Goal: Task Accomplishment & Management: Manage account settings

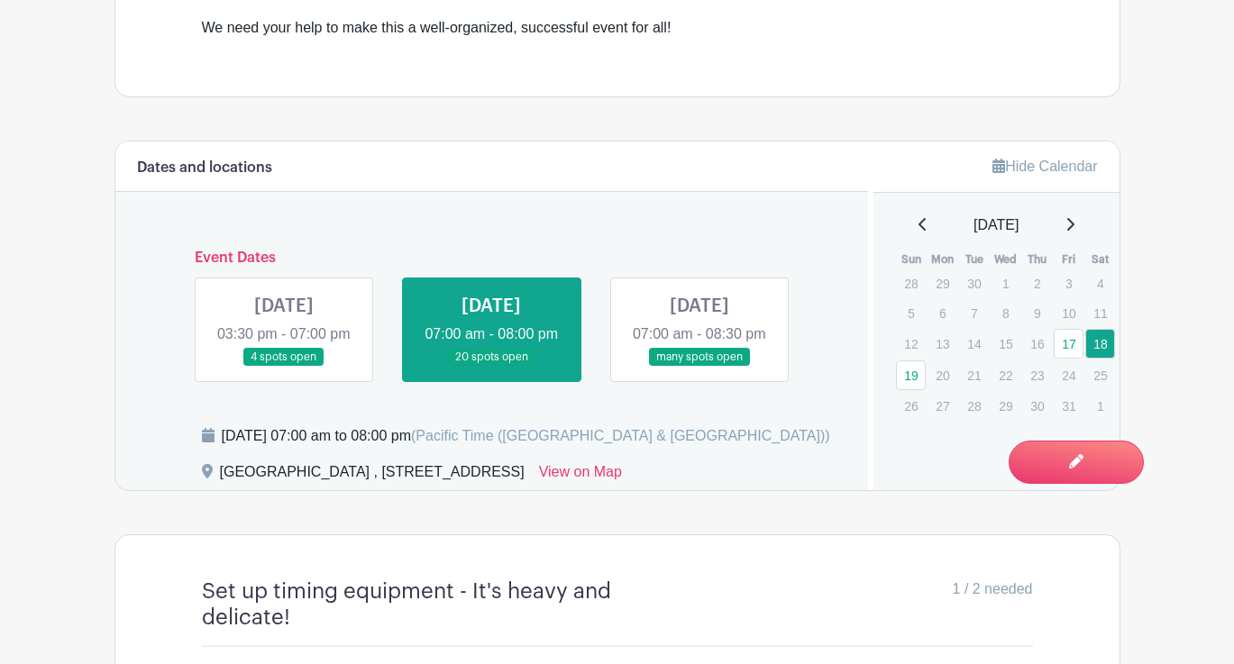
scroll to position [635, 0]
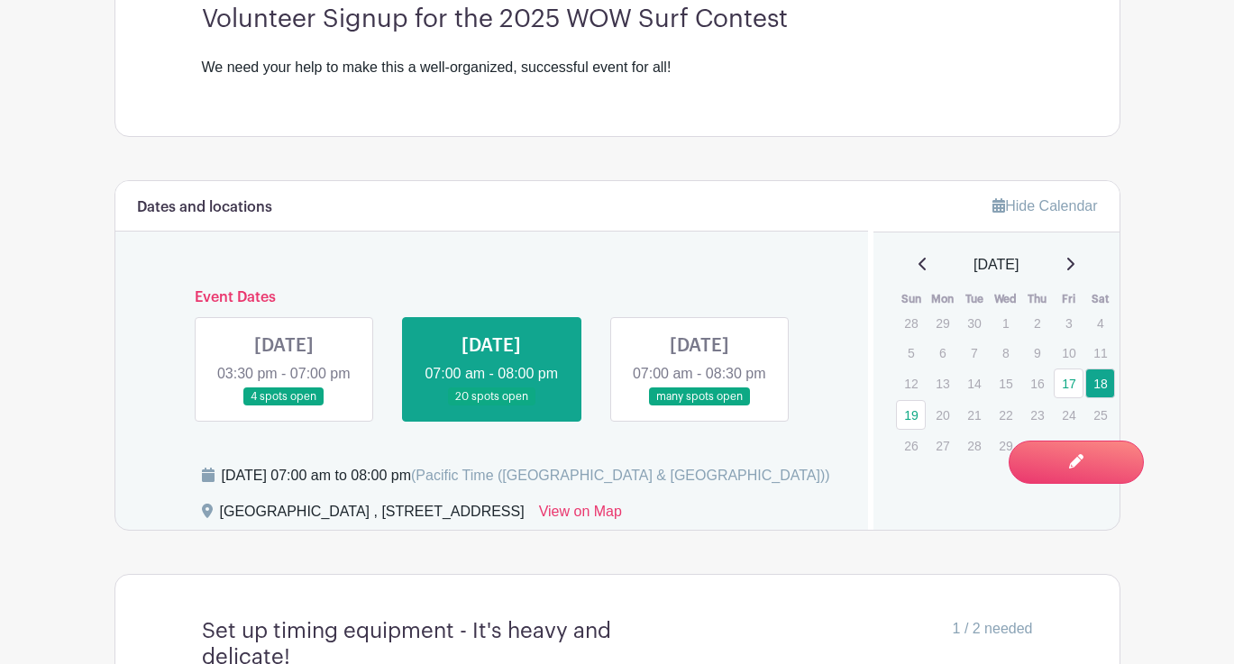
click at [699, 406] on link at bounding box center [699, 406] width 0 height 0
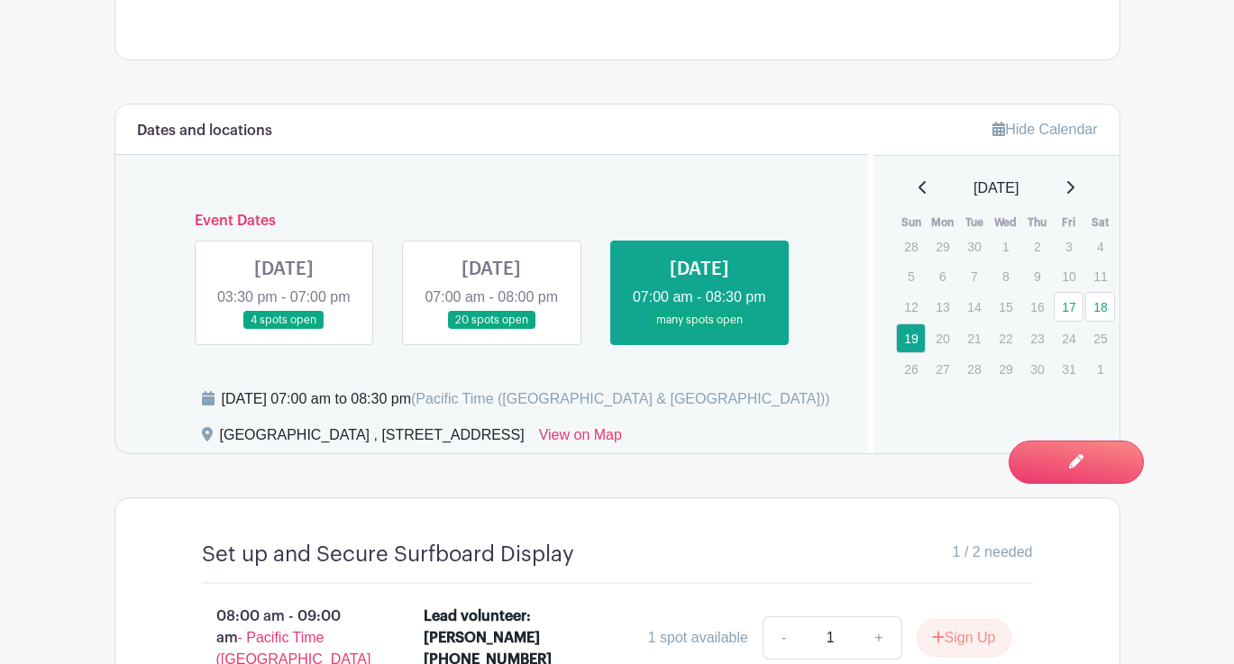
scroll to position [715, 0]
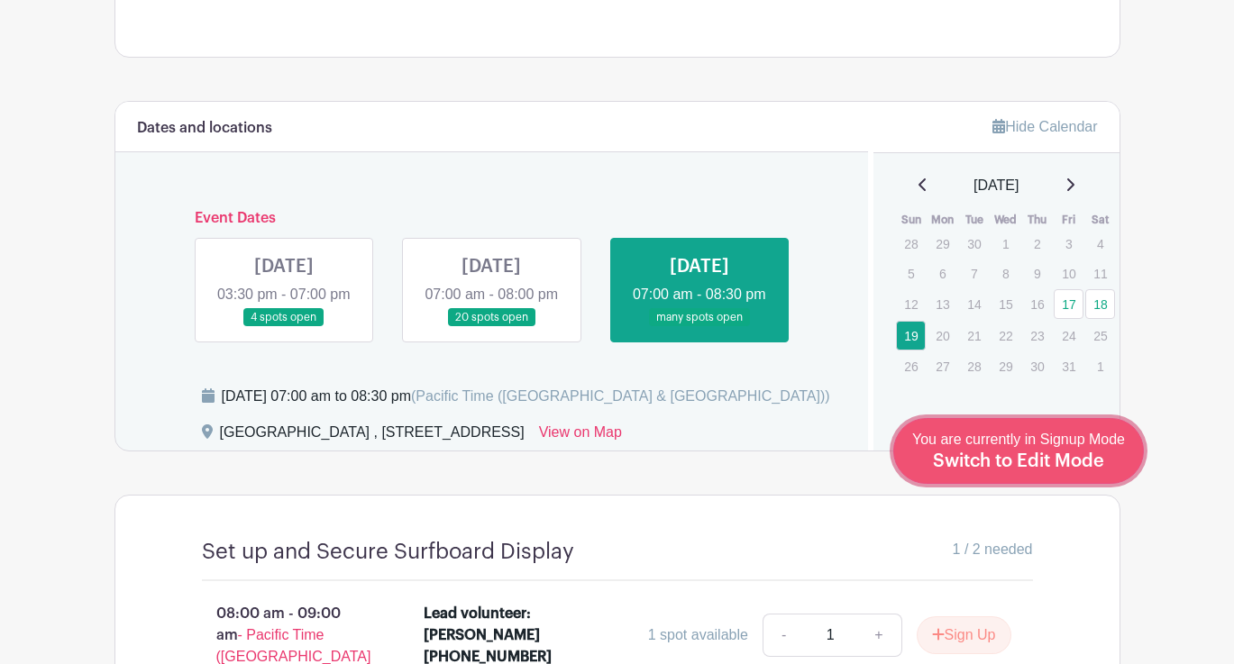
click at [1095, 458] on span "Switch to Edit Mode" at bounding box center [1018, 461] width 171 height 18
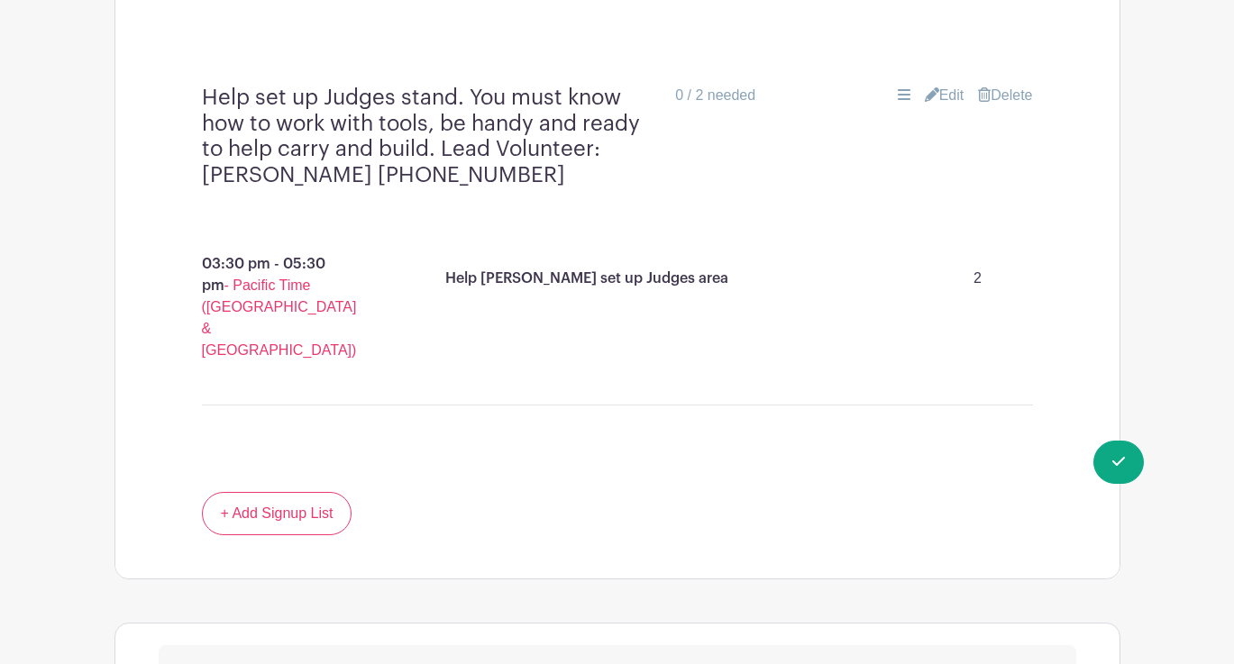
scroll to position [2608, 0]
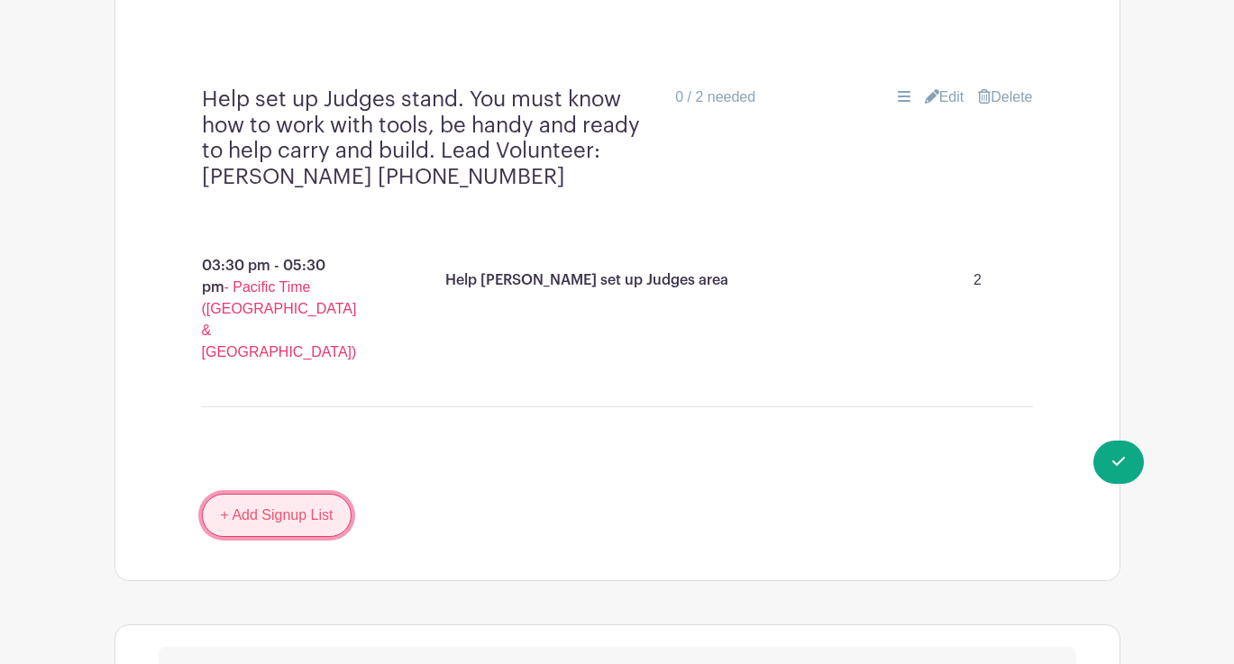
click at [306, 494] on link "+ Add Signup List" at bounding box center [277, 515] width 150 height 43
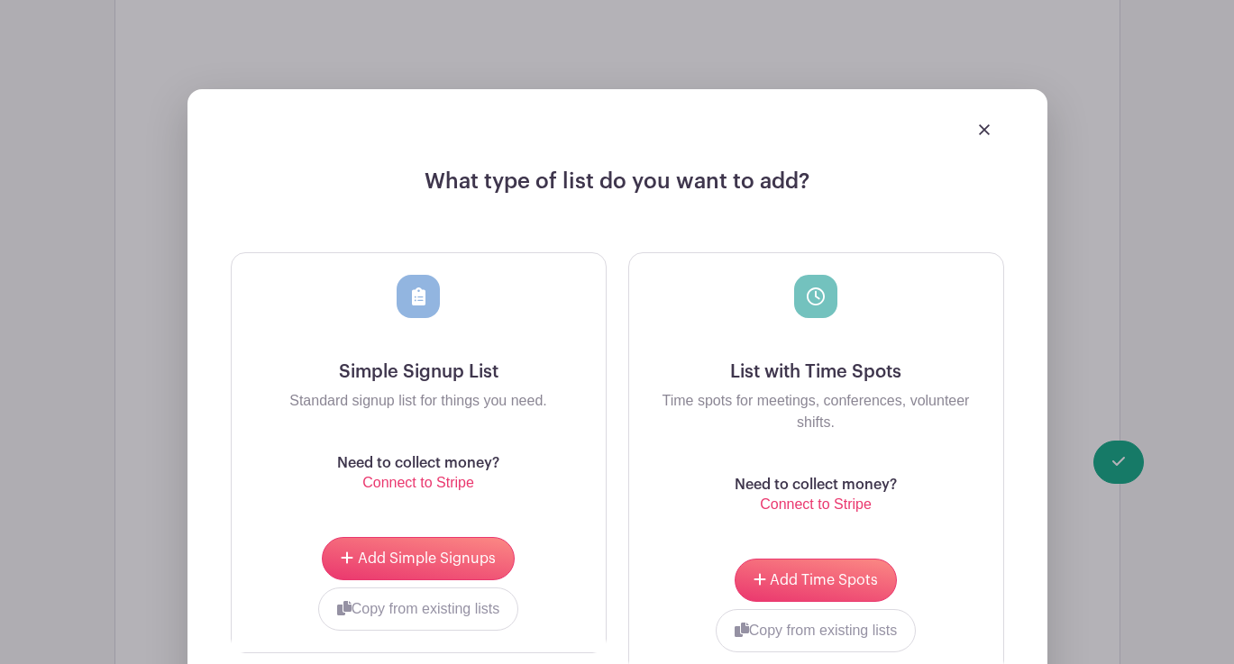
scroll to position [3097, 0]
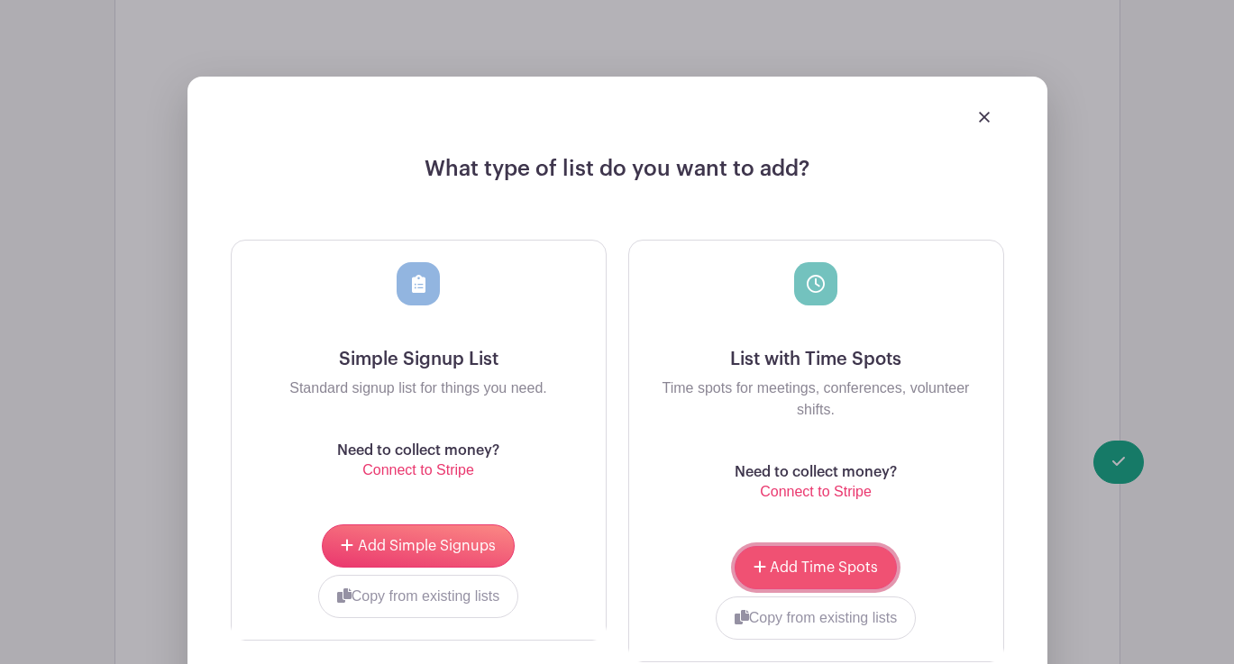
click at [829, 560] on span "Add Time Spots" at bounding box center [824, 567] width 108 height 14
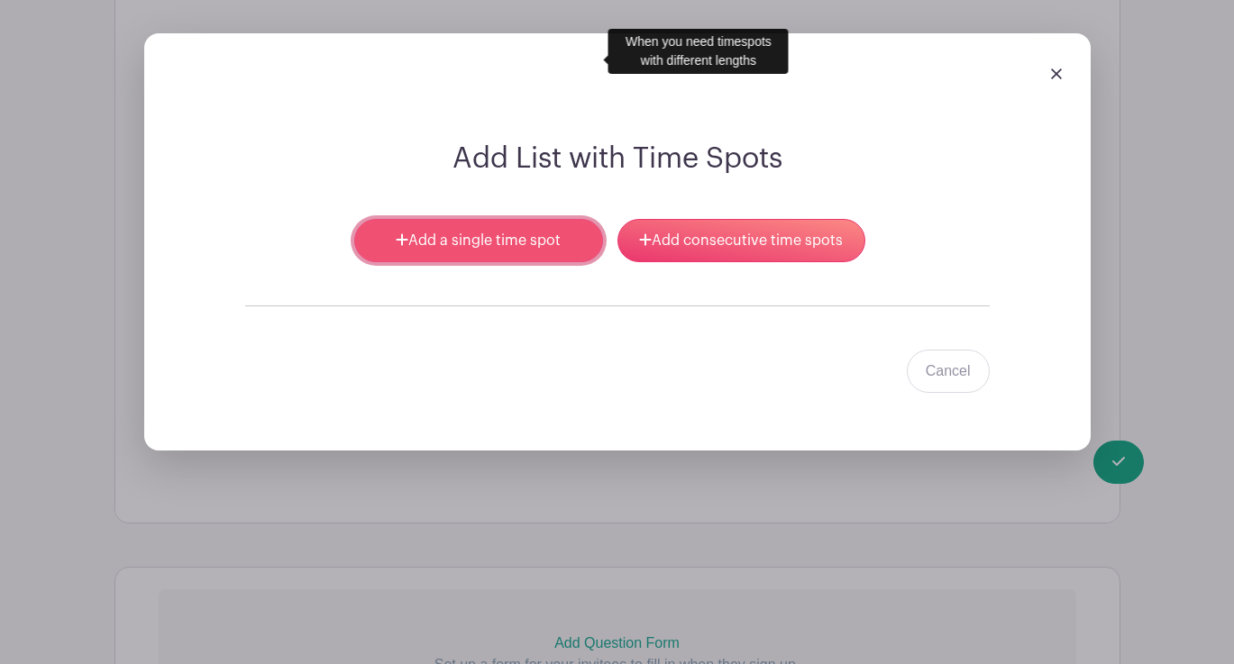
click at [536, 219] on link "Add a single time spot" at bounding box center [478, 240] width 248 height 43
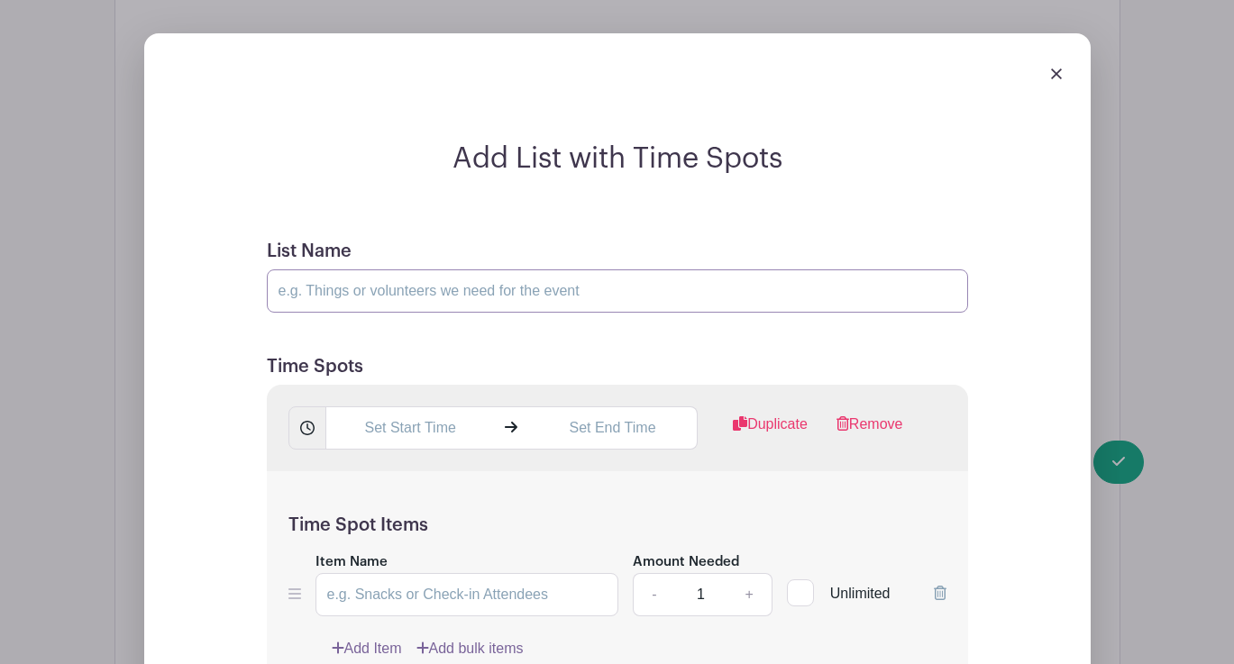
click at [476, 269] on input "List Name" at bounding box center [617, 290] width 701 height 43
type input "Judge Boogie Board Division at 1st Jetty"
click at [426, 406] on input "text" at bounding box center [409, 427] width 169 height 43
click at [362, 359] on icon at bounding box center [357, 363] width 11 height 14
click at [478, 287] on icon at bounding box center [474, 287] width 11 height 14
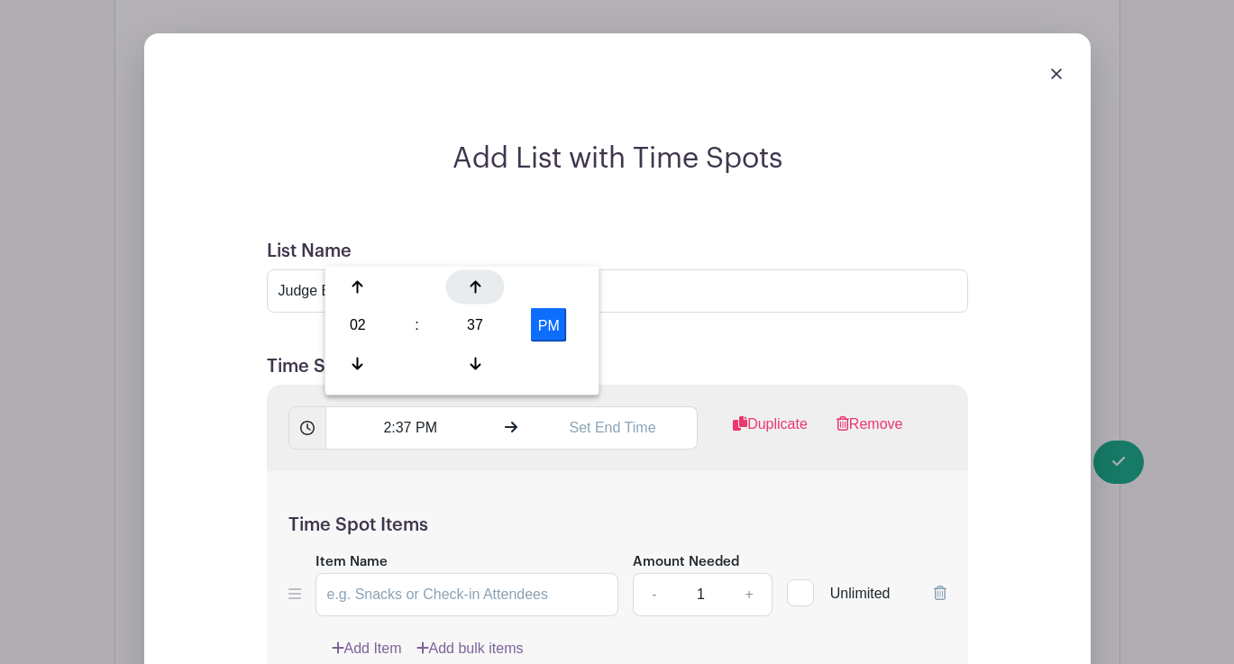
click at [473, 285] on icon at bounding box center [474, 287] width 11 height 14
click at [474, 296] on div at bounding box center [475, 287] width 59 height 34
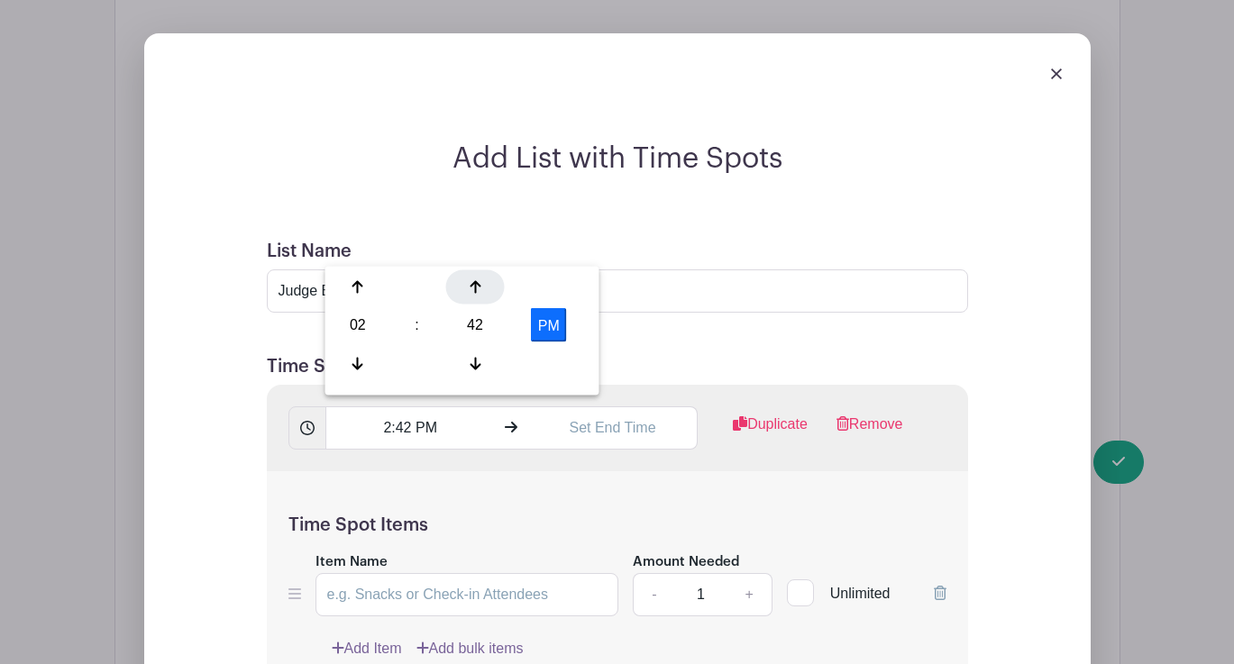
click at [474, 296] on div at bounding box center [475, 287] width 59 height 34
type input "2:45 PM"
click at [613, 406] on input "text" at bounding box center [612, 427] width 169 height 43
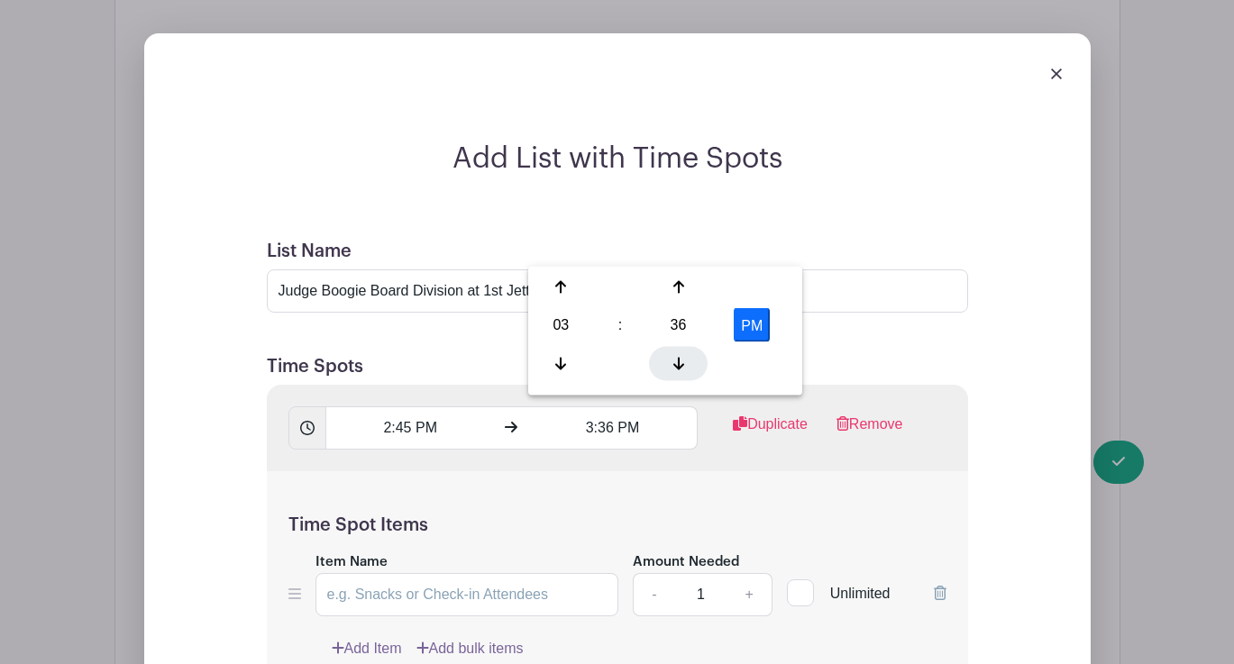
click at [678, 363] on icon at bounding box center [678, 363] width 11 height 13
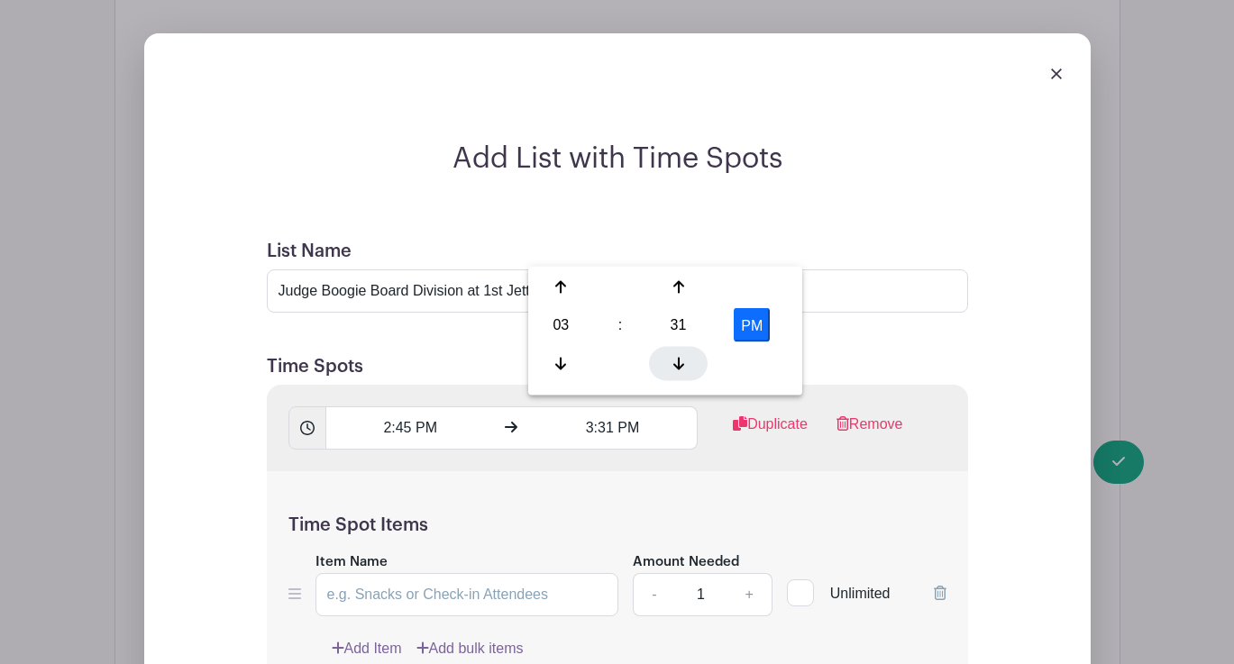
click at [678, 363] on icon at bounding box center [678, 363] width 11 height 13
click at [679, 287] on icon at bounding box center [678, 287] width 11 height 14
type input "3:30 PM"
click at [849, 515] on h5 "Time Spot Items" at bounding box center [617, 526] width 658 height 22
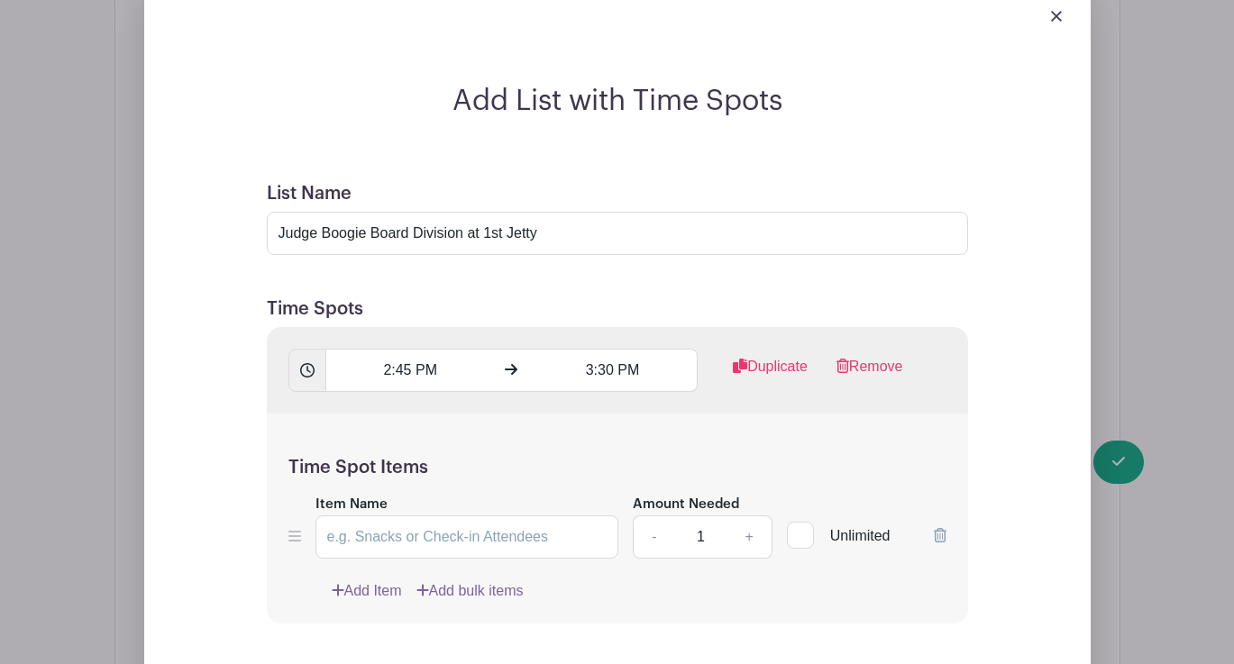
scroll to position [3296, 0]
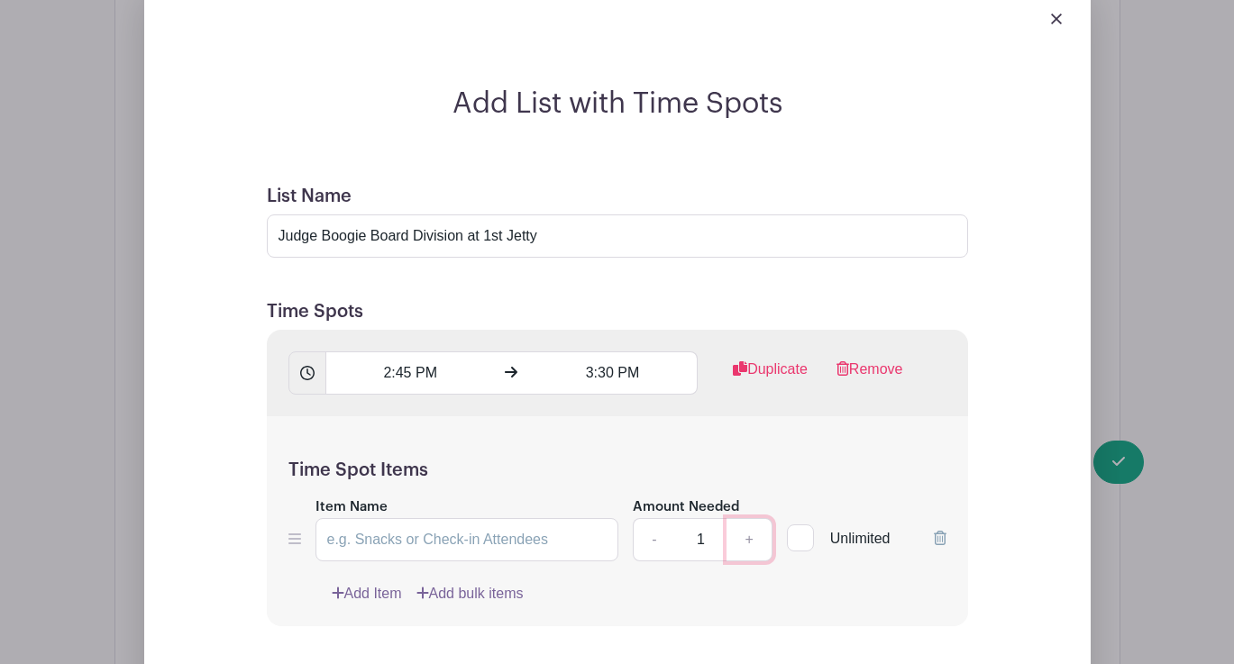
click at [748, 518] on link "+" at bounding box center [748, 539] width 45 height 43
type input "2"
click at [486, 518] on input "Item Name" at bounding box center [467, 539] width 304 height 43
type input "Boogie Board"
click at [464, 214] on input "Judge Boogie Board Division at 1st Jetty" at bounding box center [617, 235] width 701 height 43
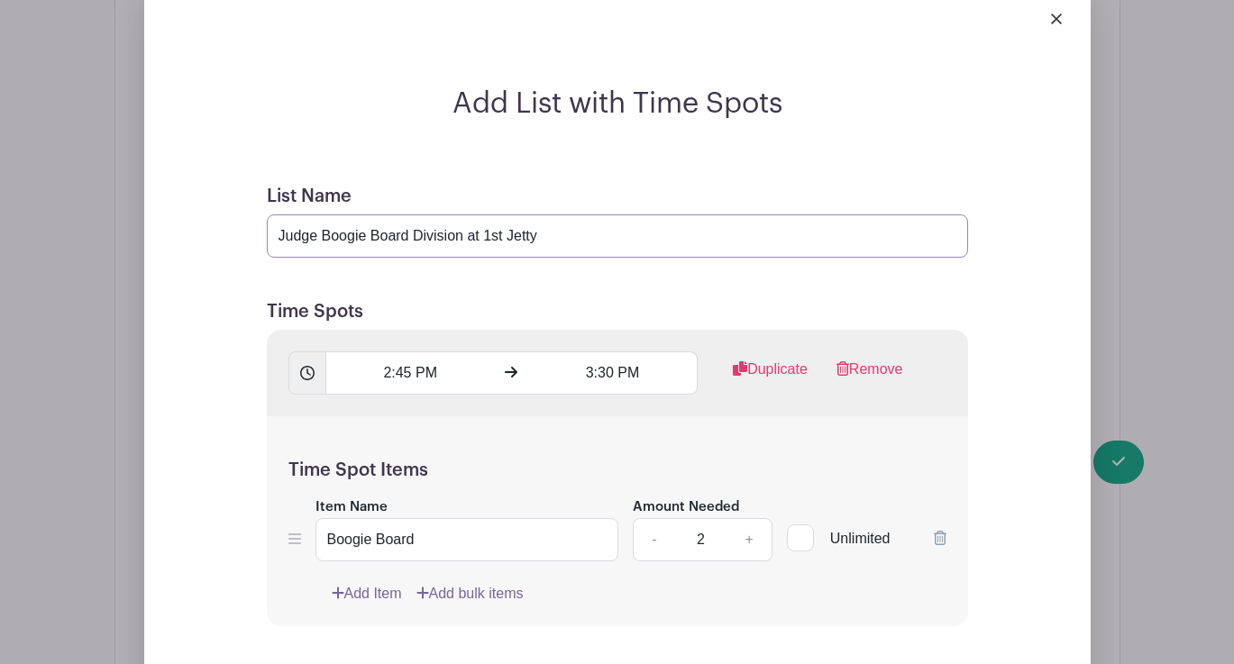
drag, startPoint x: 467, startPoint y: 53, endPoint x: 418, endPoint y: 51, distance: 48.7
click at [418, 214] on input "Judge Boogie Board Division at 1st Jetty" at bounding box center [617, 235] width 701 height 43
type input "Judge Boogie Board Expression Session at 1st Jetty"
click at [460, 518] on input "Boogie Board" at bounding box center [467, 539] width 304 height 43
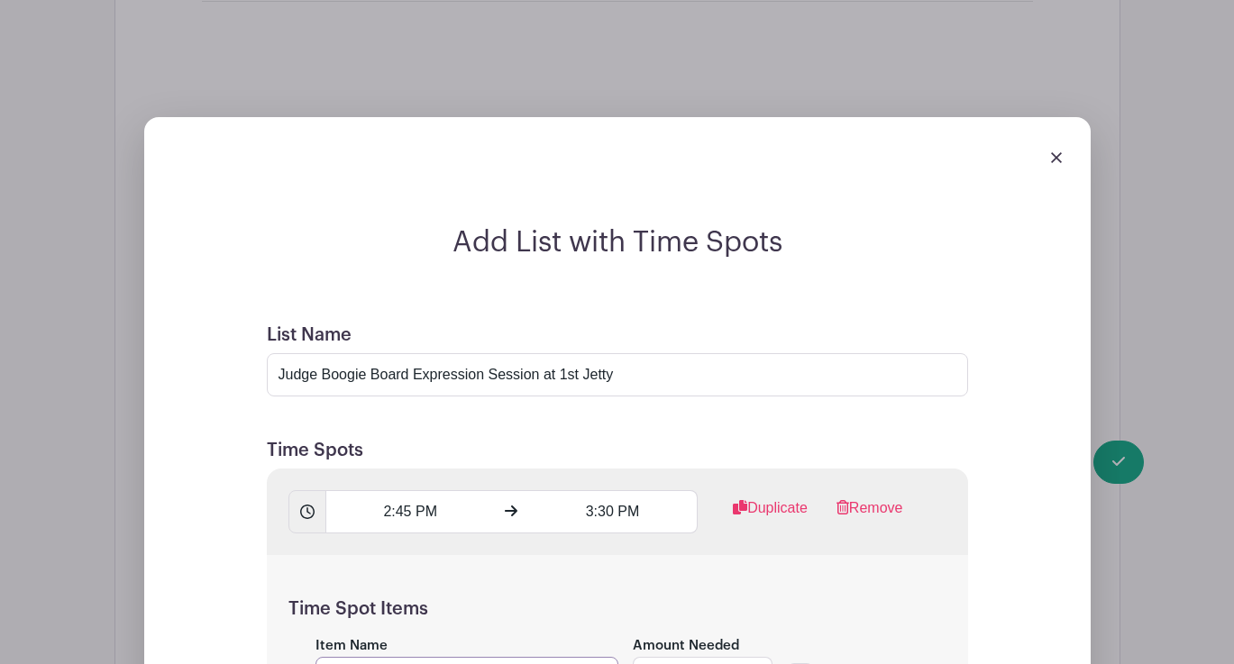
scroll to position [3158, 0]
type input "Boogie Board Judge"
click at [659, 352] on input "Judge Boogie Board Expression Session at 1st Jetty" at bounding box center [617, 373] width 701 height 43
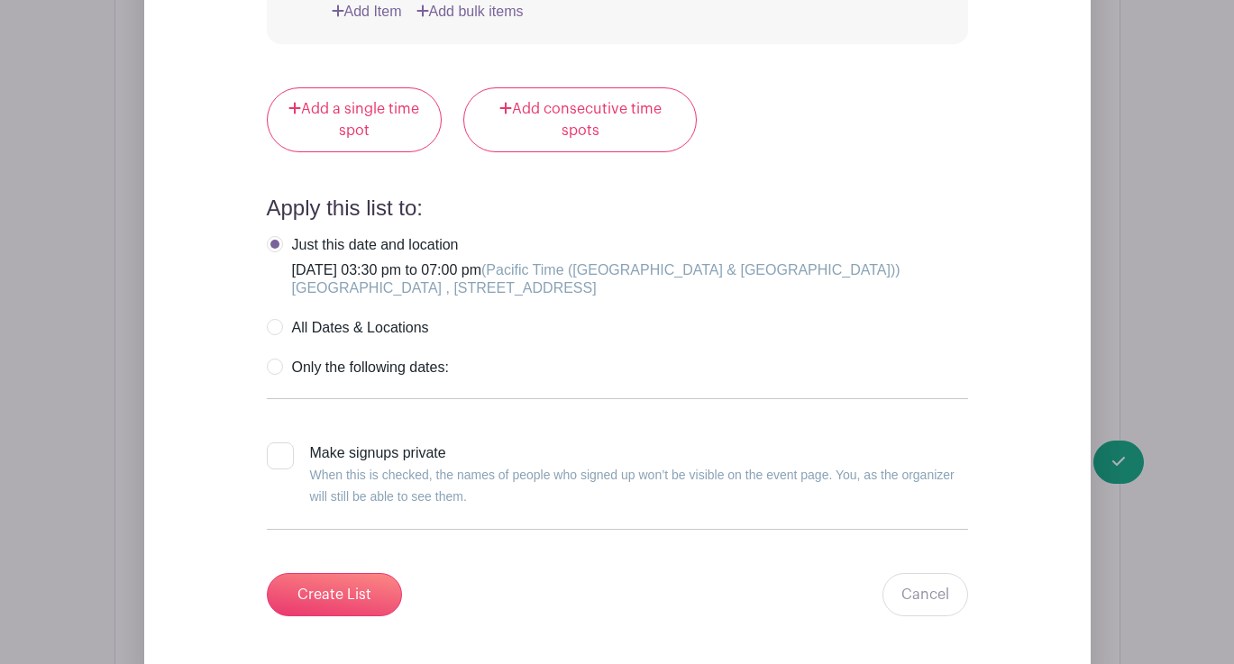
scroll to position [3880, 0]
type input "Judge Boogie Board Expression Session at 1st Jetty (must have experience)"
click at [346, 571] on input "Create List" at bounding box center [334, 592] width 135 height 43
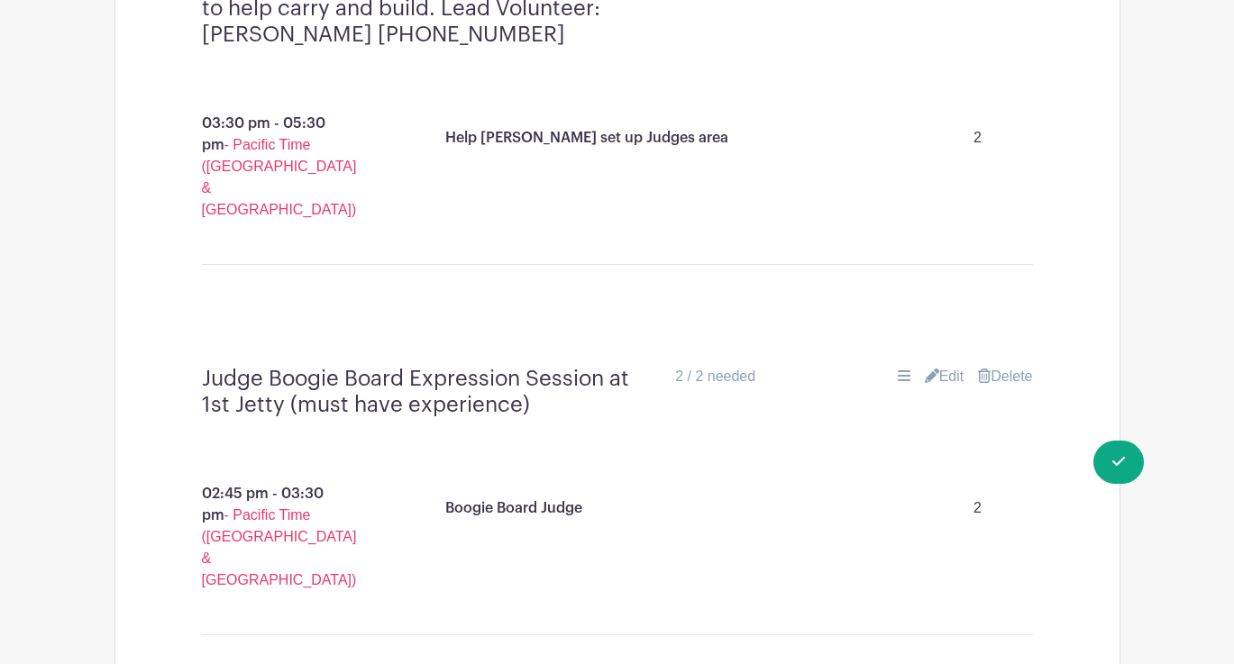
click at [952, 366] on link "Edit" at bounding box center [944, 377] width 40 height 22
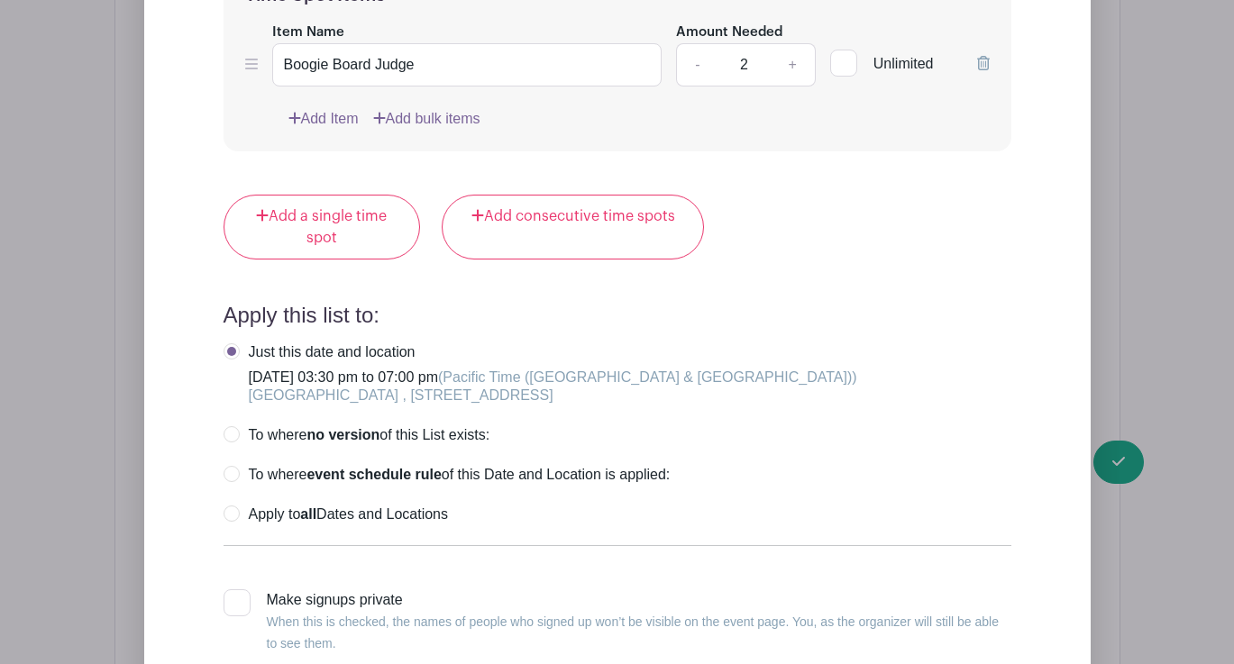
scroll to position [3637, 0]
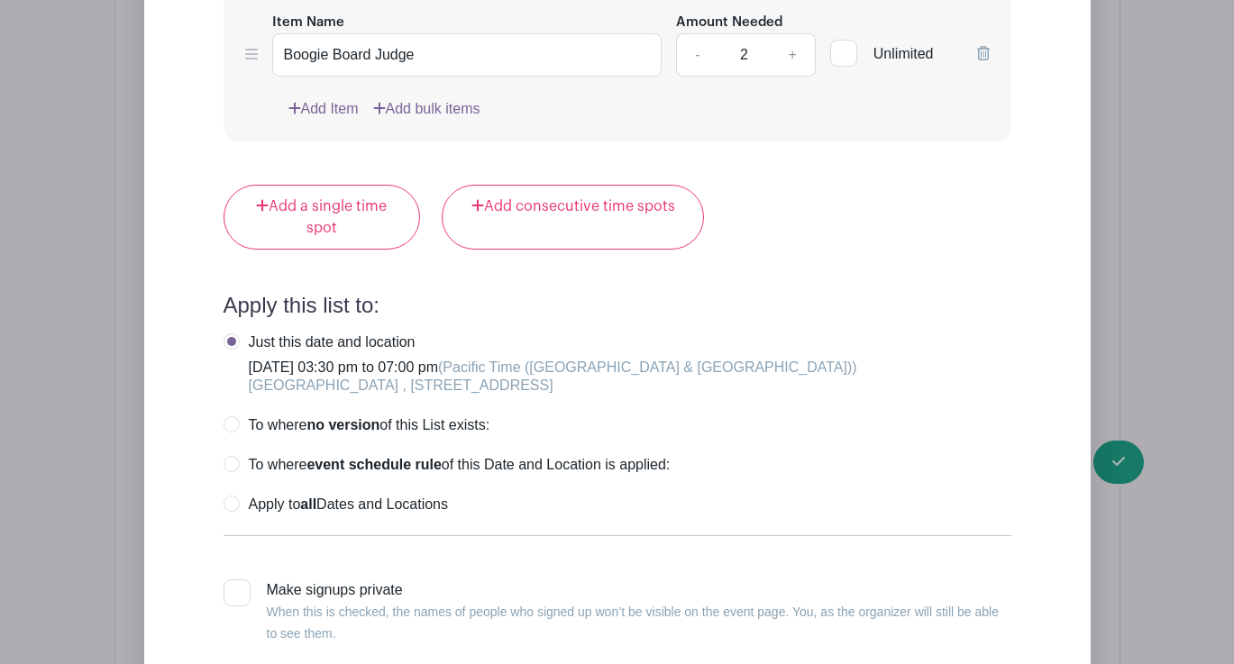
click at [238, 579] on div at bounding box center [236, 592] width 27 height 27
click at [235, 579] on input "Make signups private When this is checked, the names of people who signed up wo…" at bounding box center [229, 585] width 12 height 12
checkbox input "true"
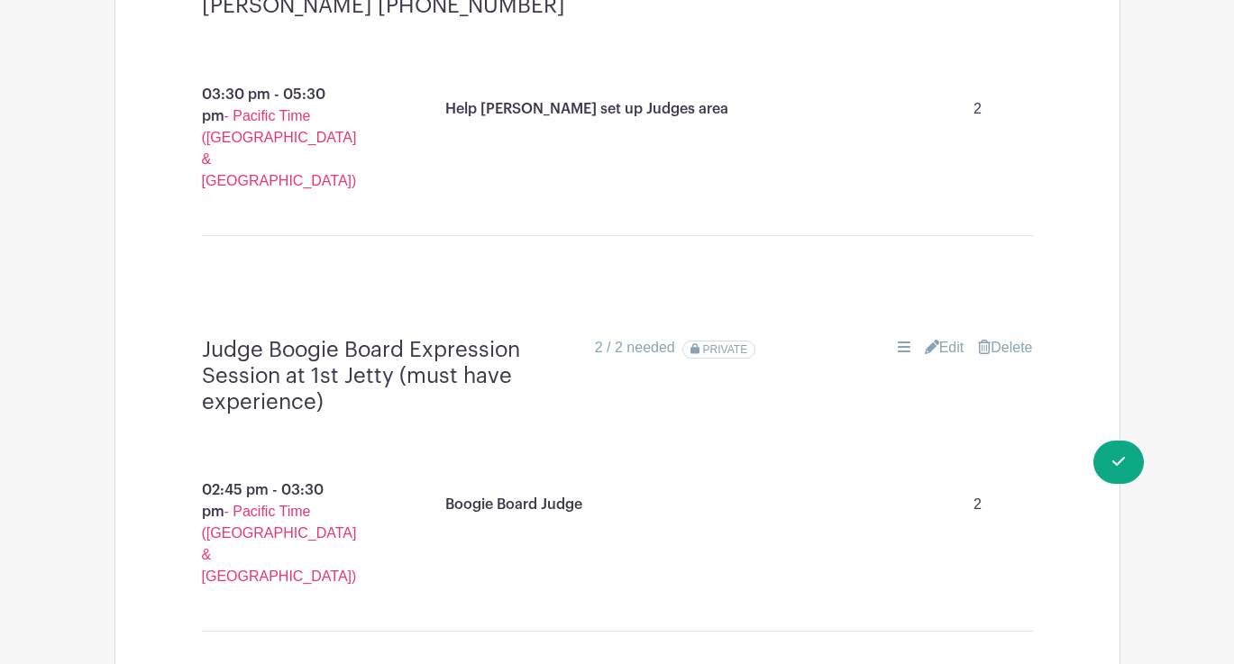
scroll to position [2778, 0]
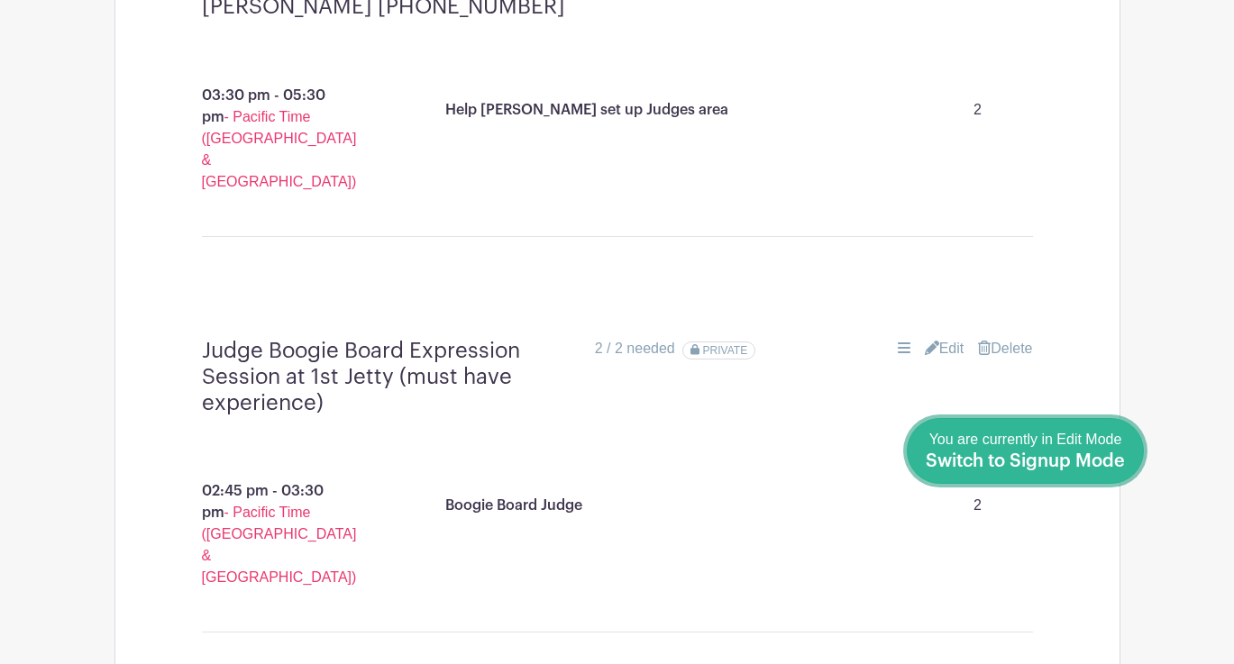
click at [1116, 451] on div "You are currently in Edit Mode Switch to Signup Mode" at bounding box center [1024, 451] width 199 height 44
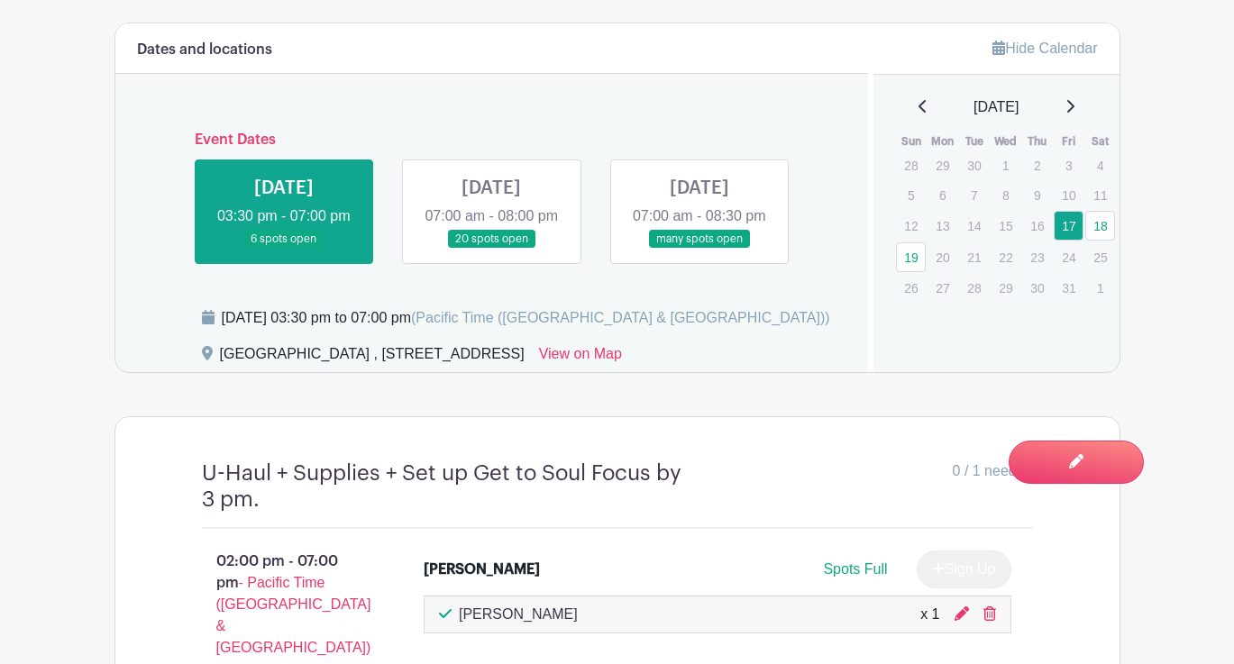
scroll to position [795, 0]
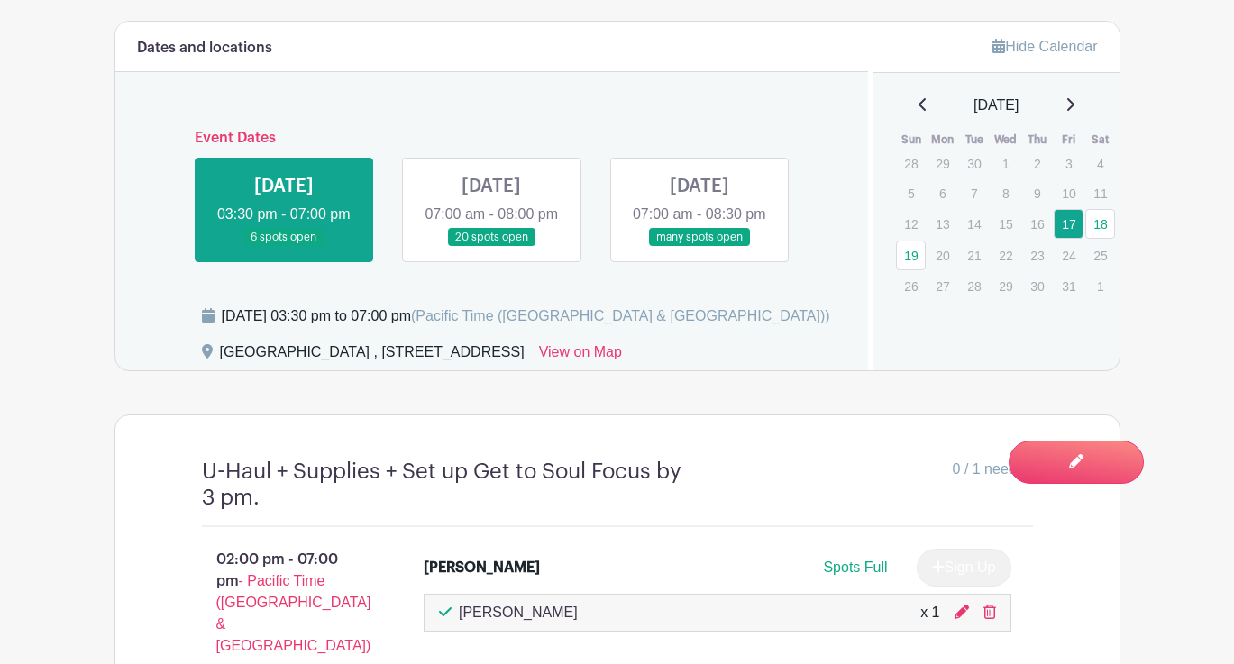
click at [699, 247] on link at bounding box center [699, 247] width 0 height 0
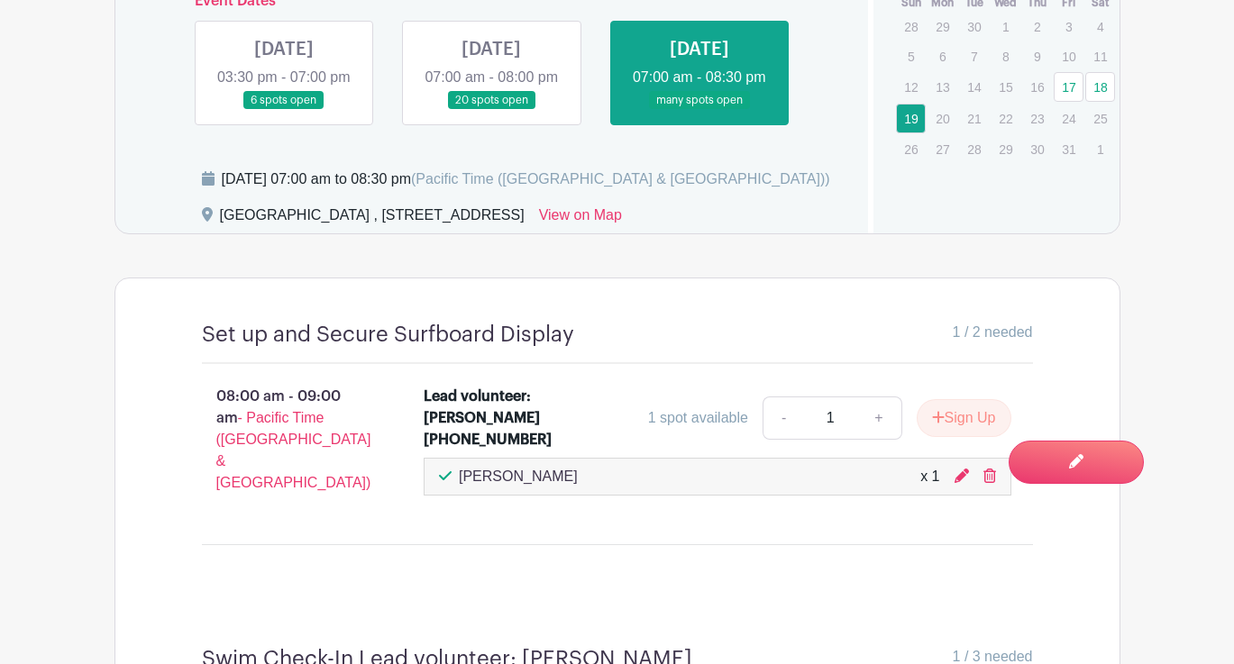
scroll to position [930, 0]
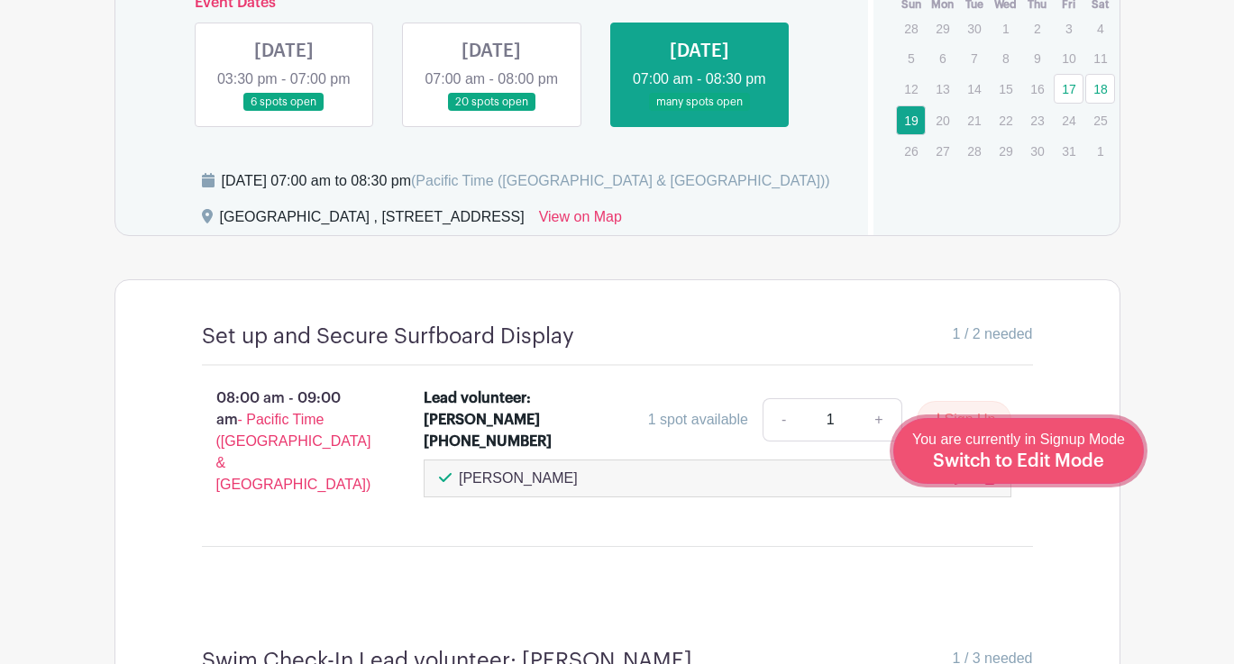
click at [1069, 460] on span "Switch to Edit Mode" at bounding box center [1018, 461] width 171 height 18
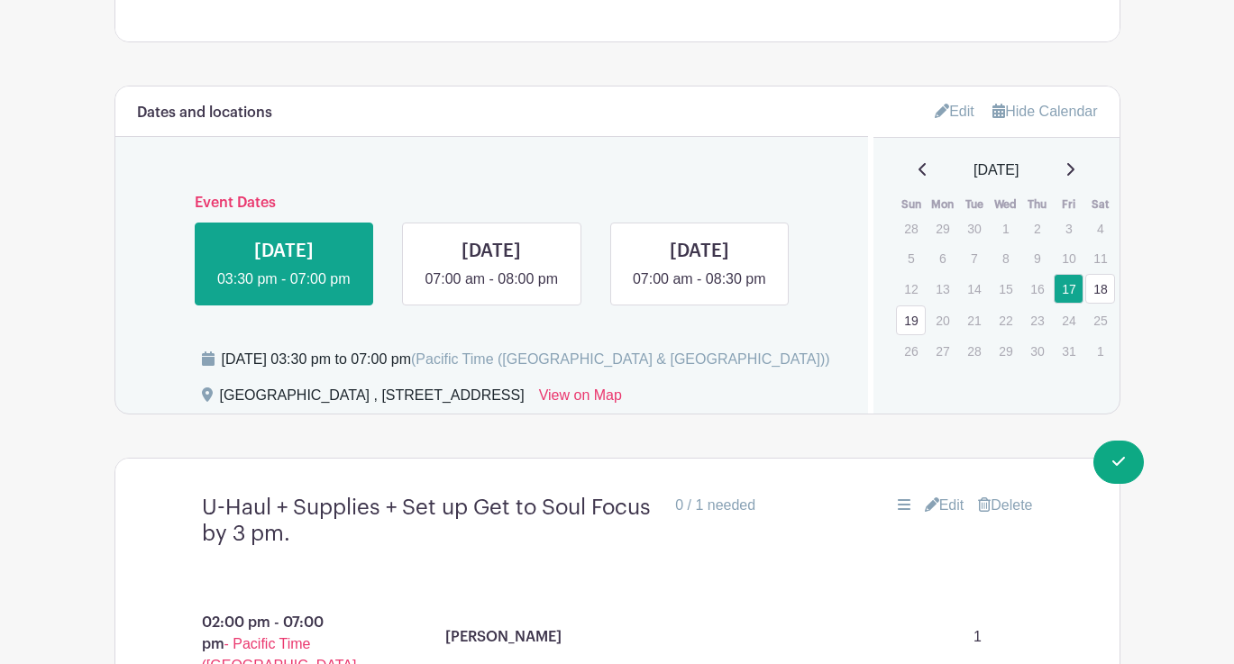
scroll to position [866, 0]
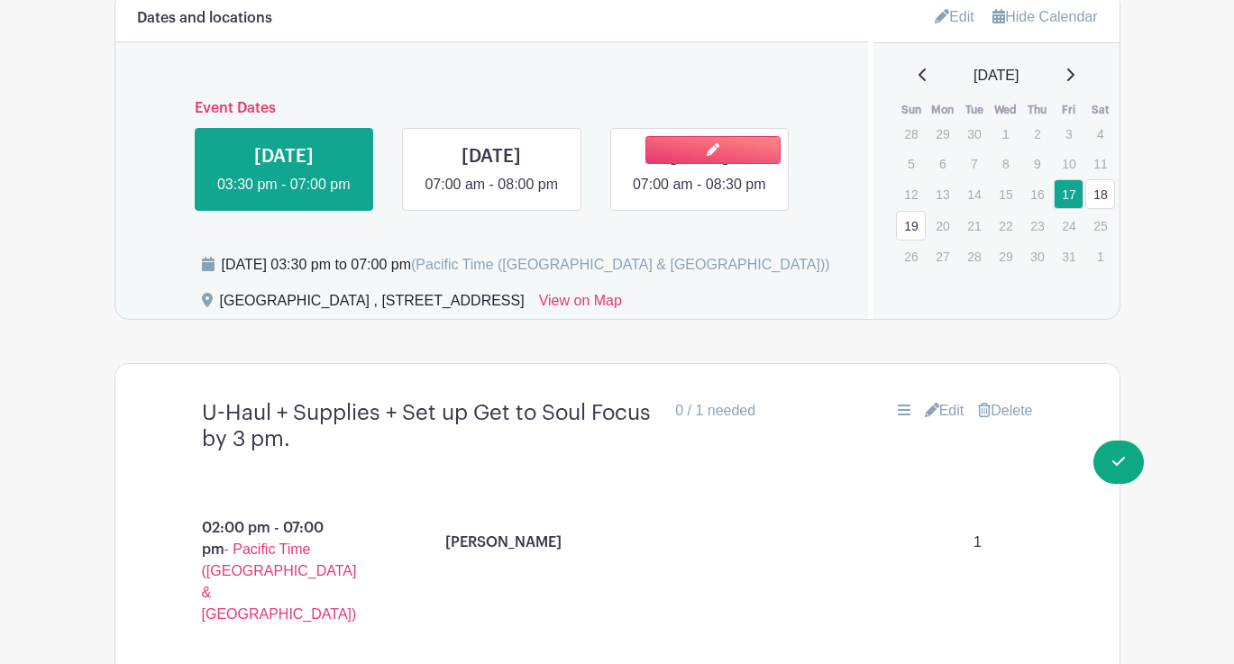
click at [699, 196] on link at bounding box center [699, 196] width 0 height 0
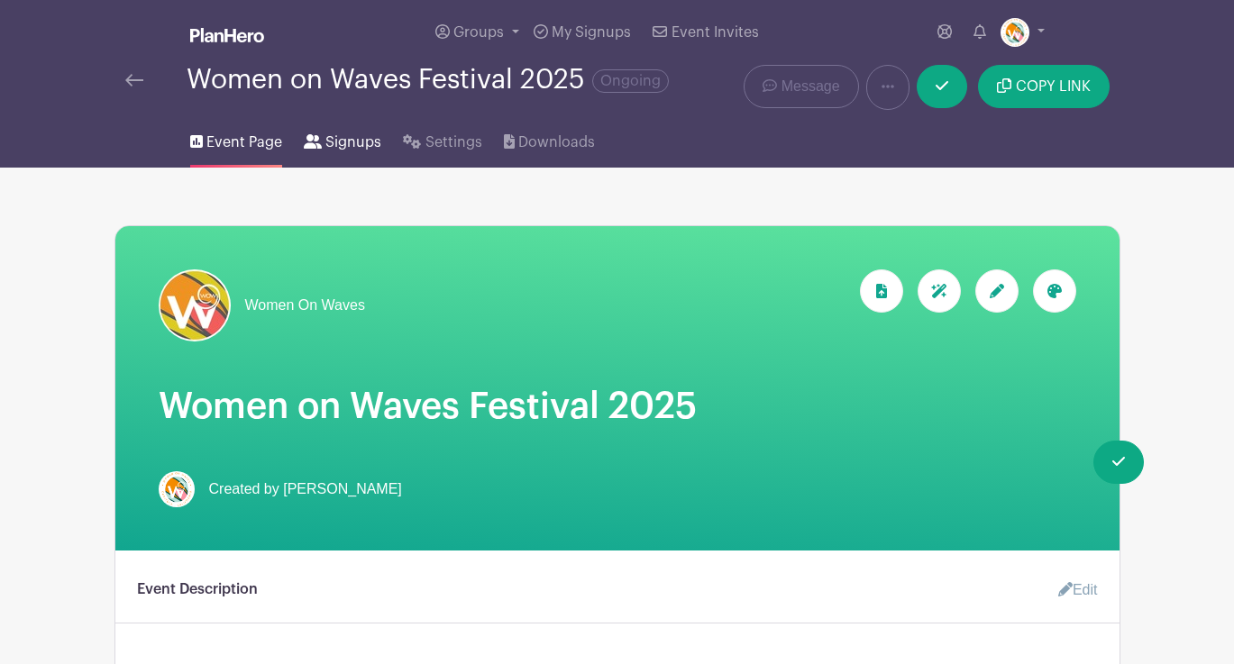
click at [344, 141] on span "Signups" at bounding box center [353, 143] width 56 height 22
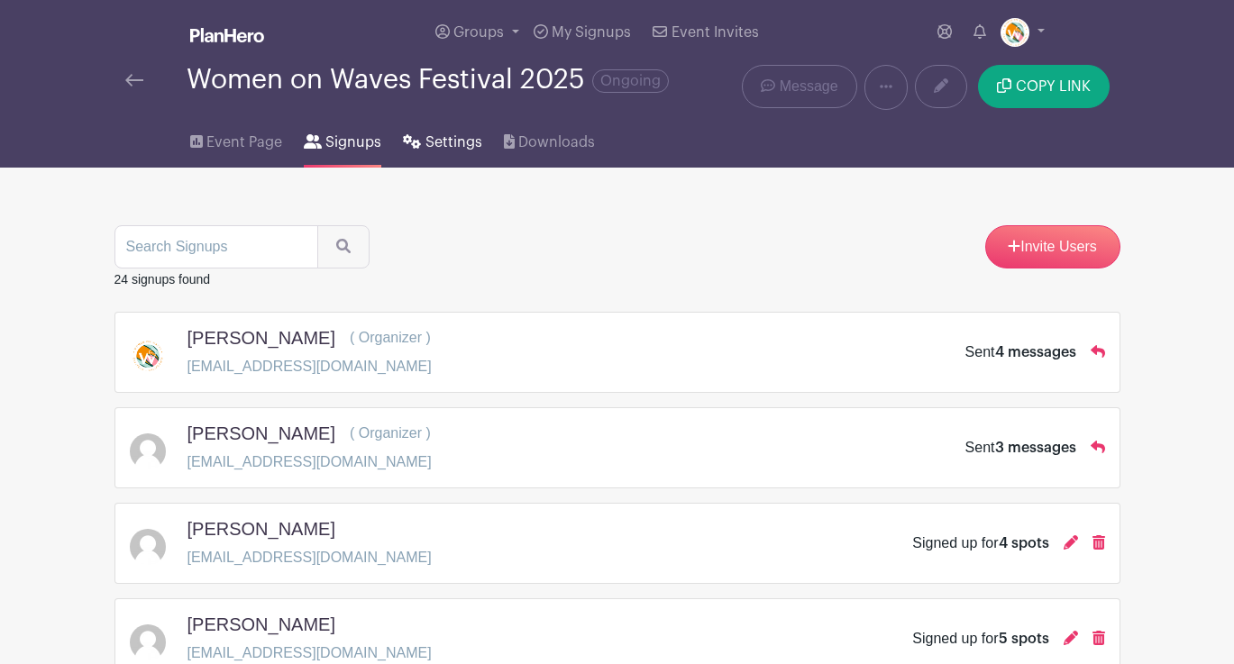
click at [441, 145] on span "Settings" at bounding box center [453, 143] width 57 height 22
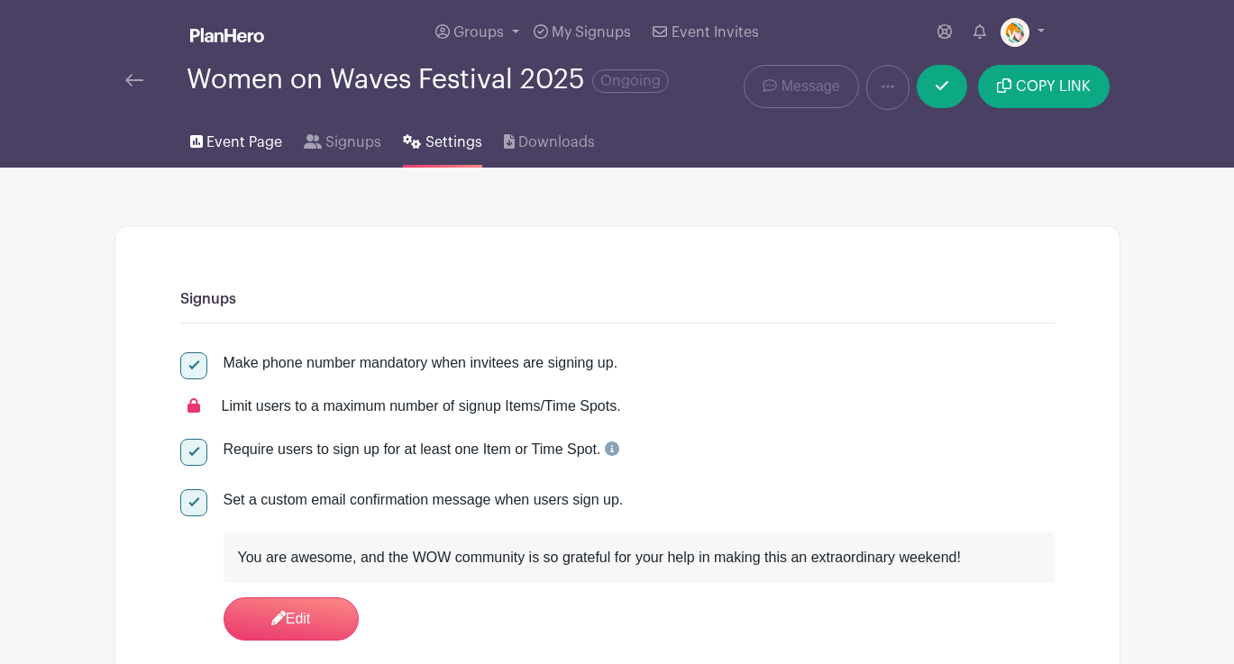
click at [235, 141] on span "Event Page" at bounding box center [244, 143] width 76 height 22
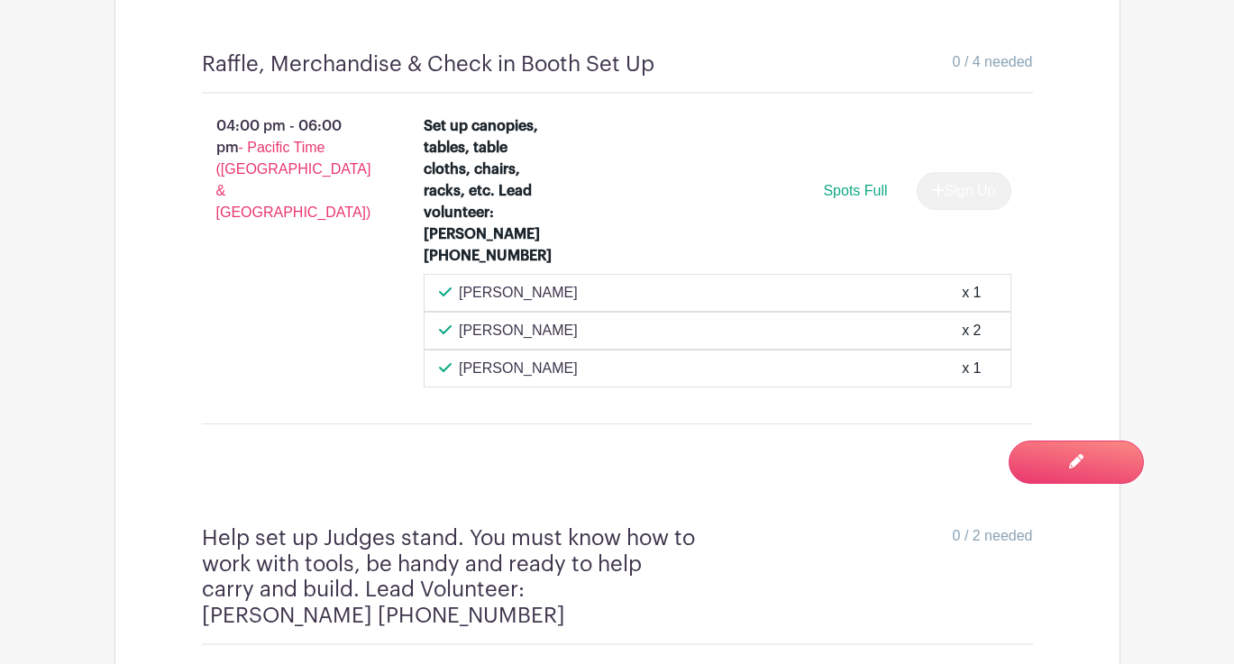
scroll to position [2604, 0]
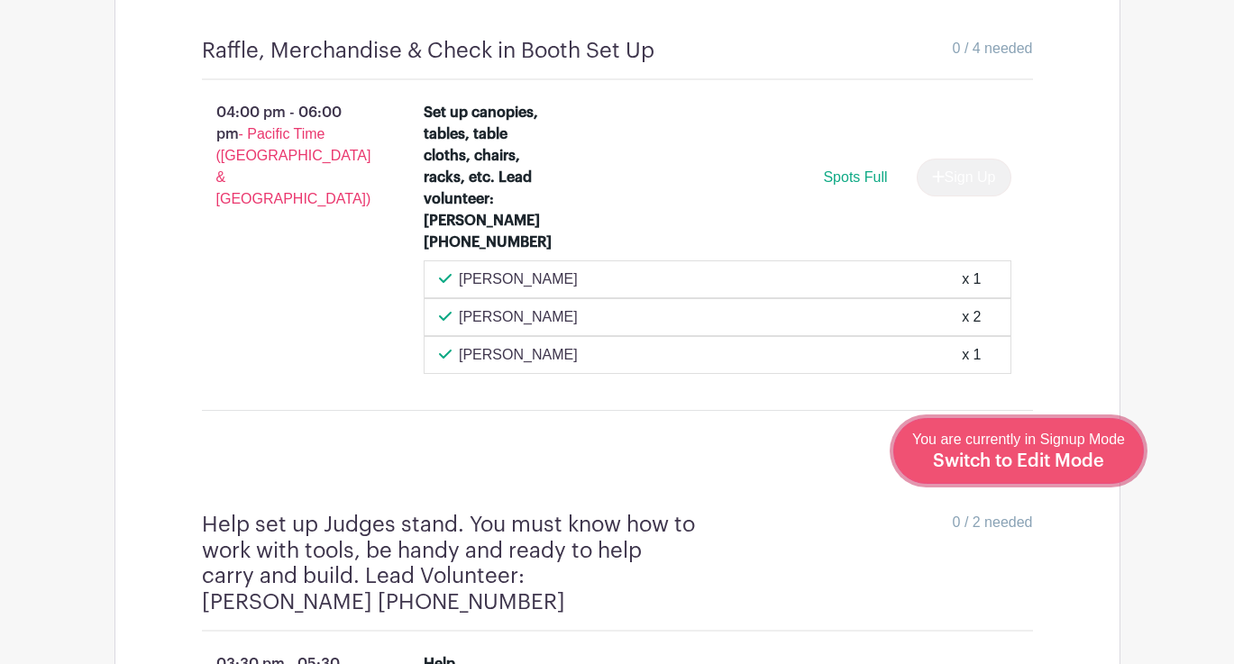
click at [1020, 460] on span "Switch to Edit Mode" at bounding box center [1018, 461] width 171 height 18
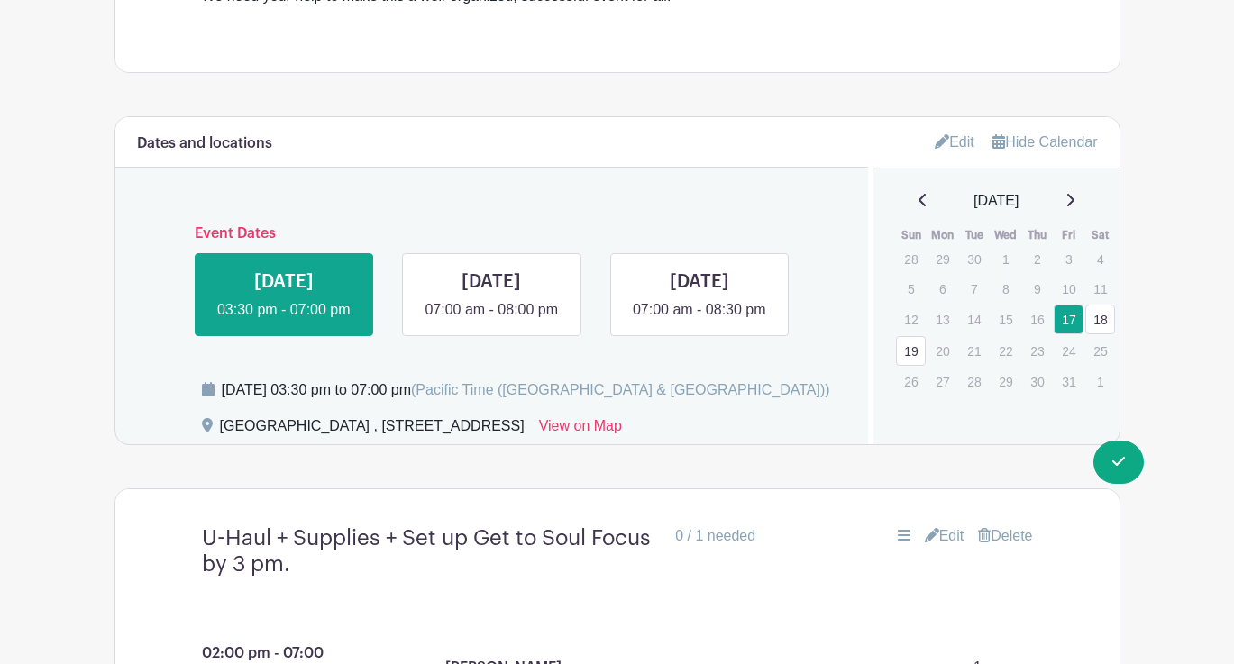
scroll to position [742, 0]
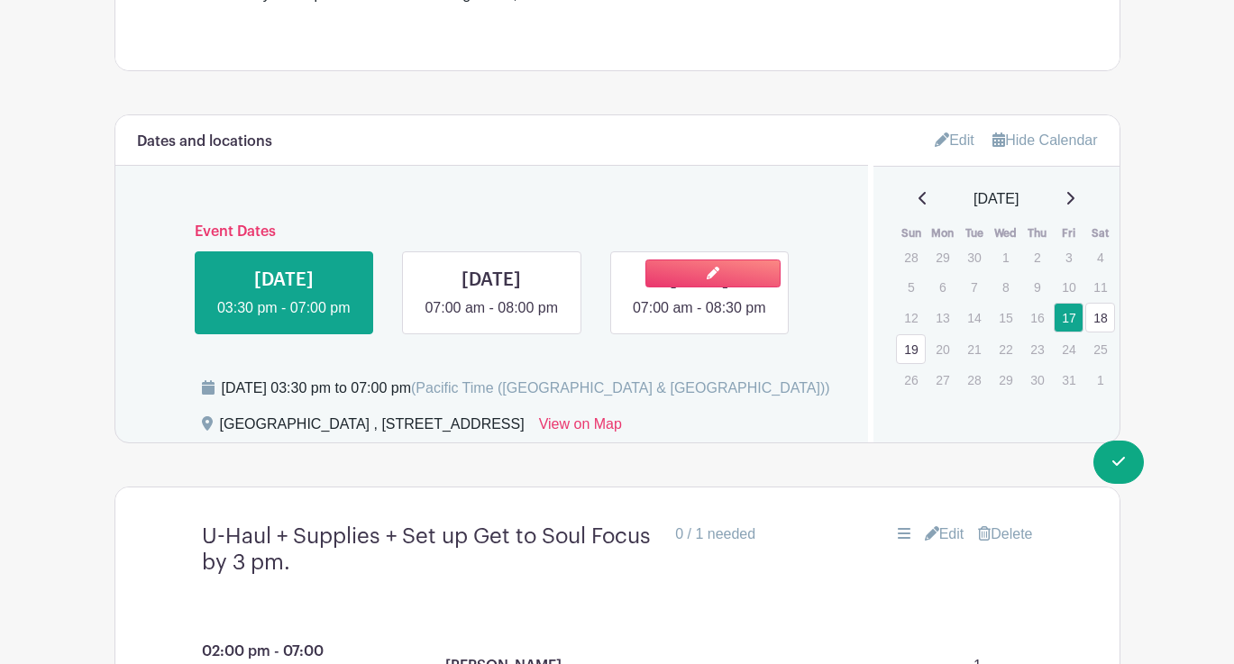
click at [699, 319] on link at bounding box center [699, 319] width 0 height 0
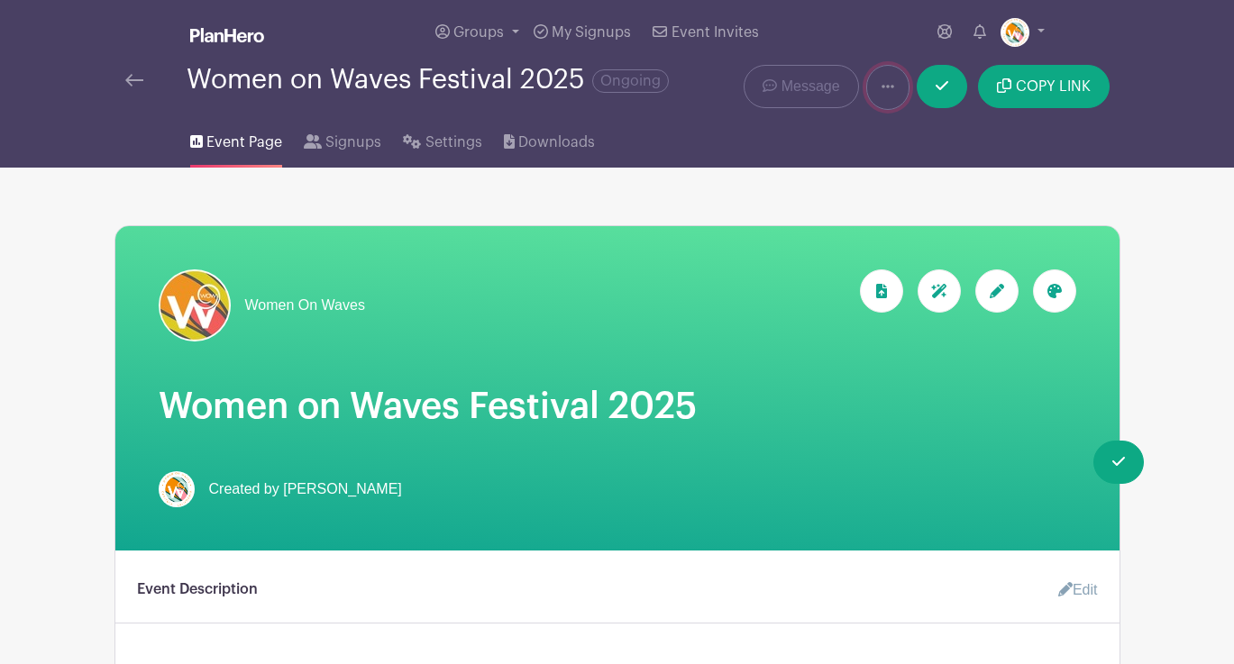
click at [886, 84] on icon at bounding box center [887, 86] width 13 height 14
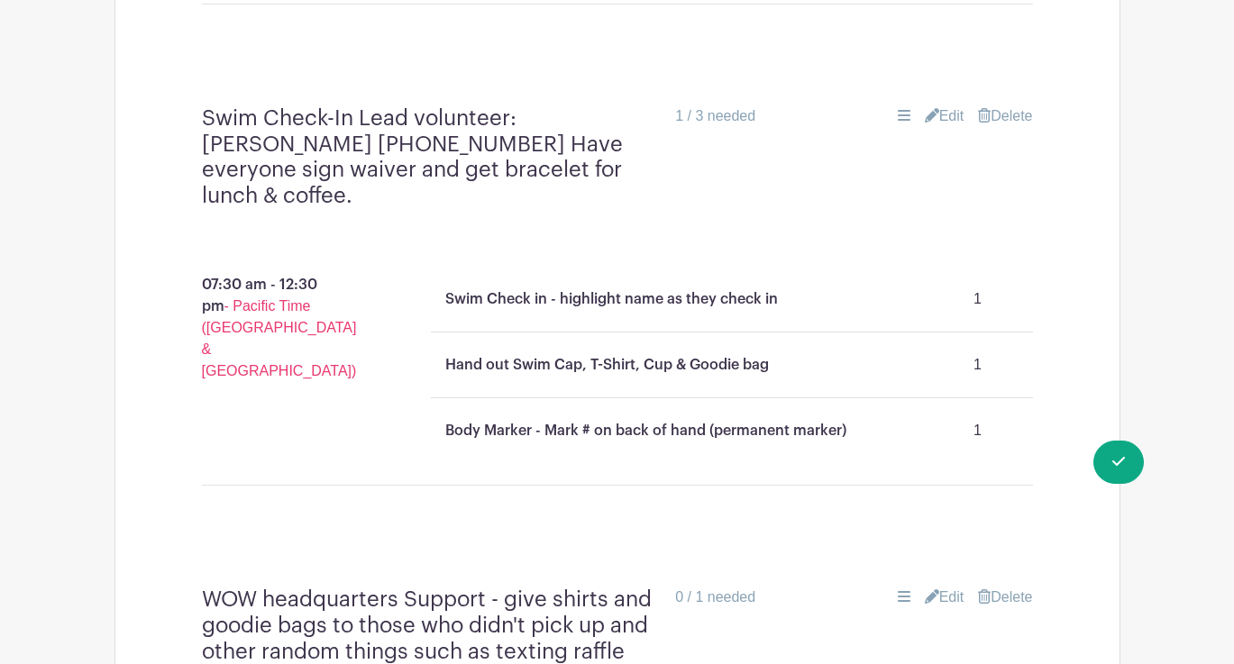
scroll to position [1507, 0]
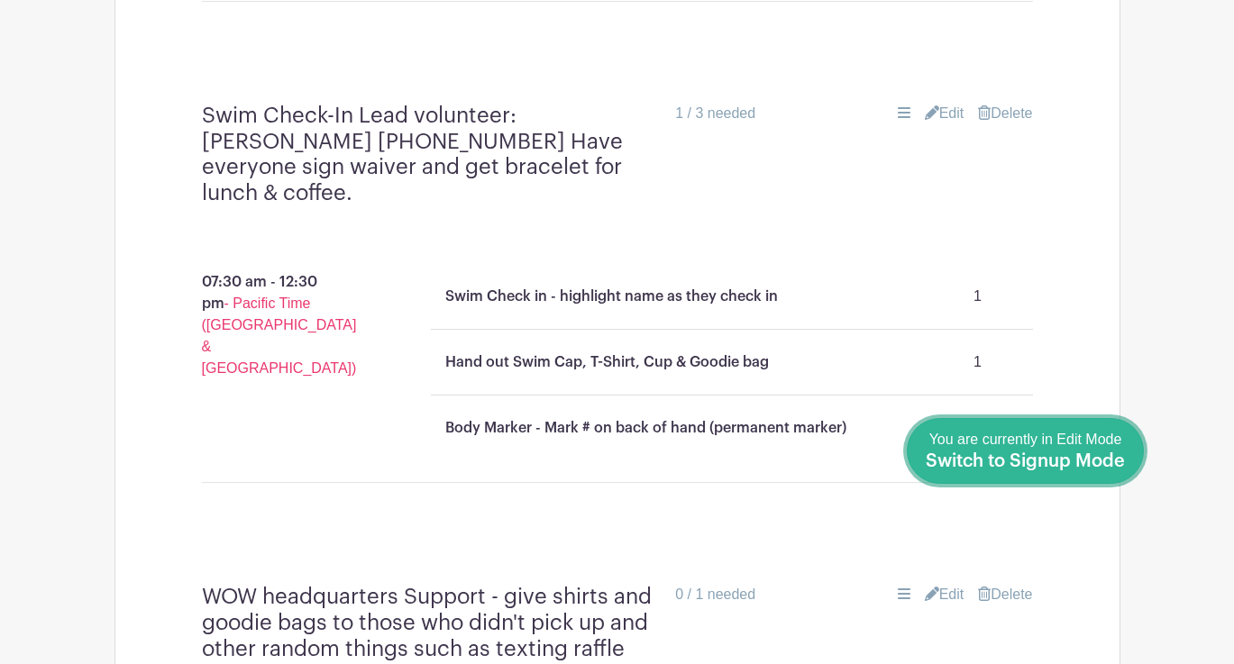
click at [1074, 442] on span "You are currently in Edit Mode Switch to Signup Mode" at bounding box center [1024, 451] width 199 height 38
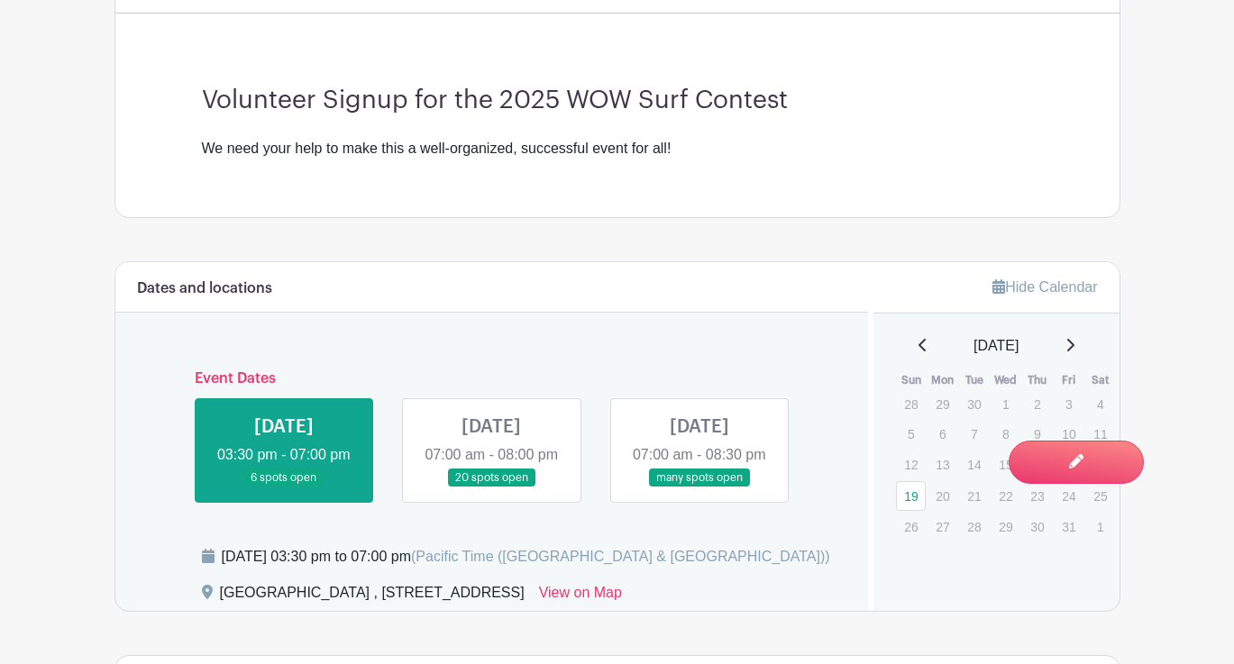
scroll to position [852, 0]
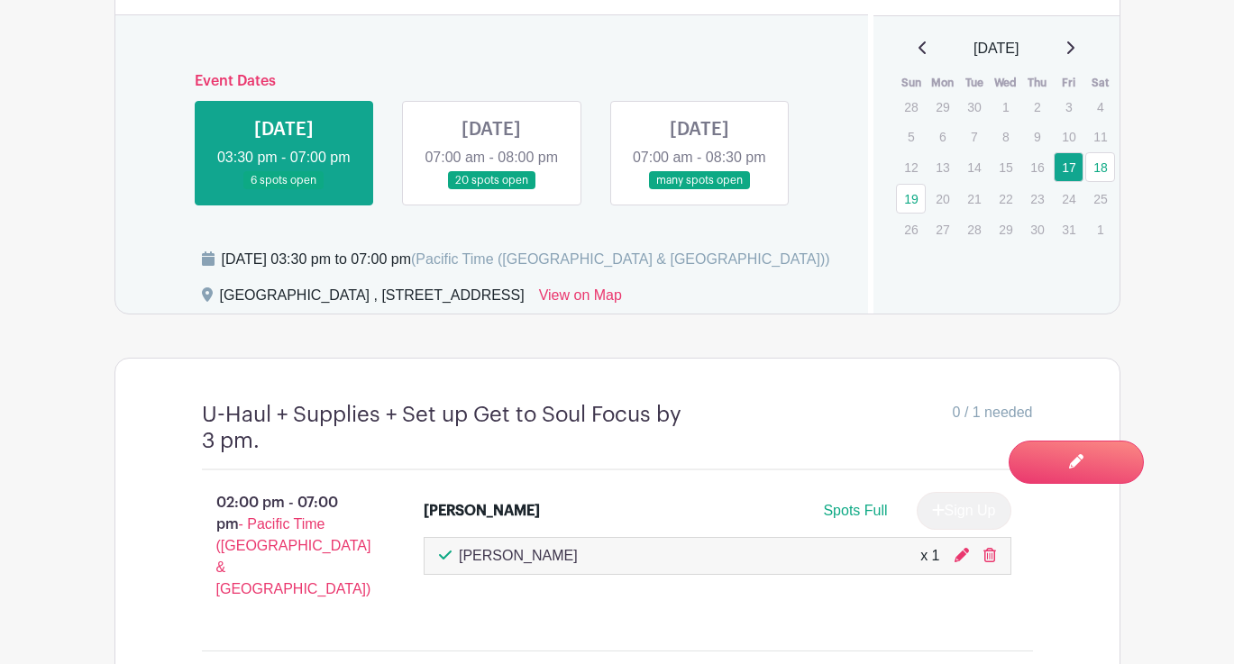
click at [699, 190] on link at bounding box center [699, 190] width 0 height 0
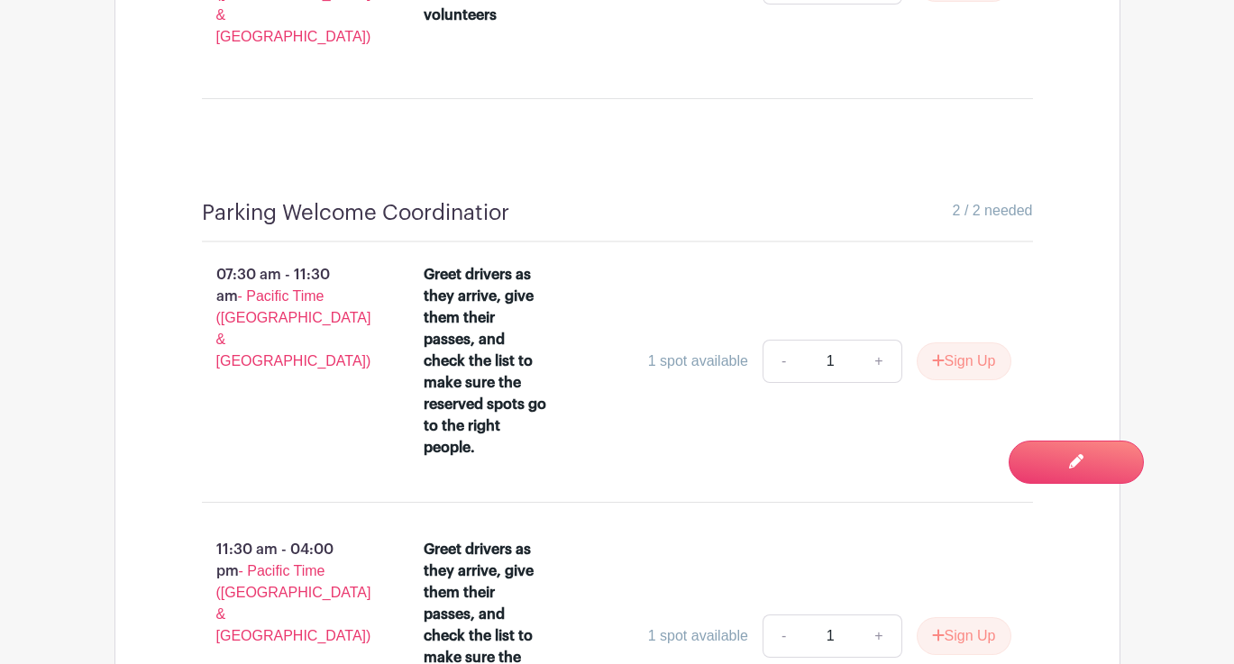
scroll to position [8491, 0]
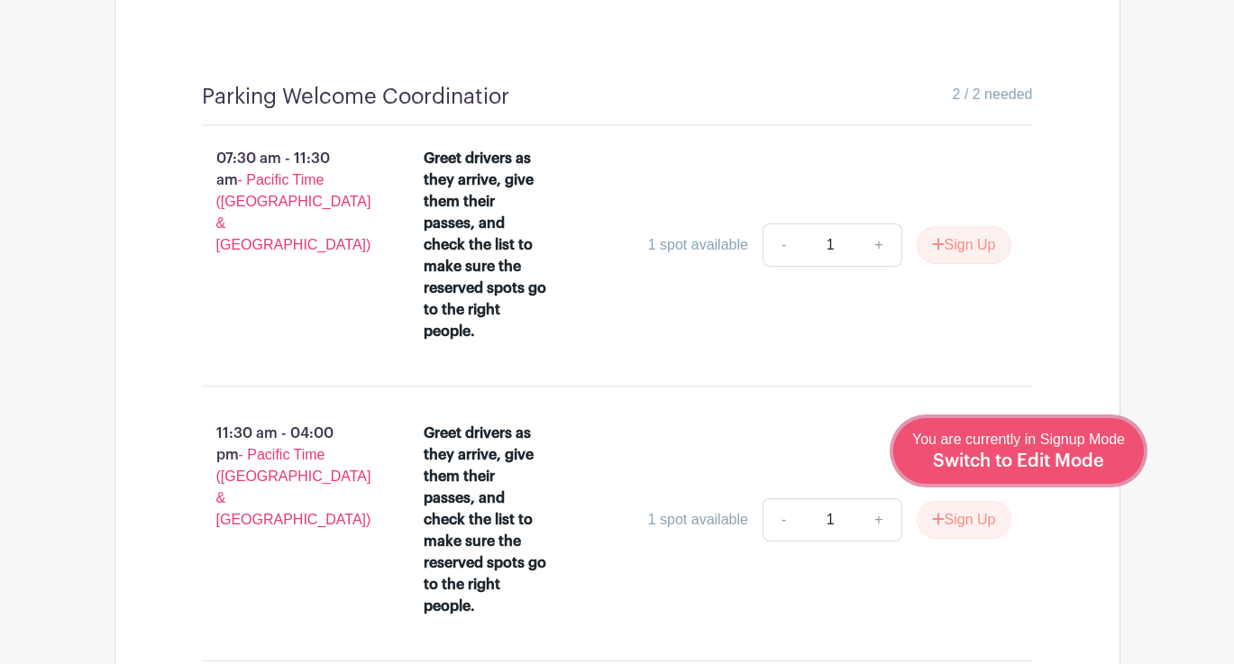
click at [1076, 456] on span "Switch to Edit Mode" at bounding box center [1018, 461] width 171 height 18
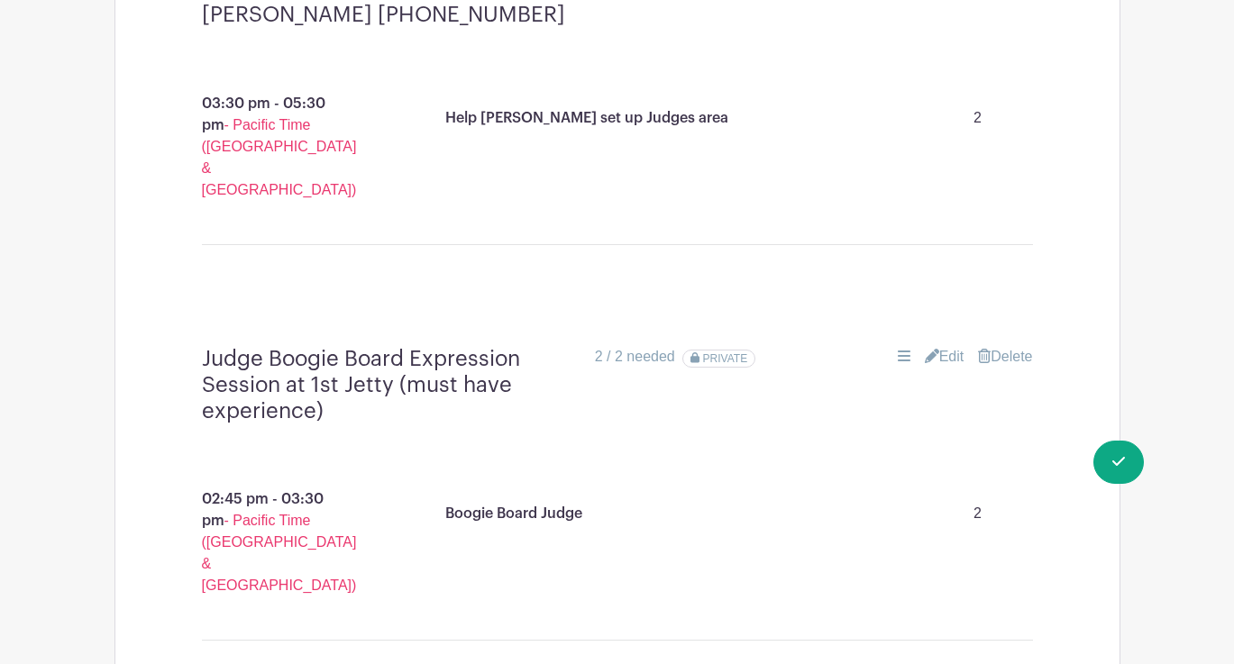
scroll to position [2771, 0]
click at [954, 345] on link "Edit" at bounding box center [944, 356] width 40 height 22
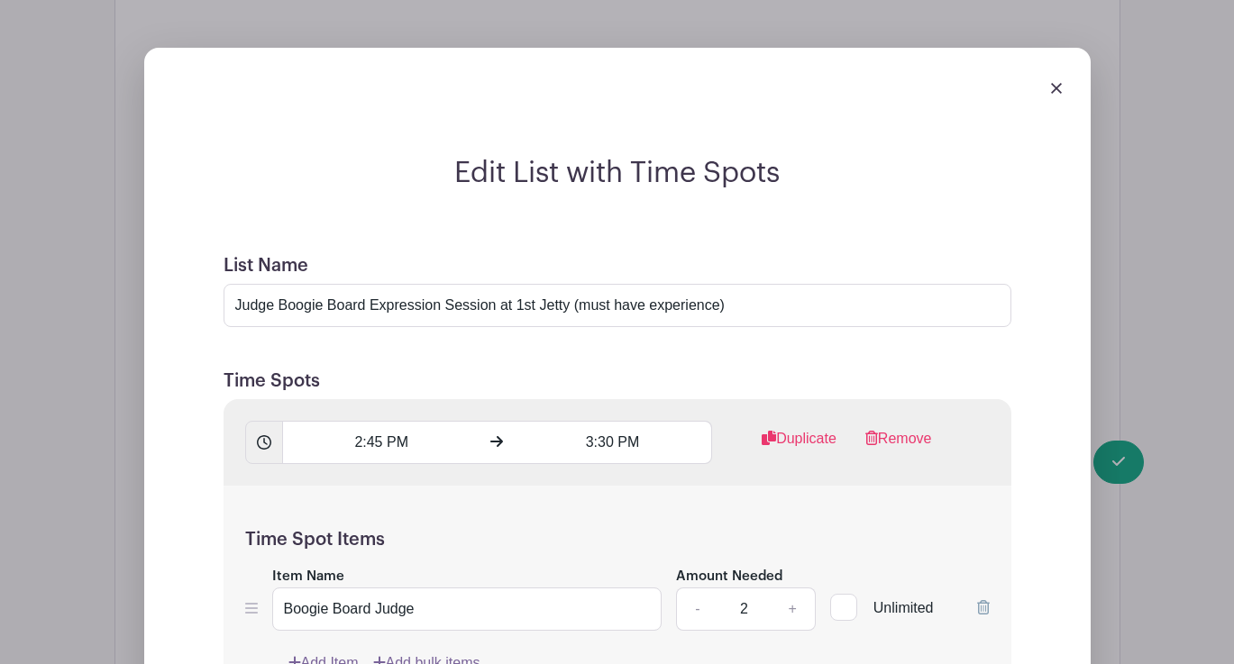
scroll to position [3079, 0]
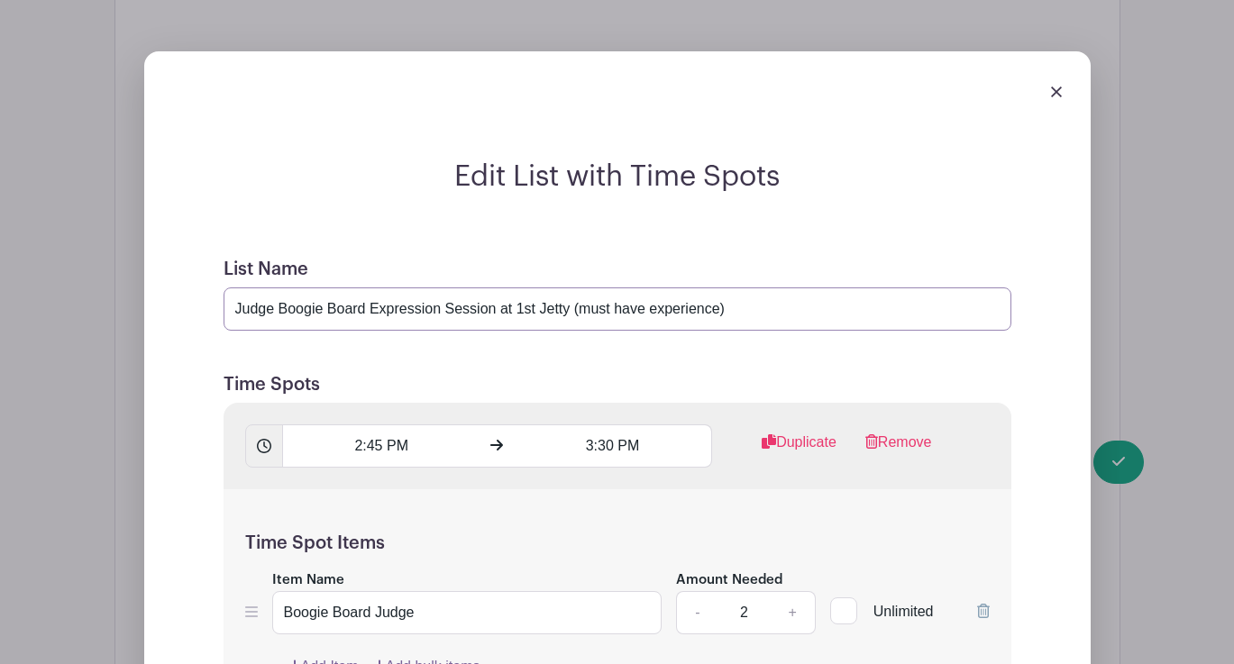
drag, startPoint x: 755, startPoint y: 120, endPoint x: 222, endPoint y: 130, distance: 533.5
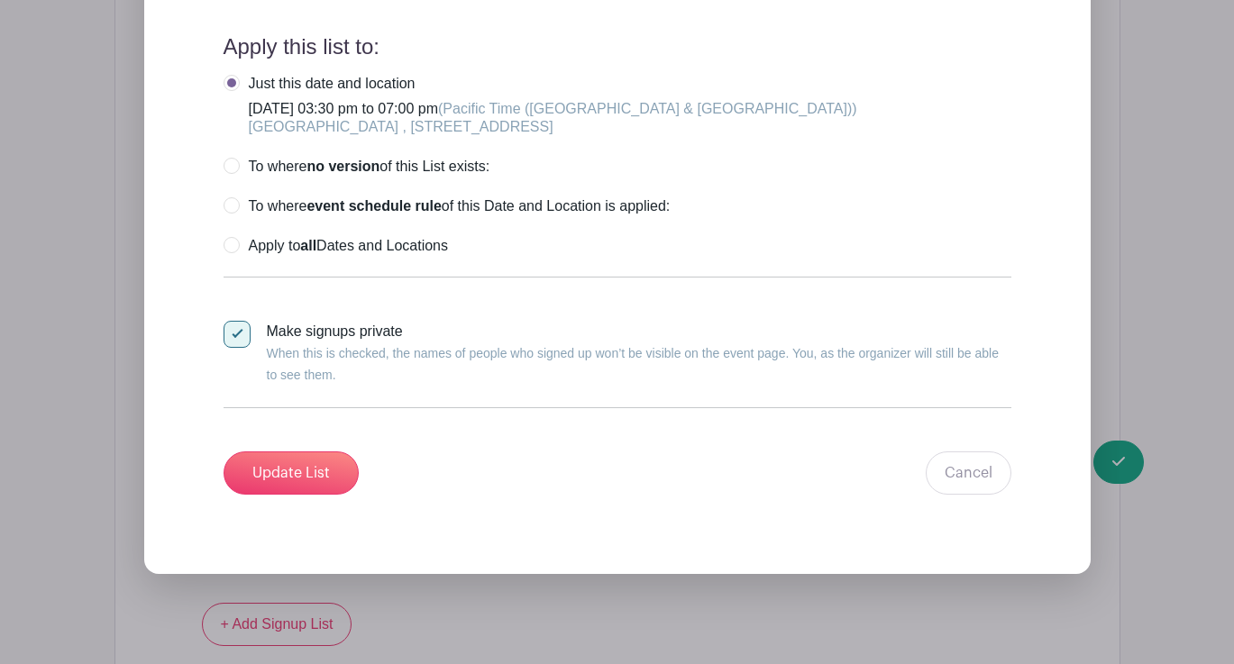
scroll to position [3897, 0]
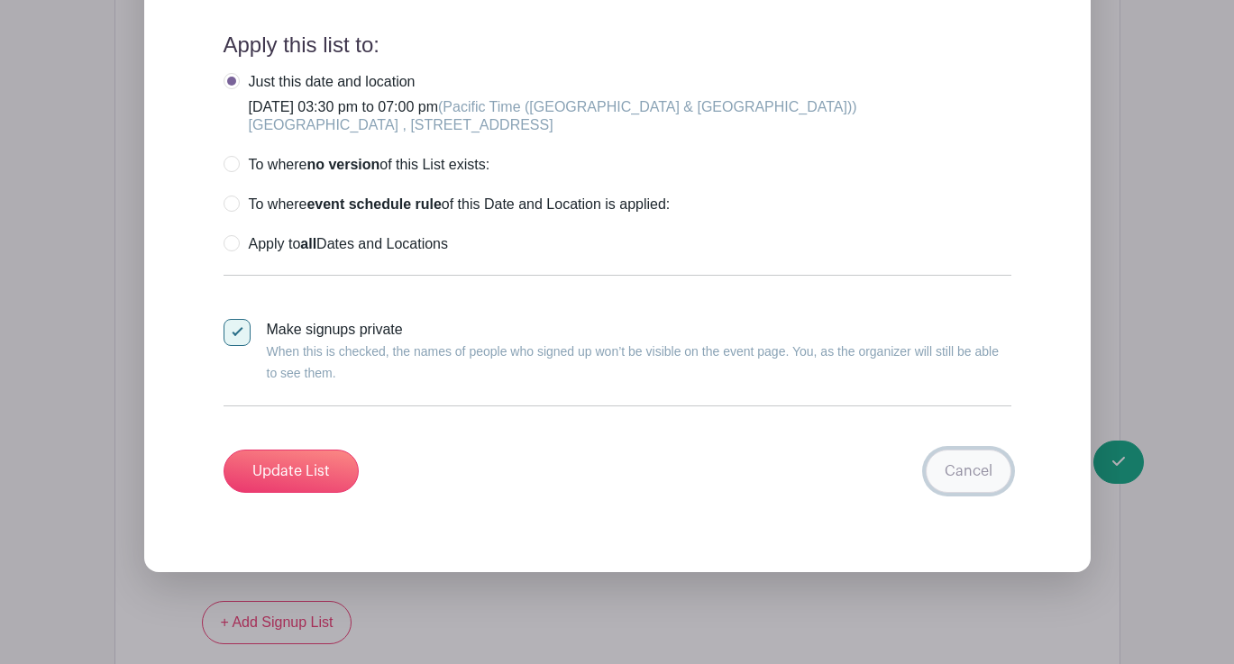
click at [978, 450] on link "Cancel" at bounding box center [968, 471] width 86 height 43
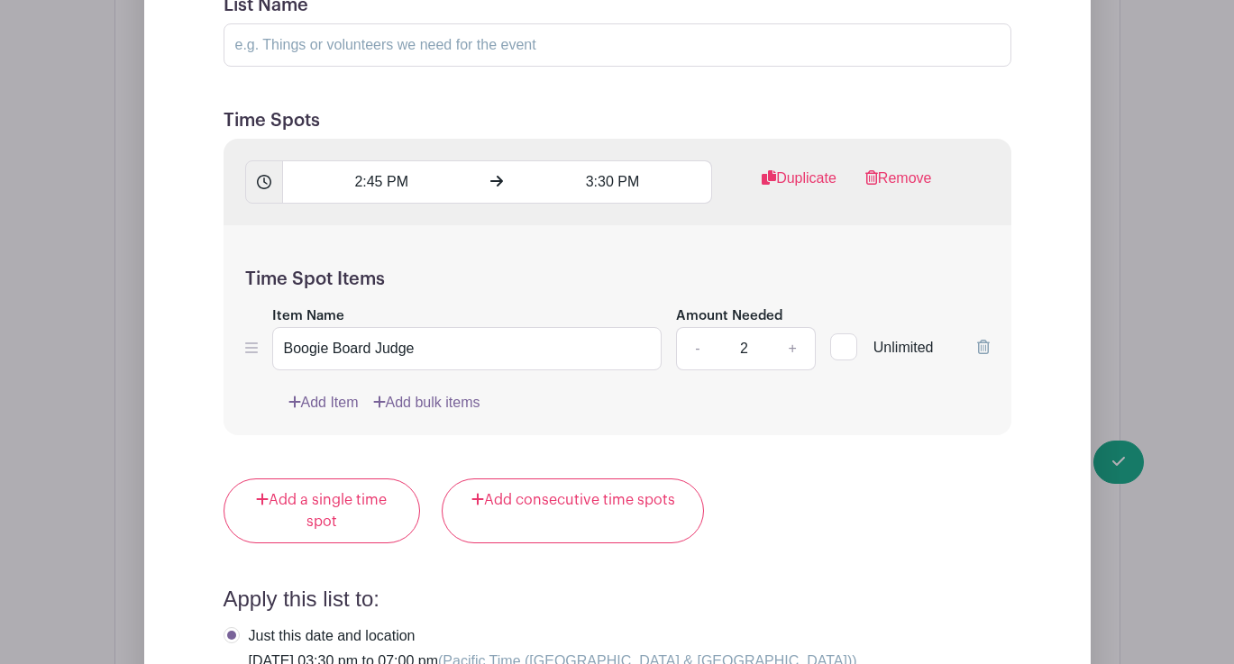
scroll to position [3316, 0]
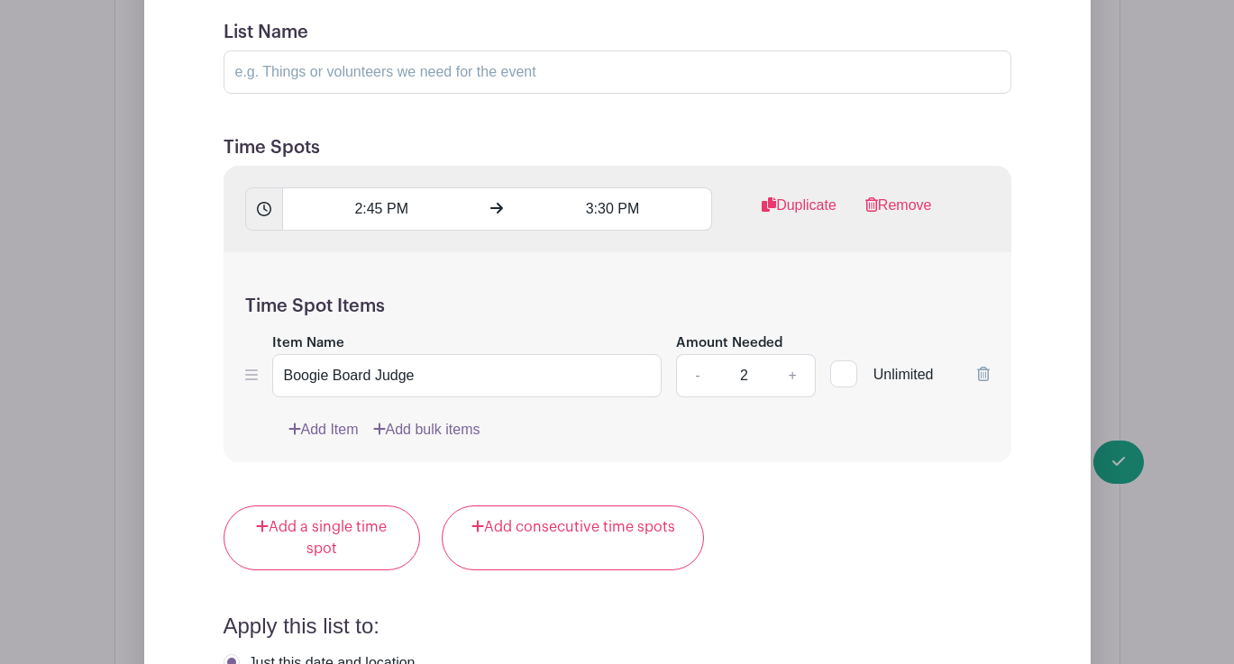
click at [981, 367] on icon at bounding box center [983, 374] width 13 height 14
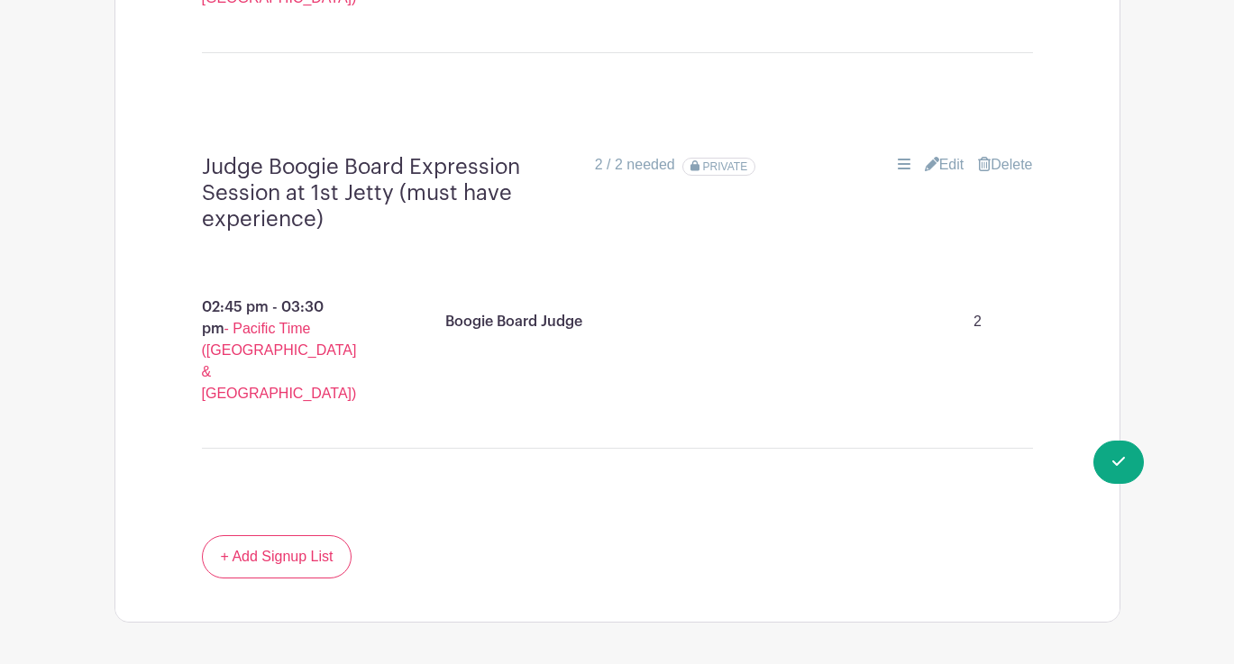
scroll to position [2949, 0]
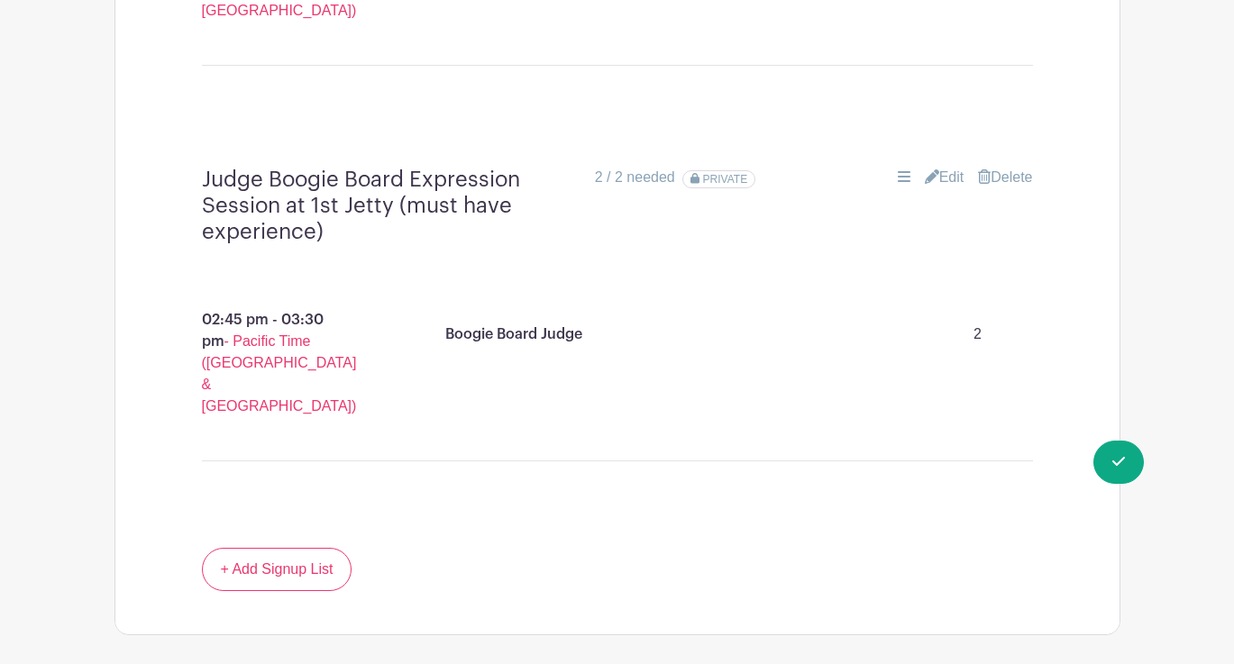
click at [595, 309] on div "Boogie Board Judge 2" at bounding box center [731, 334] width 587 height 50
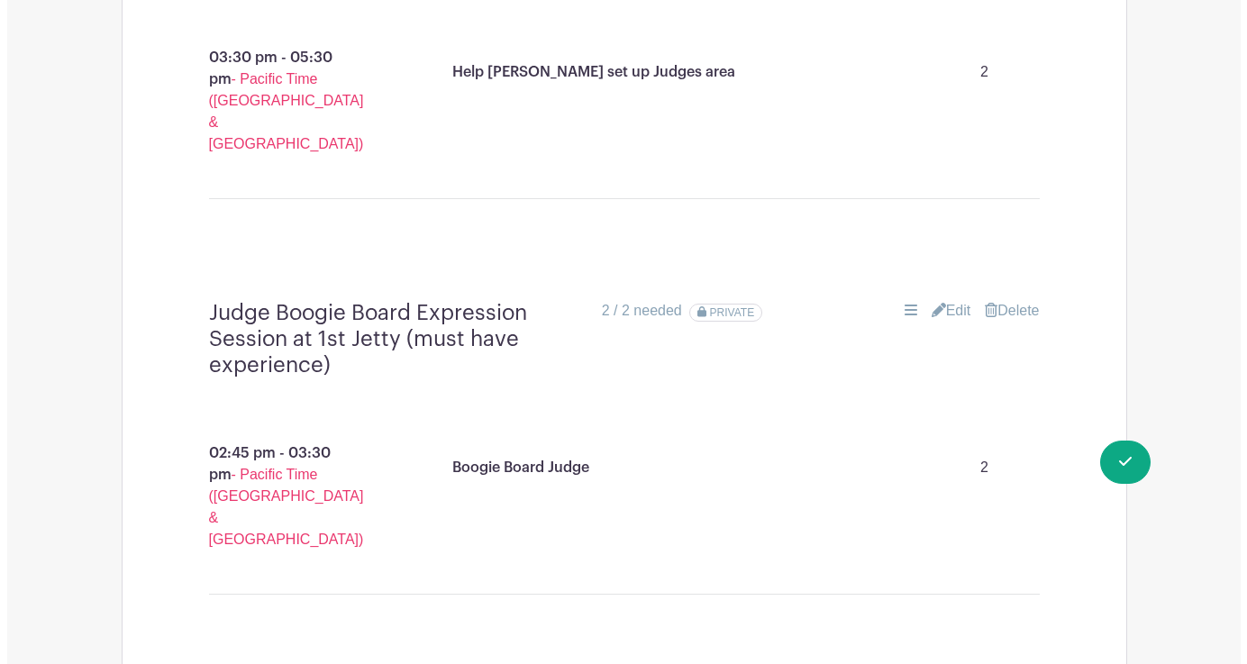
scroll to position [2818, 0]
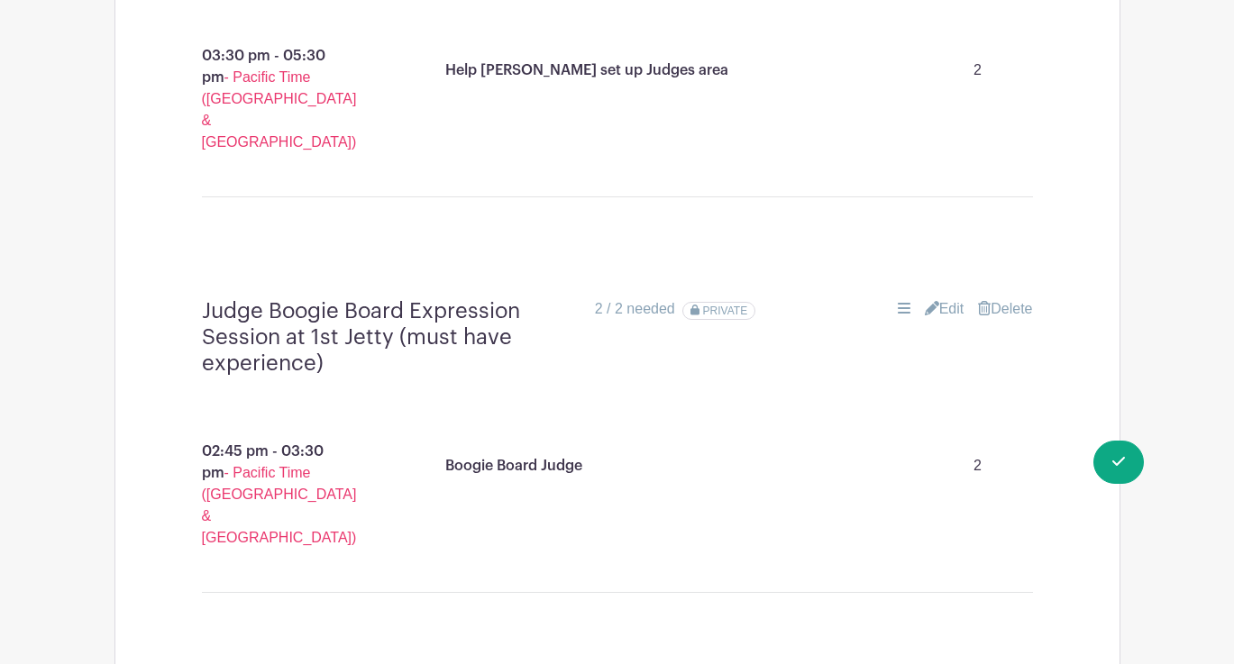
click at [1012, 298] on link "Delete" at bounding box center [1005, 309] width 54 height 22
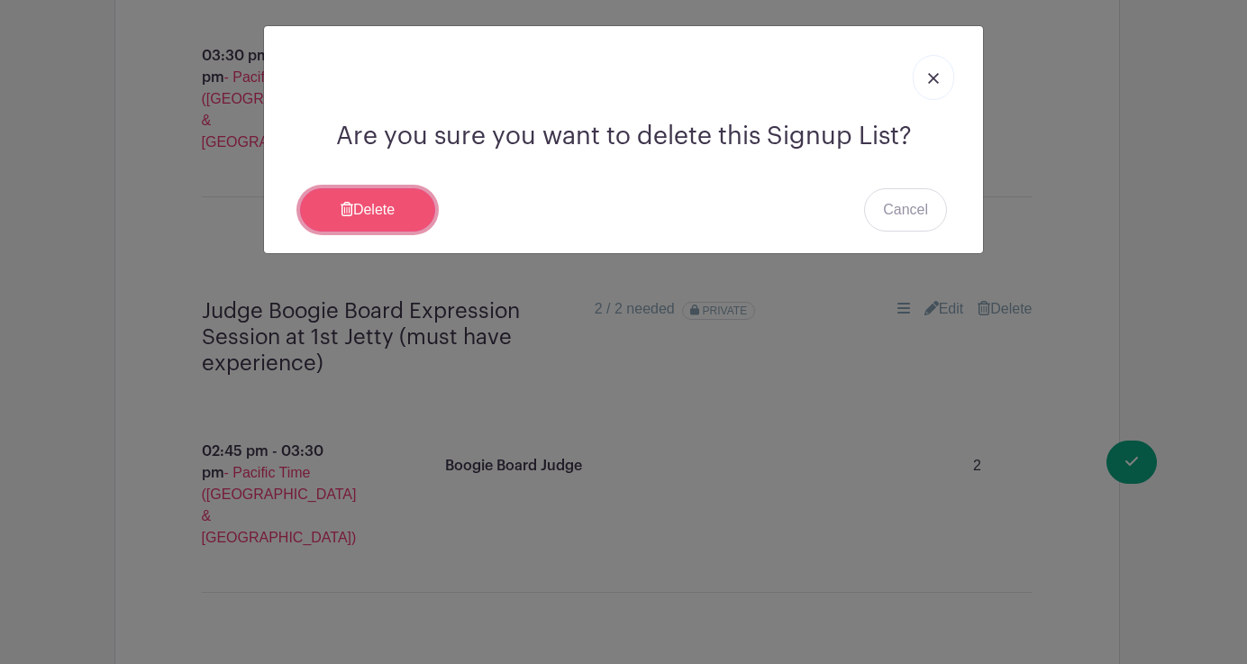
click at [405, 202] on link "Delete" at bounding box center [367, 209] width 135 height 43
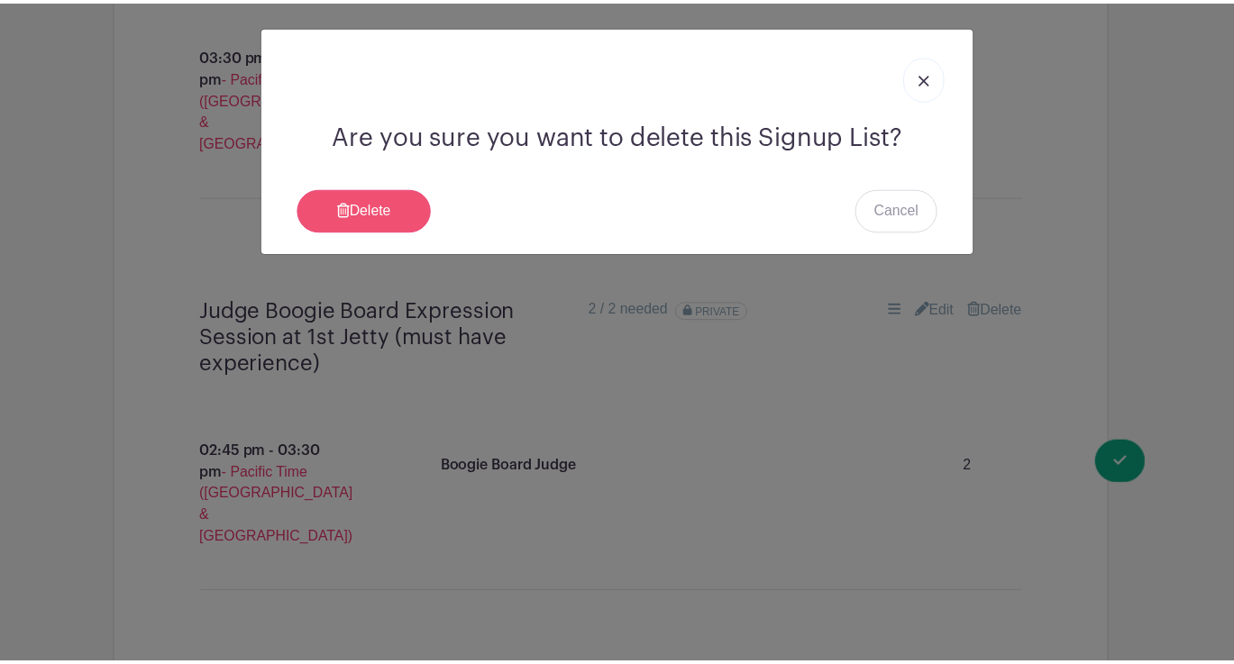
scroll to position [2672, 0]
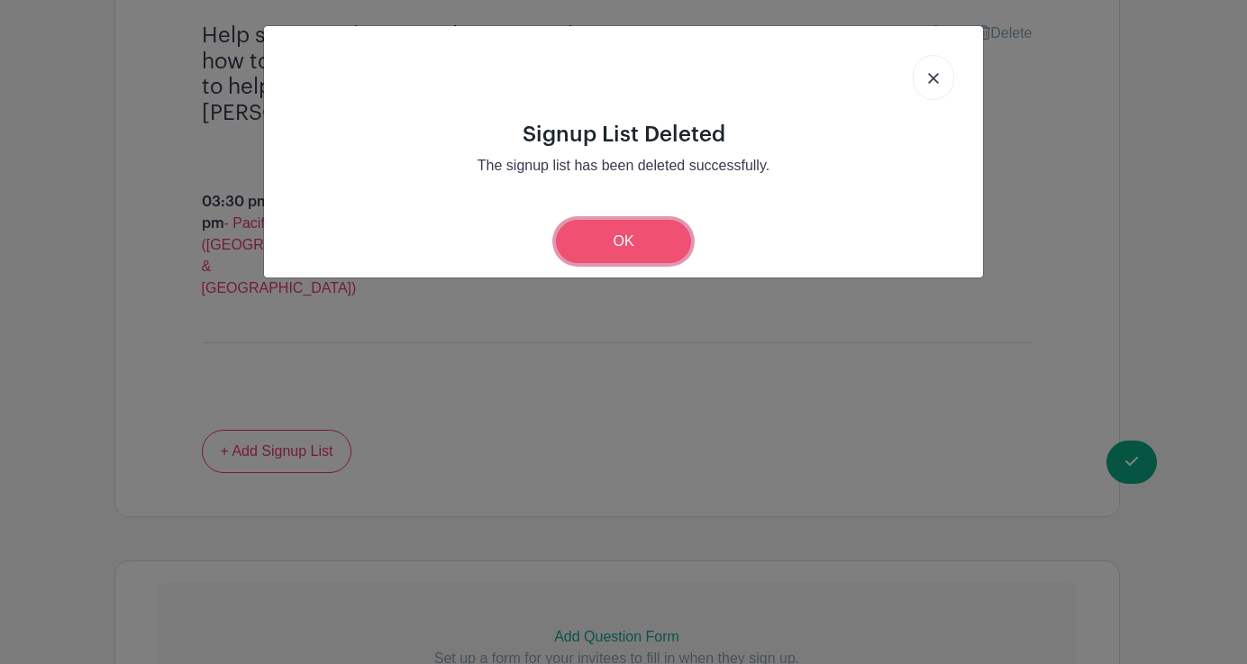
click at [617, 244] on link "OK" at bounding box center [623, 241] width 135 height 43
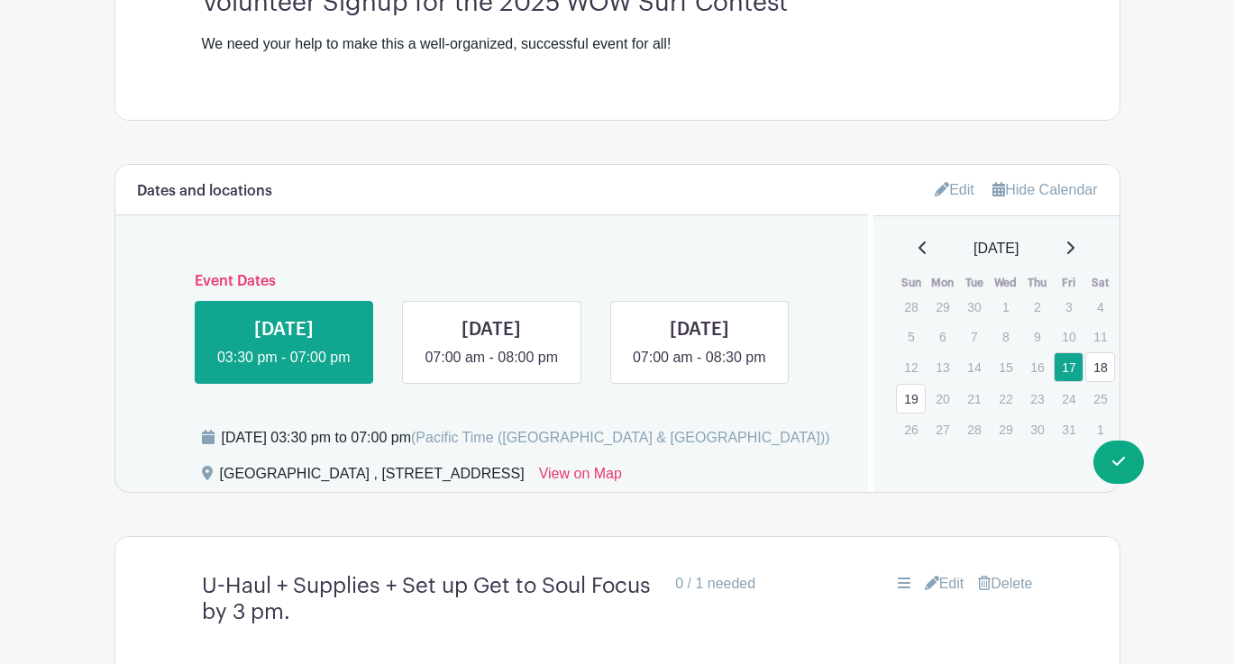
scroll to position [699, 0]
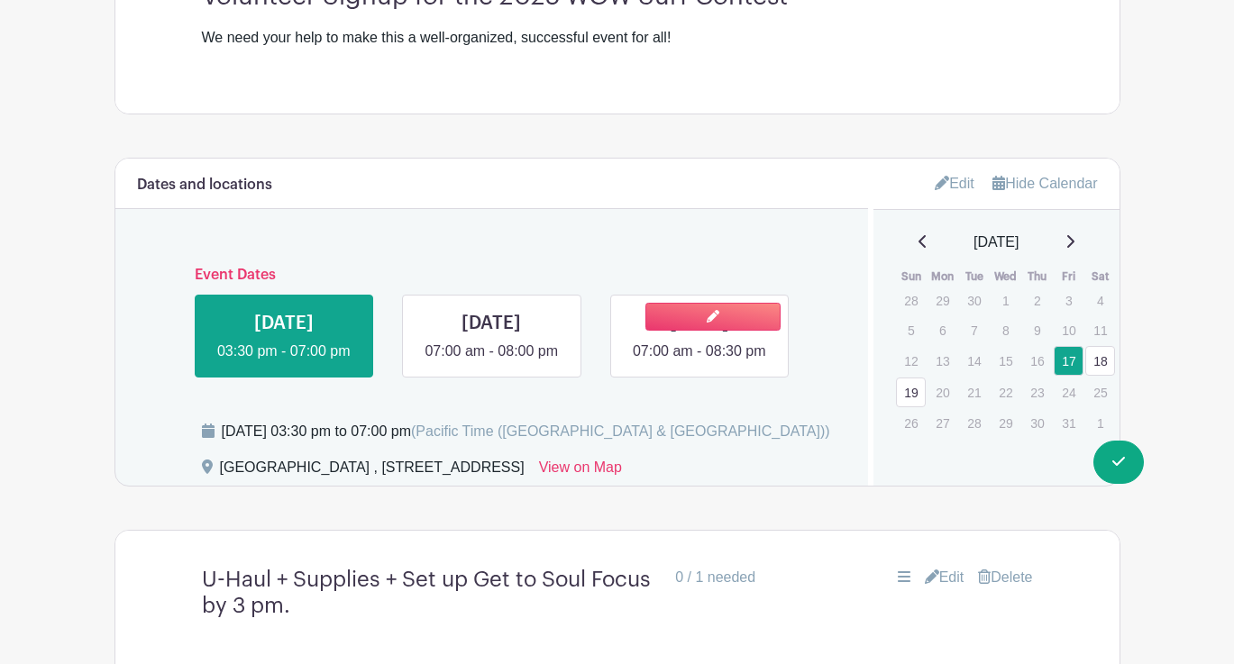
click at [699, 362] on link at bounding box center [699, 362] width 0 height 0
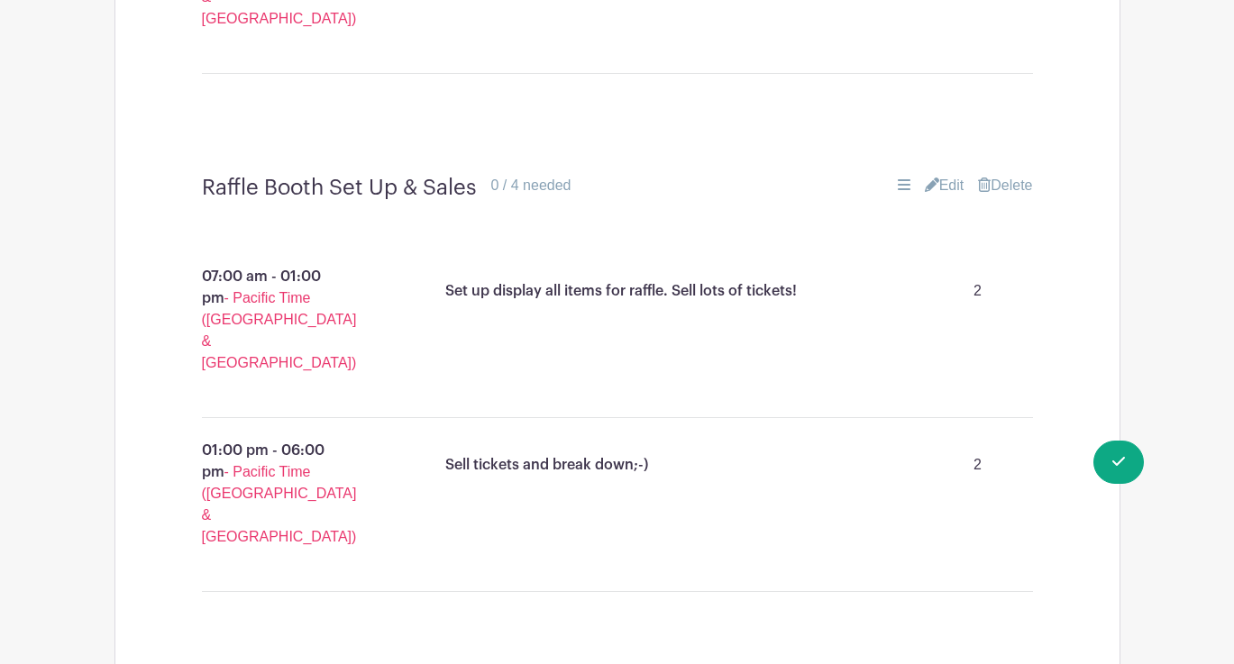
scroll to position [7130, 0]
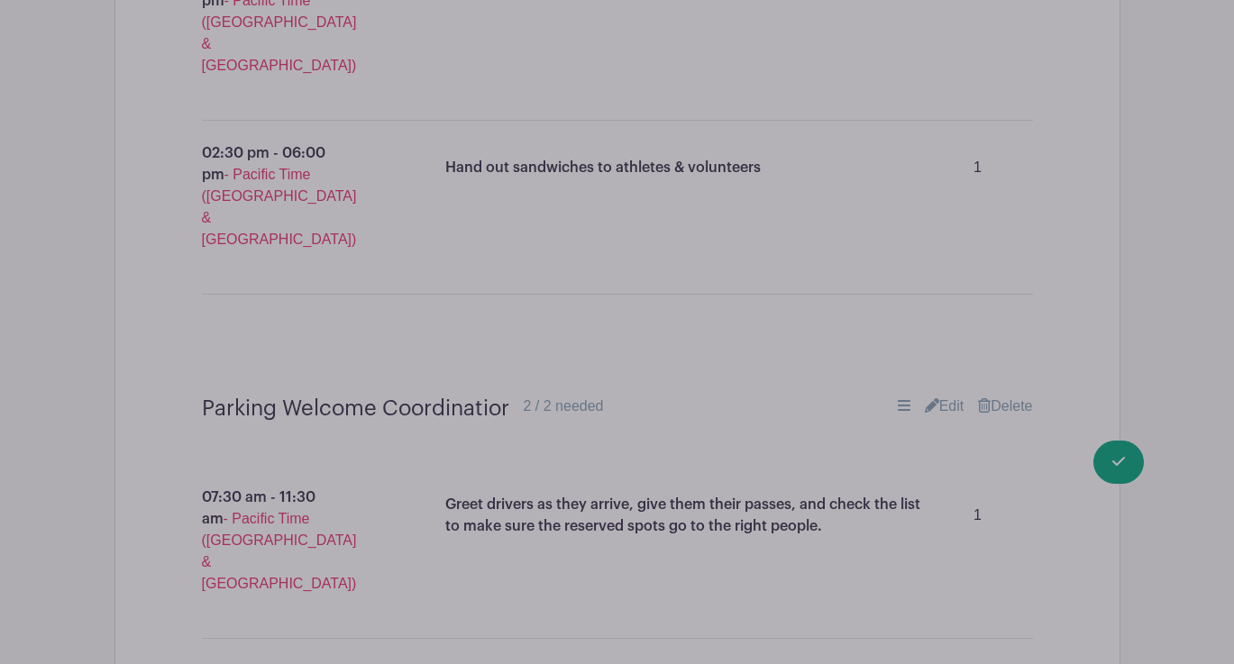
scroll to position [7501, 0]
paste input "Judge Boogie Board Expression Session at 1st Jetty (must have experience)"
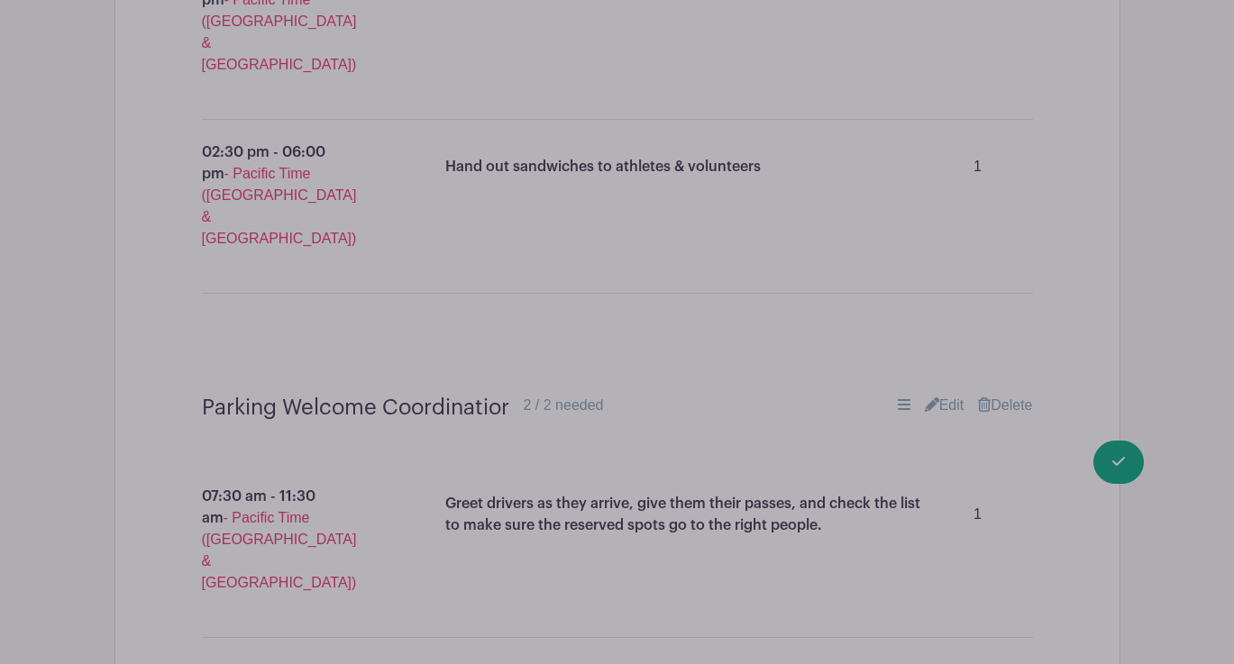
type input "Judge Boogie Board Expression Session at 1st Jetty (must have experience)"
type input "Boogie Judge"
type input "2"
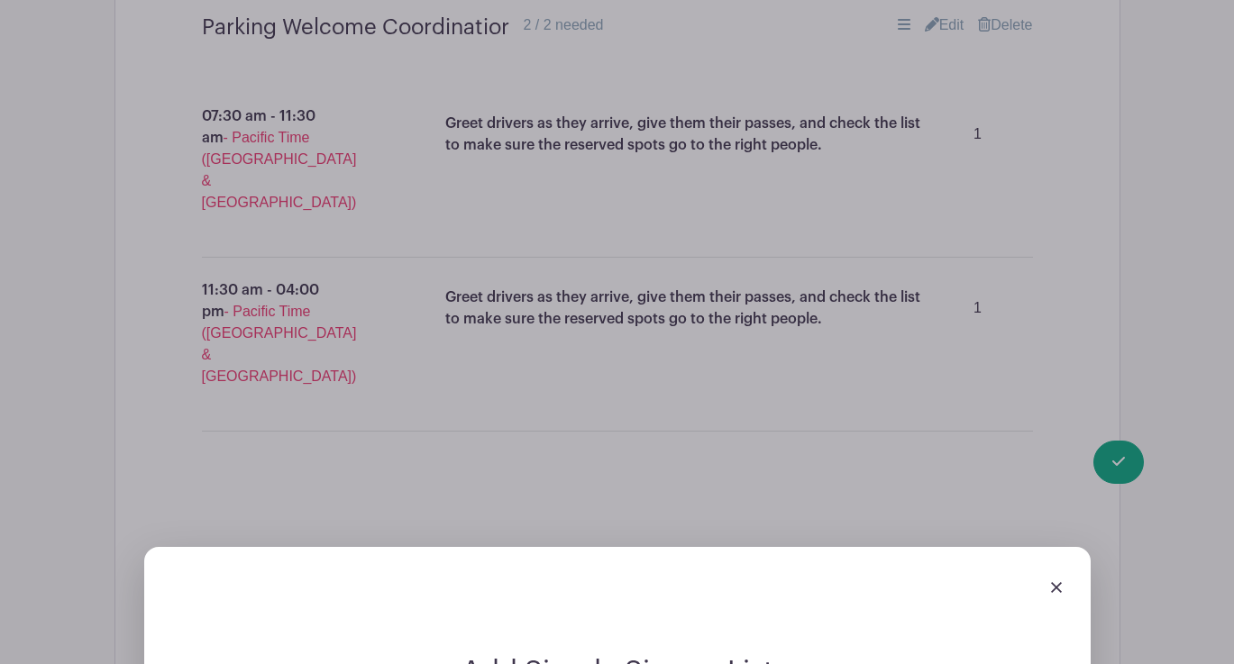
scroll to position [8024, 0]
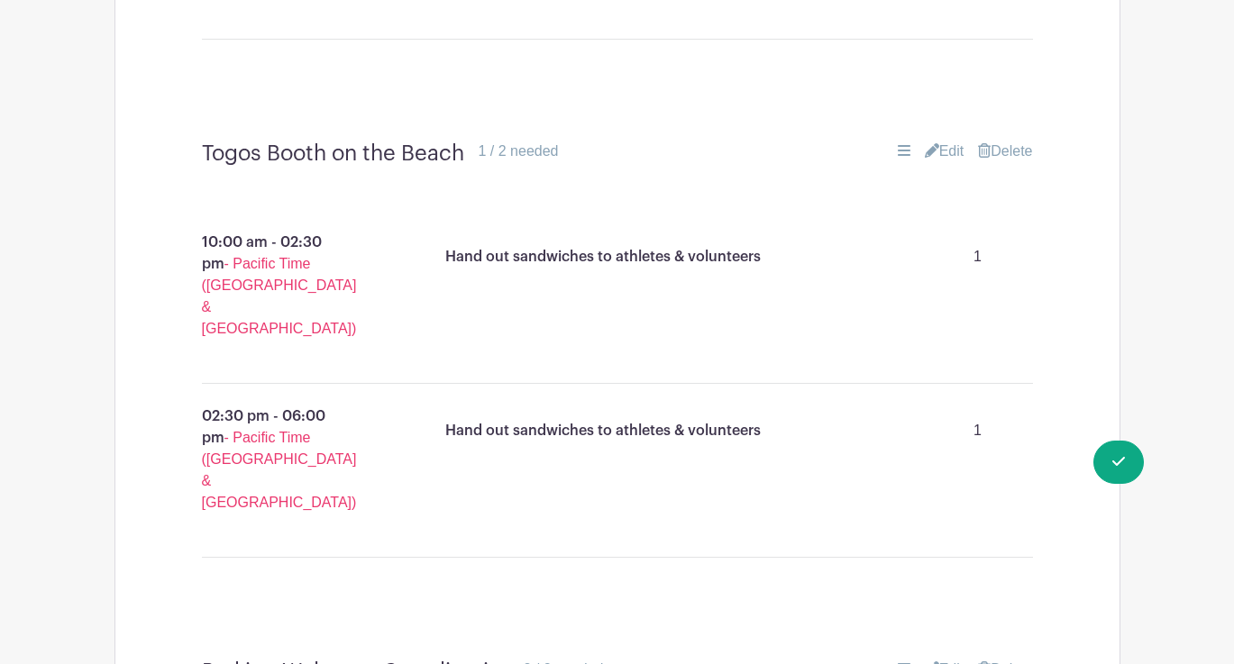
scroll to position [7229, 0]
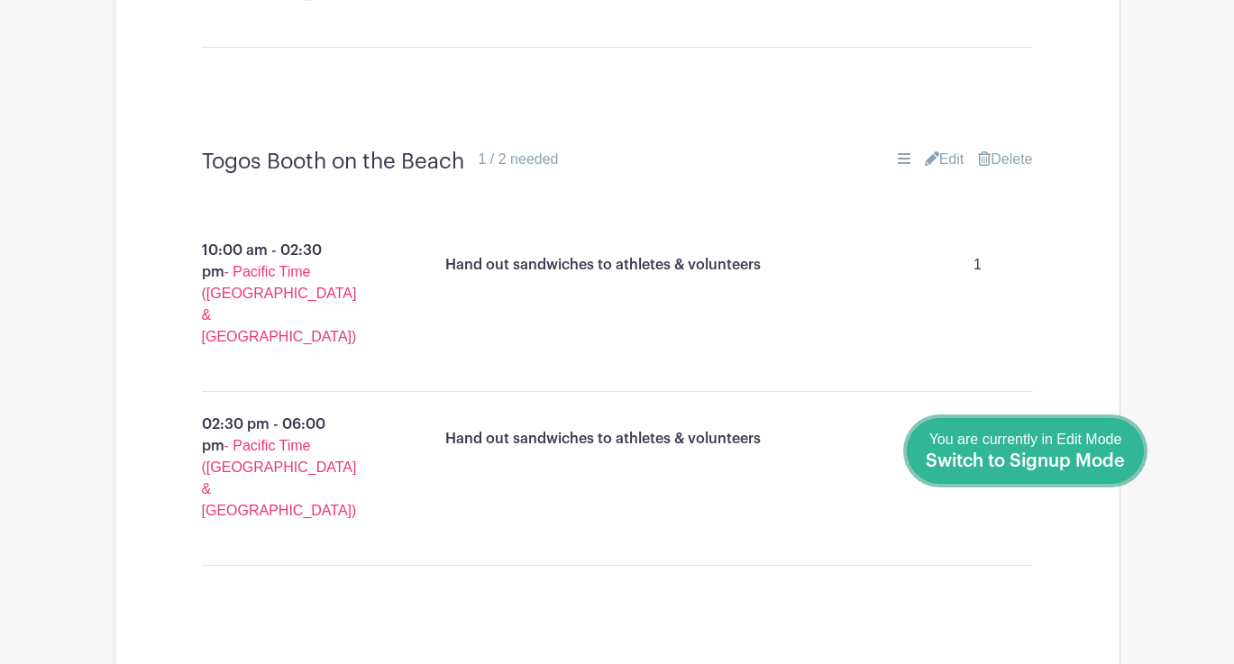
click at [1068, 449] on div "You are currently in Edit Mode Switch to Signup Mode" at bounding box center [1024, 451] width 199 height 44
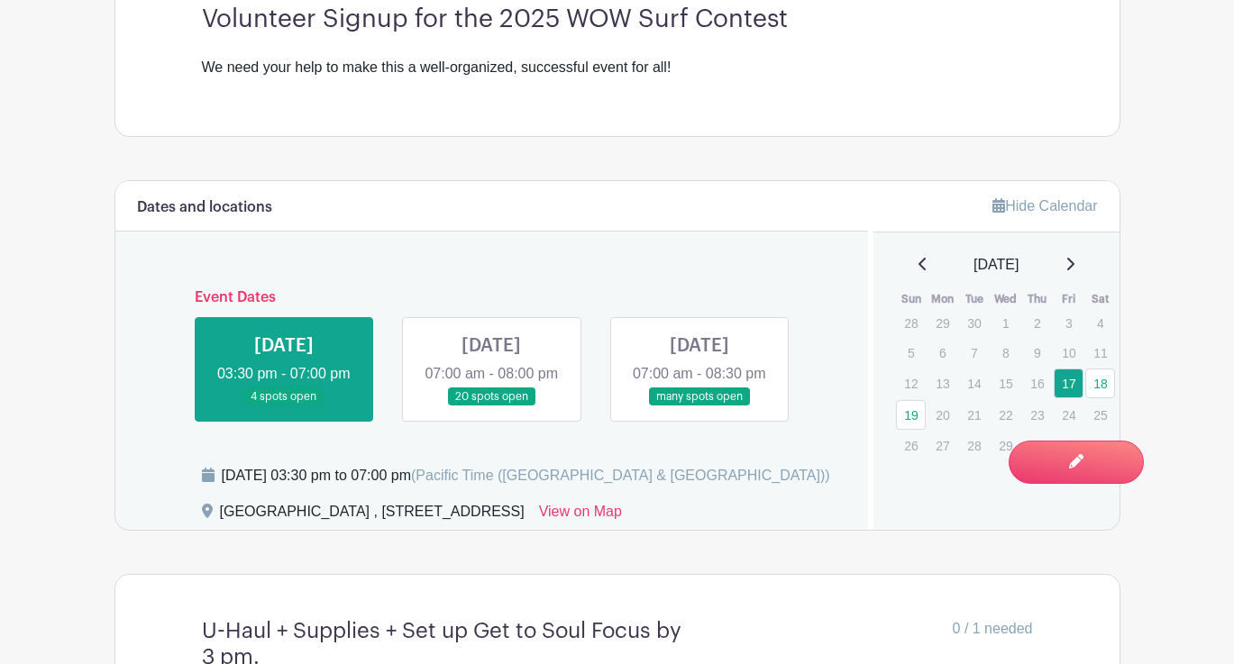
scroll to position [688, 0]
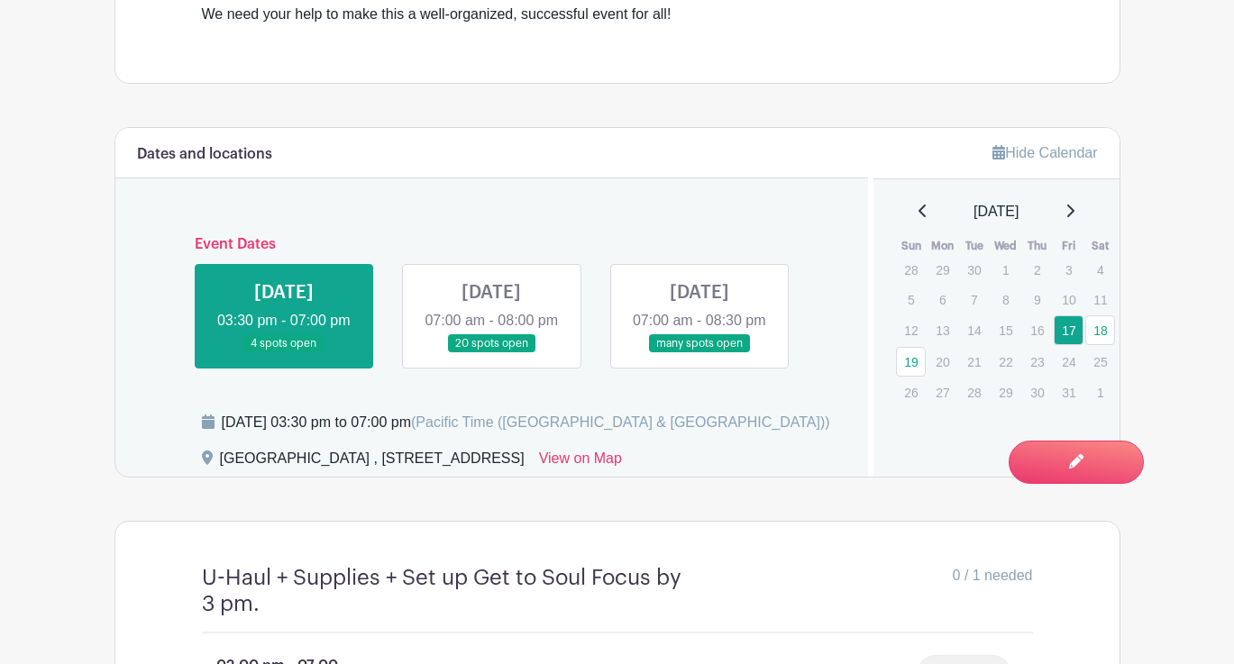
click at [699, 353] on link at bounding box center [699, 353] width 0 height 0
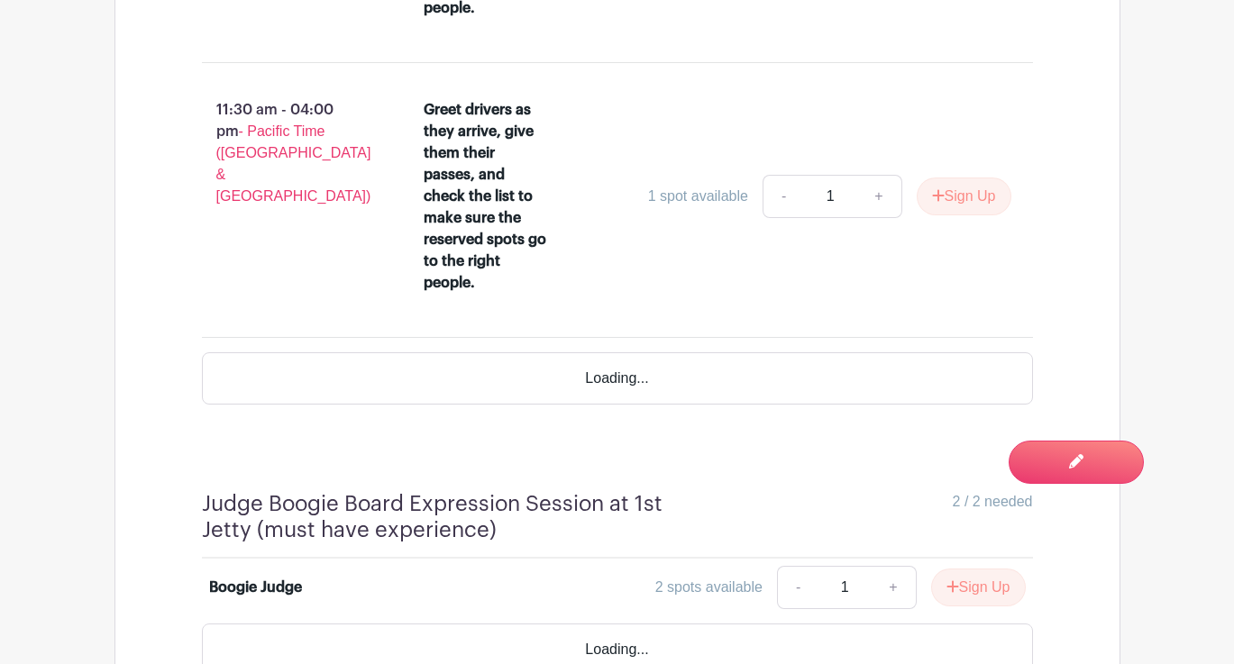
scroll to position [8711, 0]
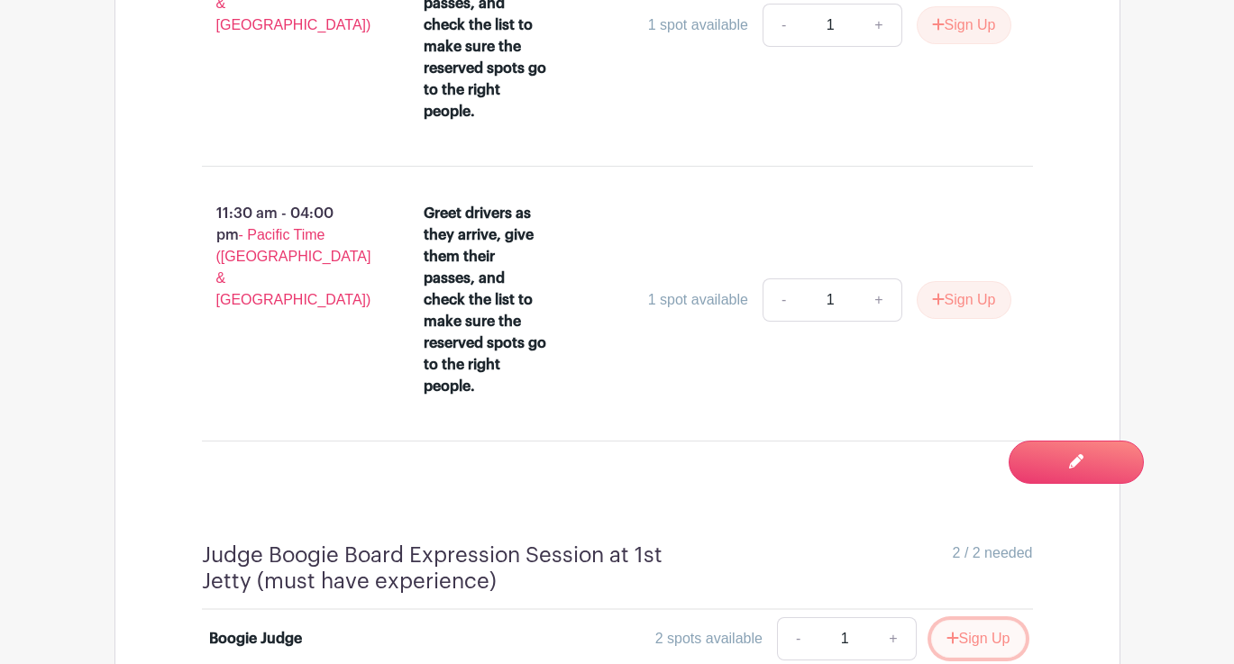
click at [951, 631] on icon "submit" at bounding box center [952, 638] width 13 height 14
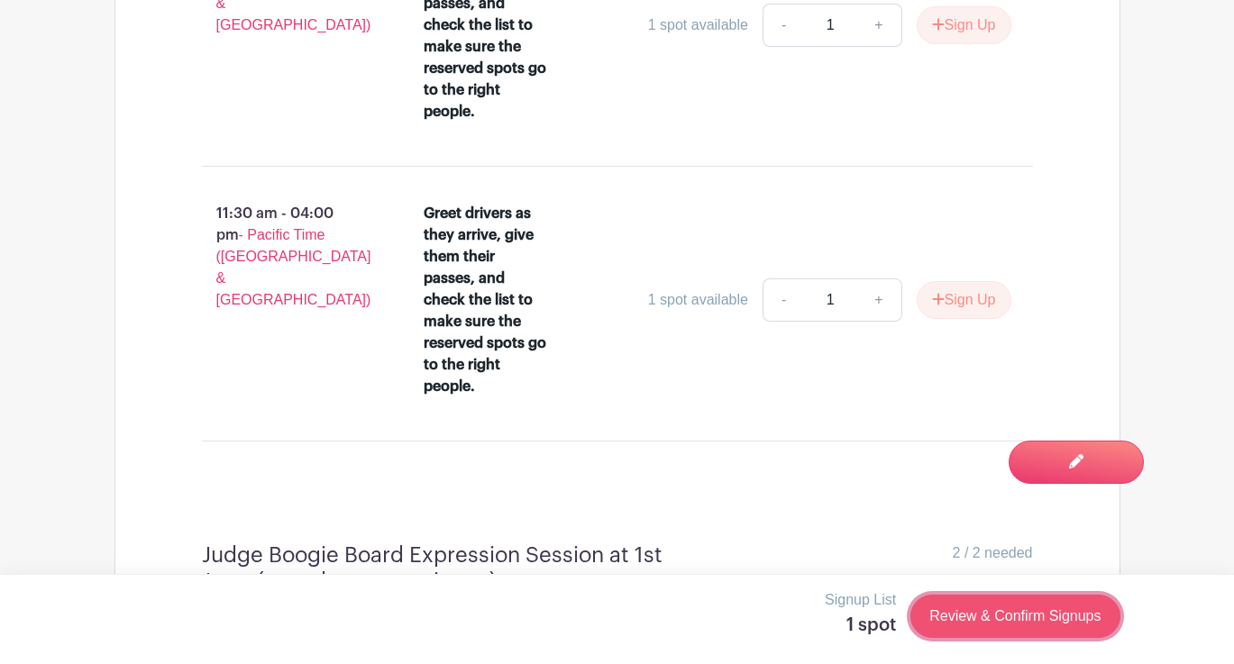
click at [1075, 610] on link "Review & Confirm Signups" at bounding box center [1014, 616] width 209 height 43
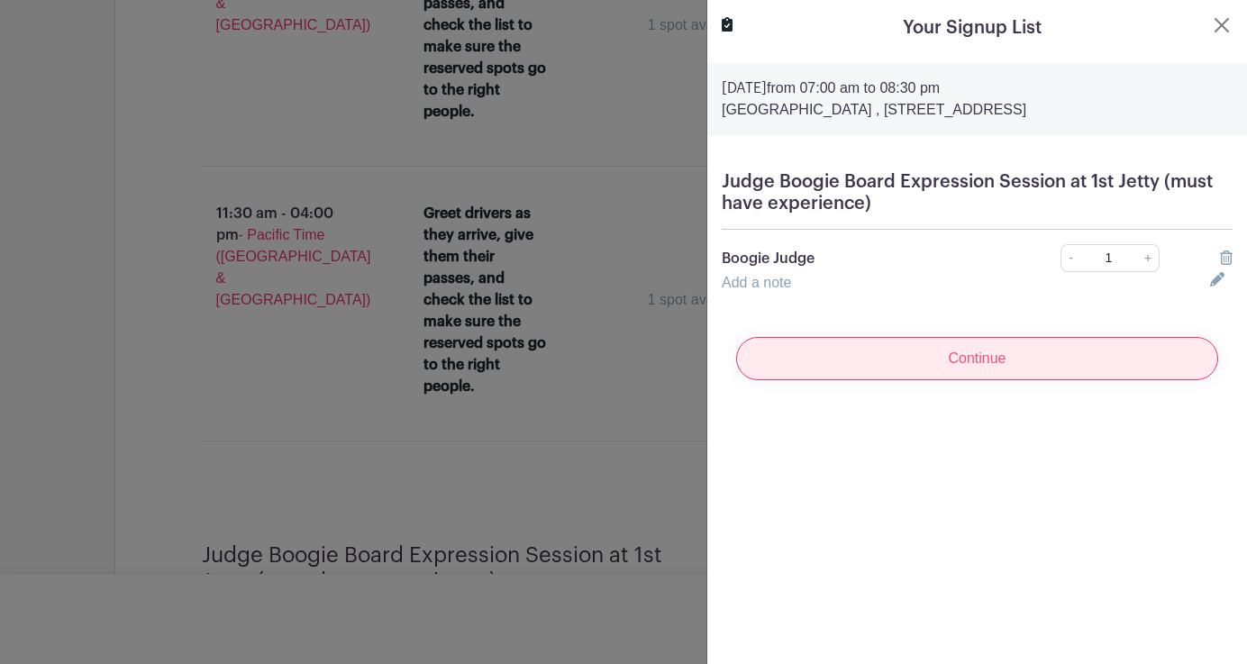
click at [1002, 366] on input "Continue" at bounding box center [977, 358] width 482 height 43
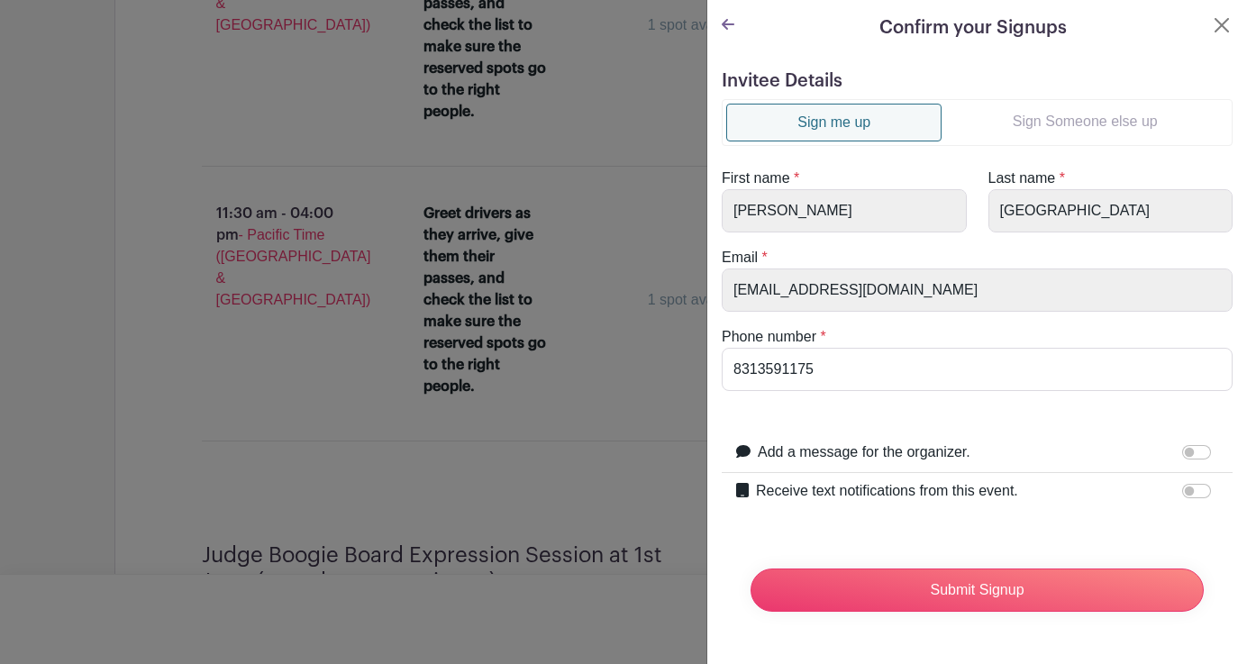
click at [565, 316] on div at bounding box center [623, 332] width 1247 height 664
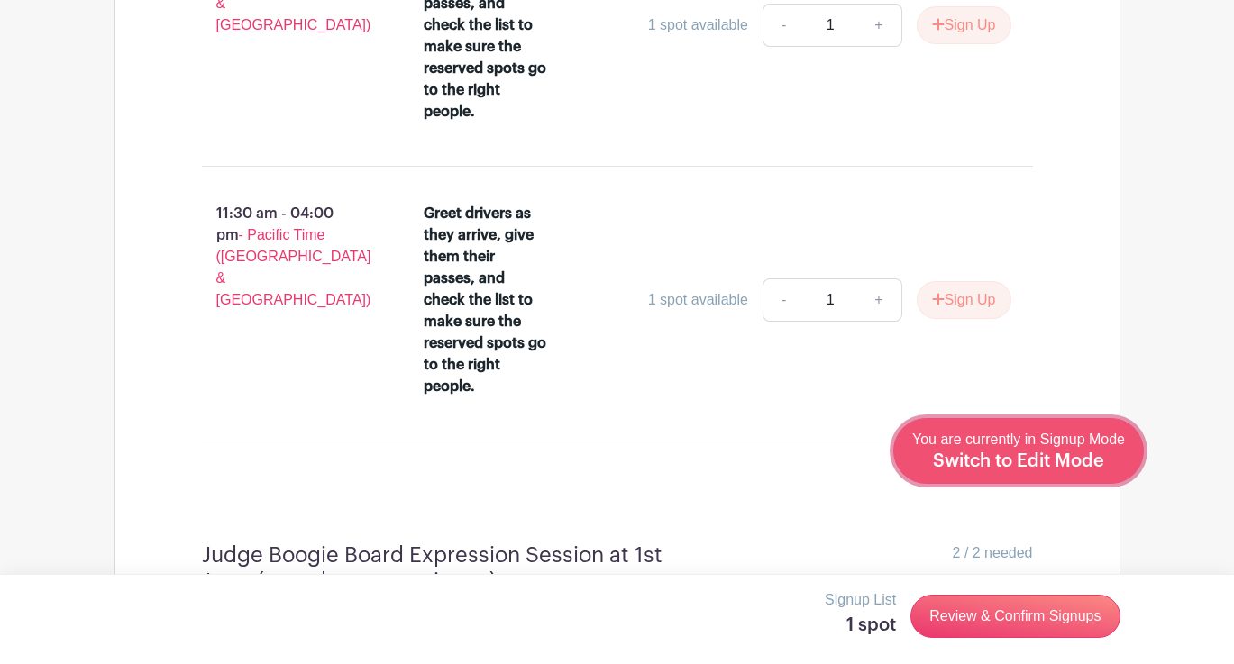
click at [1047, 456] on span "Switch to Edit Mode" at bounding box center [1018, 461] width 171 height 18
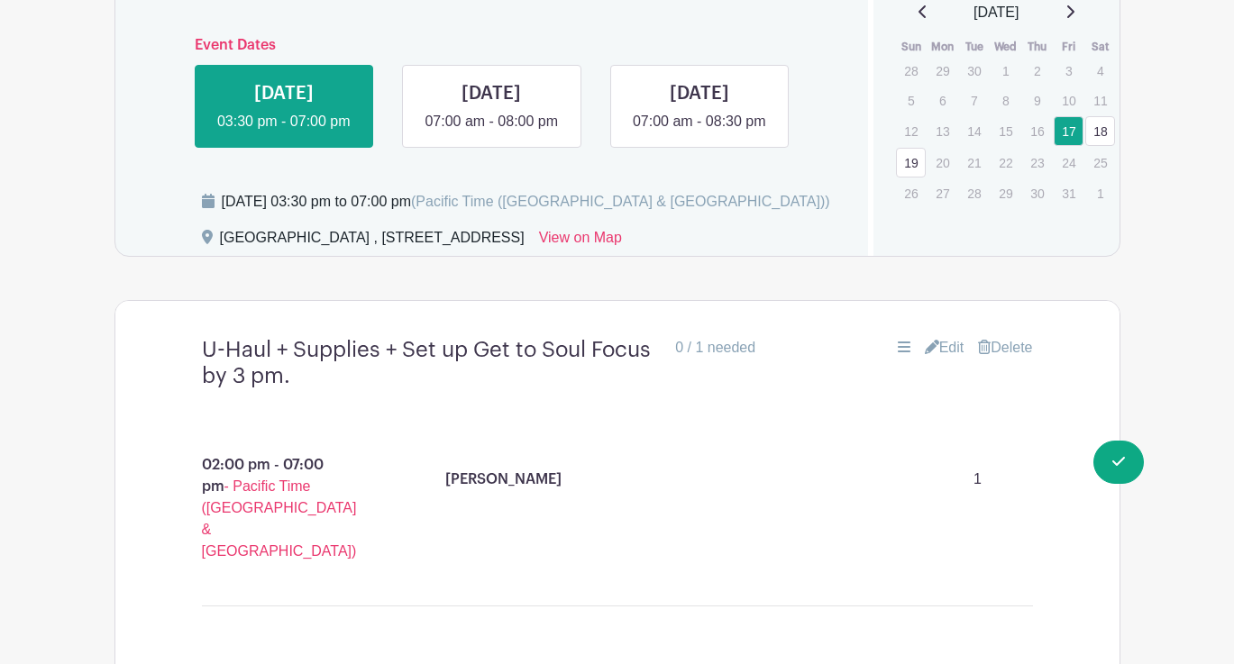
scroll to position [940, 0]
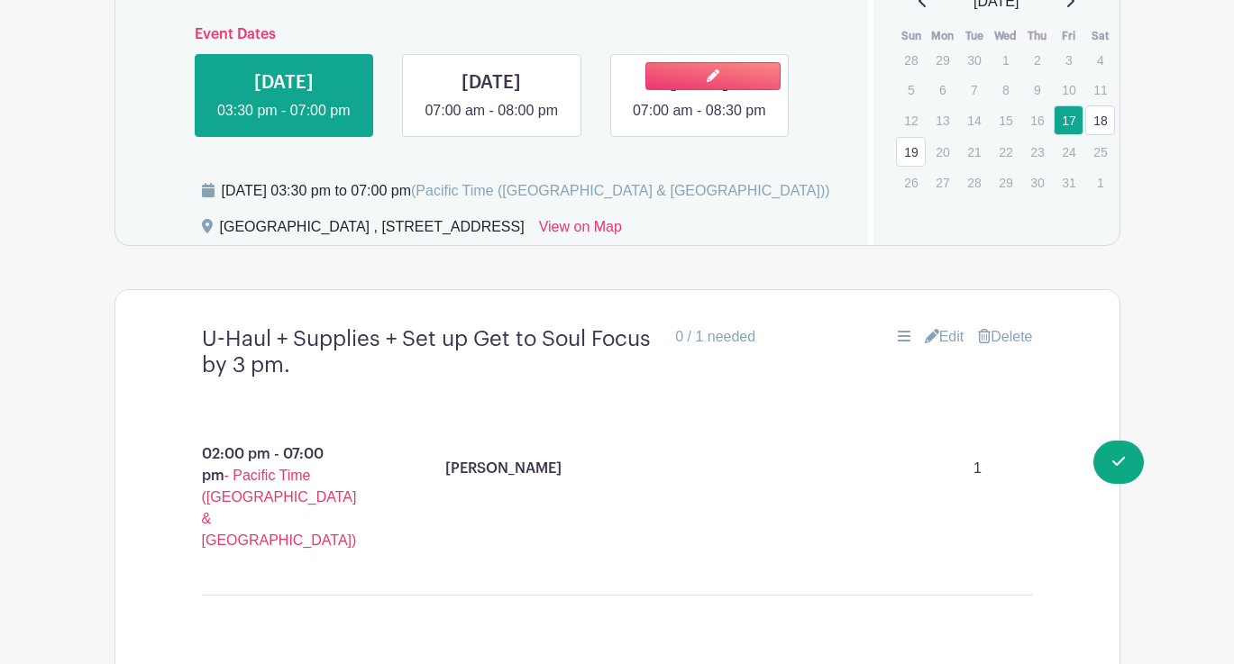
click at [699, 122] on link at bounding box center [699, 122] width 0 height 0
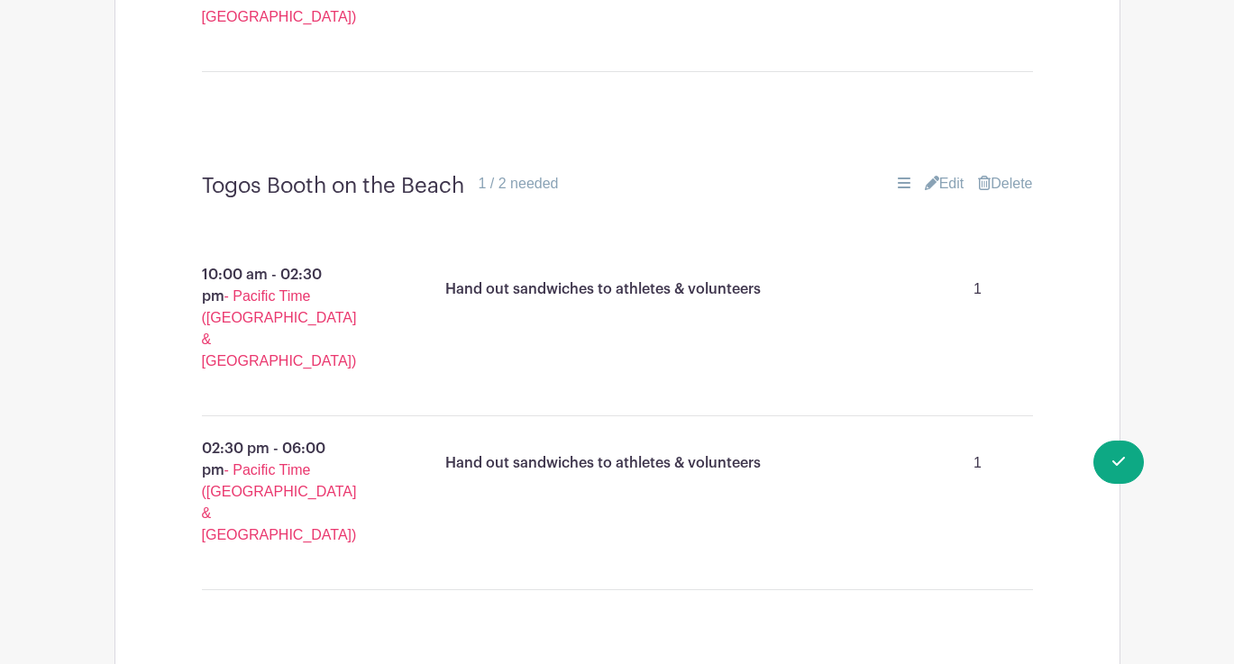
scroll to position [7206, 0]
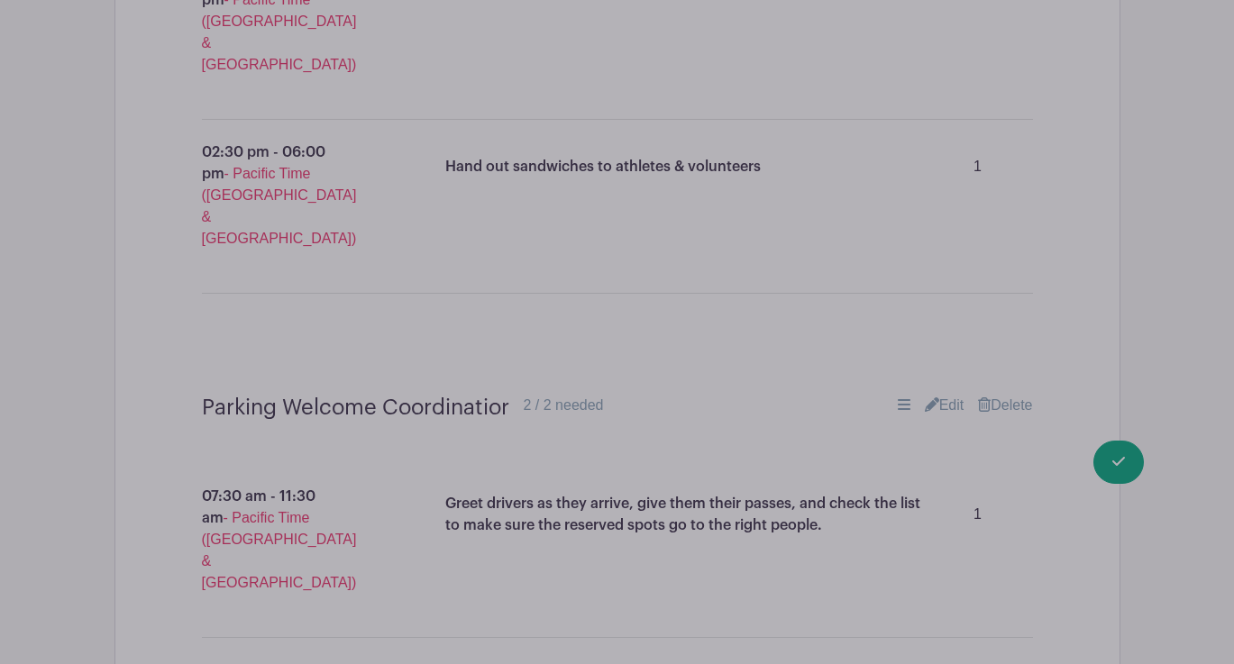
scroll to position [7541, 0]
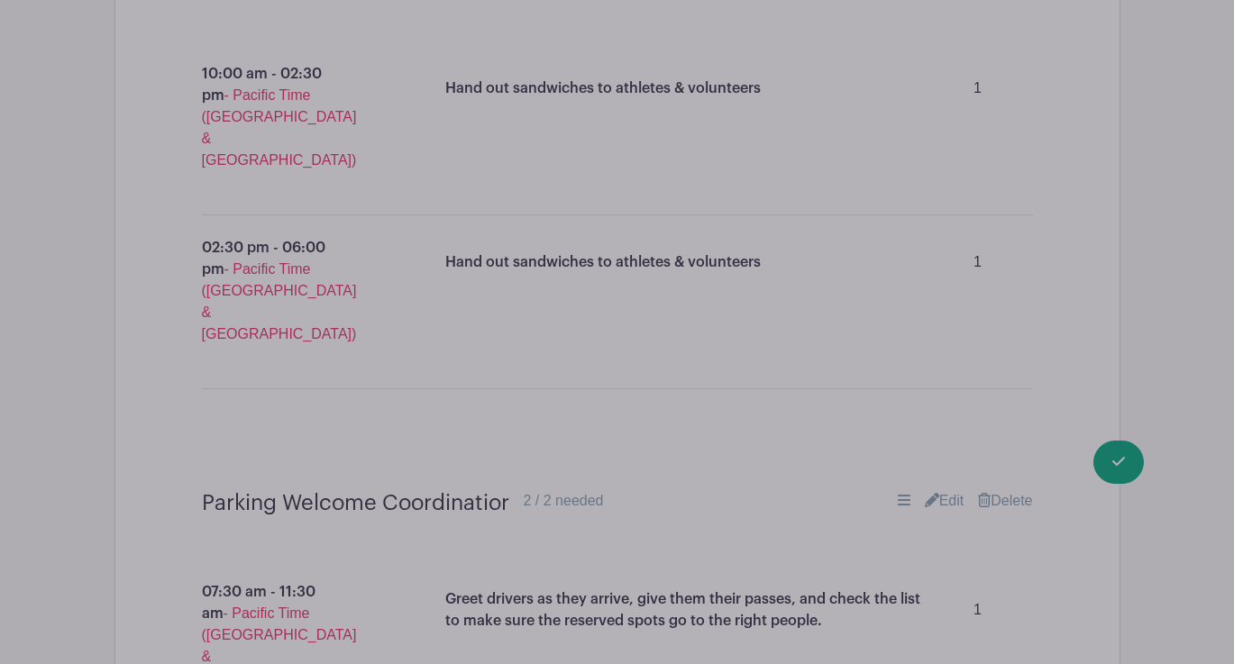
scroll to position [7410, 0]
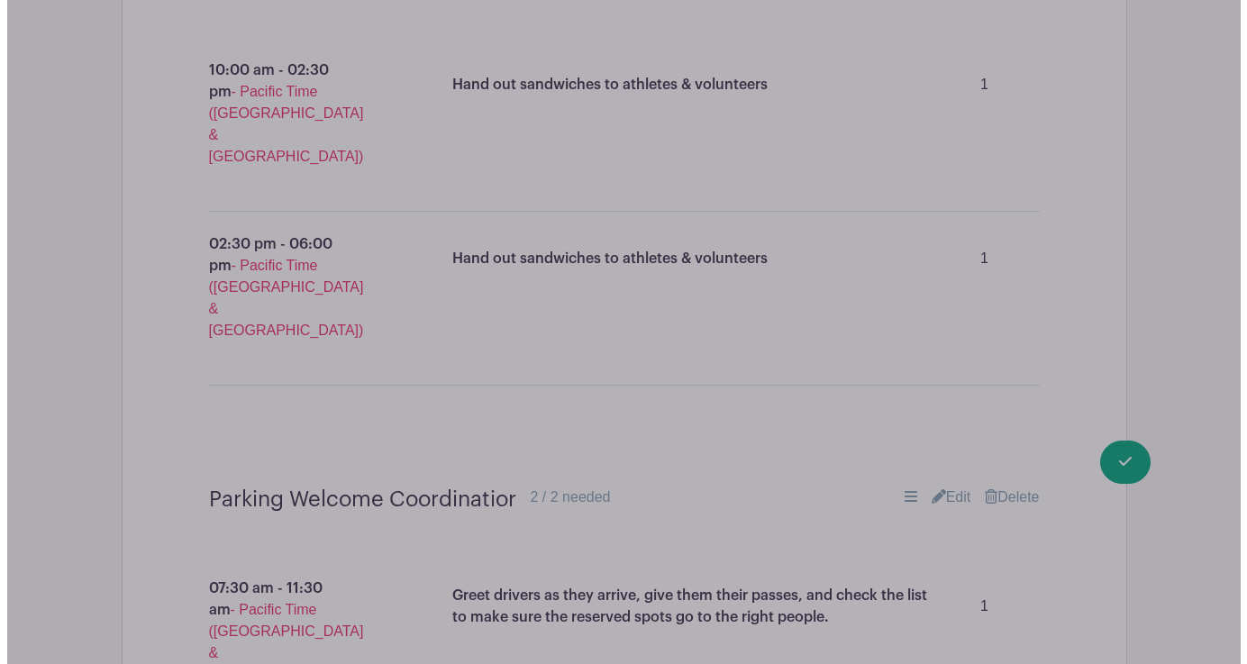
scroll to position [7364, 0]
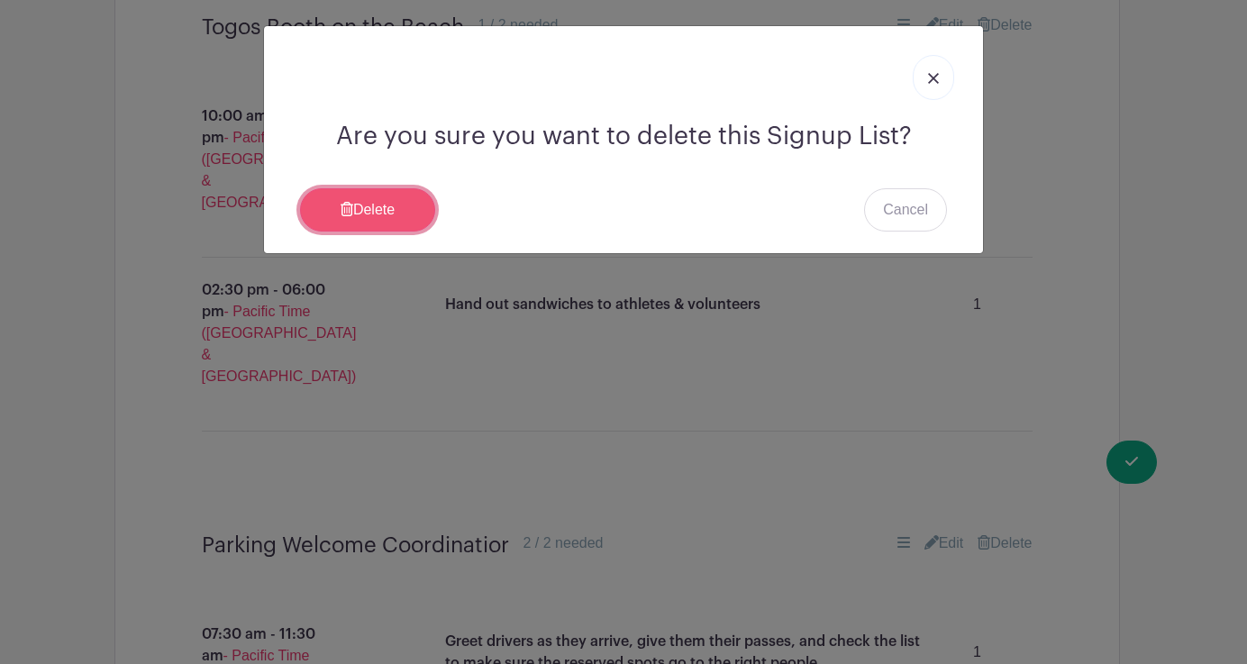
click at [405, 212] on link "Delete" at bounding box center [367, 209] width 135 height 43
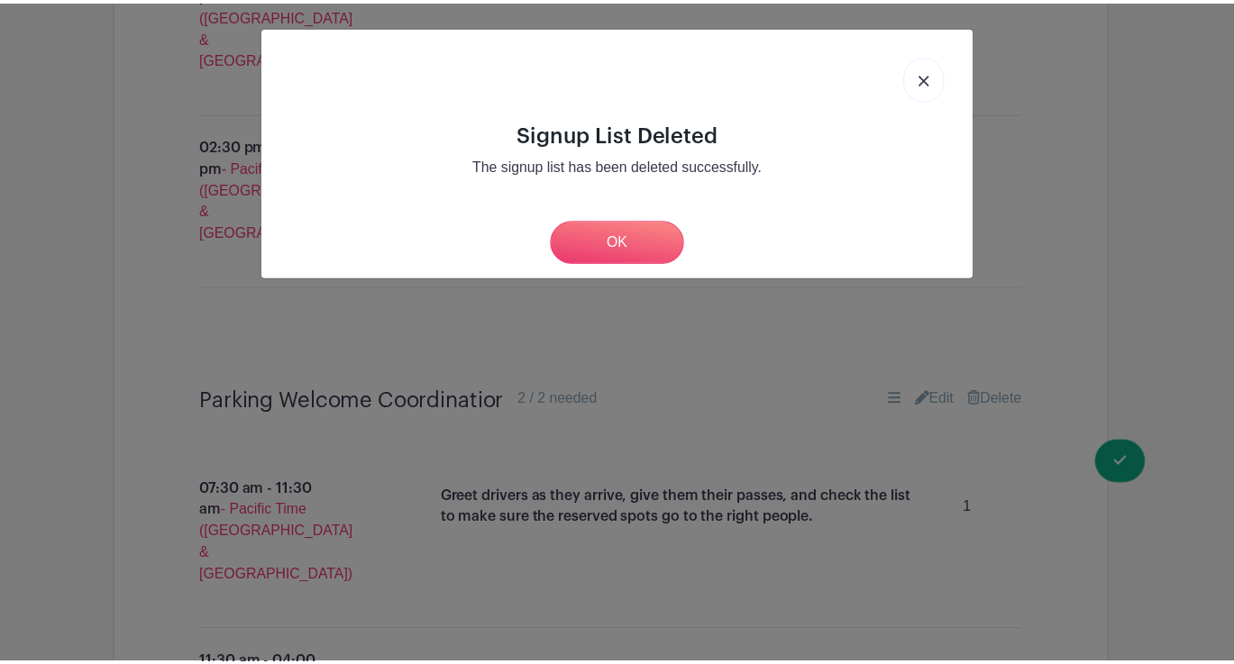
scroll to position [7130, 0]
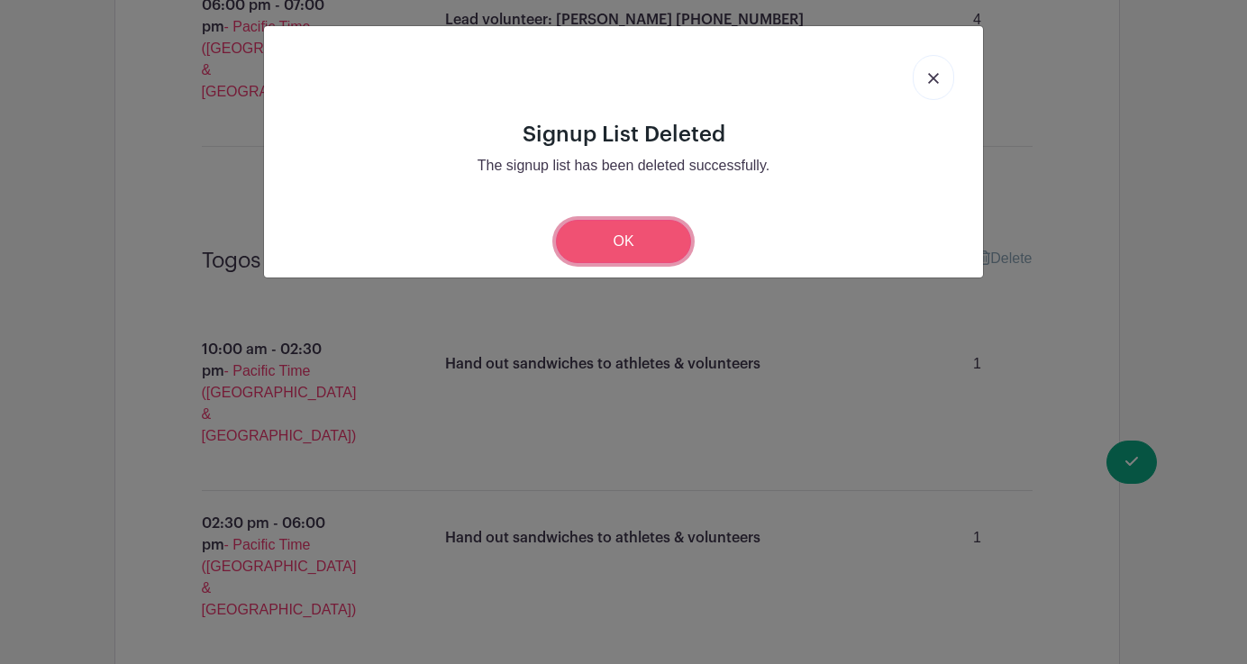
click at [609, 251] on link "OK" at bounding box center [623, 241] width 135 height 43
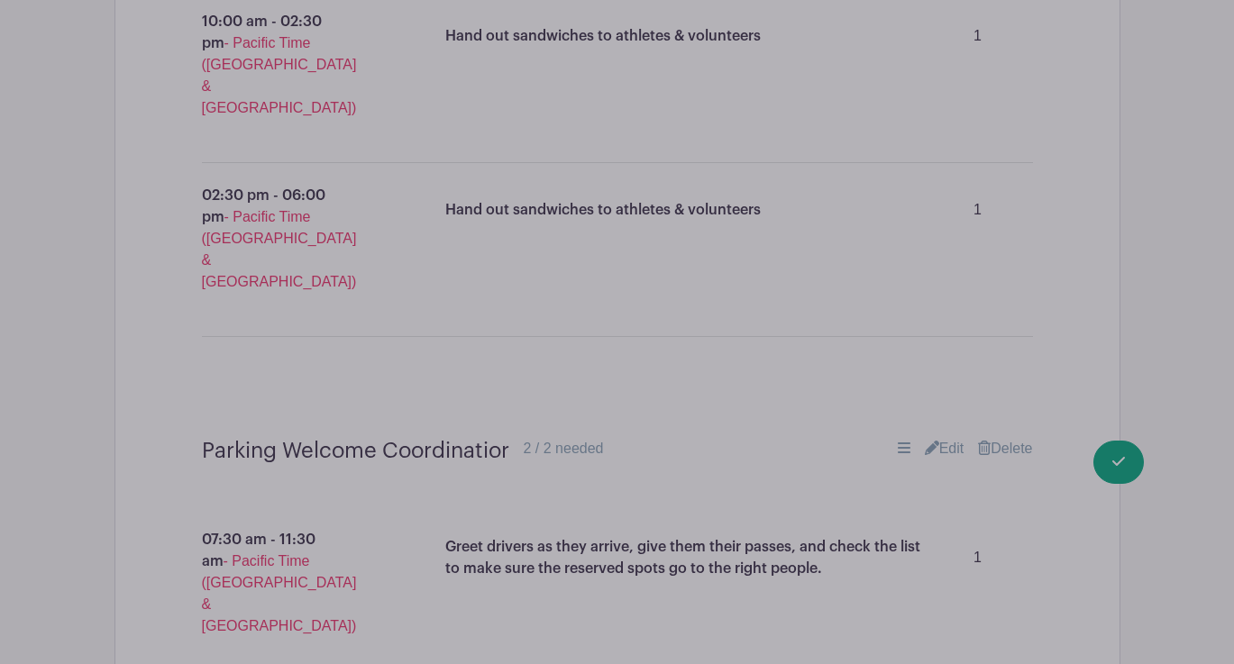
scroll to position [7484, 0]
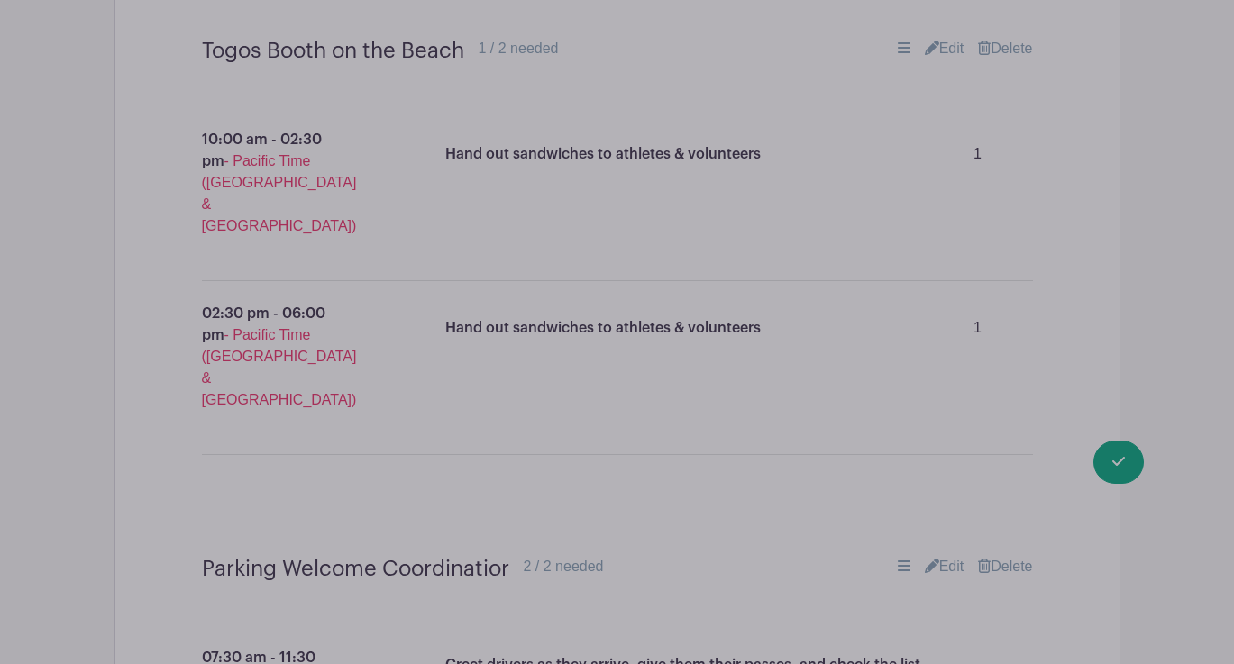
scroll to position [7628, 0]
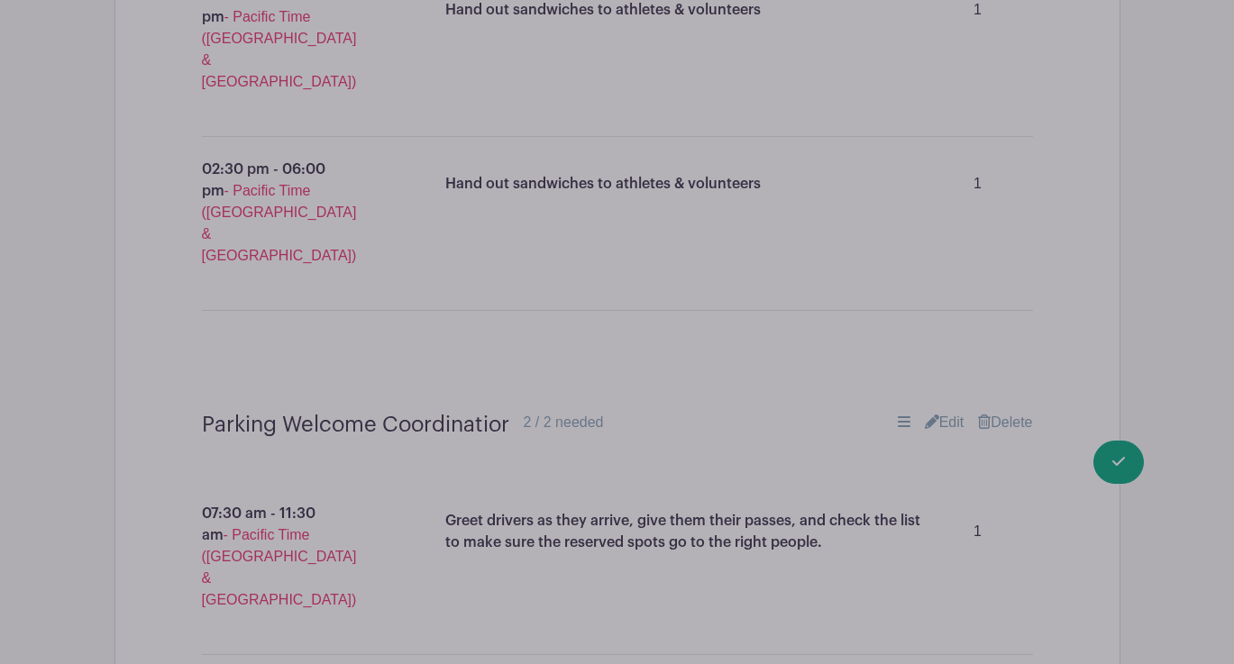
paste input "Judge Boogie Board Expression Session at 1st Jetty (must have experience)"
type input "Judge Boogie Board Expression Session at 1st Jetty (must have experience)"
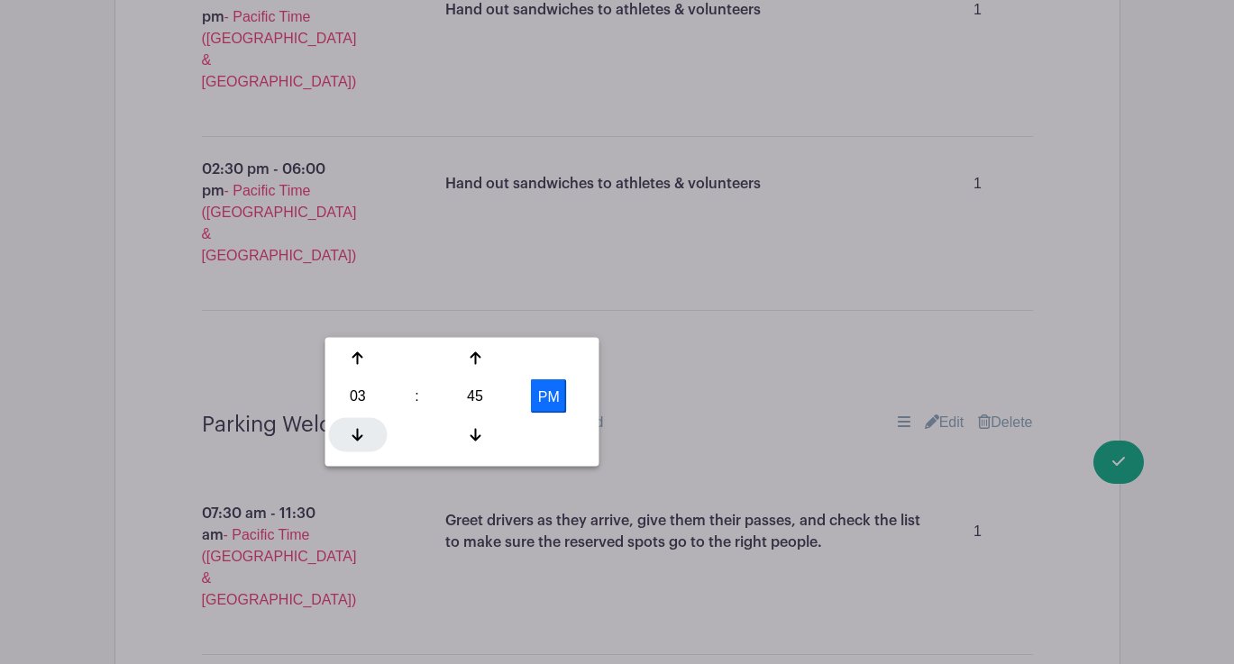
click at [361, 427] on icon at bounding box center [357, 434] width 11 height 14
type input "2:45 PM"
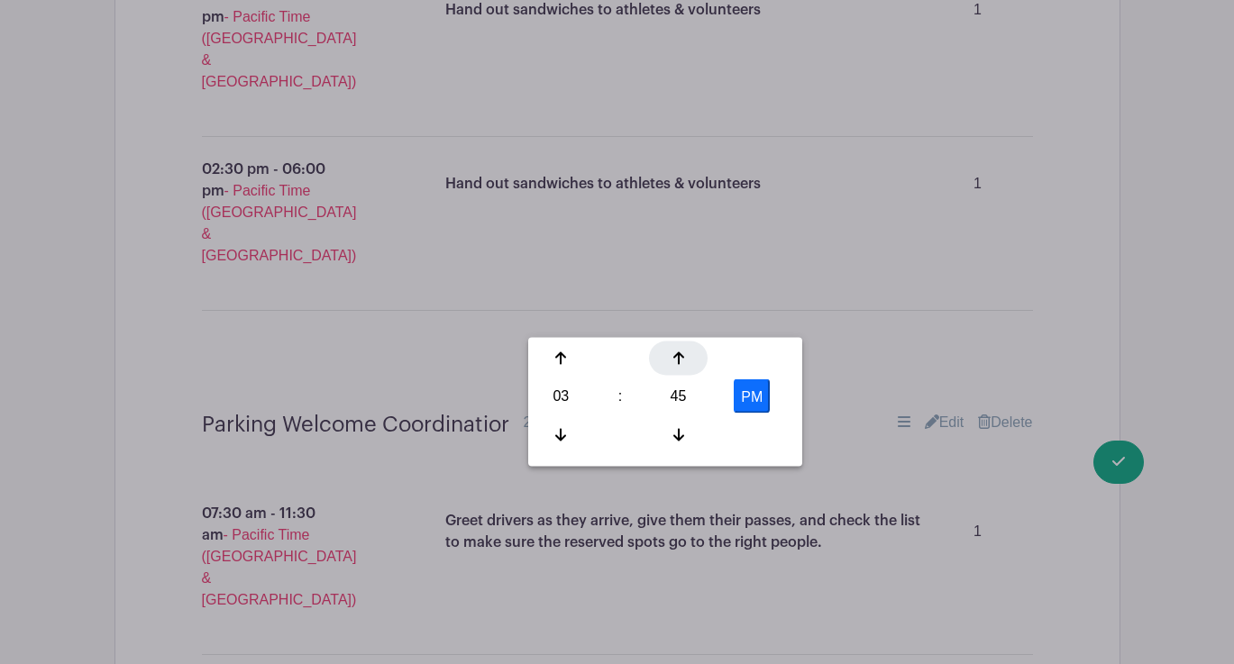
click at [682, 364] on icon at bounding box center [678, 358] width 11 height 14
click at [680, 432] on icon at bounding box center [678, 434] width 11 height 14
click at [681, 438] on icon at bounding box center [678, 434] width 11 height 14
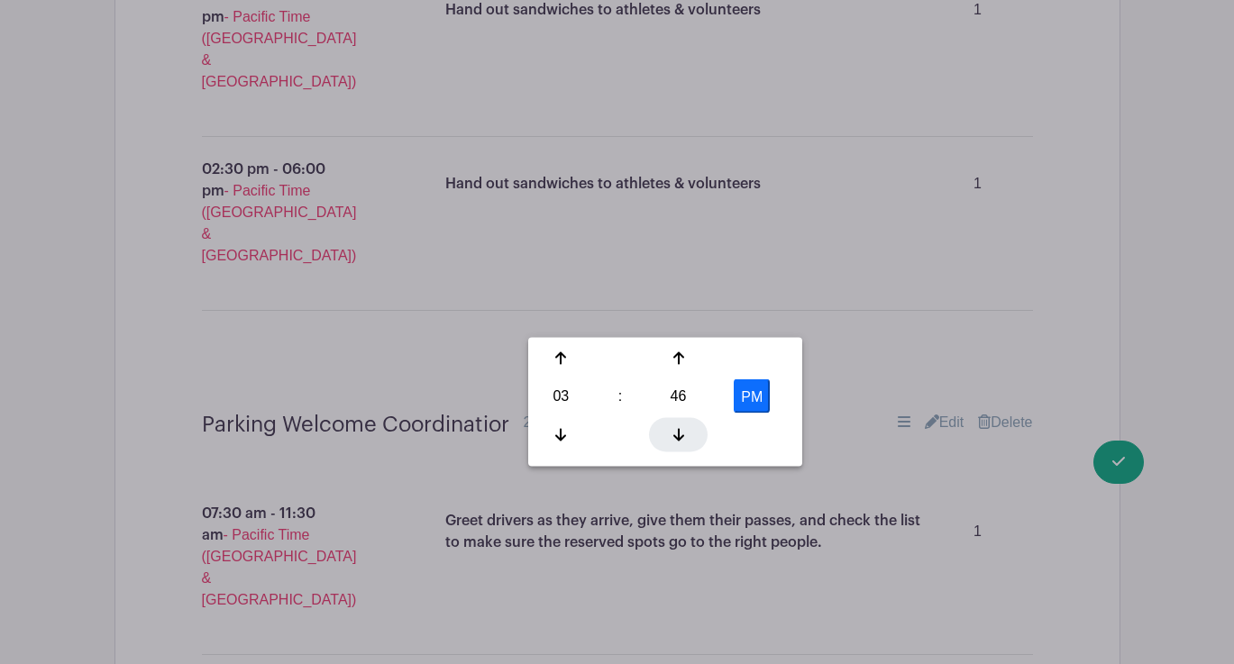
click at [681, 438] on icon at bounding box center [678, 434] width 11 height 14
type input "3:45 PM"
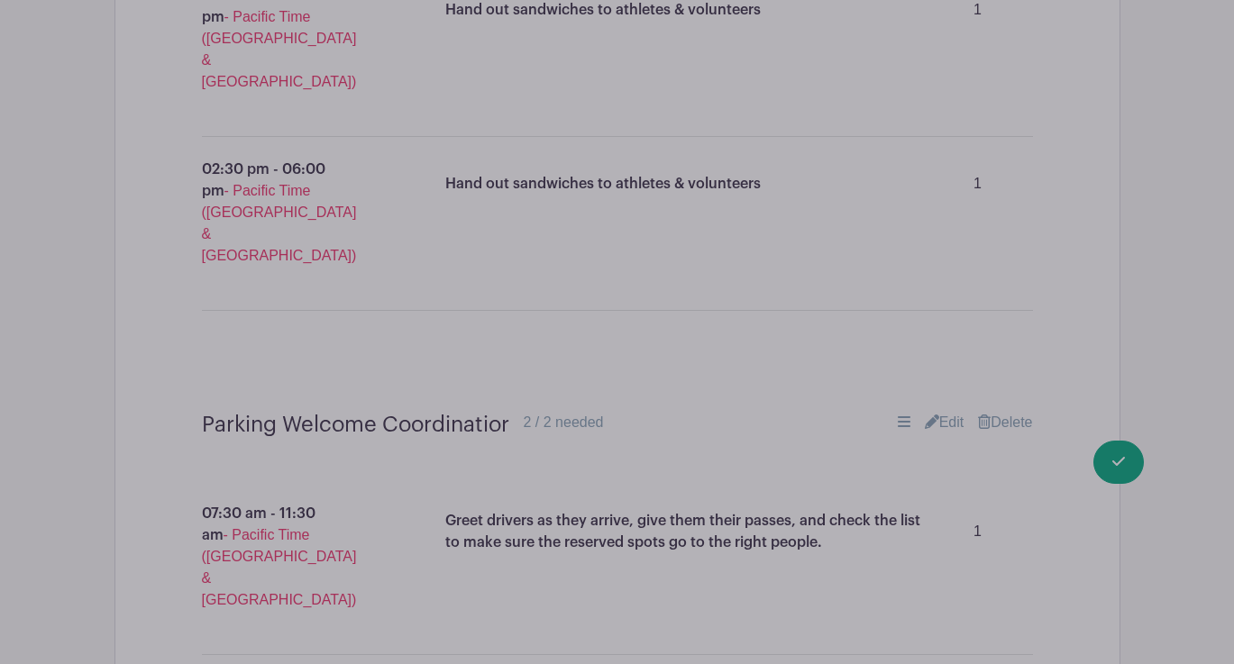
scroll to position [7650, 0]
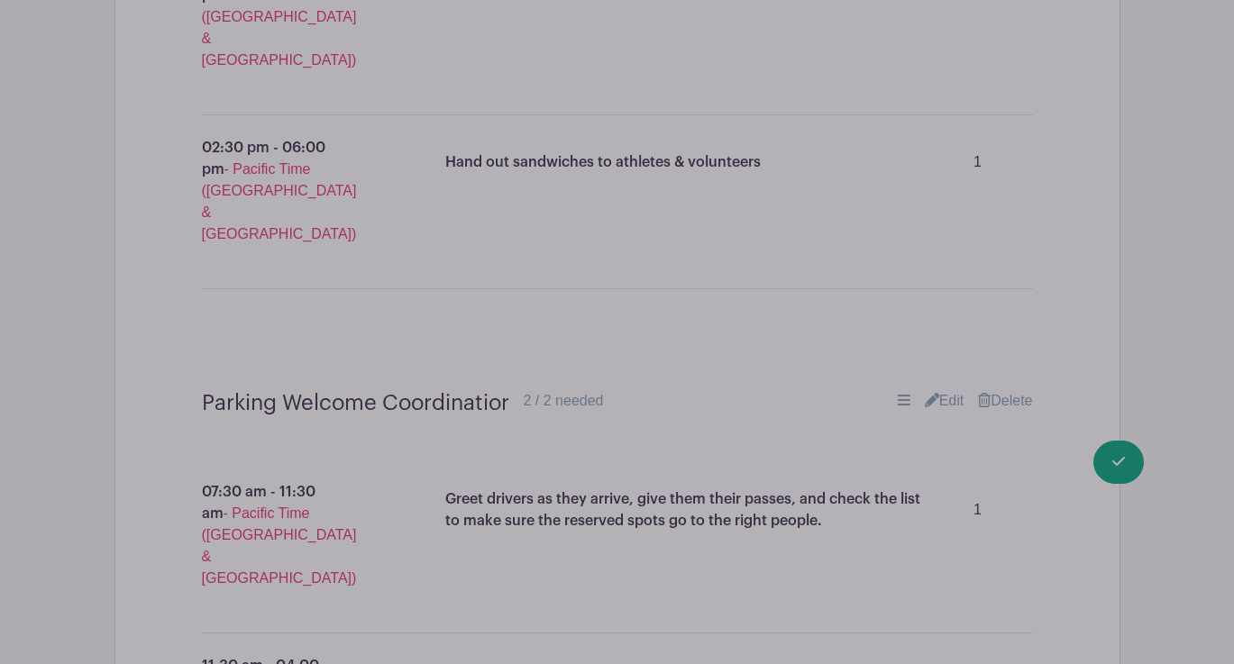
type input "2"
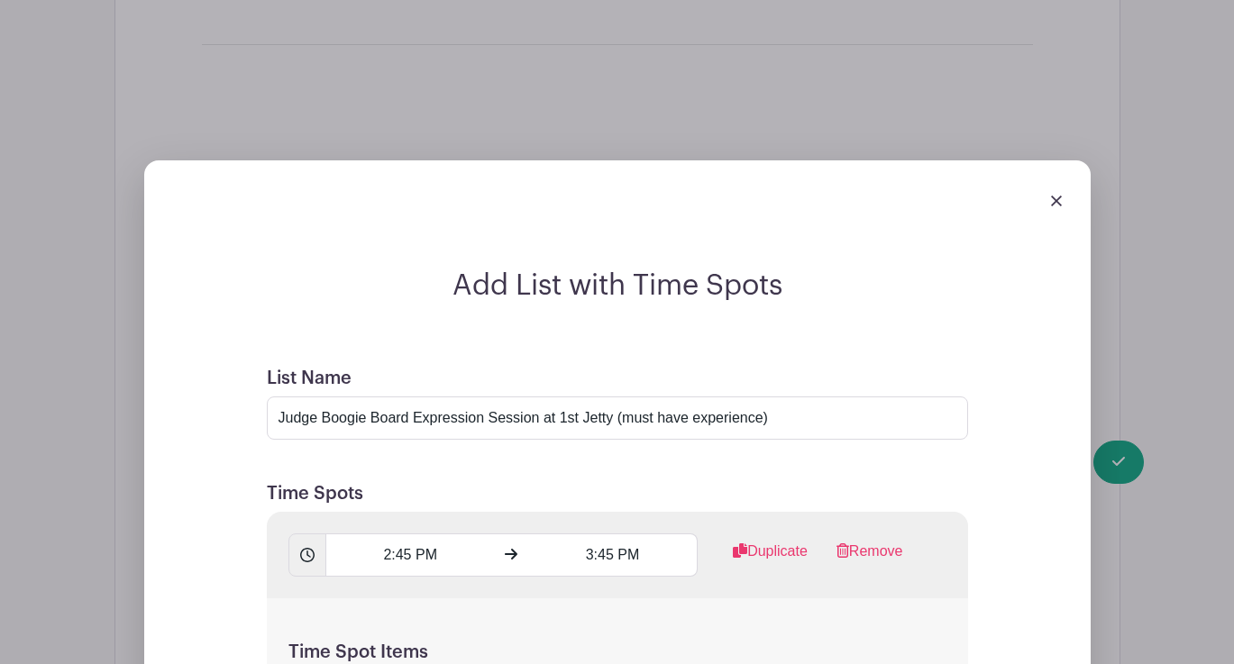
scroll to position [8504, 0]
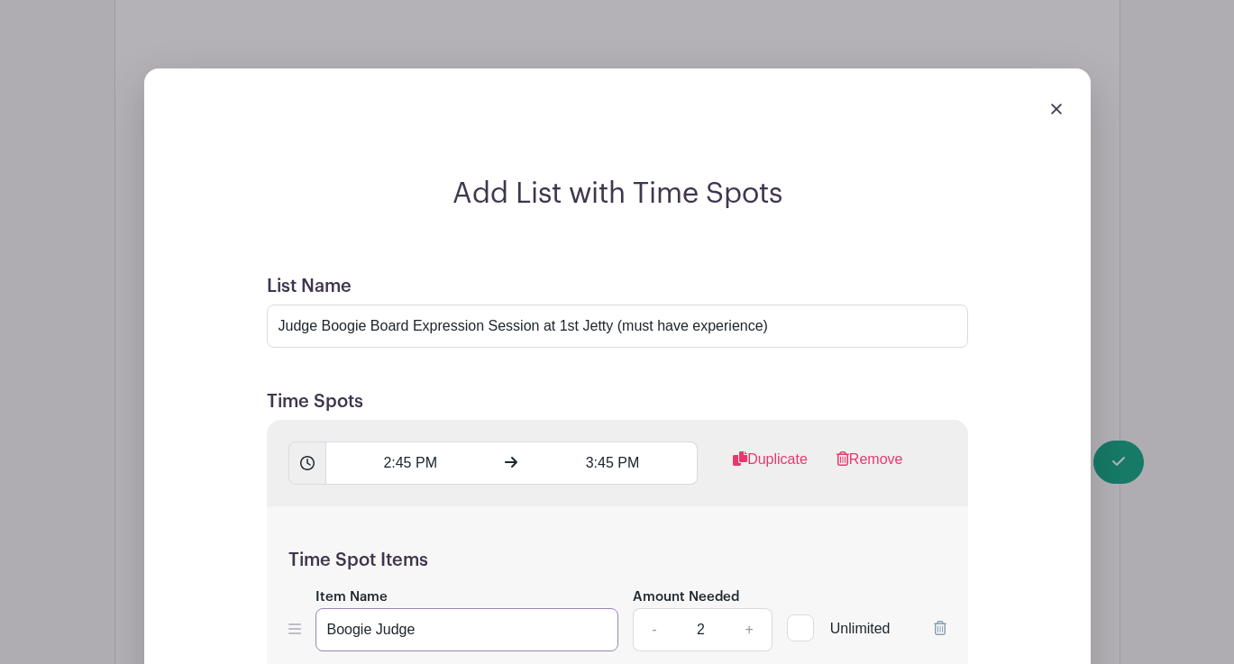
type input "Boogie Judge"
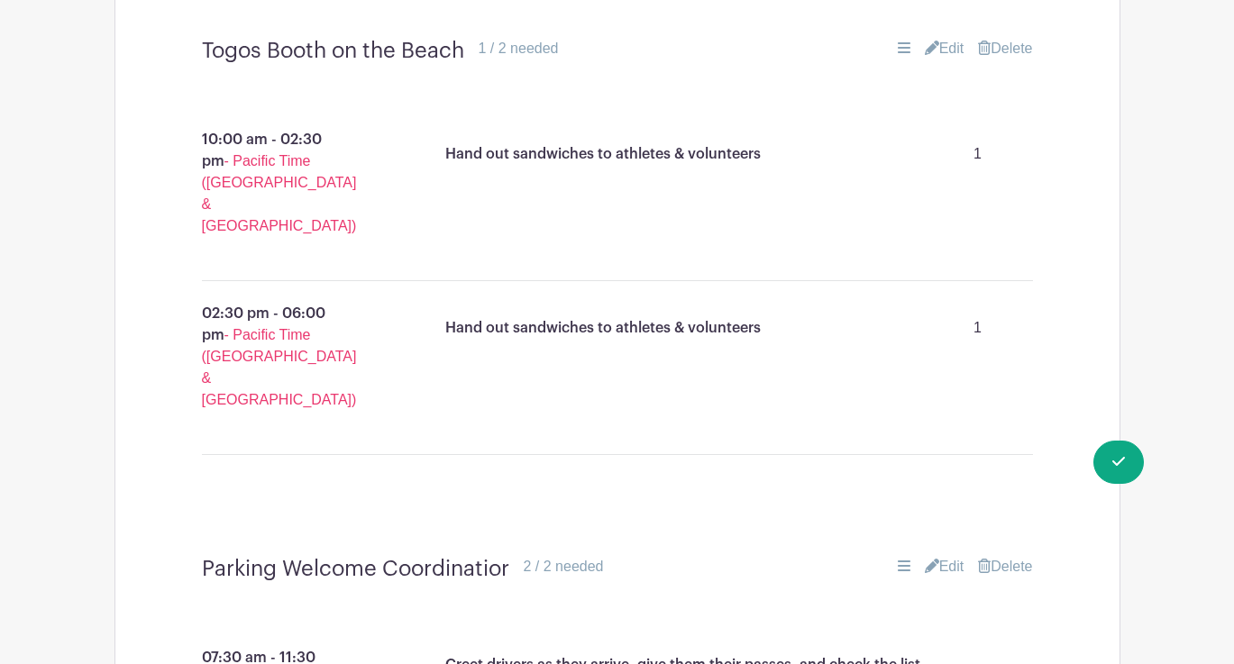
scroll to position [7338, 0]
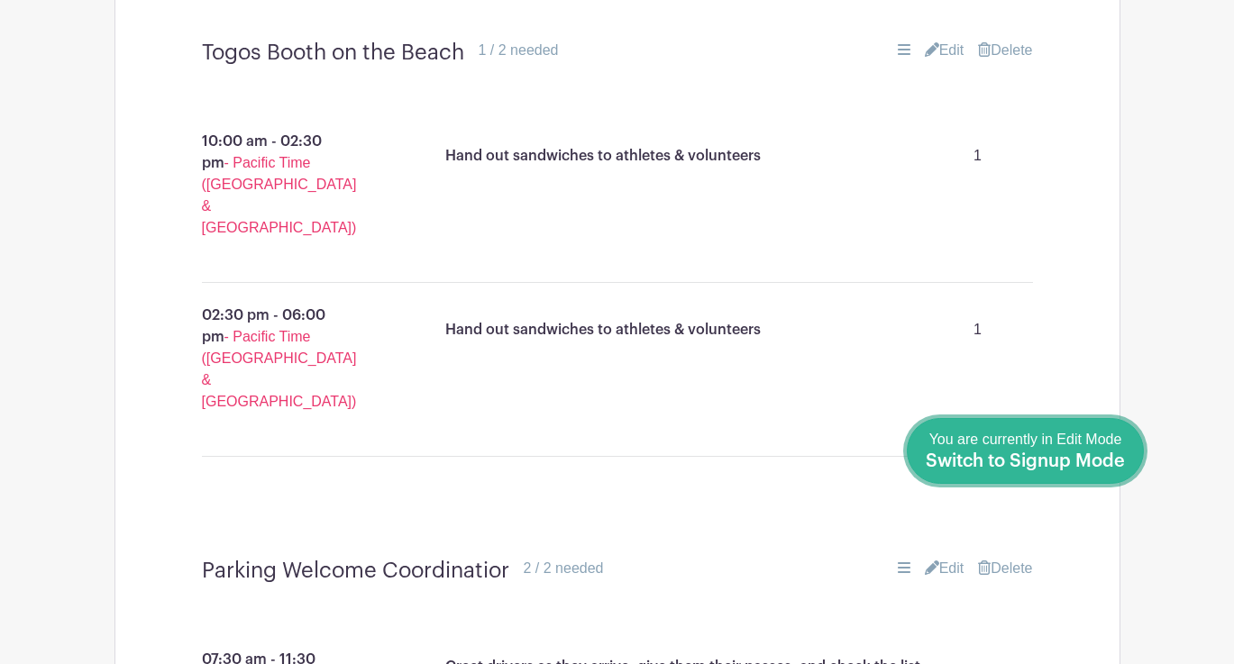
click at [1044, 457] on span "Switch to Signup Mode" at bounding box center [1024, 461] width 199 height 18
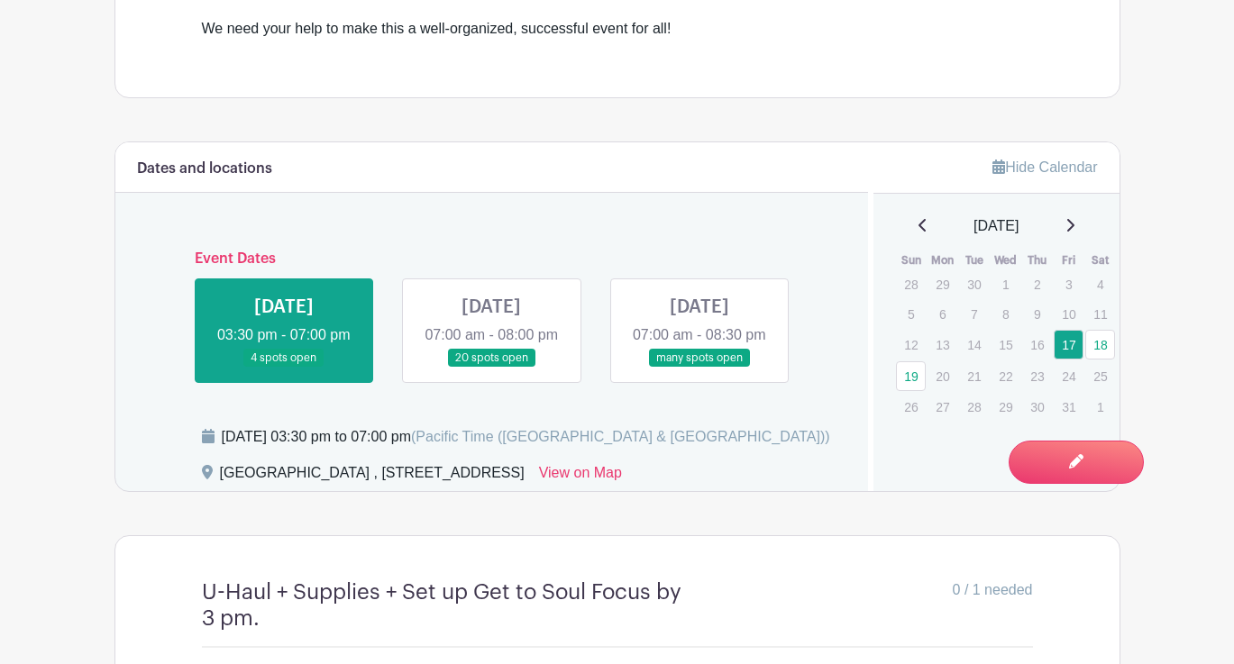
scroll to position [719, 0]
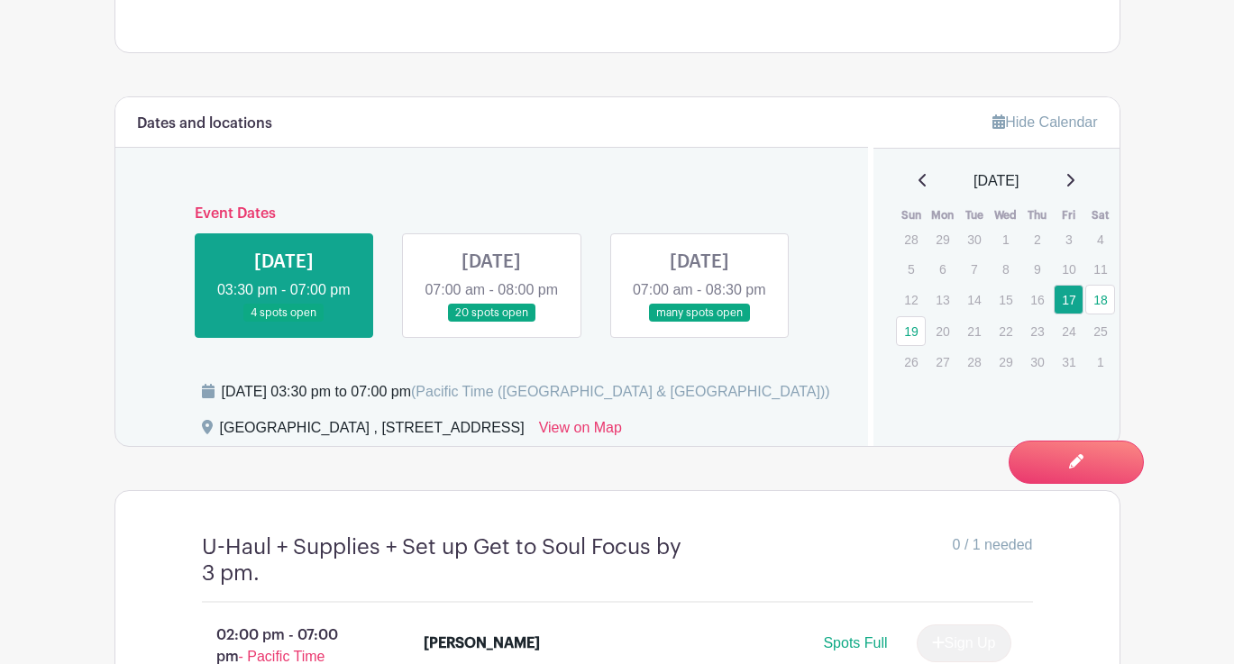
click at [699, 323] on link at bounding box center [699, 323] width 0 height 0
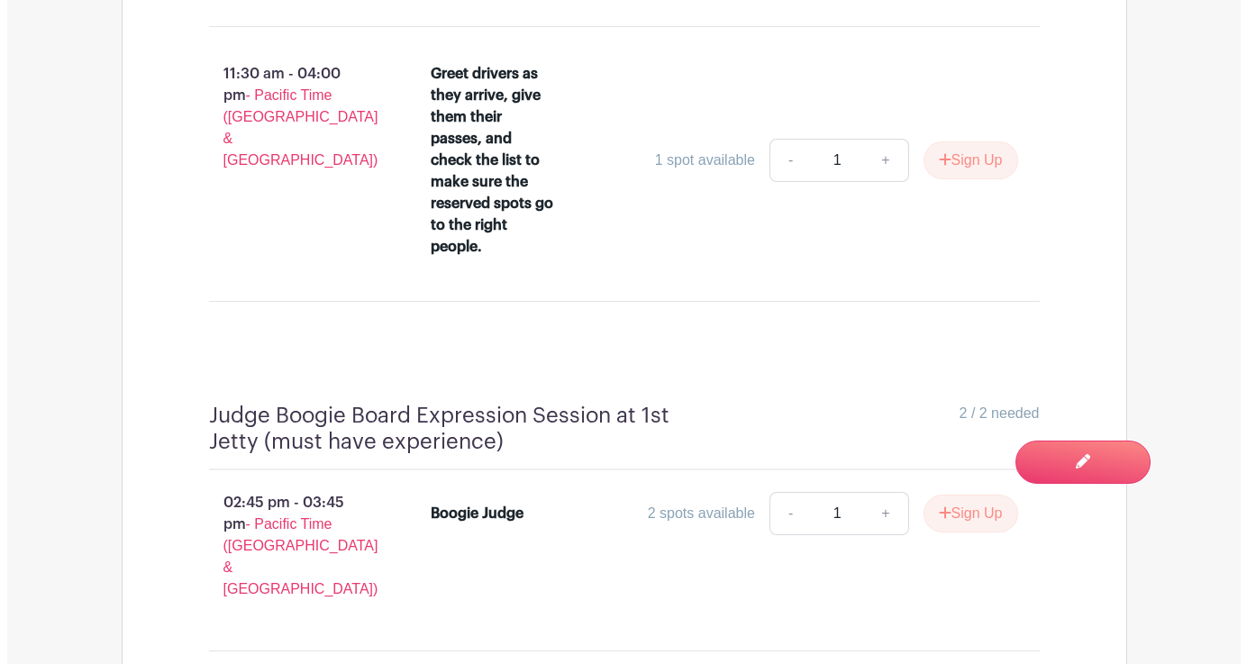
scroll to position [8798, 0]
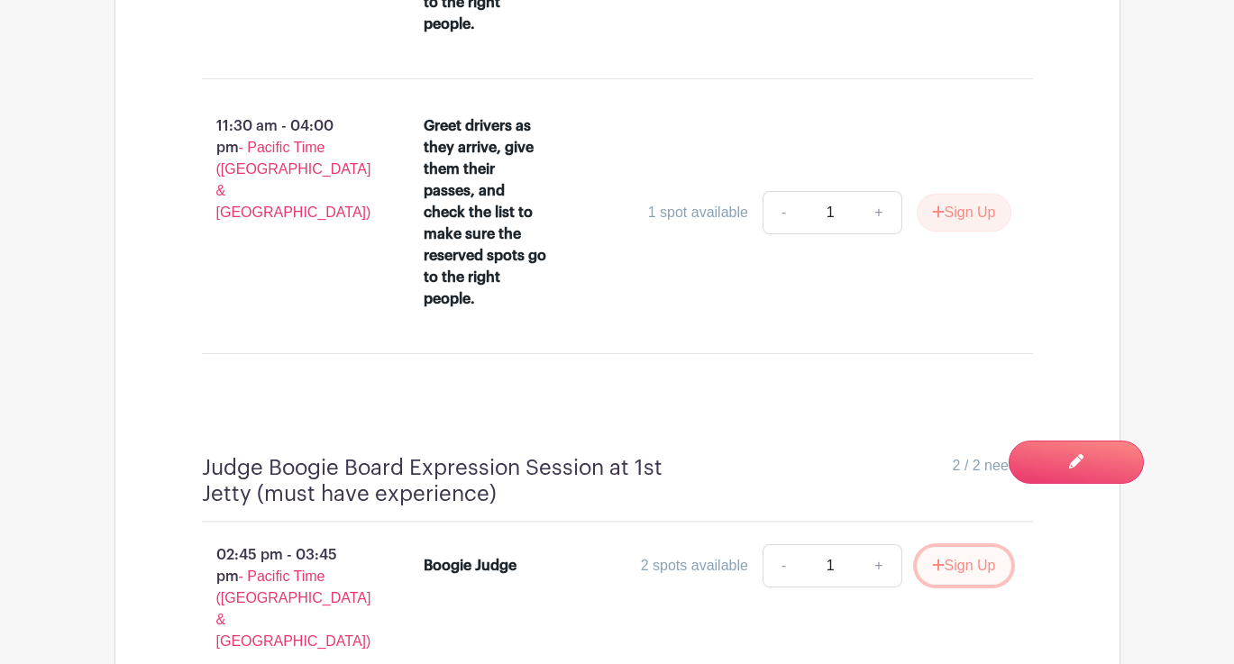
click at [955, 547] on button "Sign Up" at bounding box center [963, 566] width 95 height 38
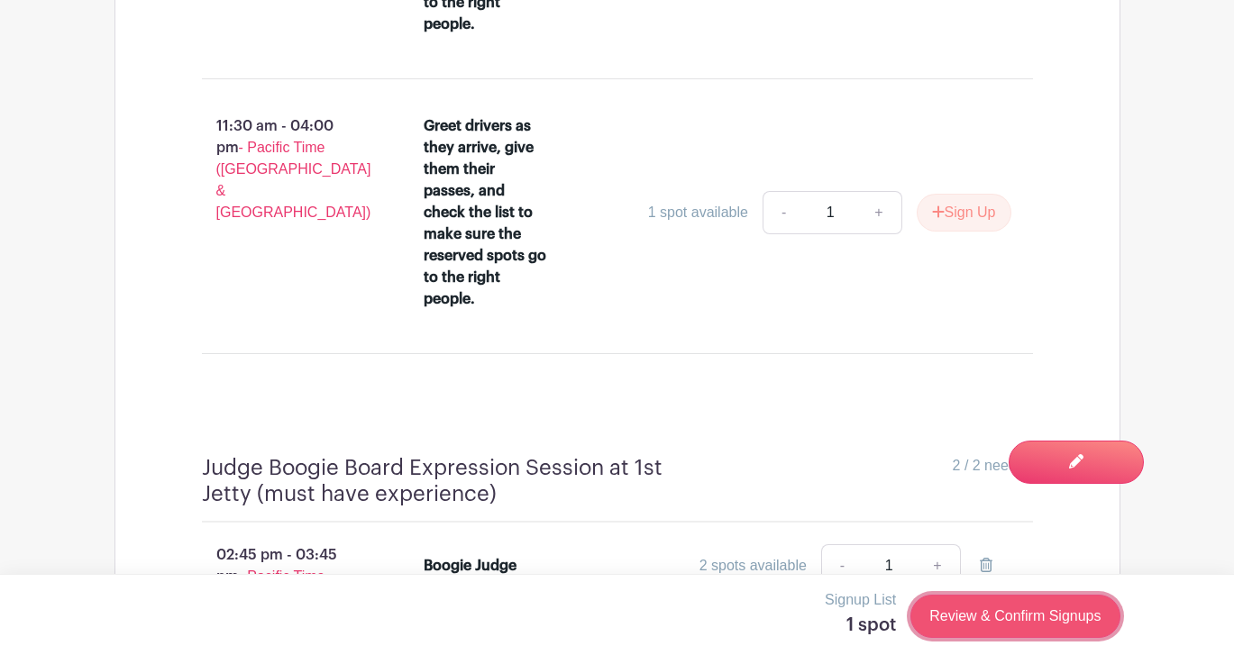
click at [1084, 604] on link "Review & Confirm Signups" at bounding box center [1014, 616] width 209 height 43
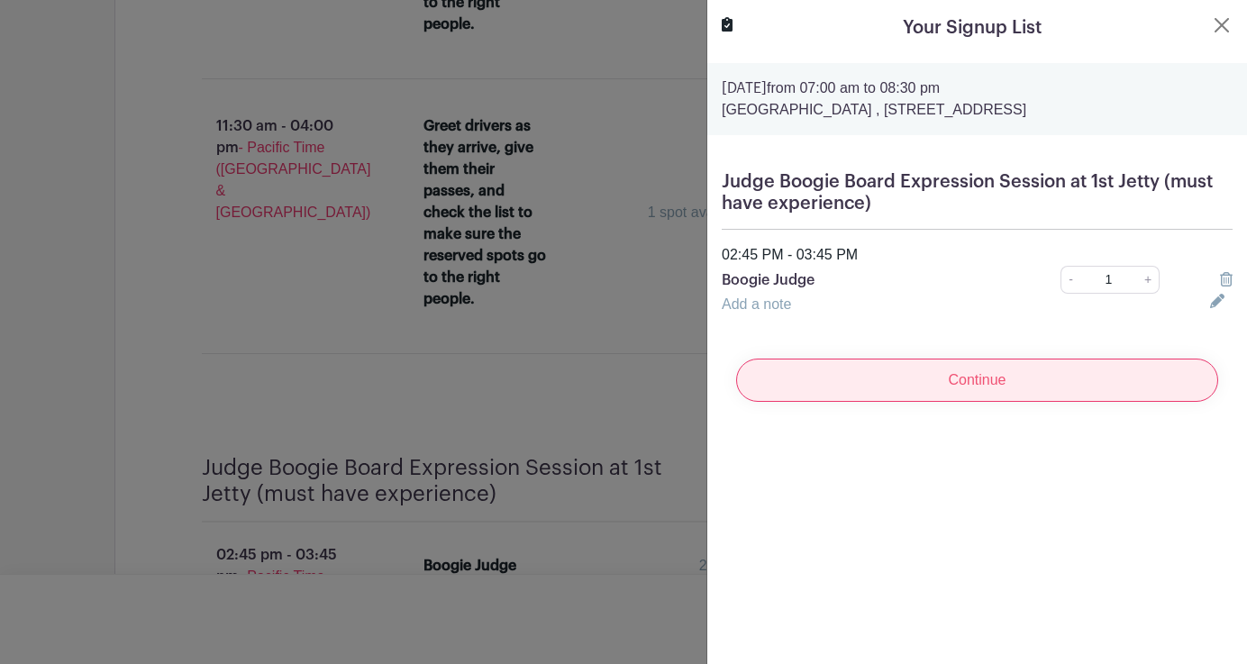
click at [1040, 381] on input "Continue" at bounding box center [977, 380] width 482 height 43
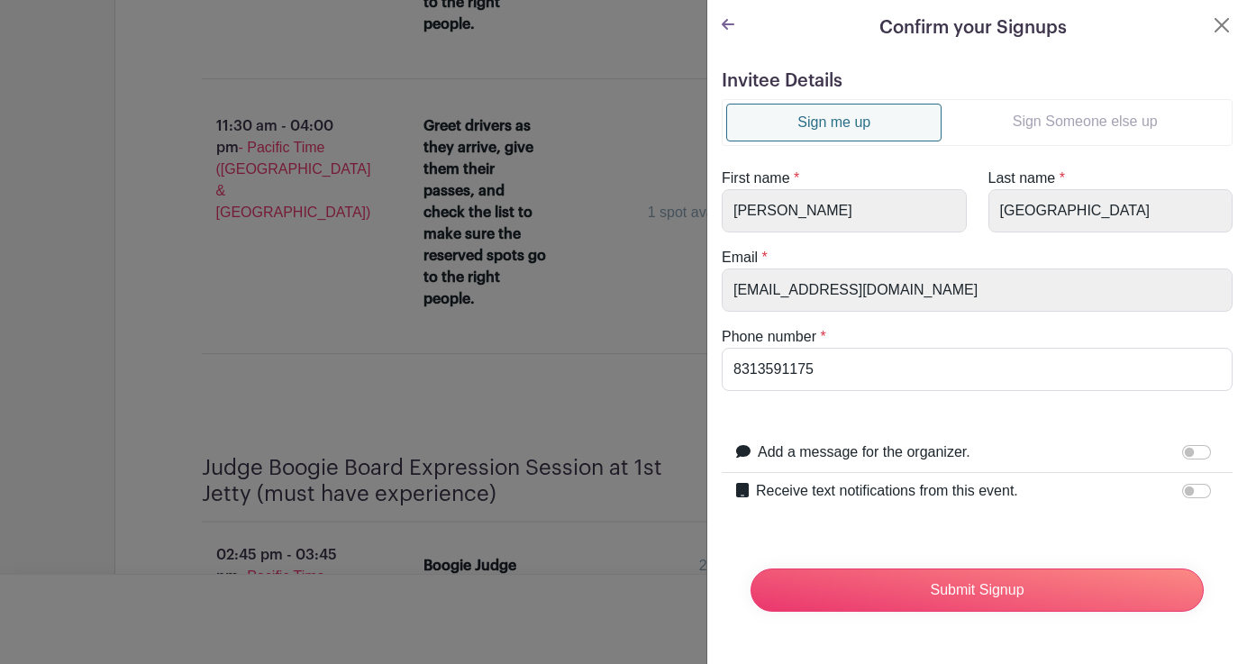
click at [1076, 113] on link "Sign Someone else up" at bounding box center [1085, 122] width 287 height 36
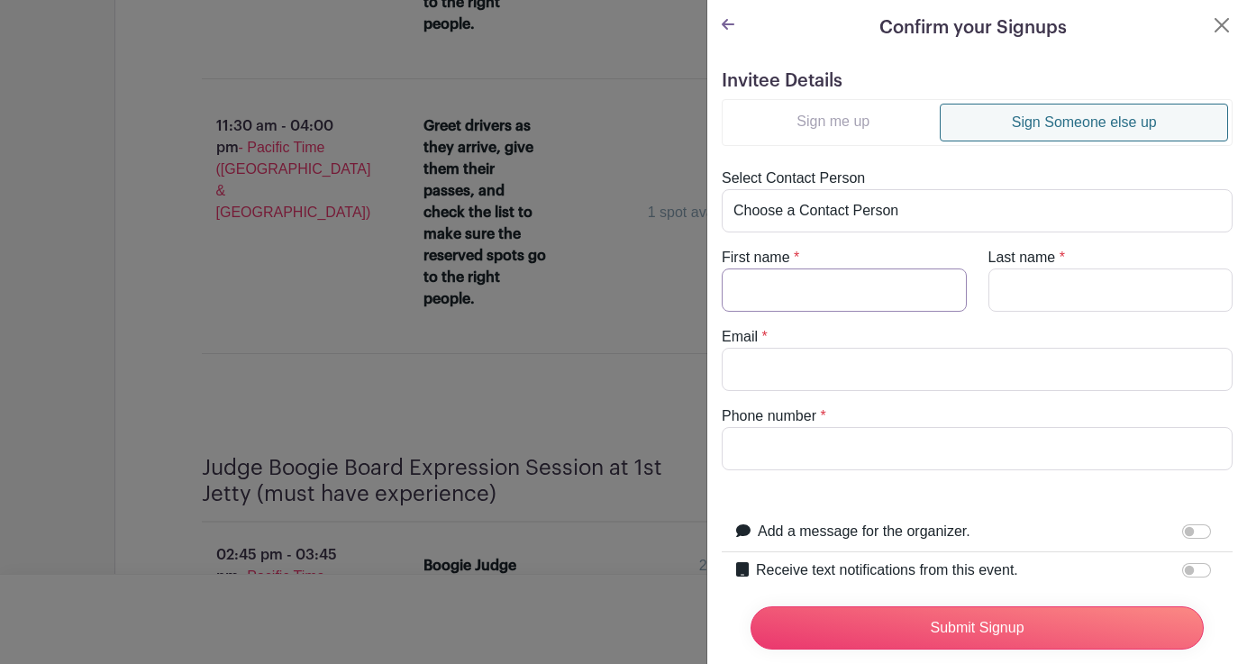
click at [794, 293] on input "First name" at bounding box center [844, 290] width 245 height 43
type input "[PERSON_NAME]"
click at [755, 378] on input "Email" at bounding box center [977, 369] width 511 height 43
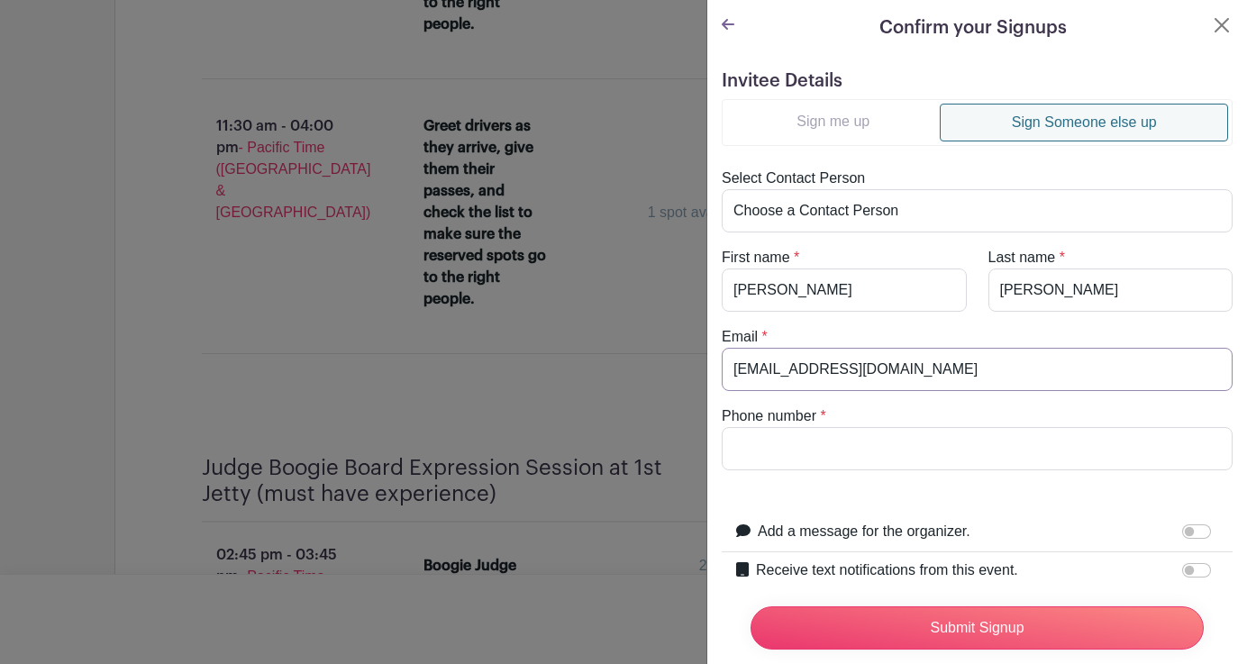
type input "[EMAIL_ADDRESS][DOMAIN_NAME]"
click at [820, 442] on input "Phone number" at bounding box center [977, 448] width 511 height 43
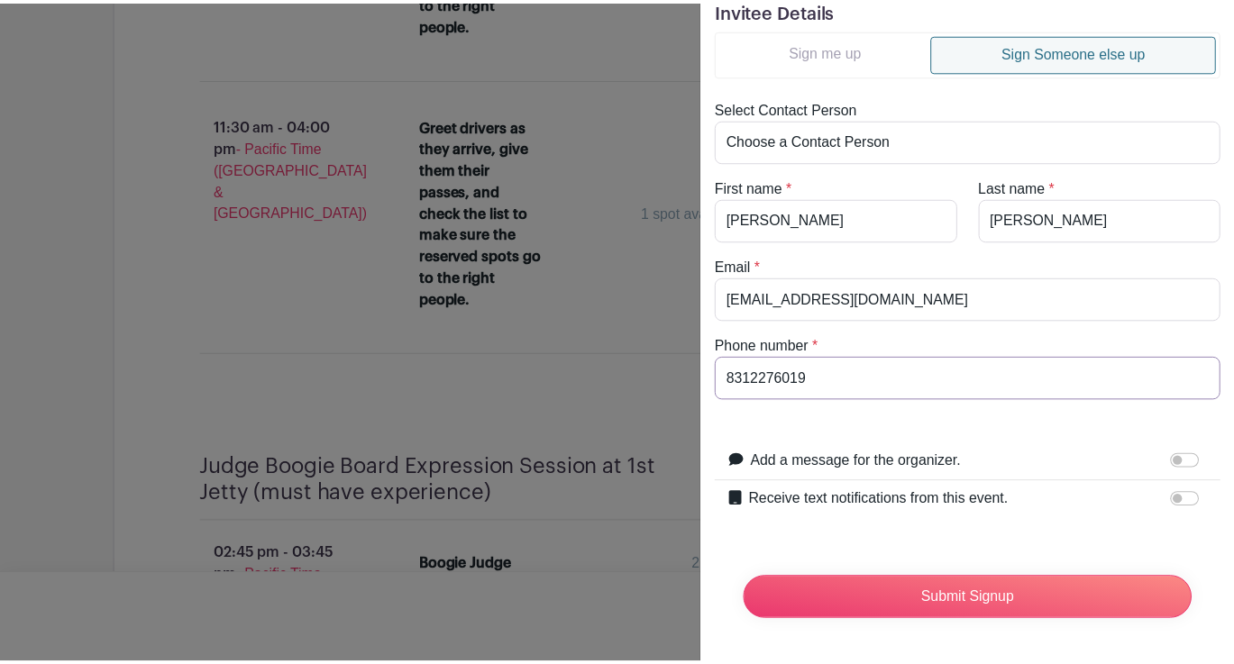
scroll to position [84, 0]
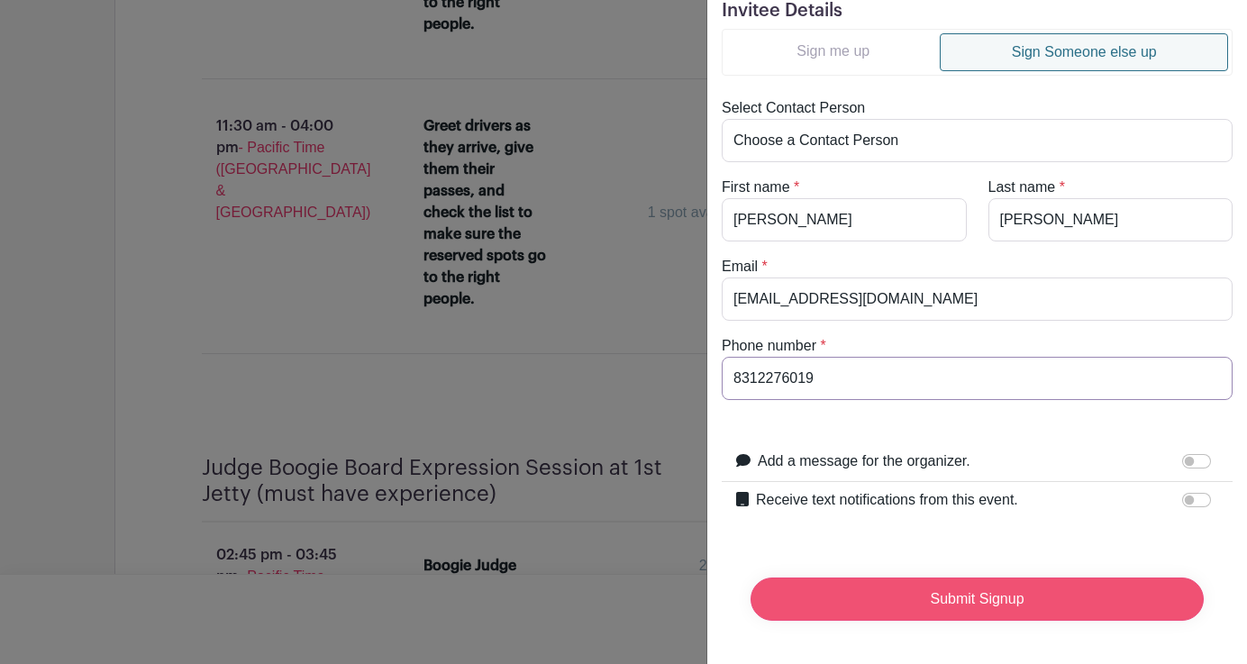
type input "8312276019"
click at [978, 583] on input "Submit Signup" at bounding box center [977, 599] width 453 height 43
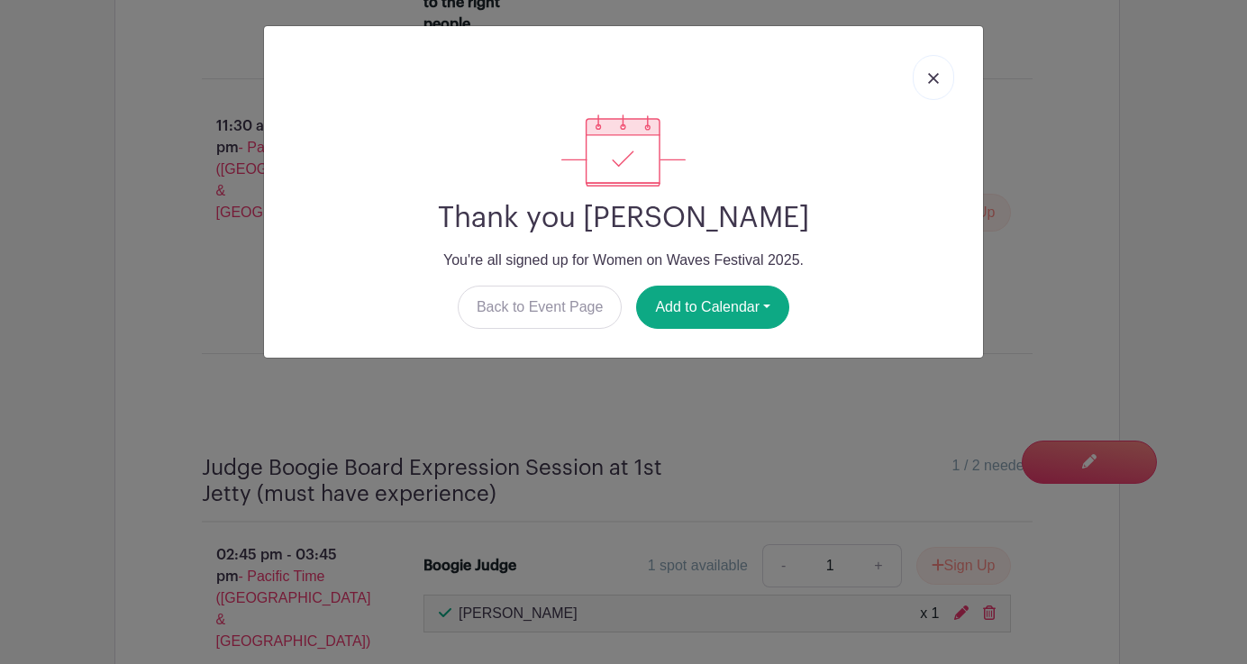
click at [936, 74] on img at bounding box center [933, 78] width 11 height 11
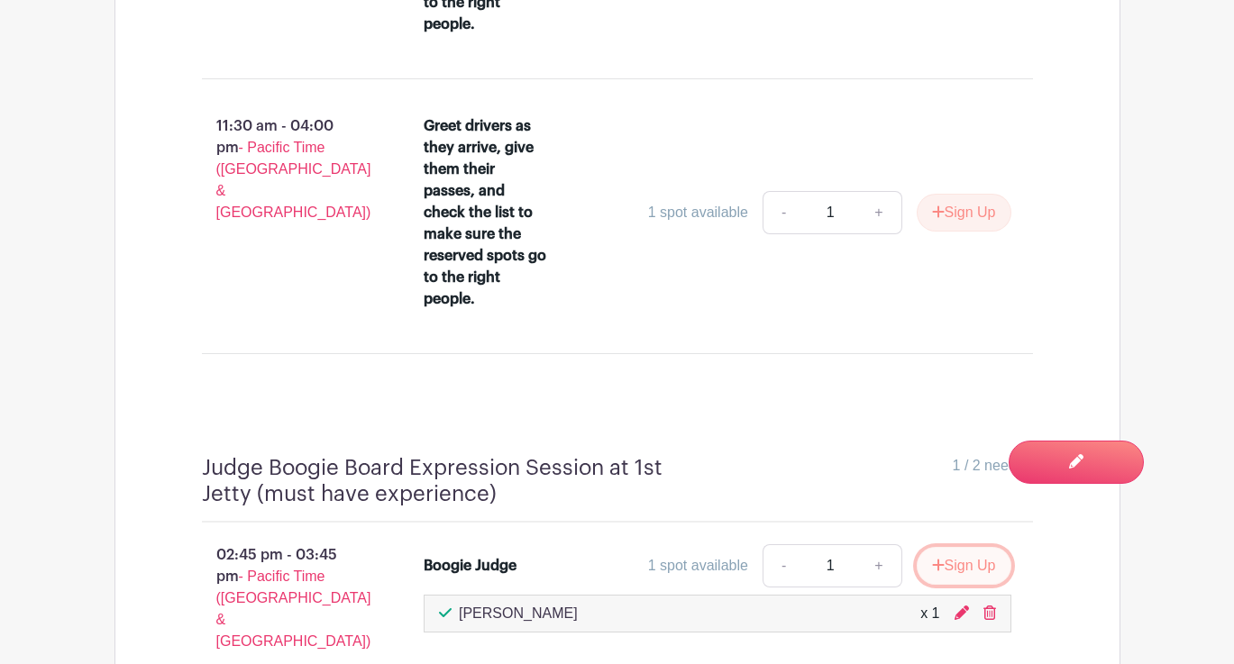
click at [965, 547] on button "Sign Up" at bounding box center [963, 566] width 95 height 38
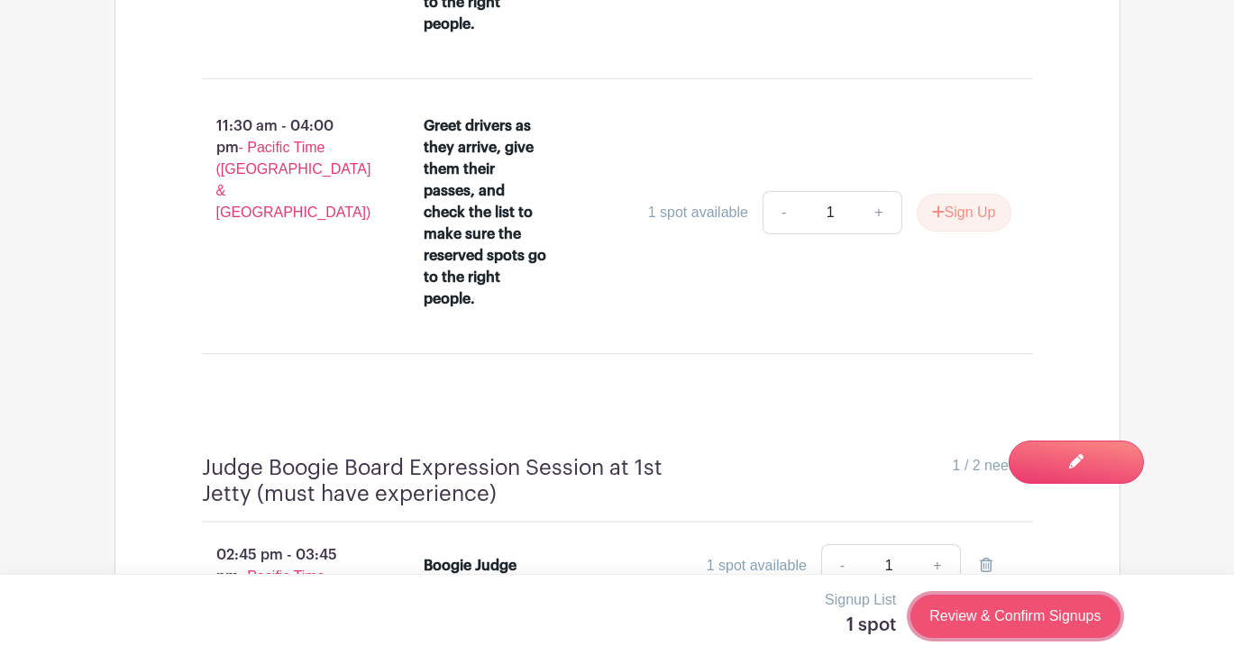
click at [1014, 612] on link "Review & Confirm Signups" at bounding box center [1014, 616] width 209 height 43
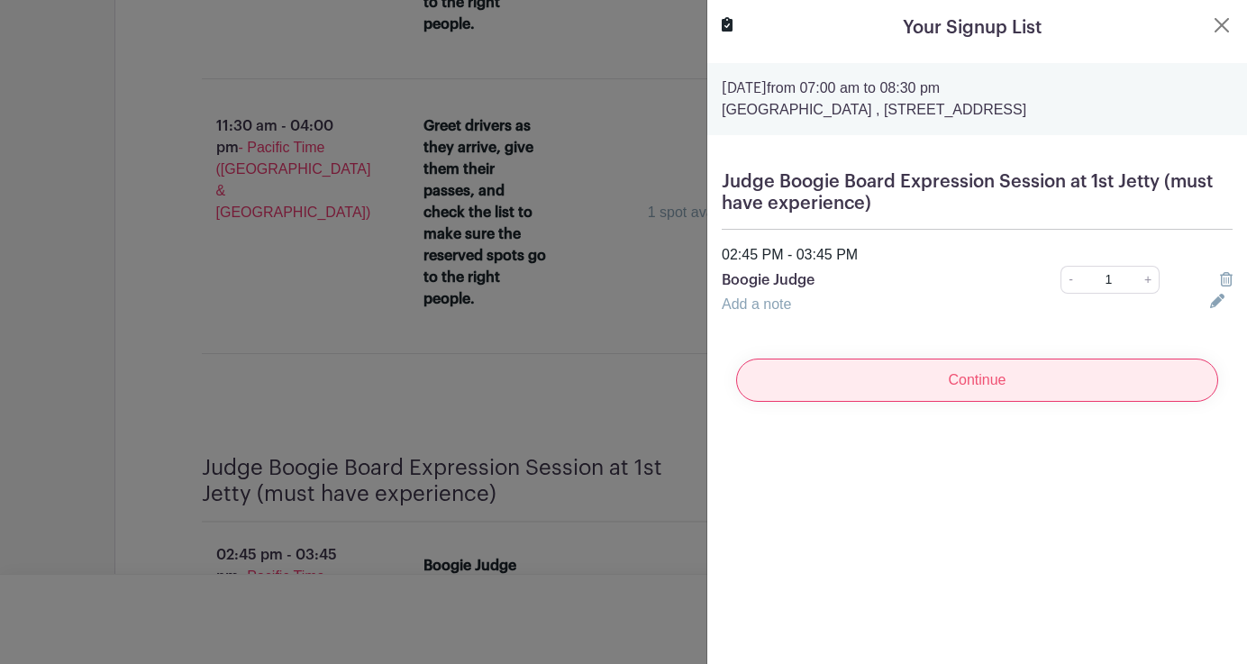
click at [950, 379] on input "Continue" at bounding box center [977, 380] width 482 height 43
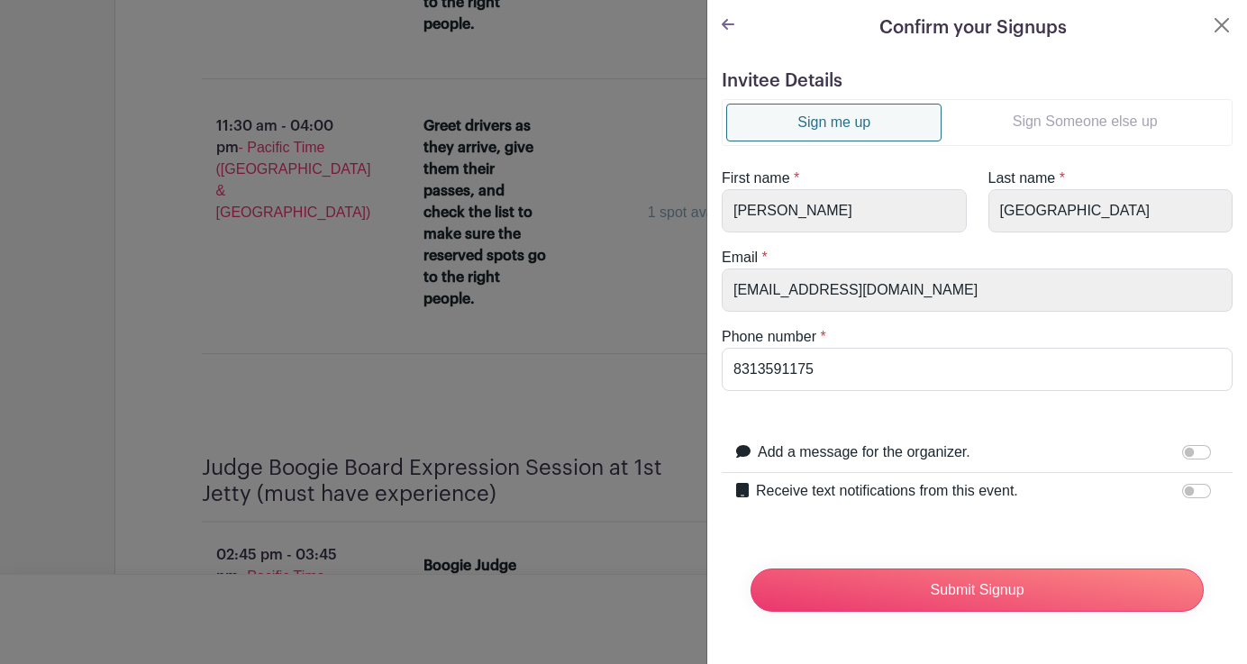
click at [1042, 121] on link "Sign Someone else up" at bounding box center [1085, 122] width 287 height 36
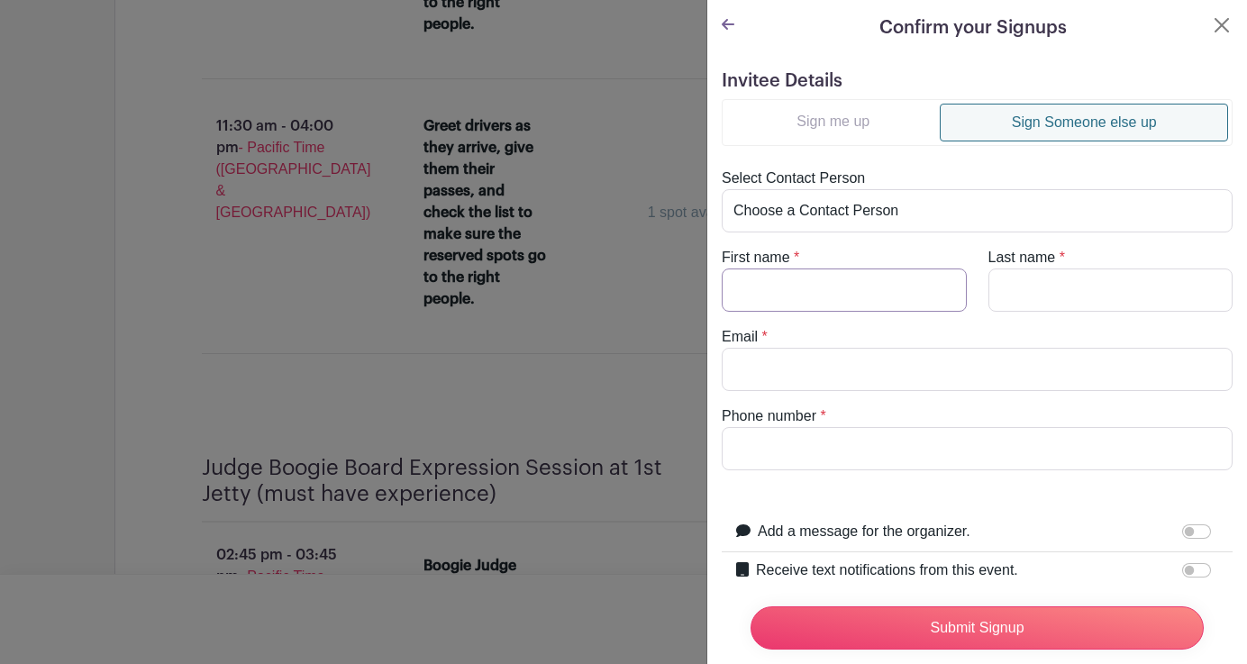
click at [821, 294] on input "First name" at bounding box center [844, 290] width 245 height 43
type input "[PERSON_NAME]"
click at [1021, 298] on input "Last name" at bounding box center [1110, 290] width 245 height 43
type input "[PERSON_NAME]"
click at [797, 380] on input "Email" at bounding box center [977, 369] width 511 height 43
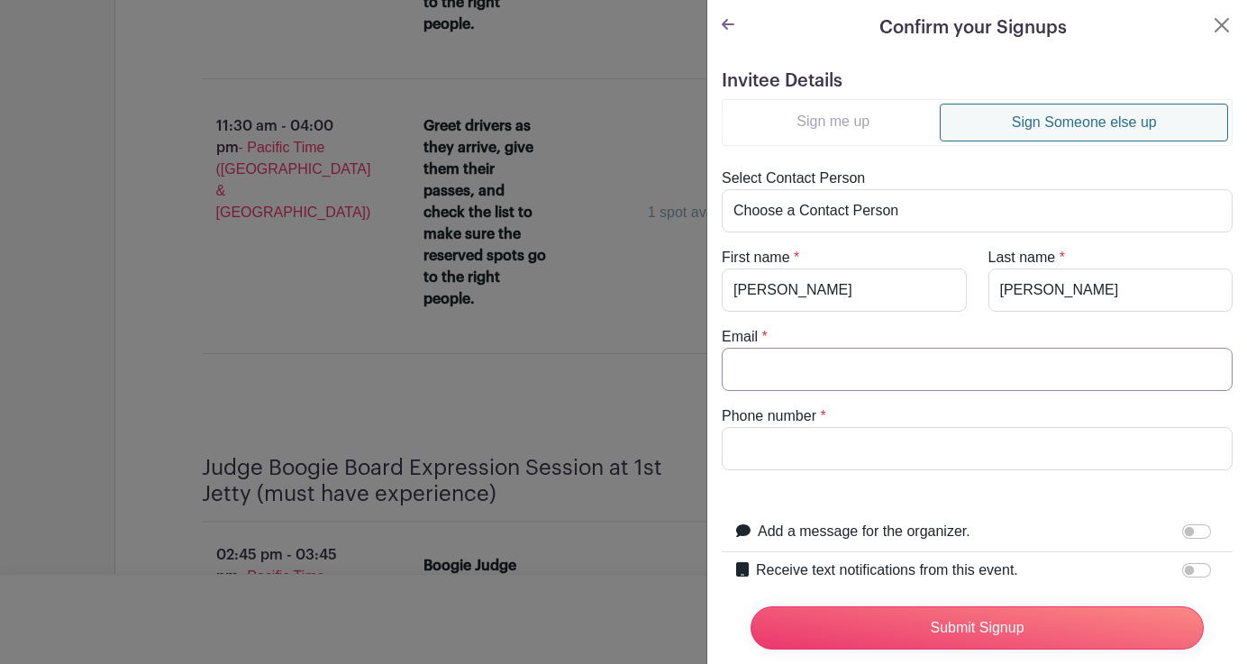
type input "[EMAIL_ADDRESS][DOMAIN_NAME]"
click at [789, 453] on input "Phone number" at bounding box center [977, 448] width 511 height 43
type input "5302196947"
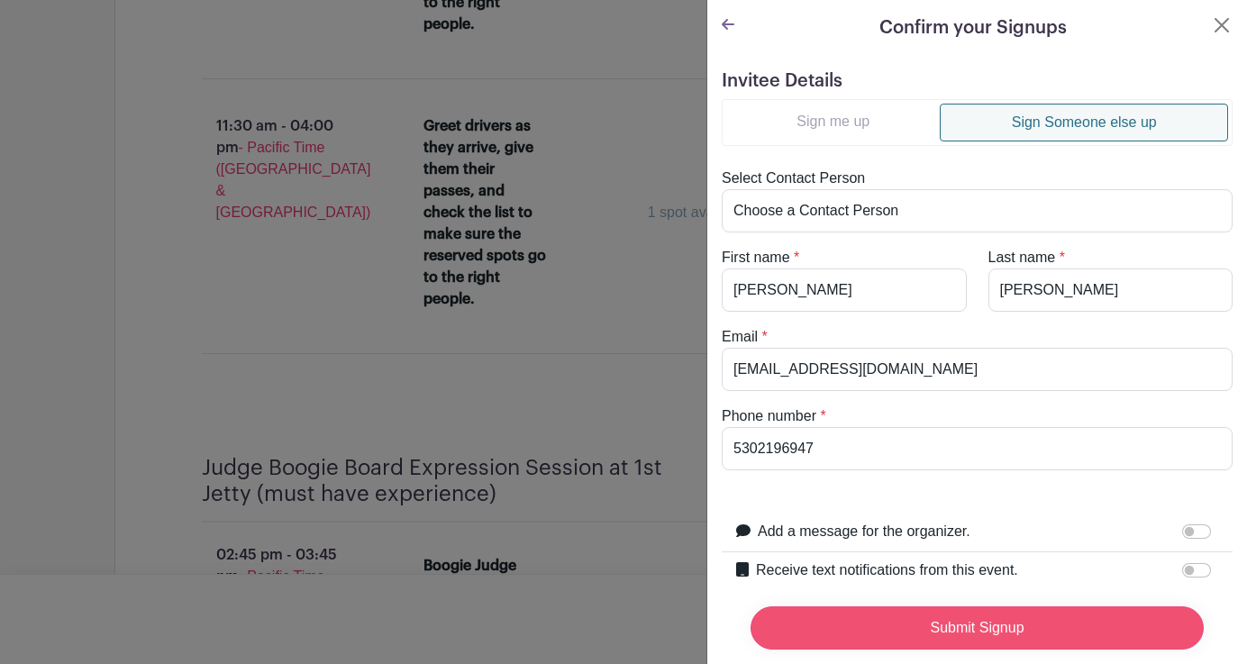
click at [949, 615] on input "Submit Signup" at bounding box center [977, 627] width 453 height 43
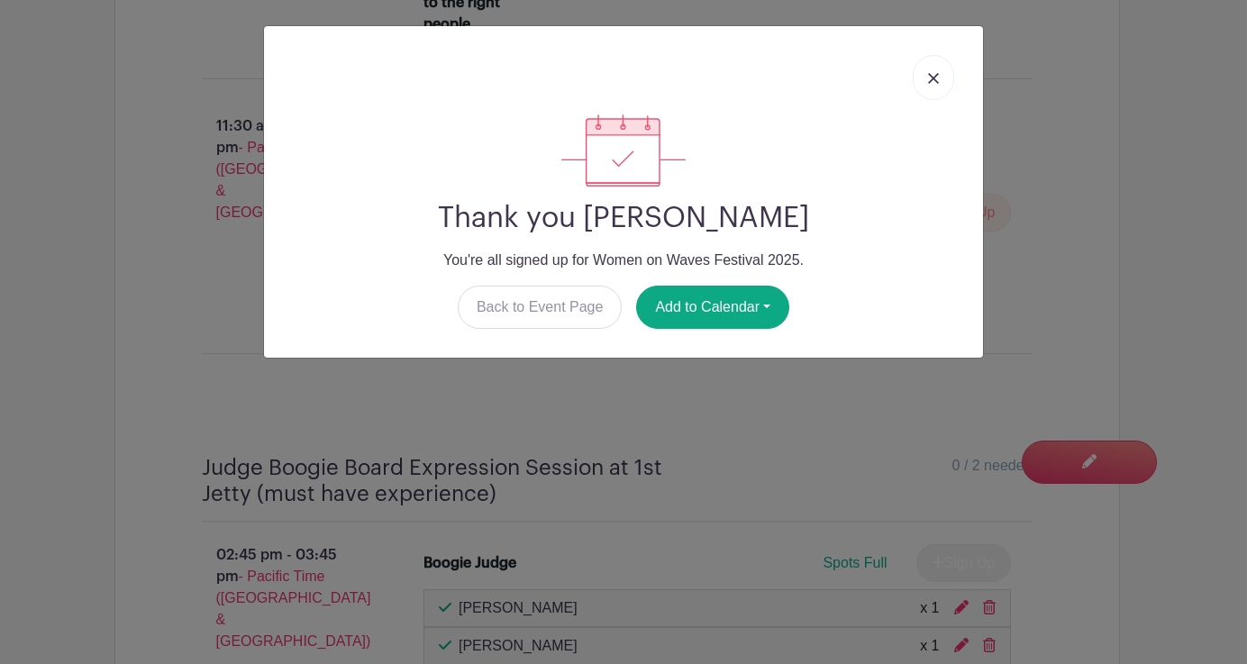
click at [937, 71] on link at bounding box center [933, 77] width 41 height 45
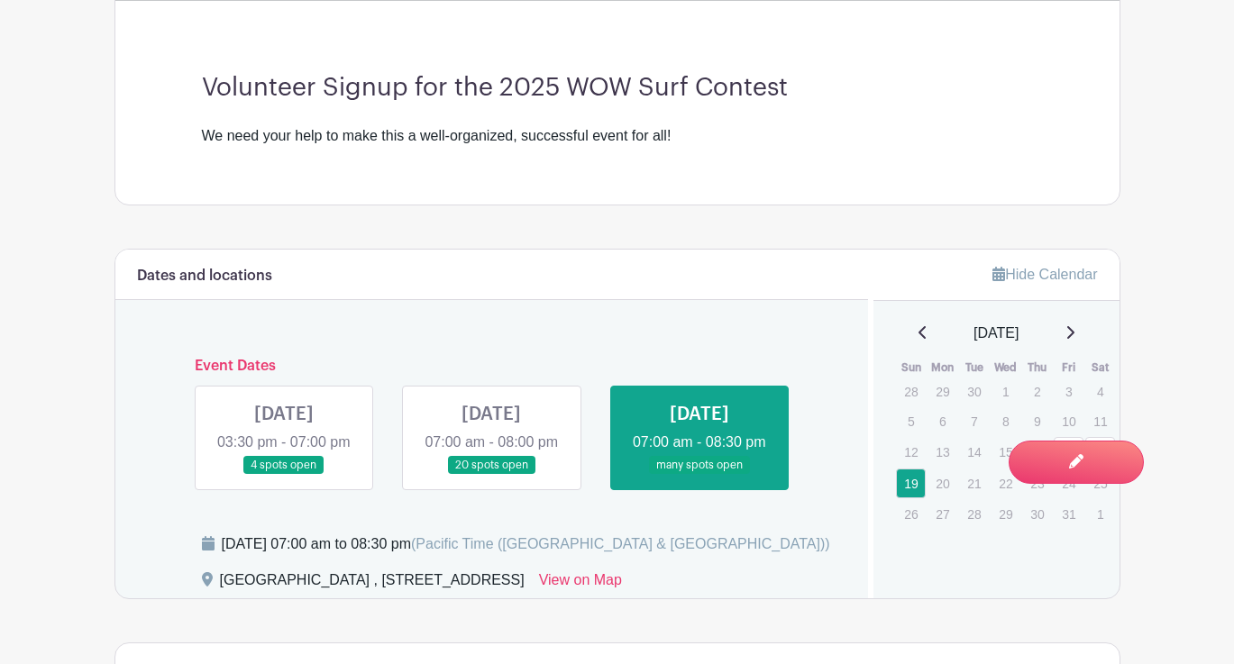
scroll to position [579, 0]
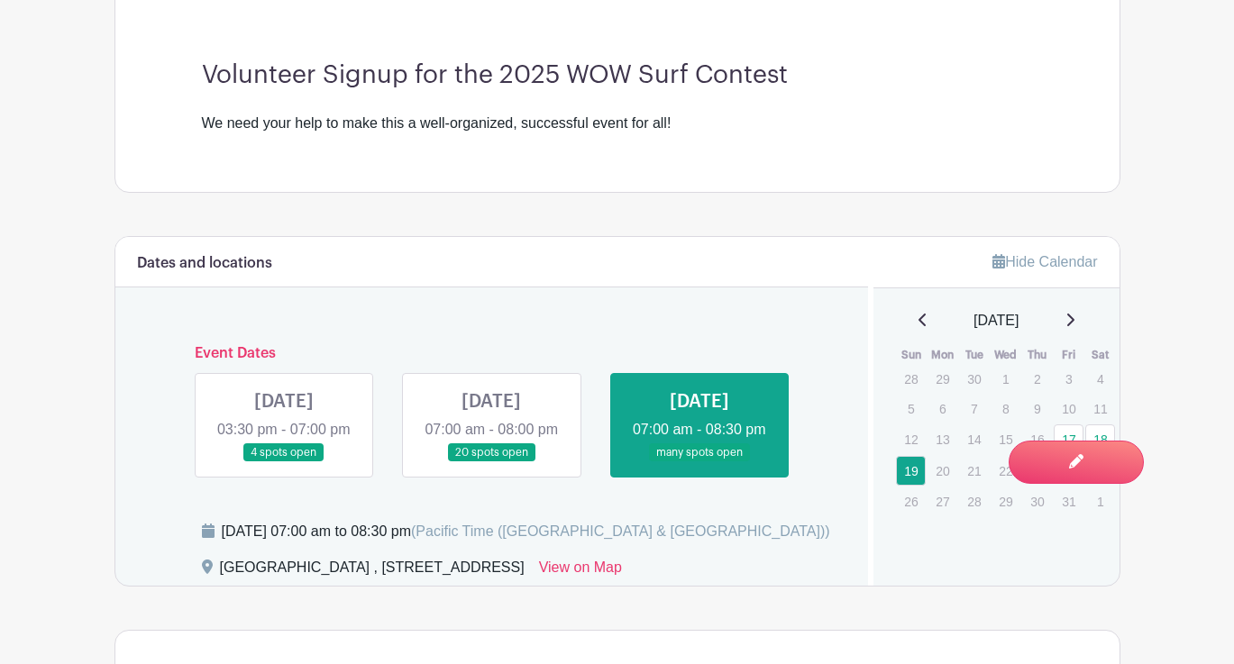
click at [491, 462] on link at bounding box center [491, 462] width 0 height 0
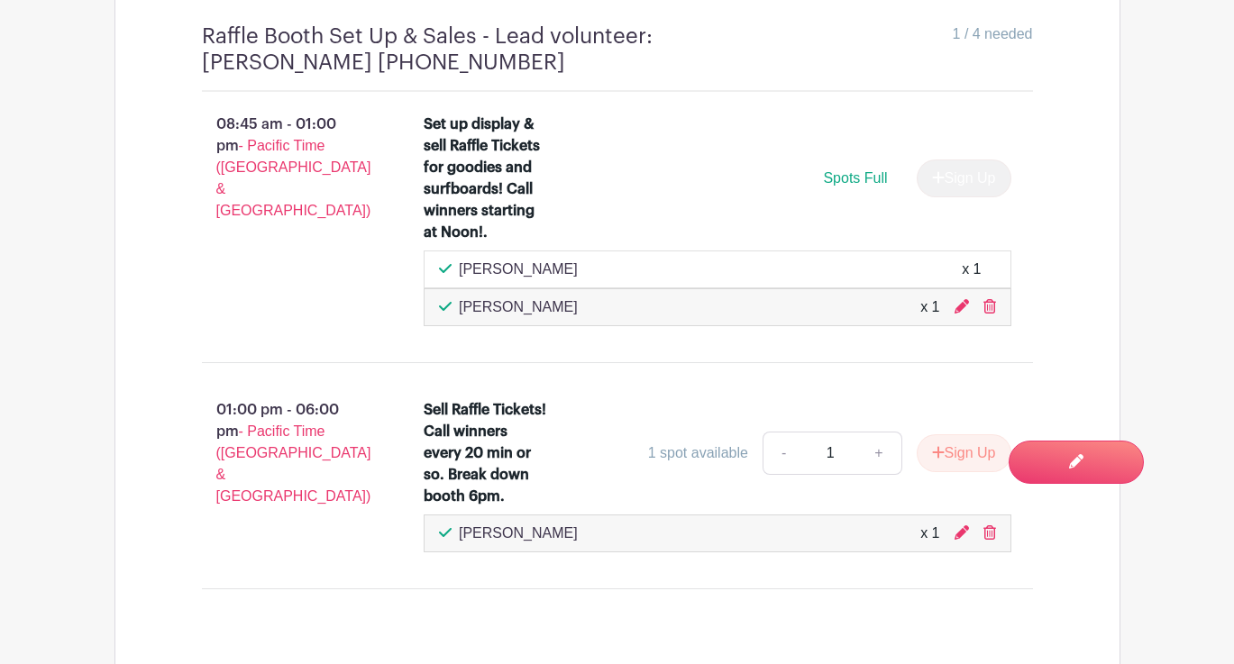
scroll to position [6570, 0]
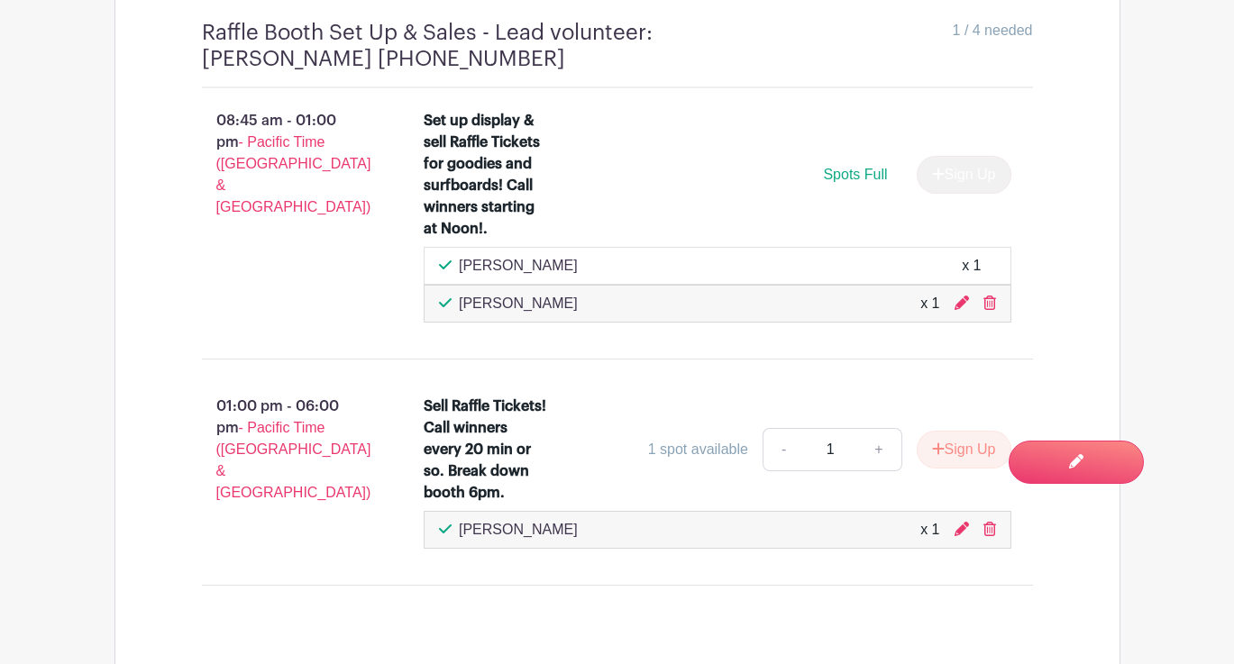
drag, startPoint x: 560, startPoint y: 300, endPoint x: 448, endPoint y: 295, distance: 111.9
click at [448, 277] on div "[PERSON_NAME] x 1" at bounding box center [717, 266] width 557 height 22
copy p "[PERSON_NAME]"
drag, startPoint x: 581, startPoint y: 343, endPoint x: 459, endPoint y: 328, distance: 123.5
click at [458, 314] on div "[PERSON_NAME] x 1" at bounding box center [717, 304] width 557 height 22
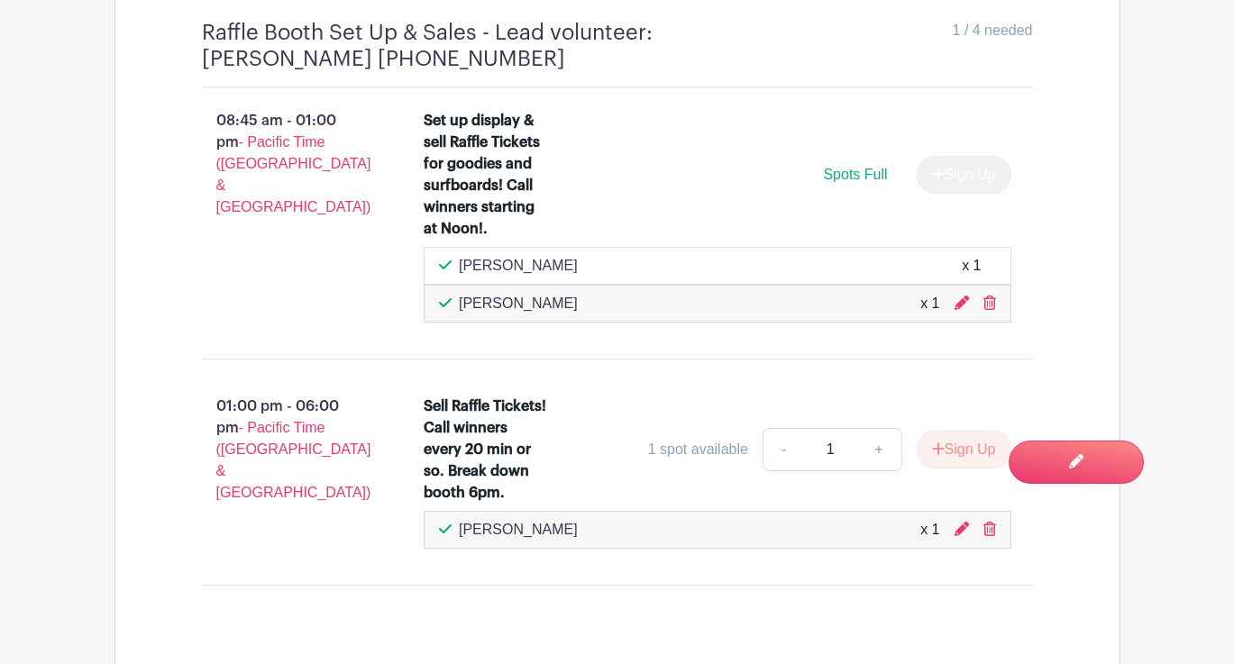
copy p "[PERSON_NAME]"
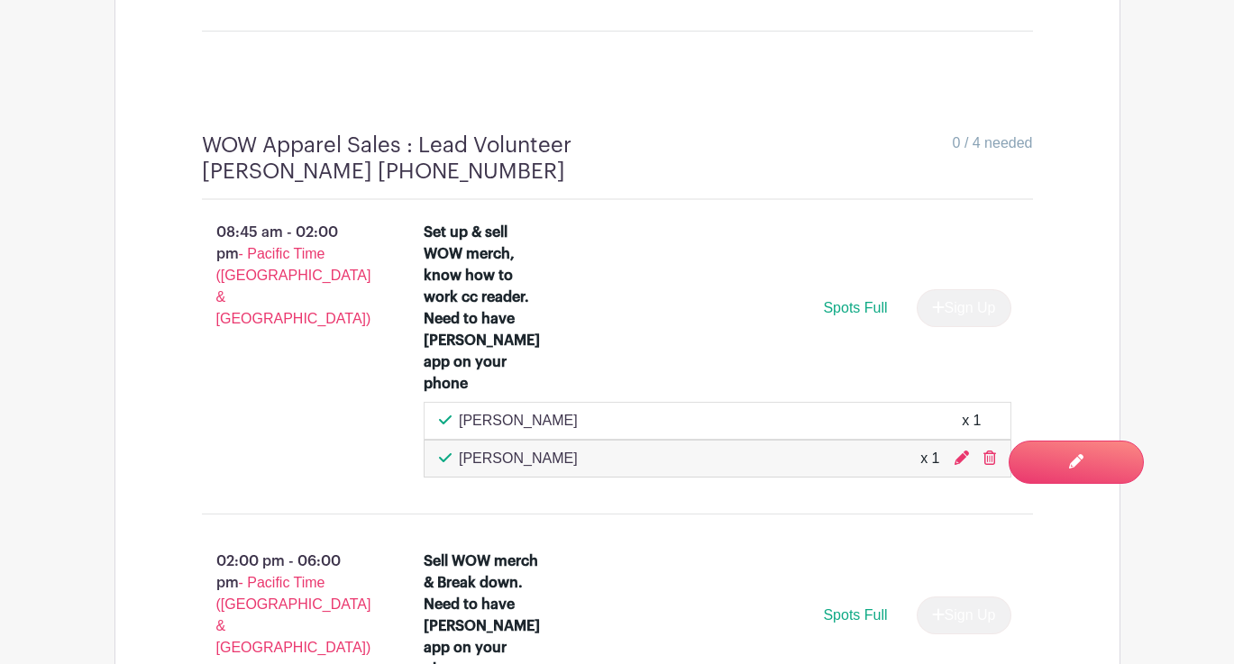
scroll to position [7145, 0]
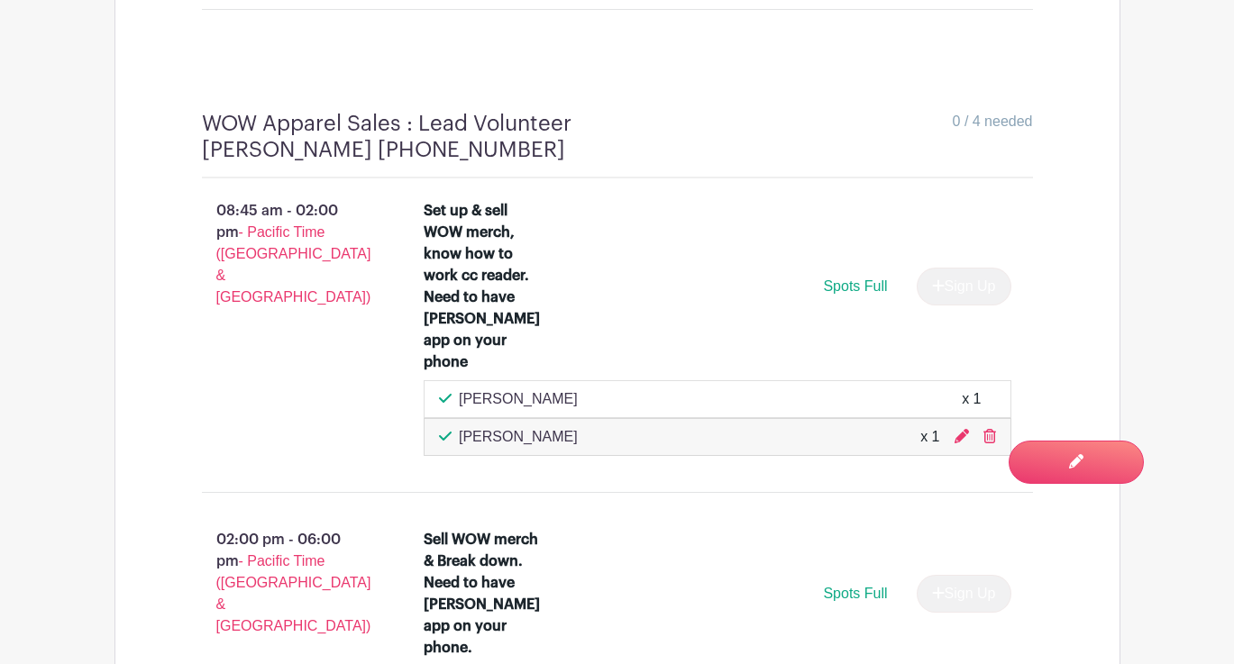
drag, startPoint x: 562, startPoint y: 387, endPoint x: 461, endPoint y: 391, distance: 101.0
click at [461, 391] on div "[PERSON_NAME] x 1" at bounding box center [717, 399] width 557 height 22
copy p "[PERSON_NAME]"
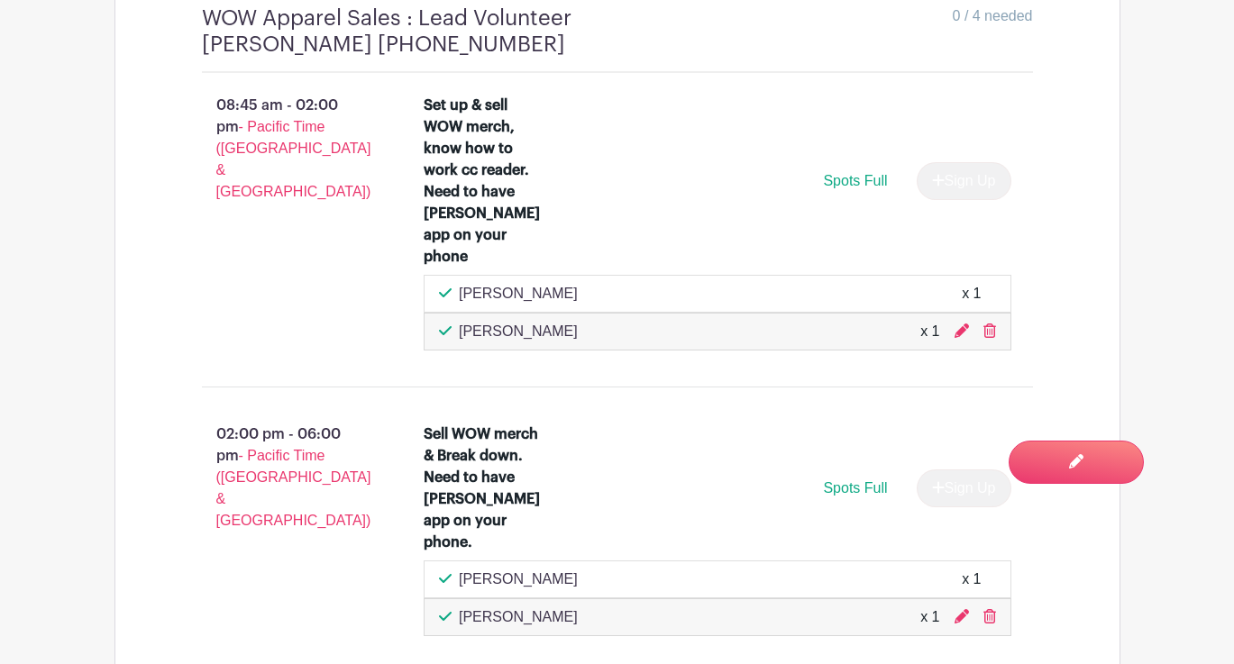
scroll to position [7266, 0]
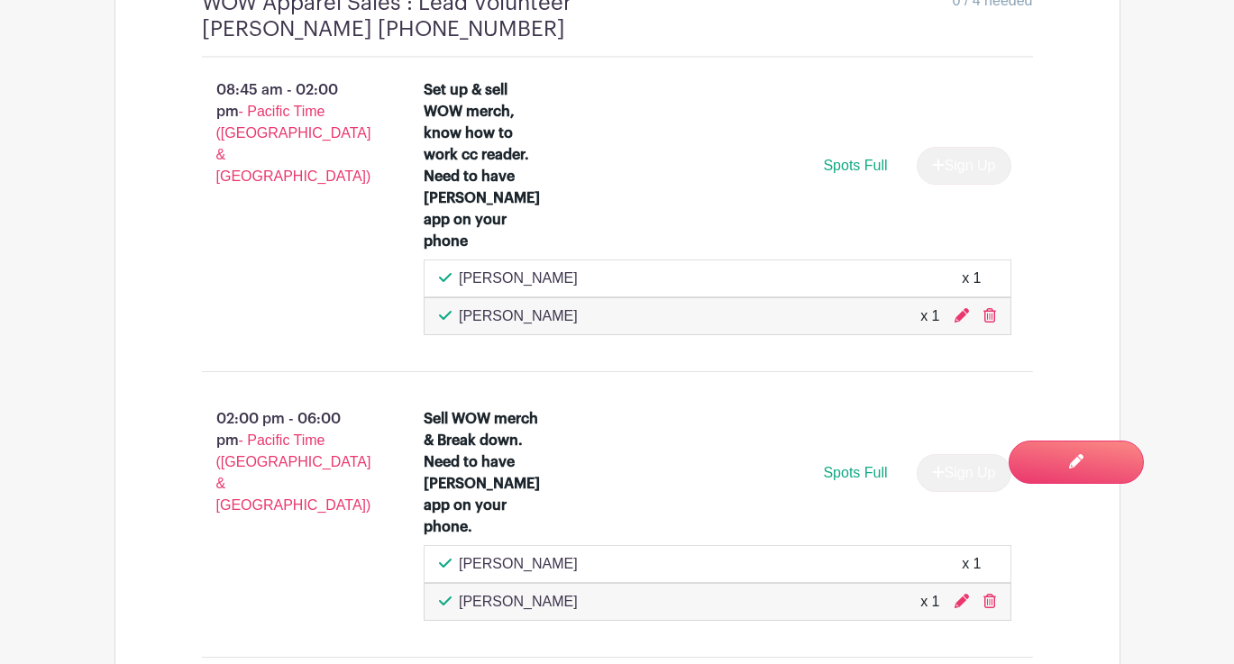
drag, startPoint x: 571, startPoint y: 308, endPoint x: 460, endPoint y: 309, distance: 110.8
click at [460, 309] on div "[PERSON_NAME] x 1" at bounding box center [717, 316] width 557 height 22
copy p "[PERSON_NAME]"
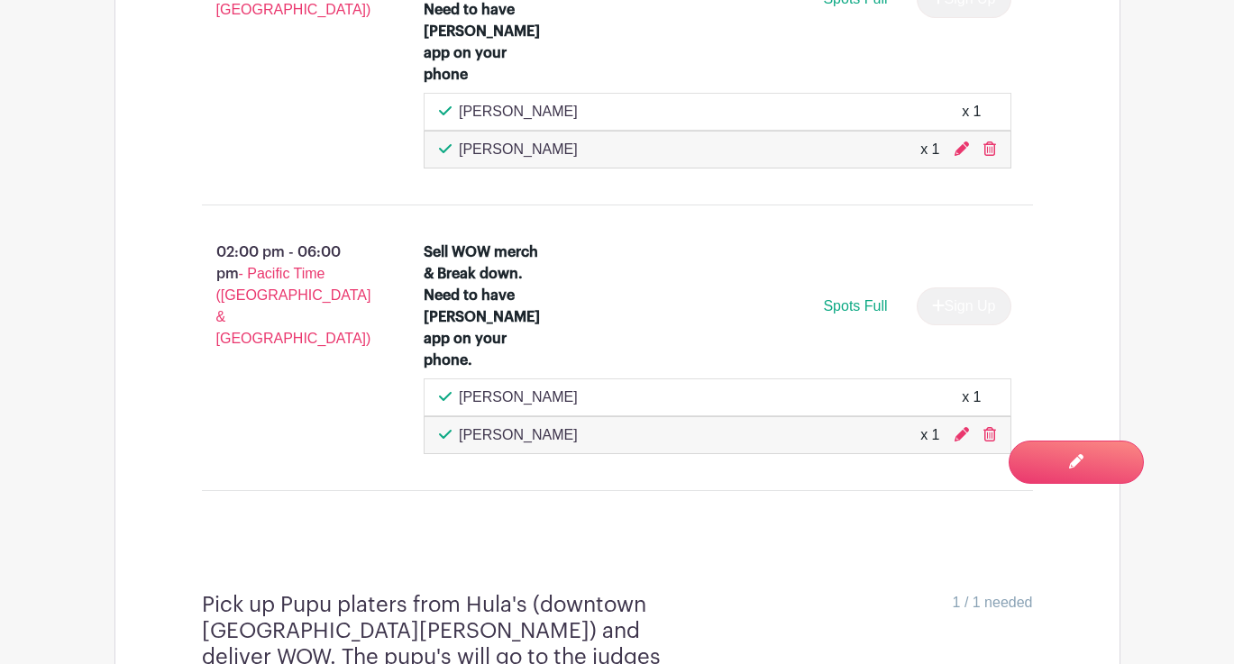
scroll to position [7446, 0]
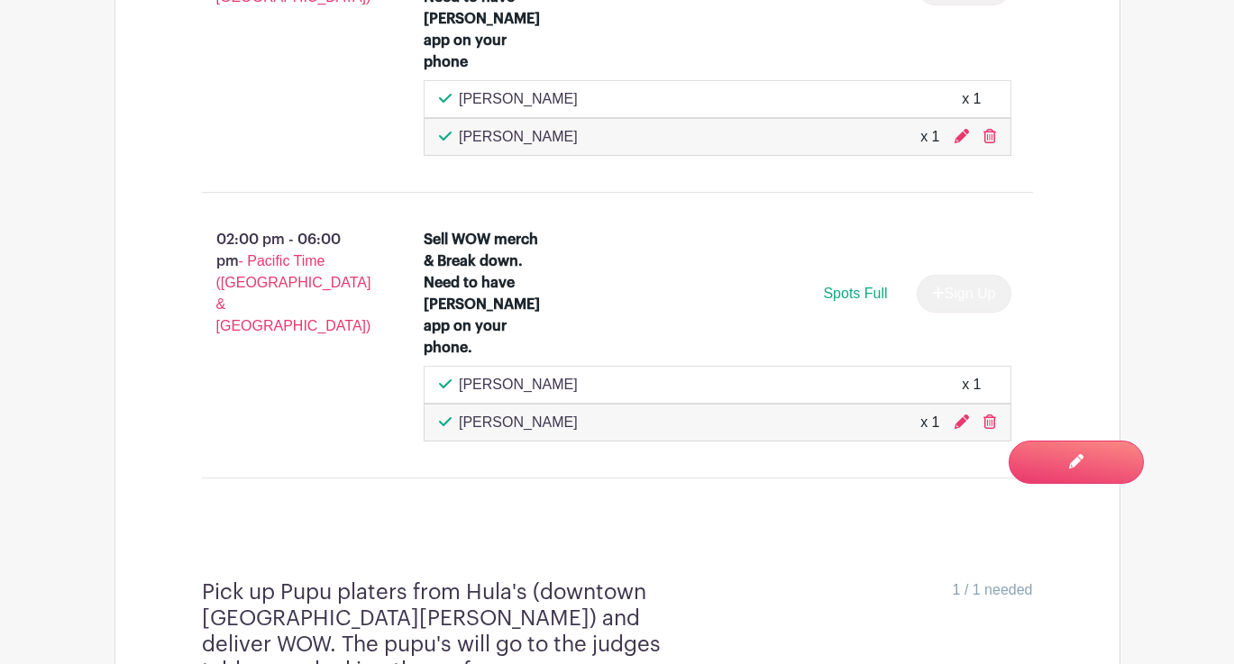
drag, startPoint x: 570, startPoint y: 351, endPoint x: 457, endPoint y: 351, distance: 113.5
click at [456, 374] on div "[PERSON_NAME] x 1" at bounding box center [717, 385] width 557 height 22
copy p "[PERSON_NAME]"
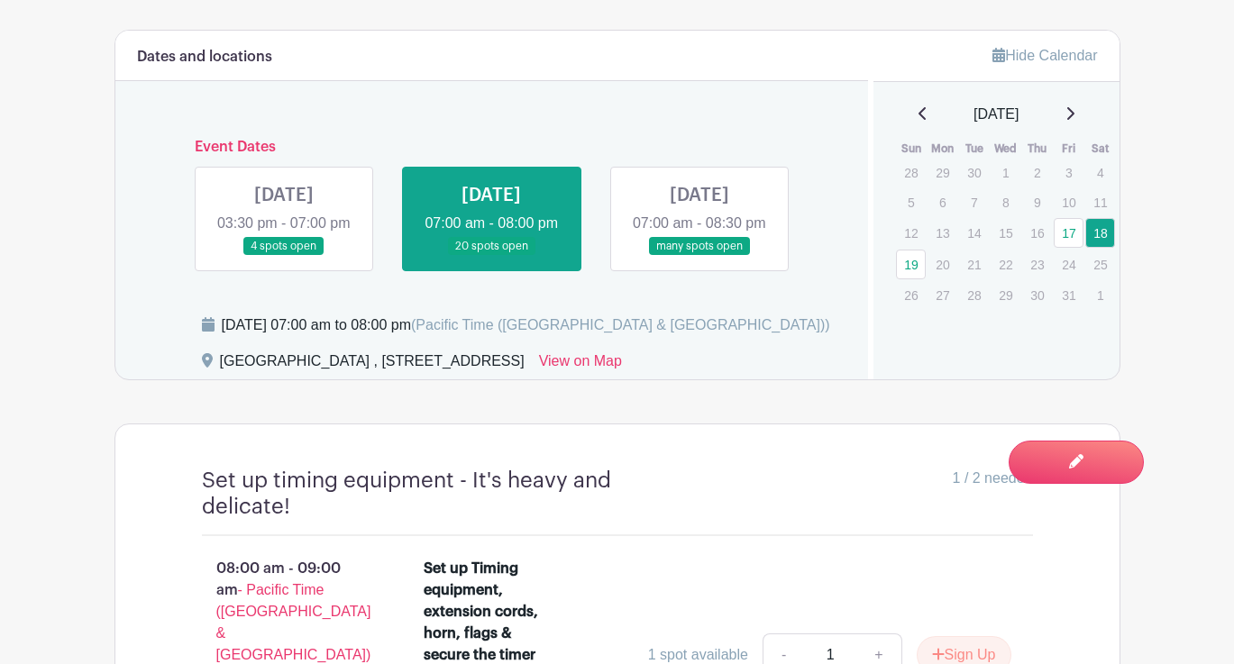
scroll to position [787, 0]
click at [699, 255] on link at bounding box center [699, 255] width 0 height 0
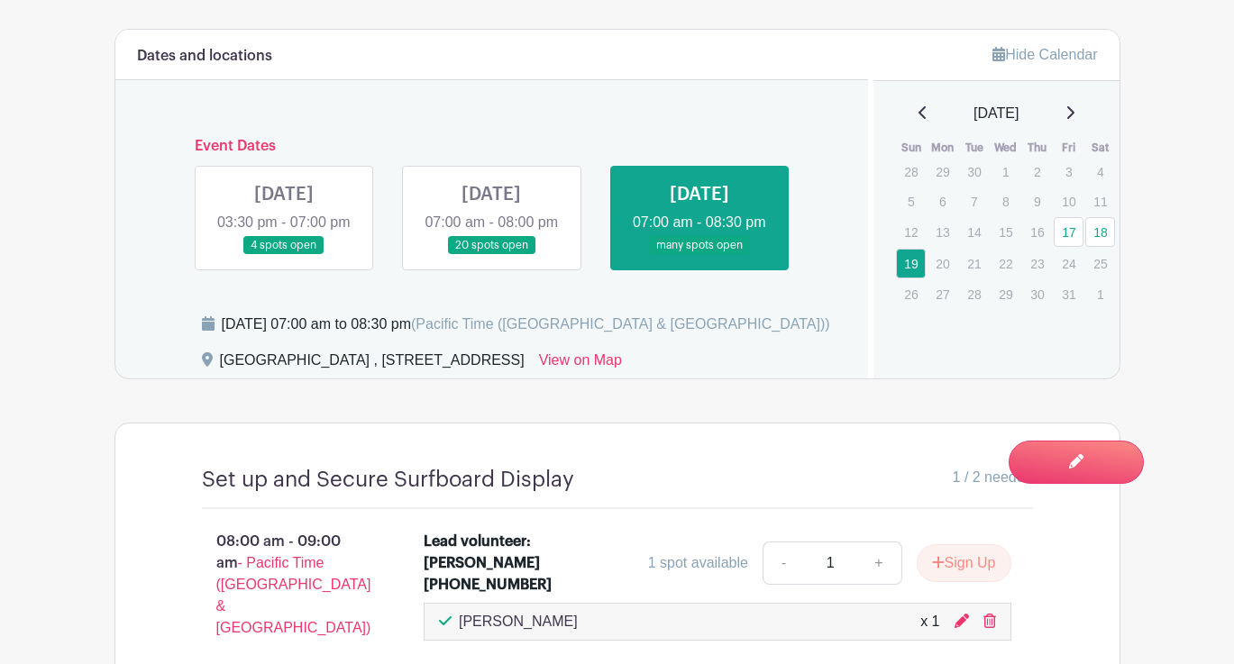
click at [699, 255] on link at bounding box center [699, 255] width 0 height 0
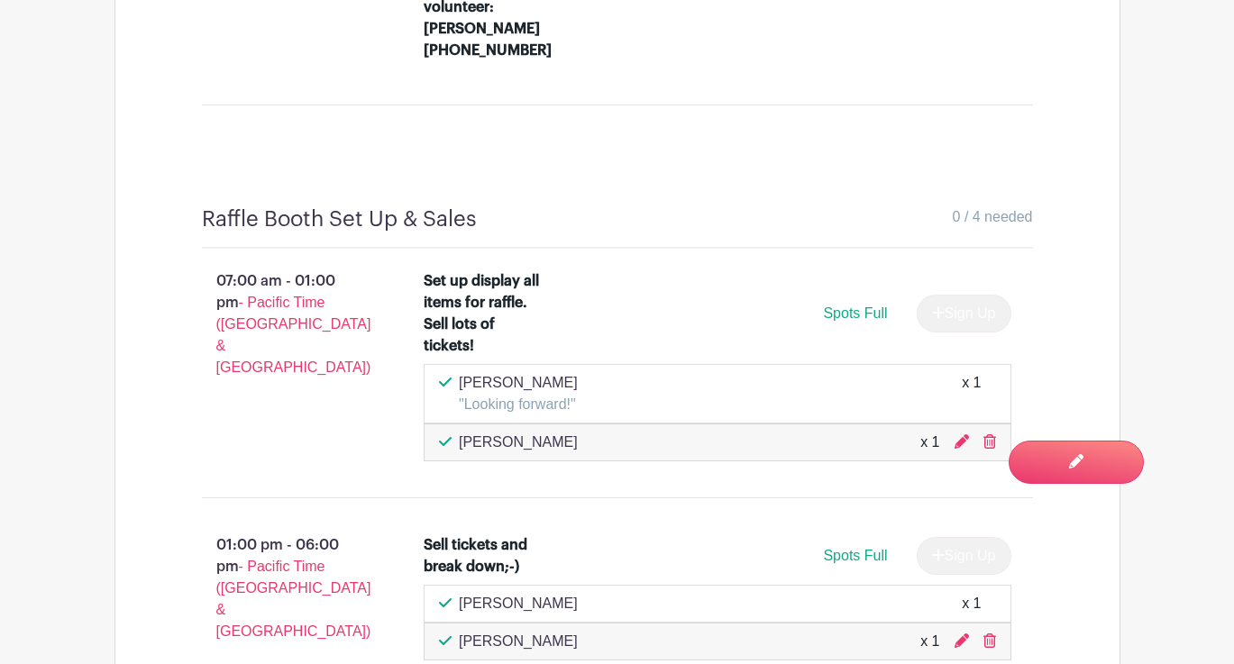
scroll to position [7019, 0]
drag, startPoint x: 578, startPoint y: 259, endPoint x: 459, endPoint y: 260, distance: 119.9
click at [459, 370] on p "[PERSON_NAME]" at bounding box center [518, 381] width 119 height 22
copy p "[PERSON_NAME]"
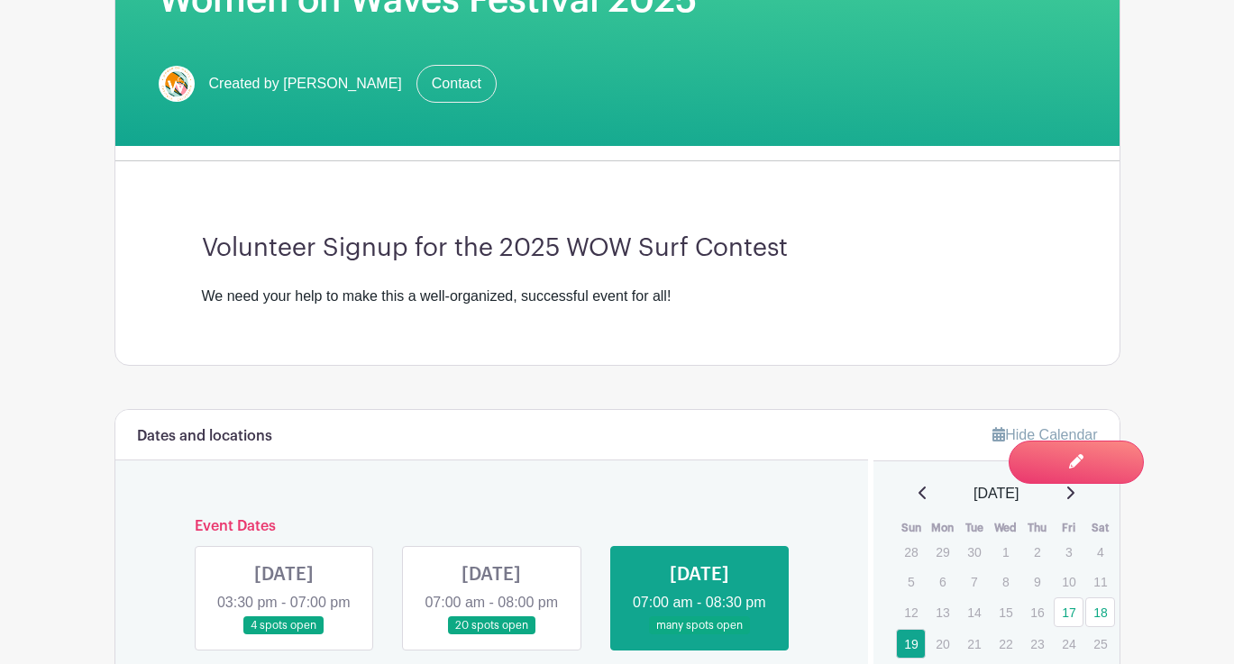
scroll to position [403, 0]
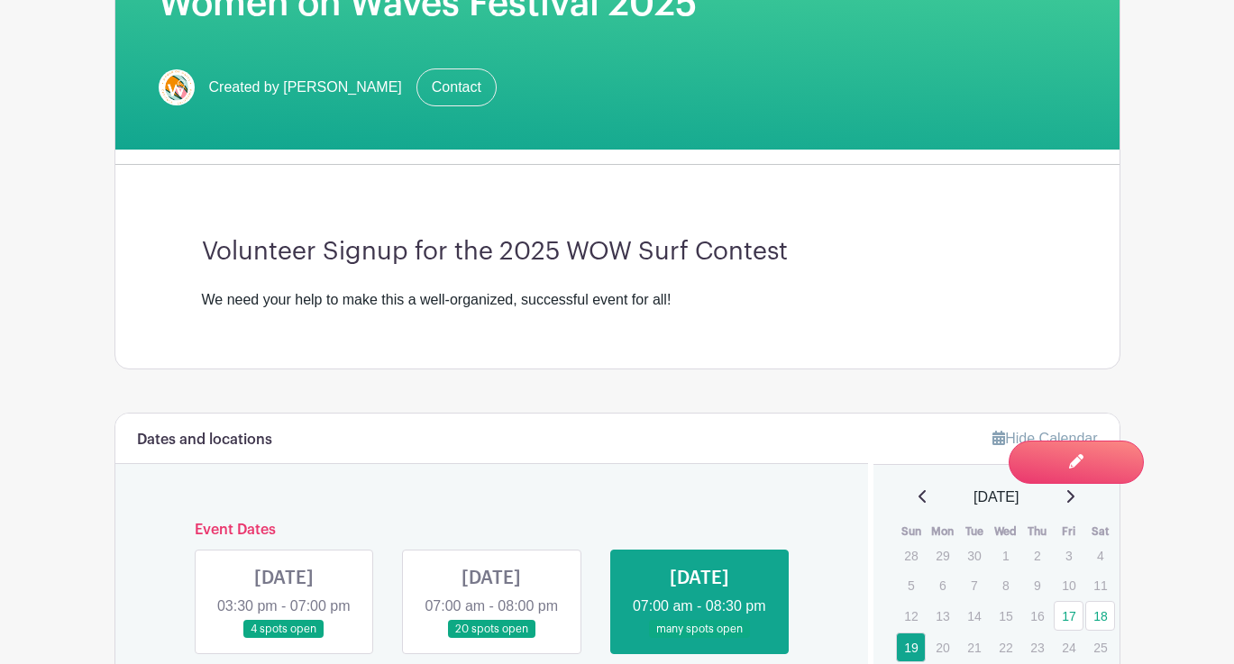
click at [491, 639] on link at bounding box center [491, 639] width 0 height 0
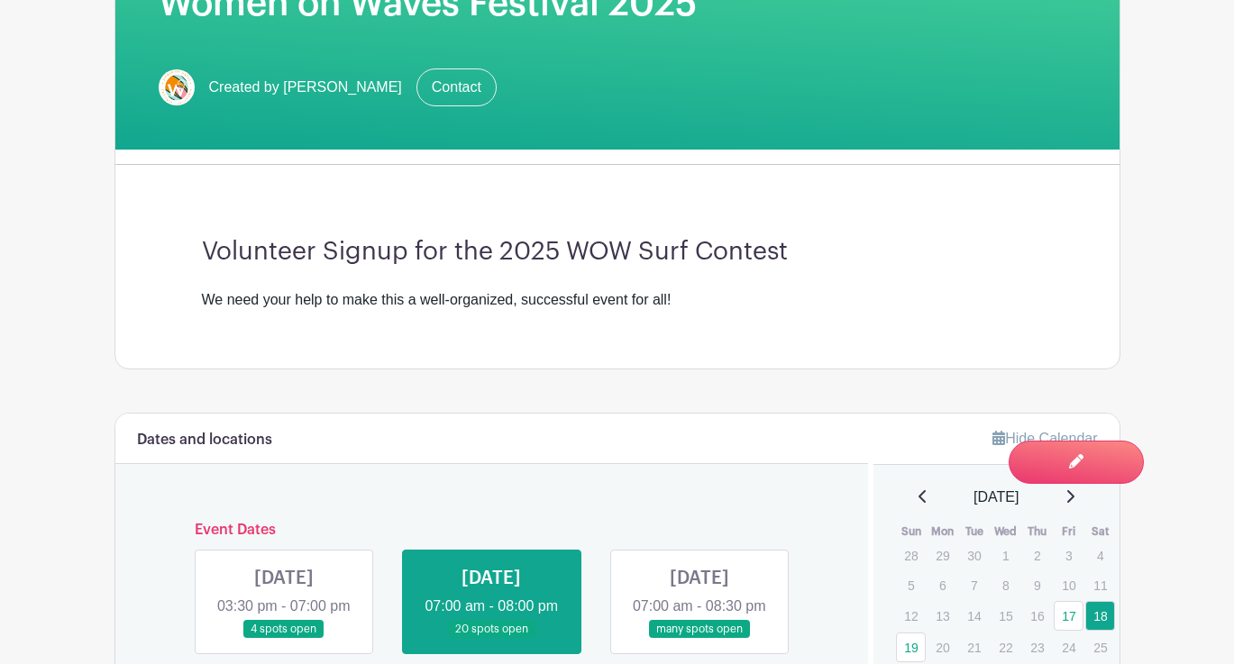
click at [491, 639] on link at bounding box center [491, 639] width 0 height 0
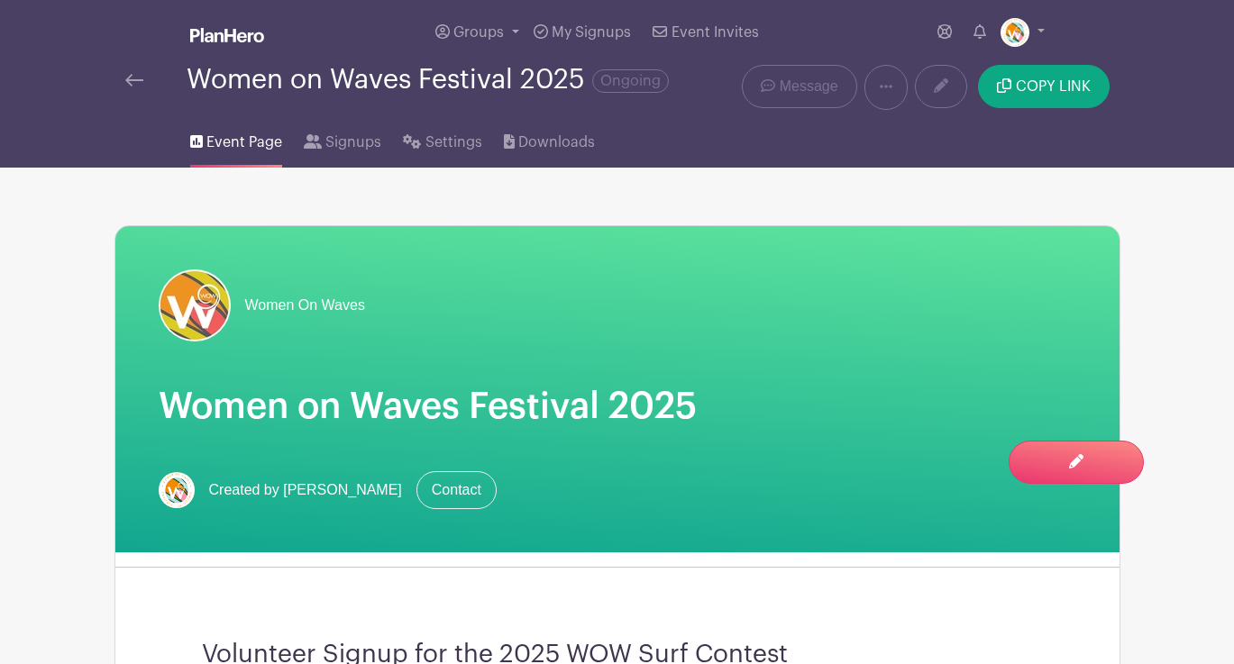
click at [134, 79] on img at bounding box center [134, 80] width 18 height 13
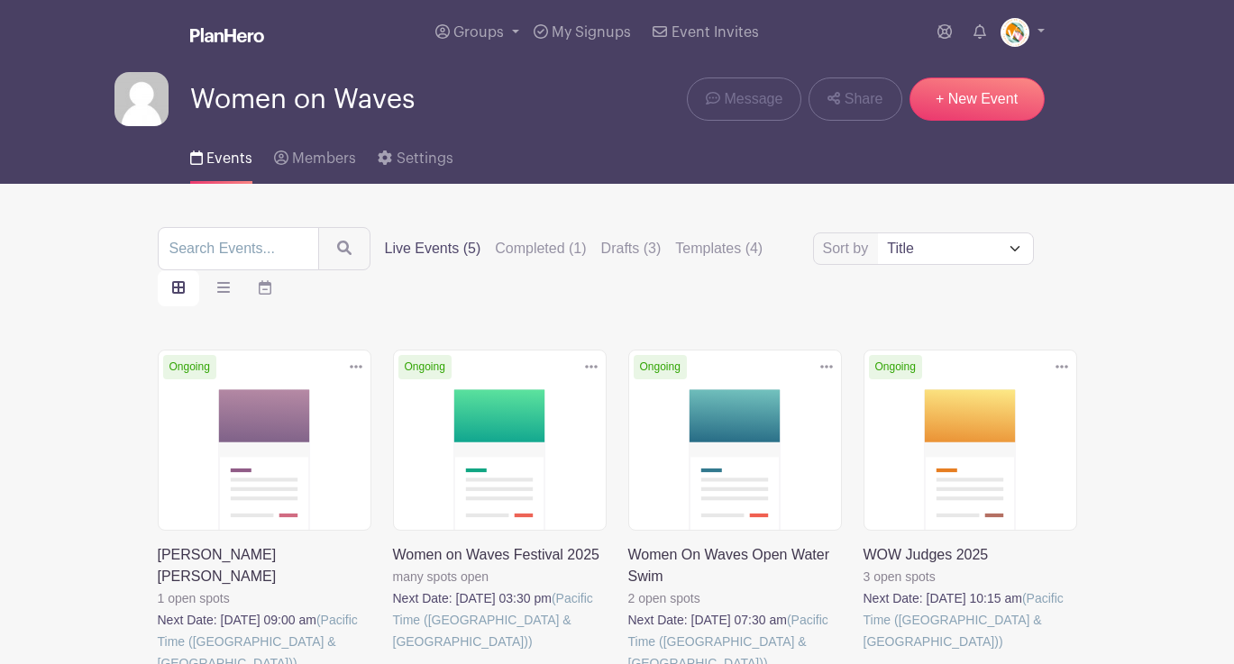
click at [863, 652] on link at bounding box center [863, 652] width 0 height 0
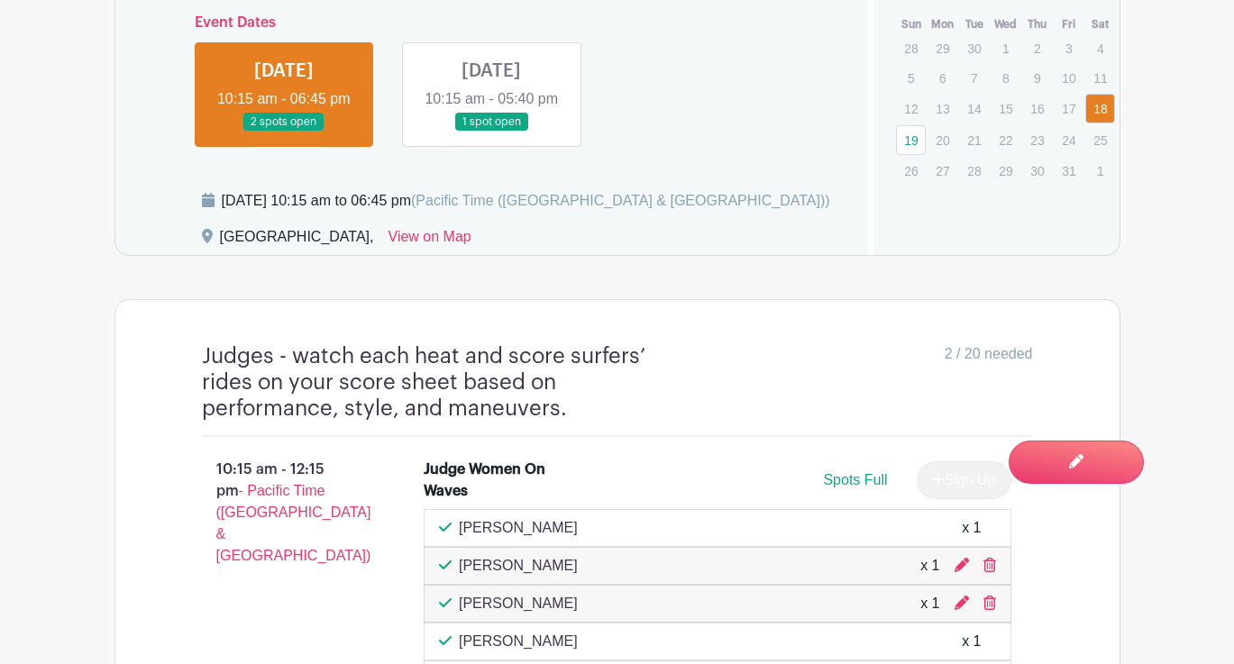
scroll to position [1034, 0]
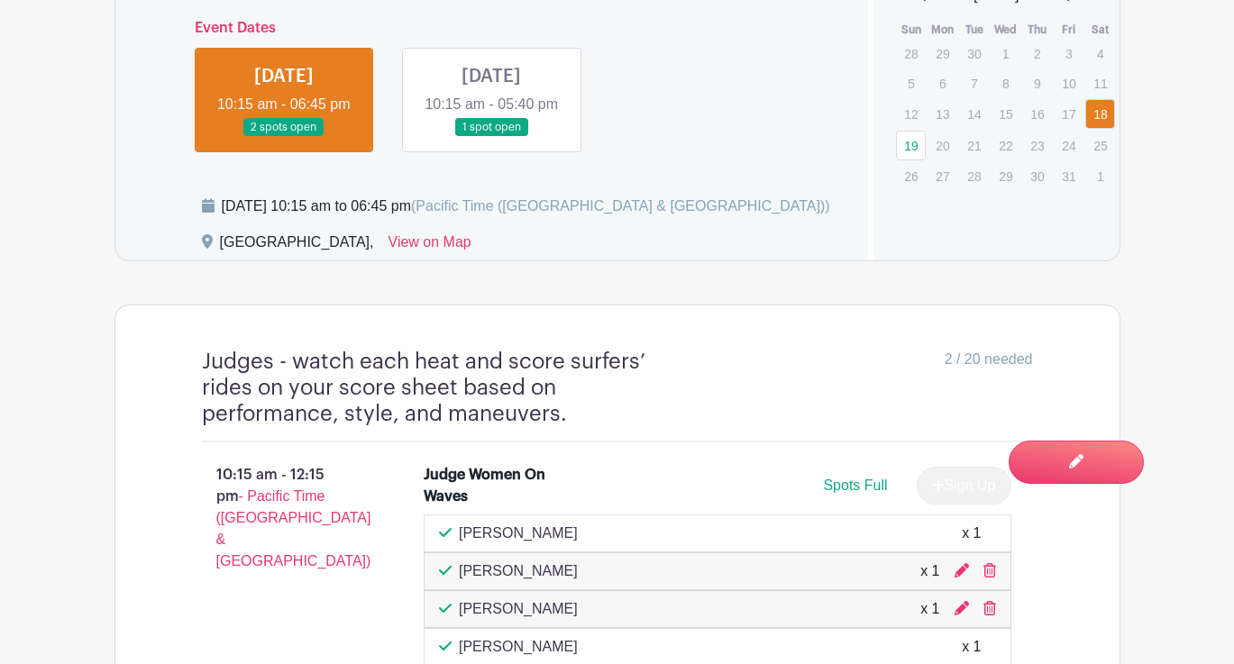
click at [491, 137] on link at bounding box center [491, 137] width 0 height 0
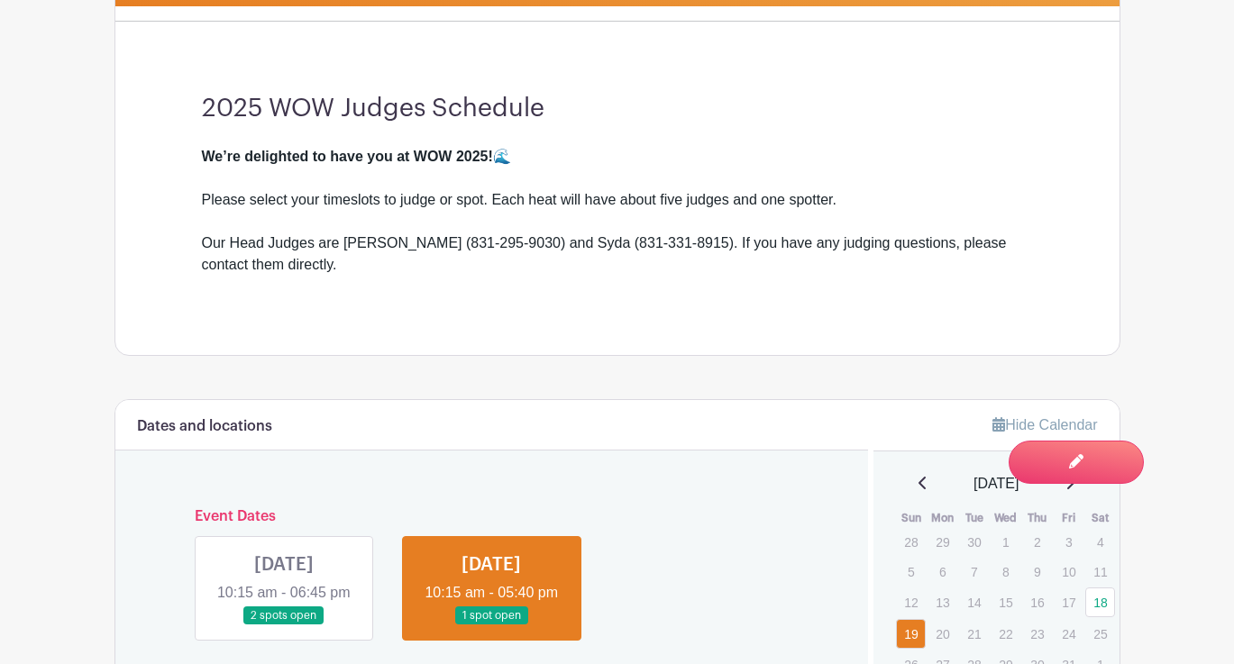
scroll to position [551, 0]
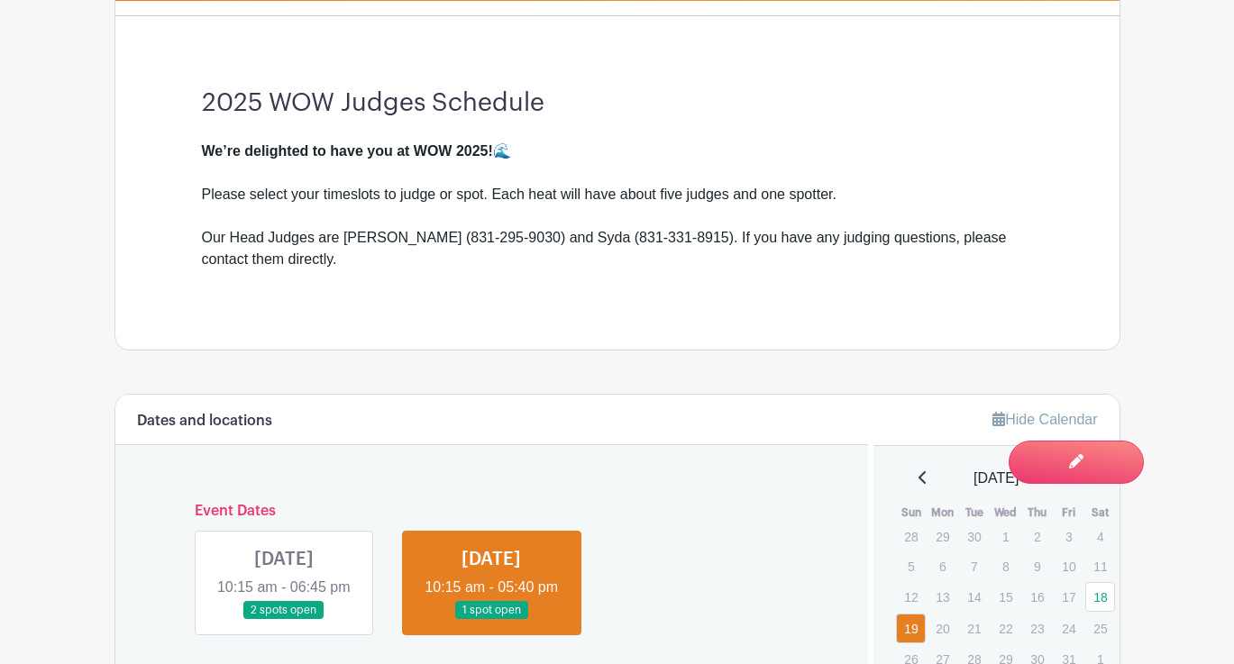
click at [284, 620] on link at bounding box center [284, 620] width 0 height 0
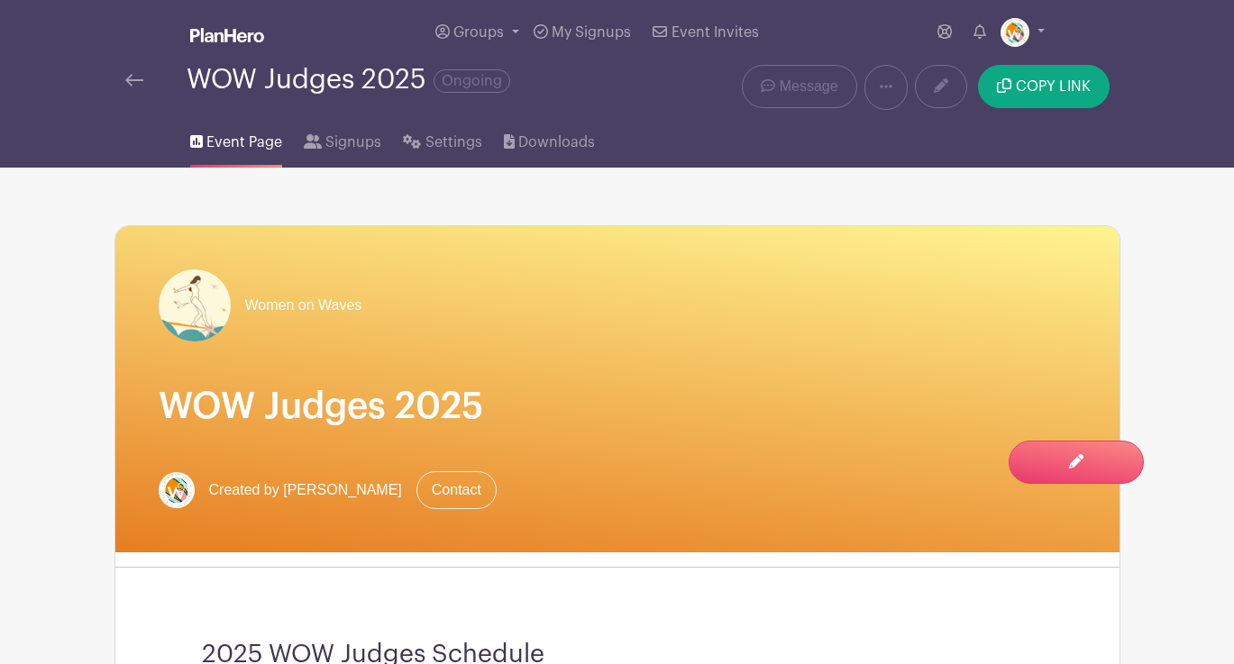
click at [138, 77] on img at bounding box center [134, 80] width 18 height 13
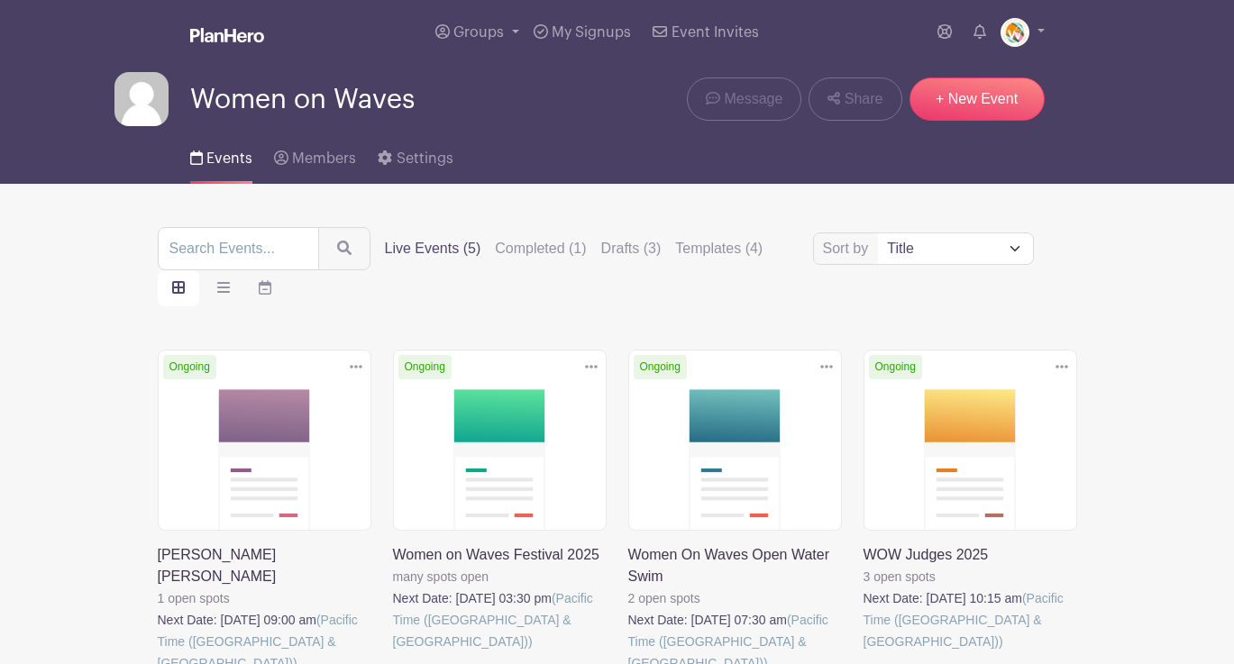
click at [393, 652] on link at bounding box center [393, 652] width 0 height 0
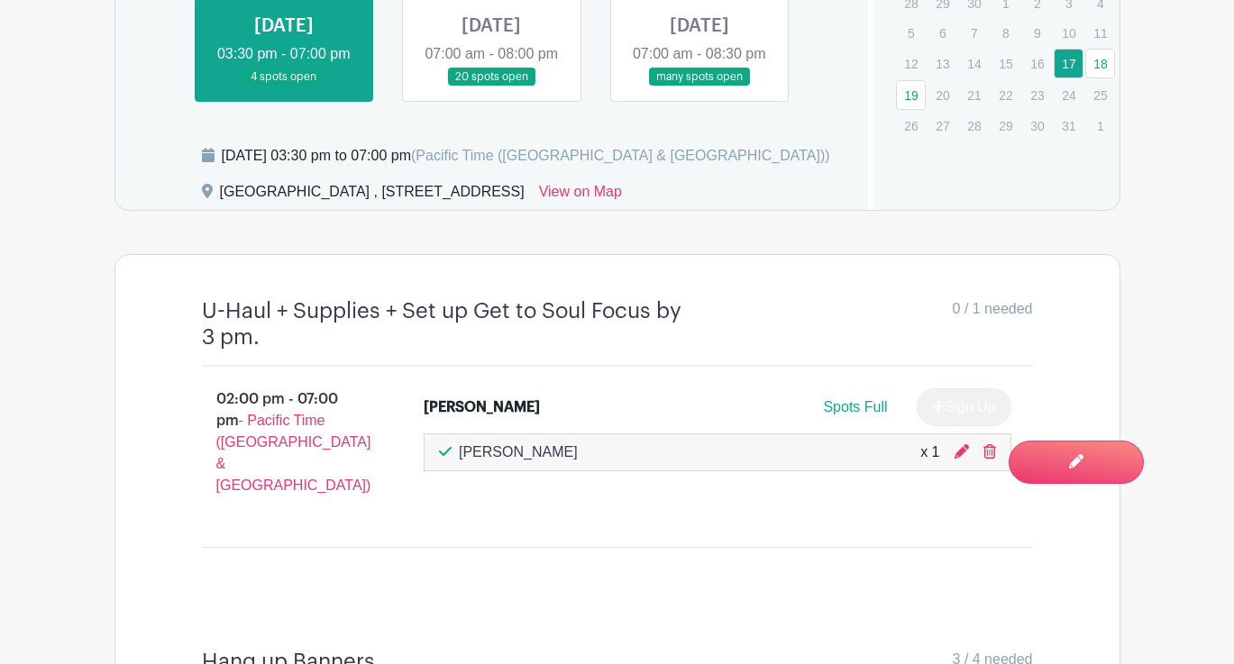
scroll to position [953, 0]
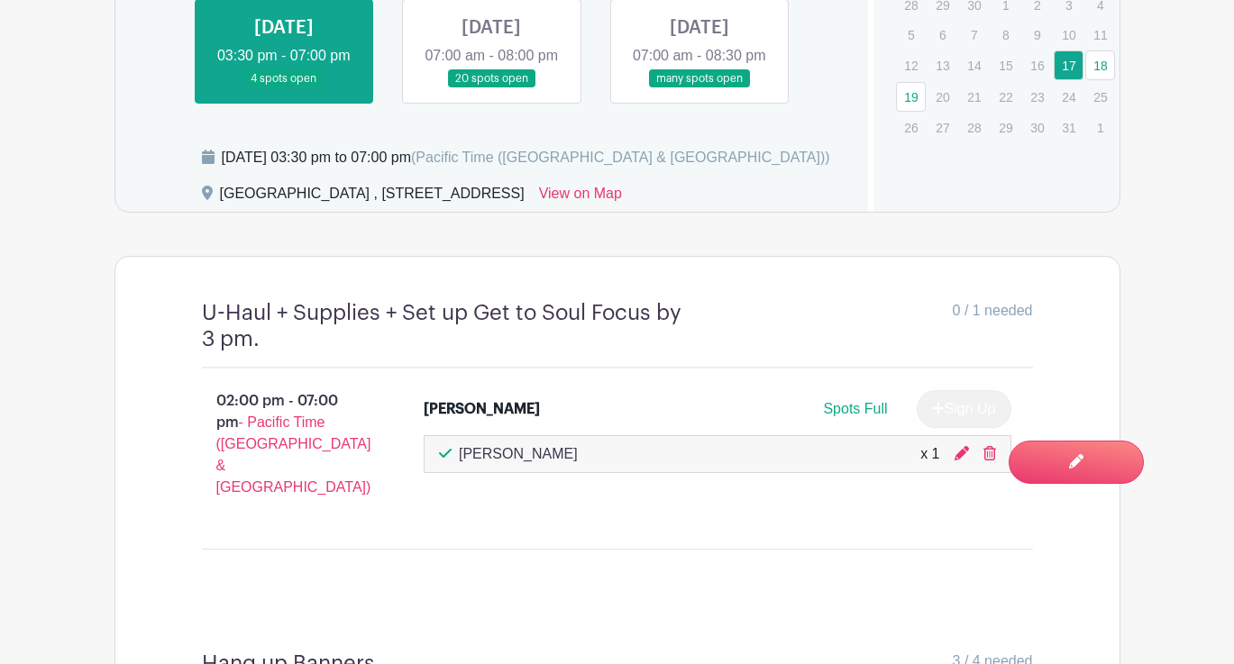
click at [491, 88] on link at bounding box center [491, 88] width 0 height 0
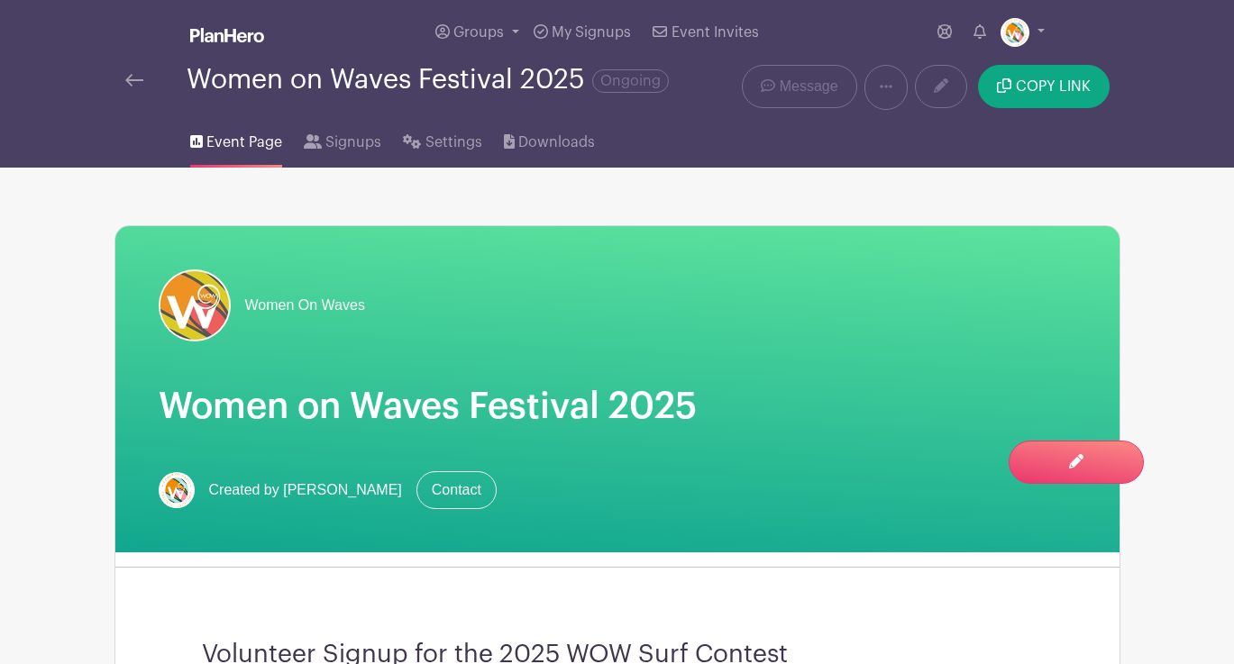
click at [134, 80] on img at bounding box center [134, 80] width 18 height 13
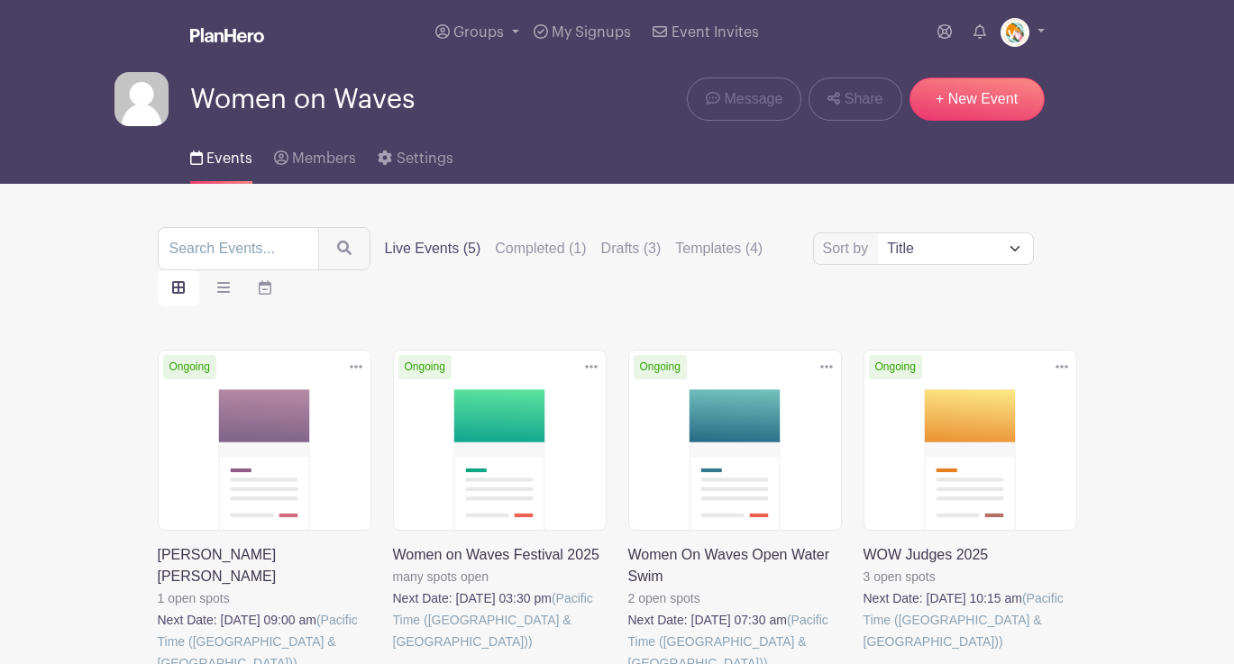
click at [628, 663] on link at bounding box center [628, 674] width 0 height 0
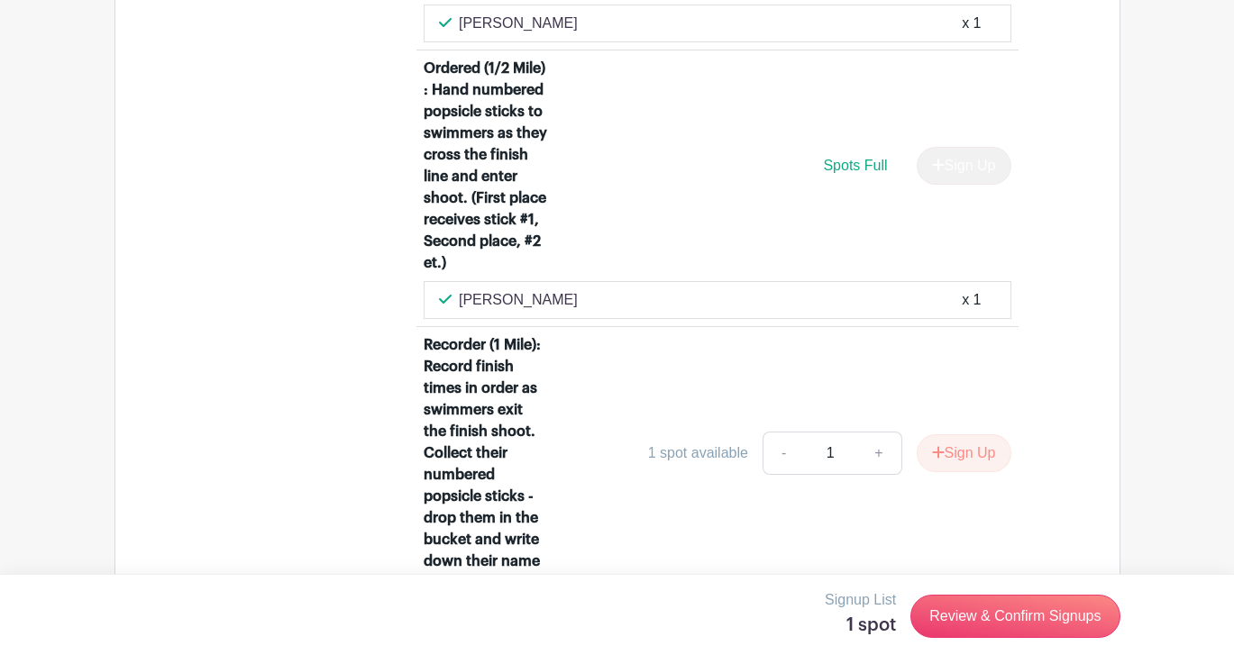
scroll to position [1862, 0]
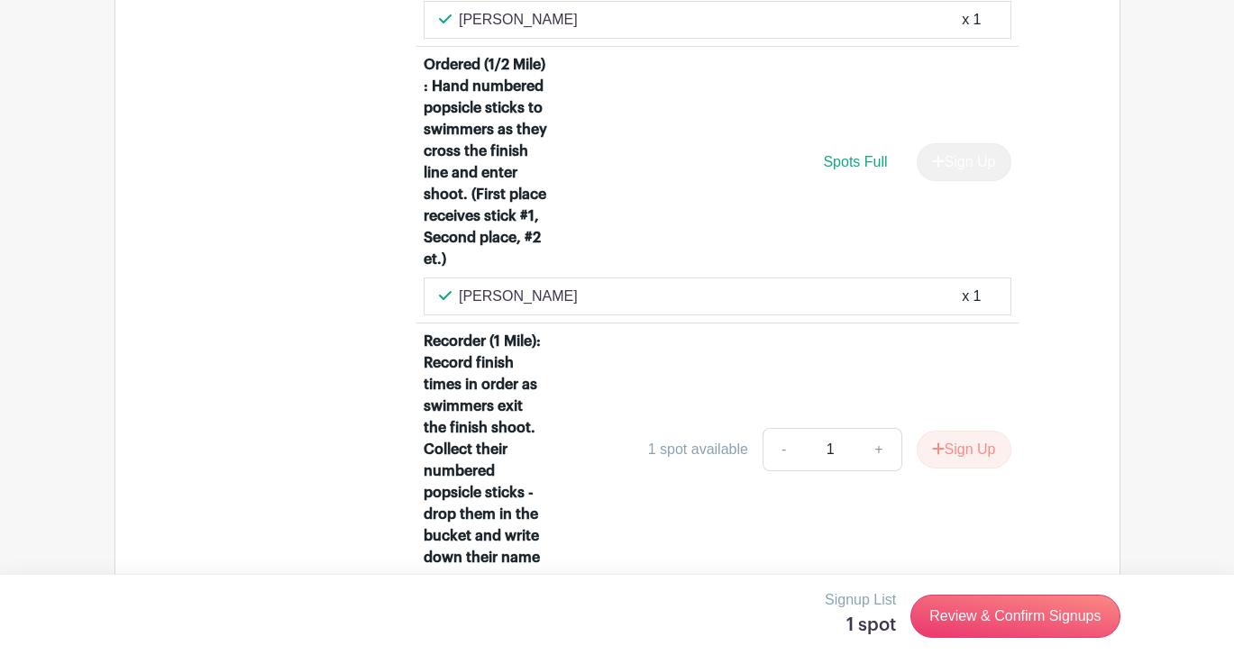
click at [560, 295] on div "[PERSON_NAME] x 1" at bounding box center [717, 297] width 557 height 22
copy div "[PERSON_NAME]"
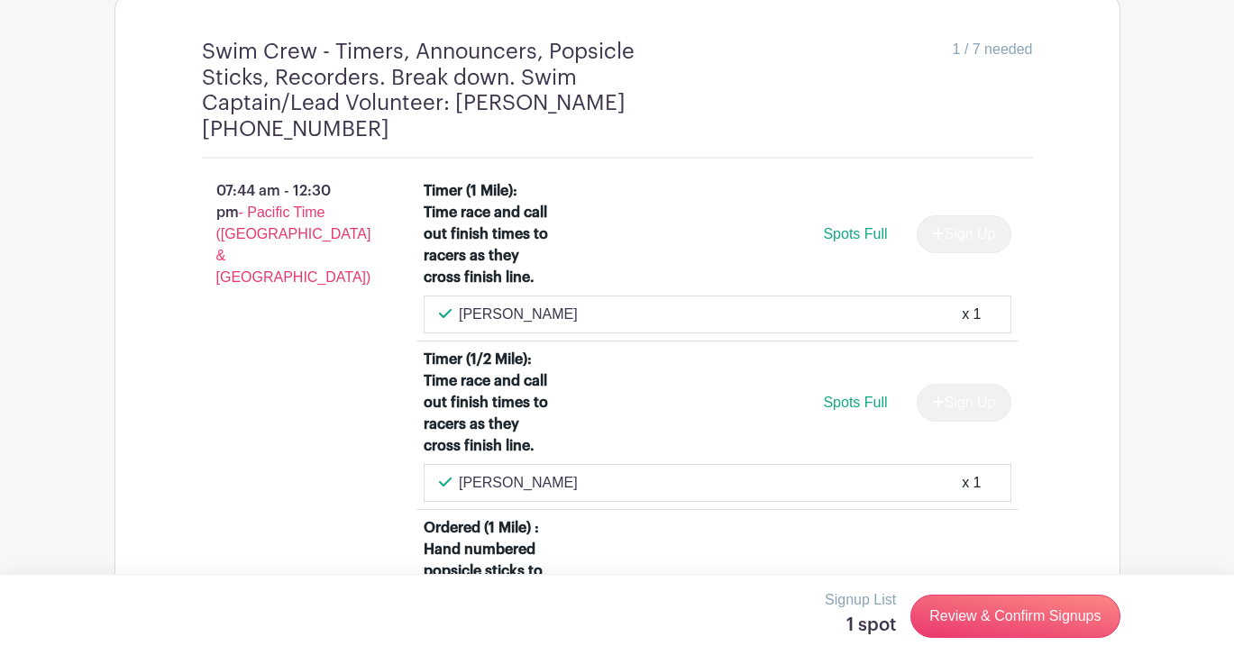
scroll to position [1121, 0]
drag, startPoint x: 542, startPoint y: 482, endPoint x: 460, endPoint y: 484, distance: 82.0
click at [459, 484] on div "[PERSON_NAME] x 1" at bounding box center [717, 484] width 557 height 22
copy p "[PERSON_NAME]"
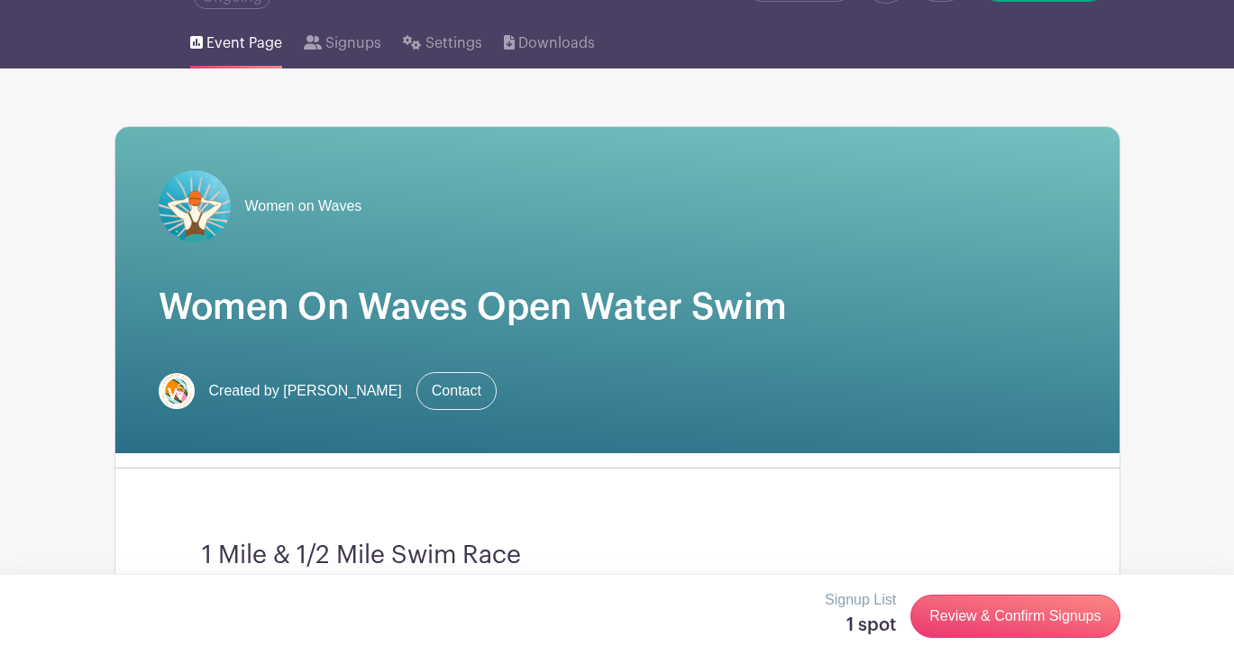
scroll to position [0, 0]
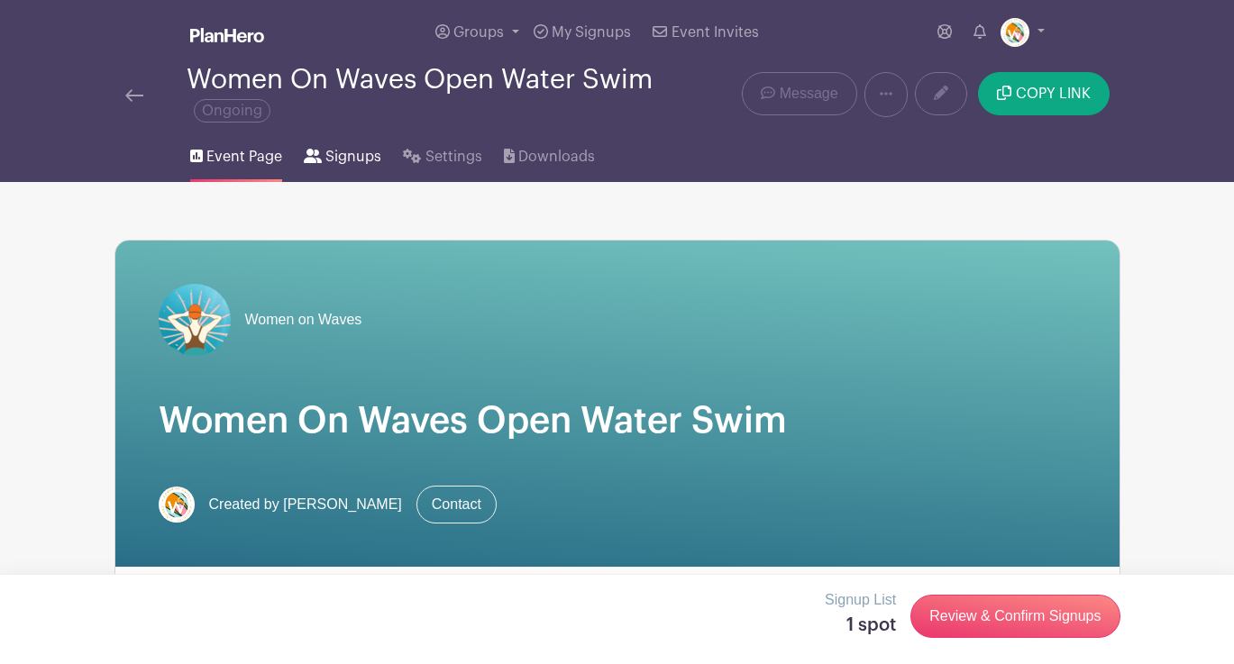
click at [359, 158] on span "Signups" at bounding box center [353, 157] width 56 height 22
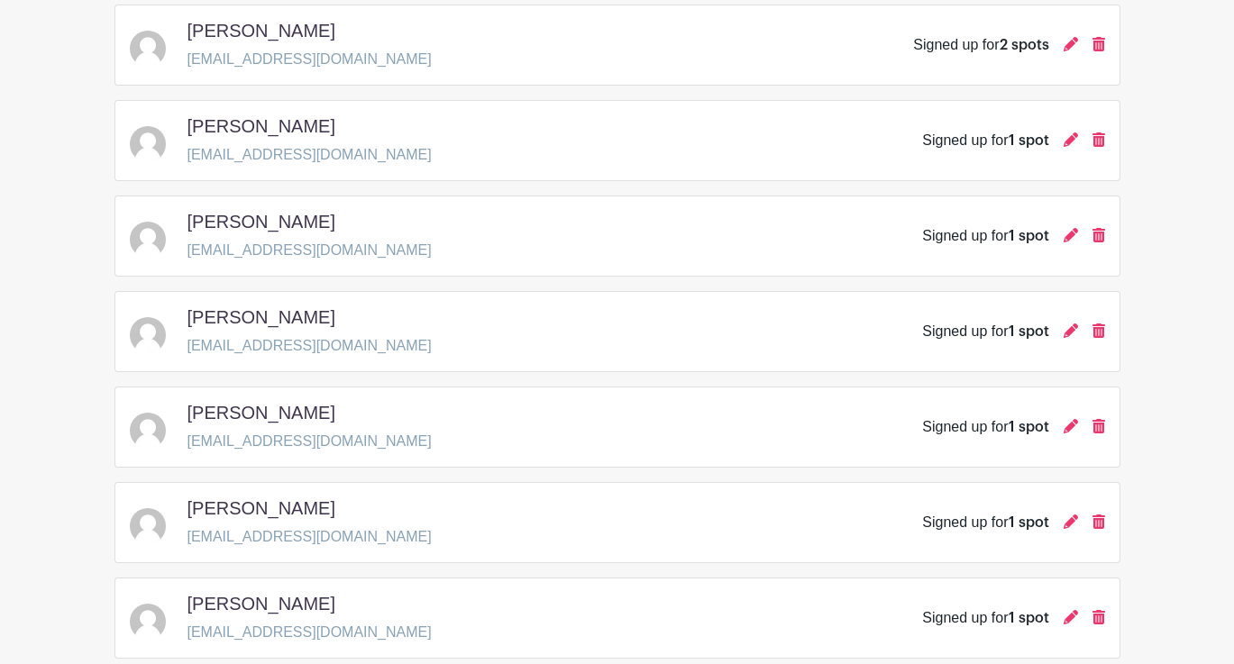
scroll to position [517, 0]
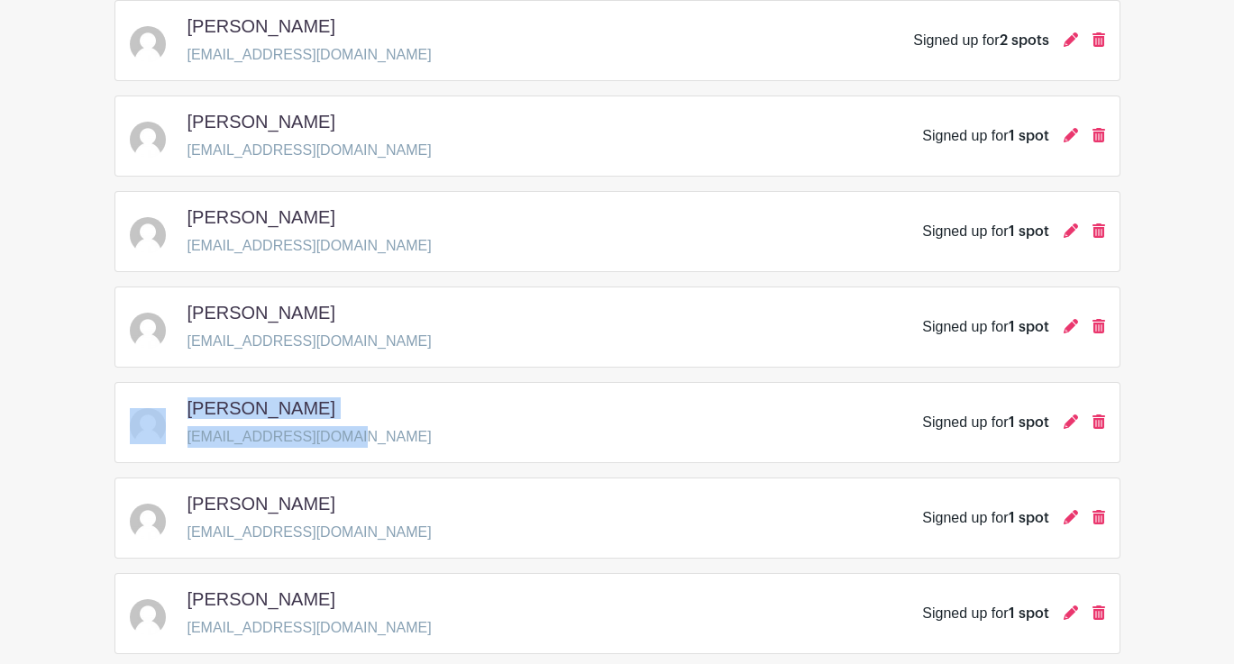
drag, startPoint x: 353, startPoint y: 440, endPoint x: 201, endPoint y: 433, distance: 152.4
click at [176, 433] on div "[PERSON_NAME] [EMAIL_ADDRESS][DOMAIN_NAME] Signed up for 1 spot" at bounding box center [617, 422] width 975 height 50
click at [241, 433] on p "[EMAIL_ADDRESS][DOMAIN_NAME]" at bounding box center [309, 437] width 244 height 22
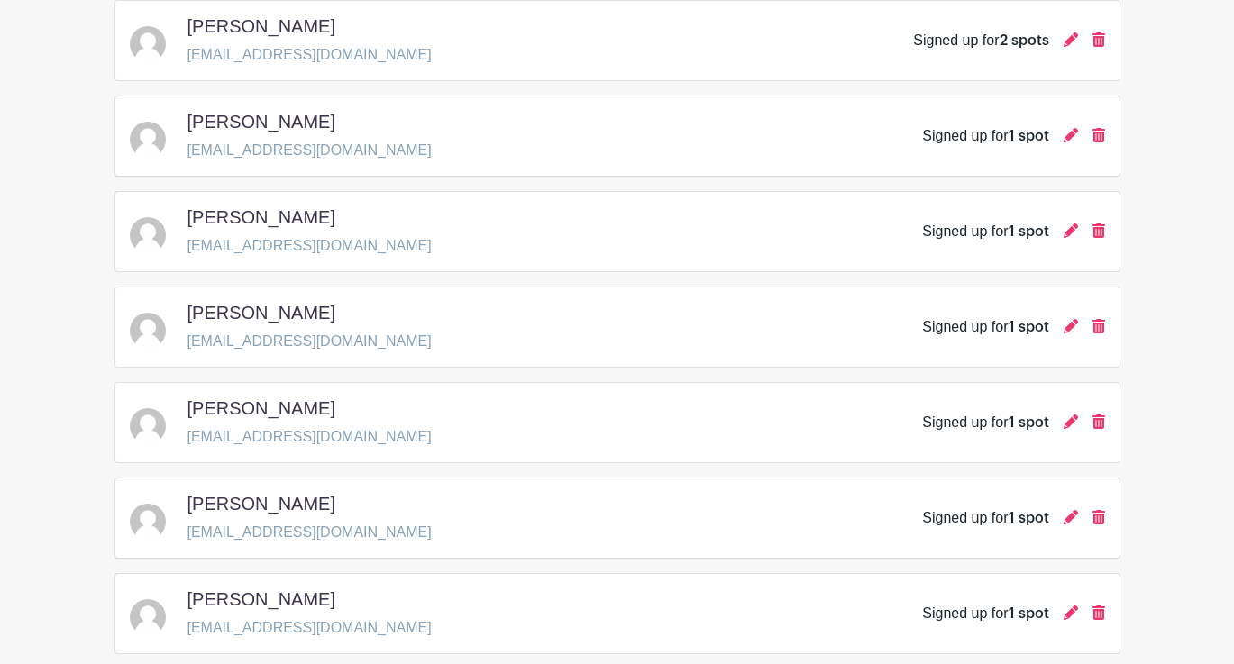
click at [241, 433] on p "[EMAIL_ADDRESS][DOMAIN_NAME]" at bounding box center [309, 437] width 244 height 22
click at [273, 417] on h5 "[PERSON_NAME]" at bounding box center [261, 408] width 148 height 22
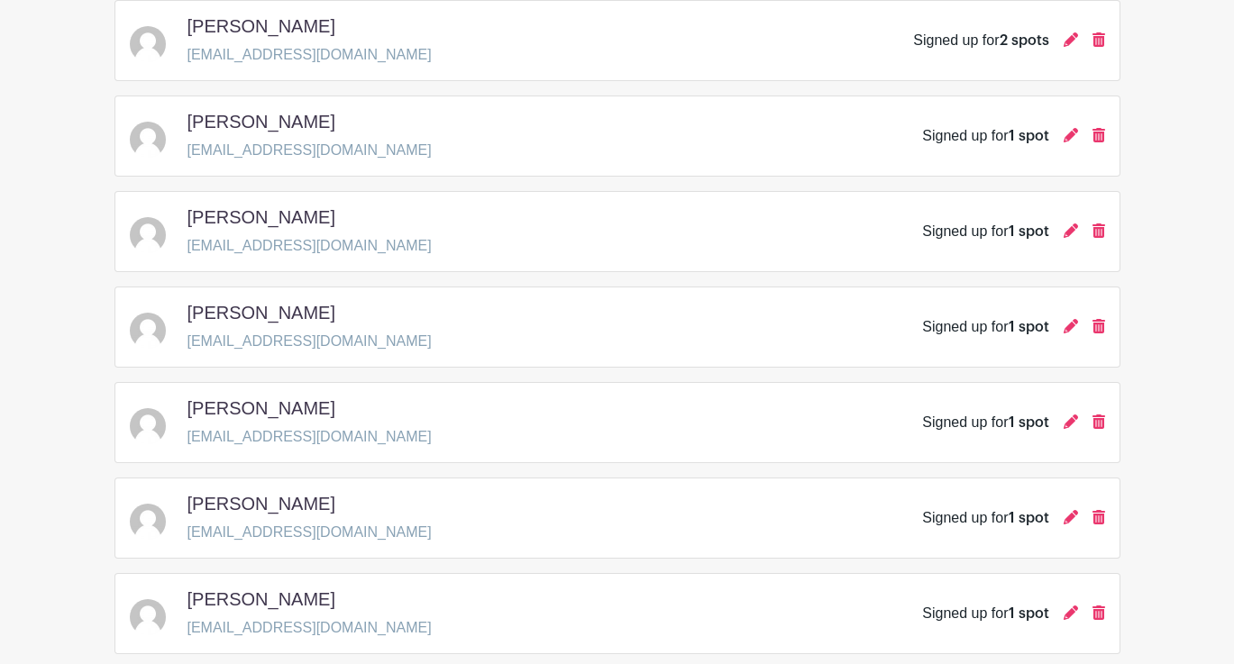
click at [273, 417] on h5 "[PERSON_NAME]" at bounding box center [261, 408] width 148 height 22
click at [299, 444] on p "[EMAIL_ADDRESS][DOMAIN_NAME]" at bounding box center [309, 437] width 244 height 22
click at [417, 442] on div "[PERSON_NAME] [EMAIL_ADDRESS][DOMAIN_NAME] Signed up for 1 spot" at bounding box center [617, 422] width 975 height 50
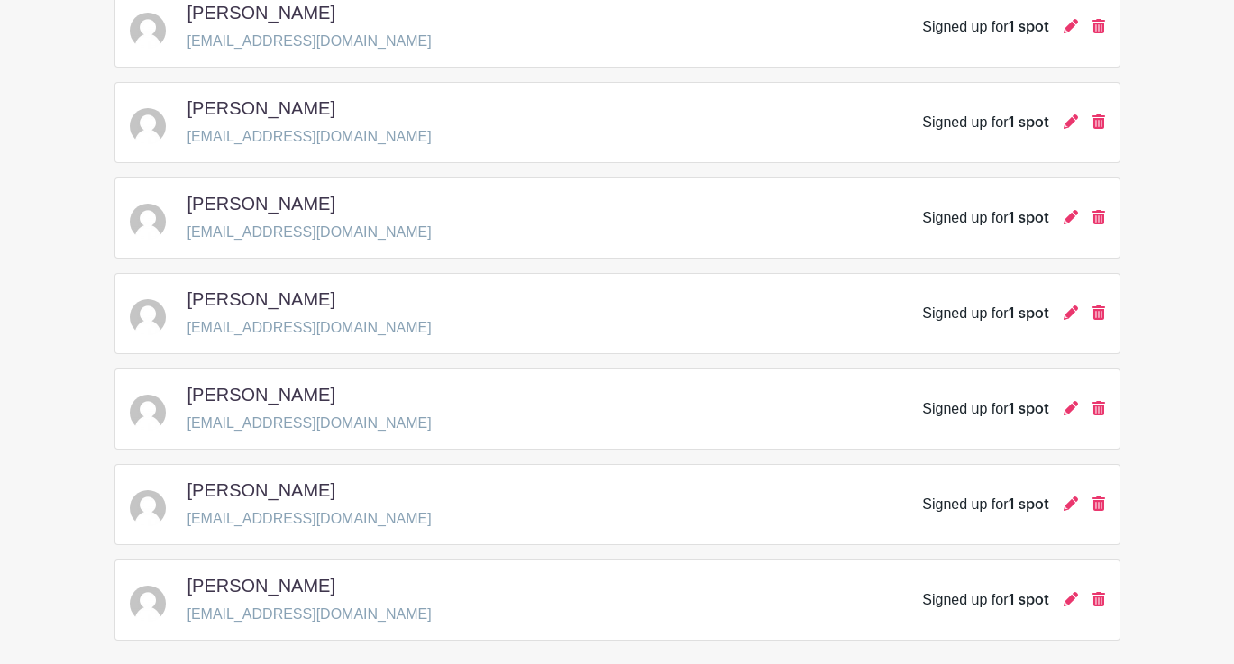
scroll to position [624, 0]
click at [310, 516] on p "[EMAIL_ADDRESS][DOMAIN_NAME]" at bounding box center [309, 521] width 244 height 22
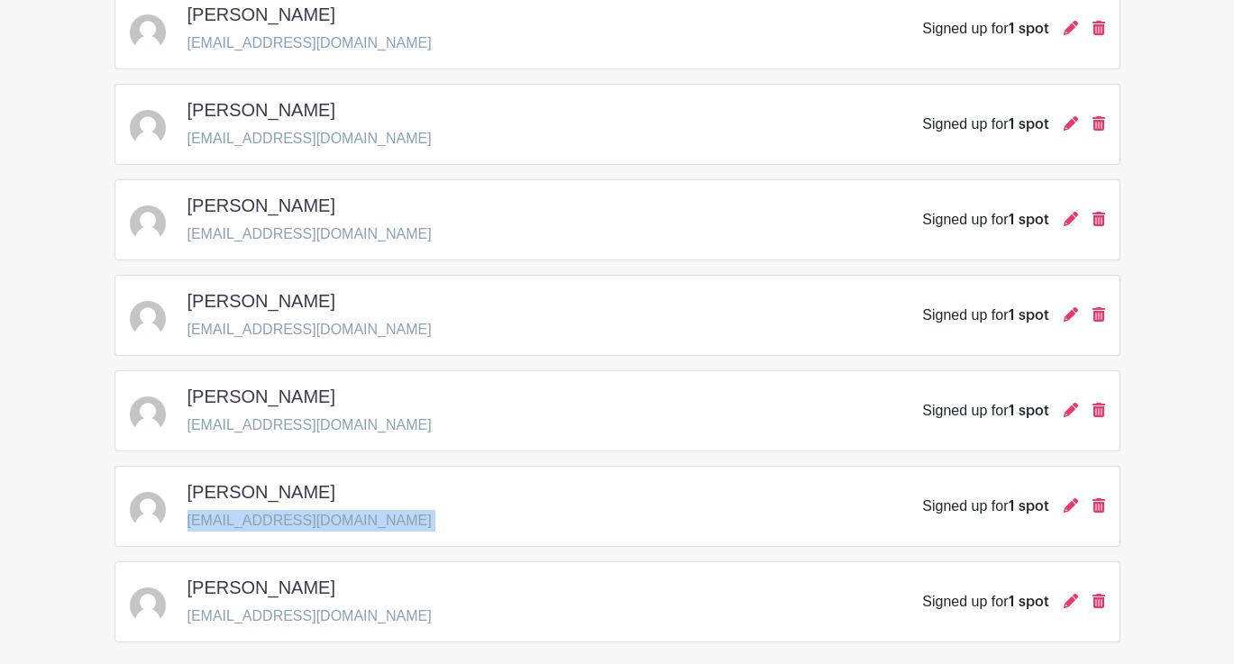
copy div "[EMAIL_ADDRESS][DOMAIN_NAME]"
click at [301, 620] on p "[EMAIL_ADDRESS][DOMAIN_NAME]" at bounding box center [309, 617] width 244 height 22
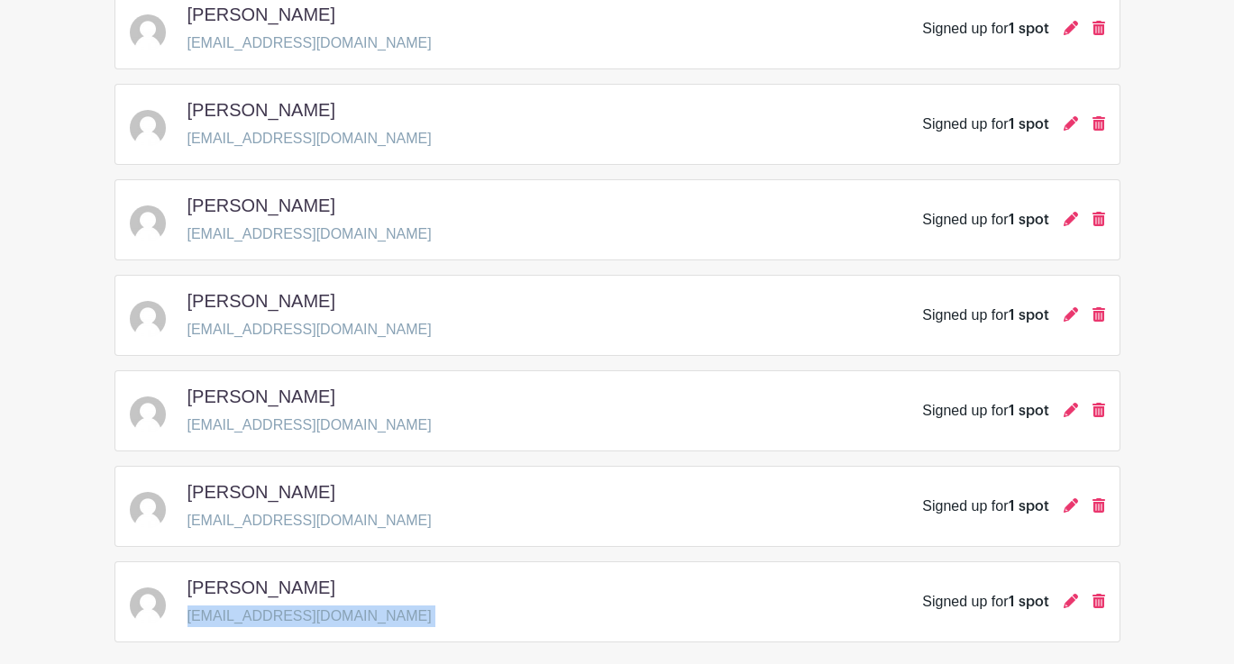
copy div "[EMAIL_ADDRESS][DOMAIN_NAME]"
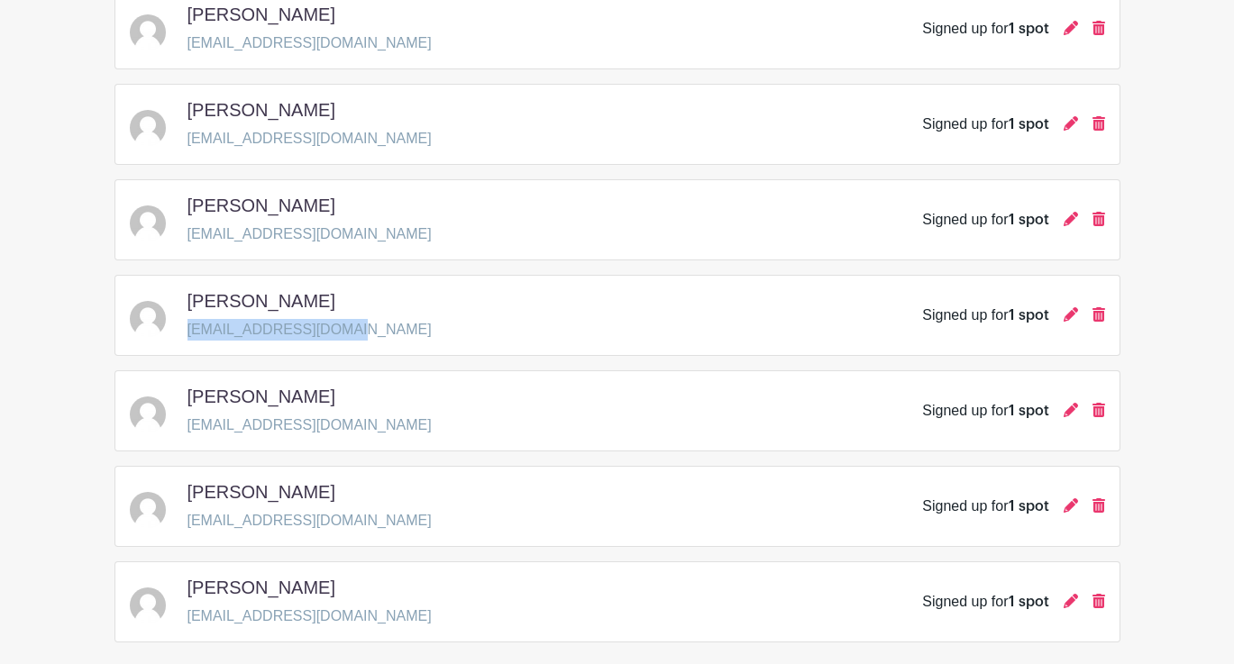
drag, startPoint x: 344, startPoint y: 331, endPoint x: 189, endPoint y: 329, distance: 155.0
click at [189, 329] on div "[PERSON_NAME] [EMAIL_ADDRESS][DOMAIN_NAME] Signed up for 1 spot" at bounding box center [617, 315] width 975 height 50
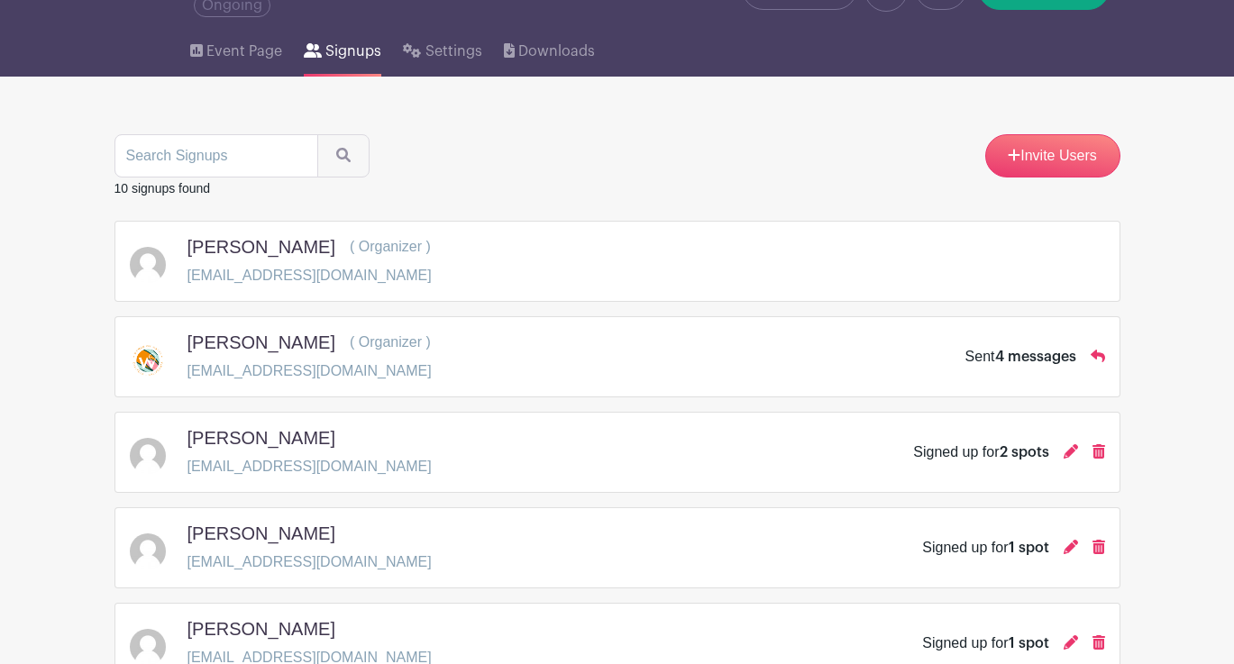
scroll to position [105, 0]
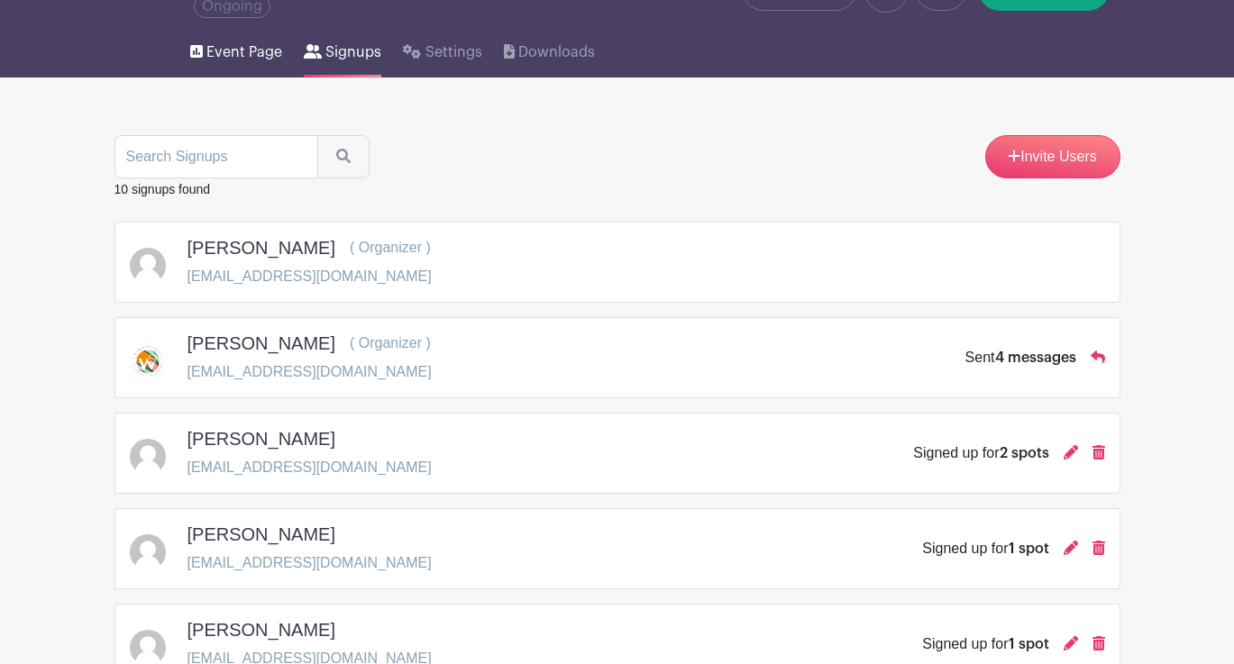
click at [260, 48] on span "Event Page" at bounding box center [244, 52] width 76 height 22
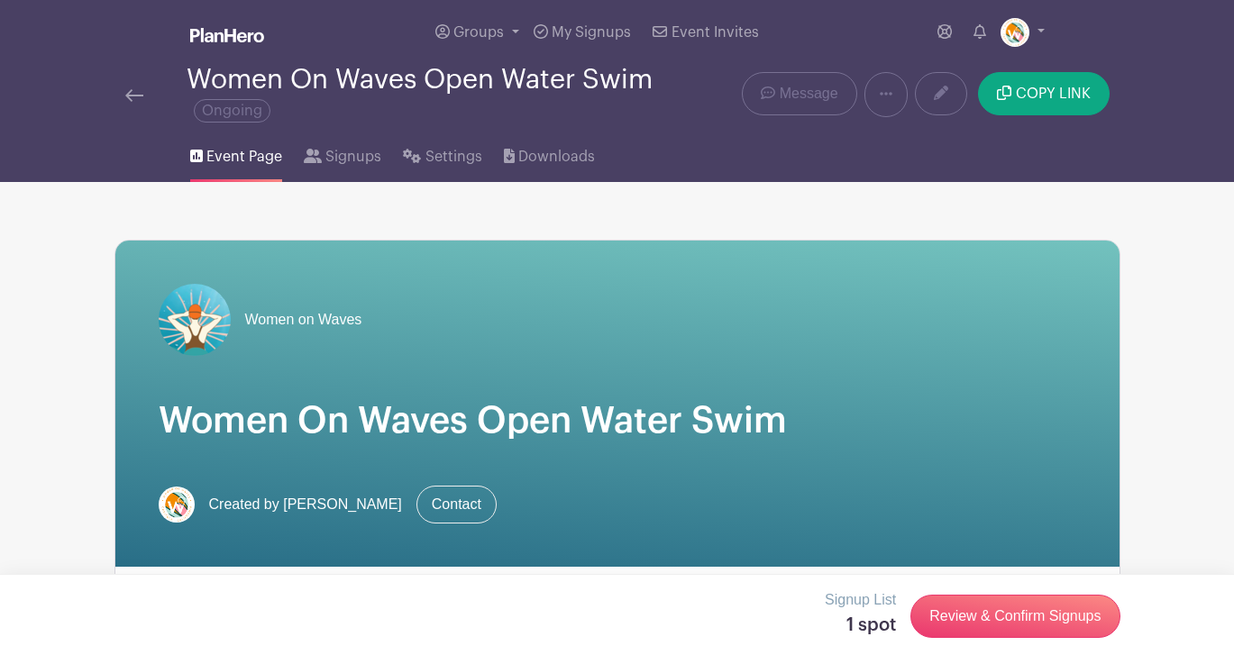
click at [135, 97] on img at bounding box center [134, 95] width 18 height 13
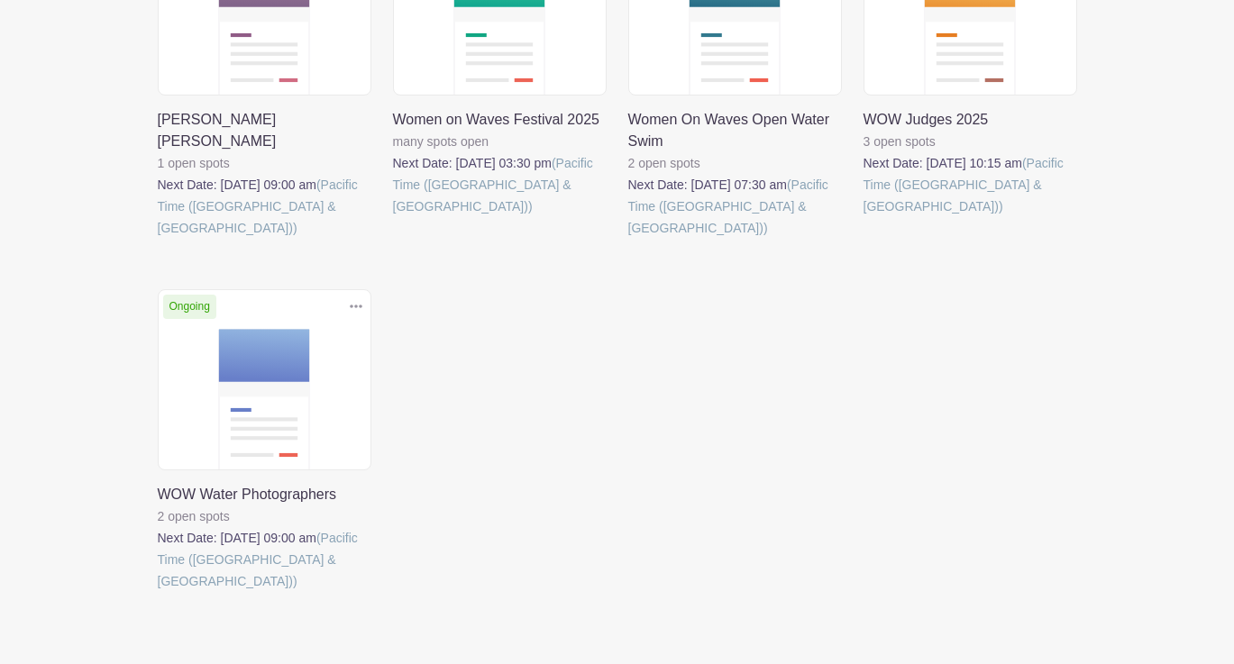
scroll to position [465, 0]
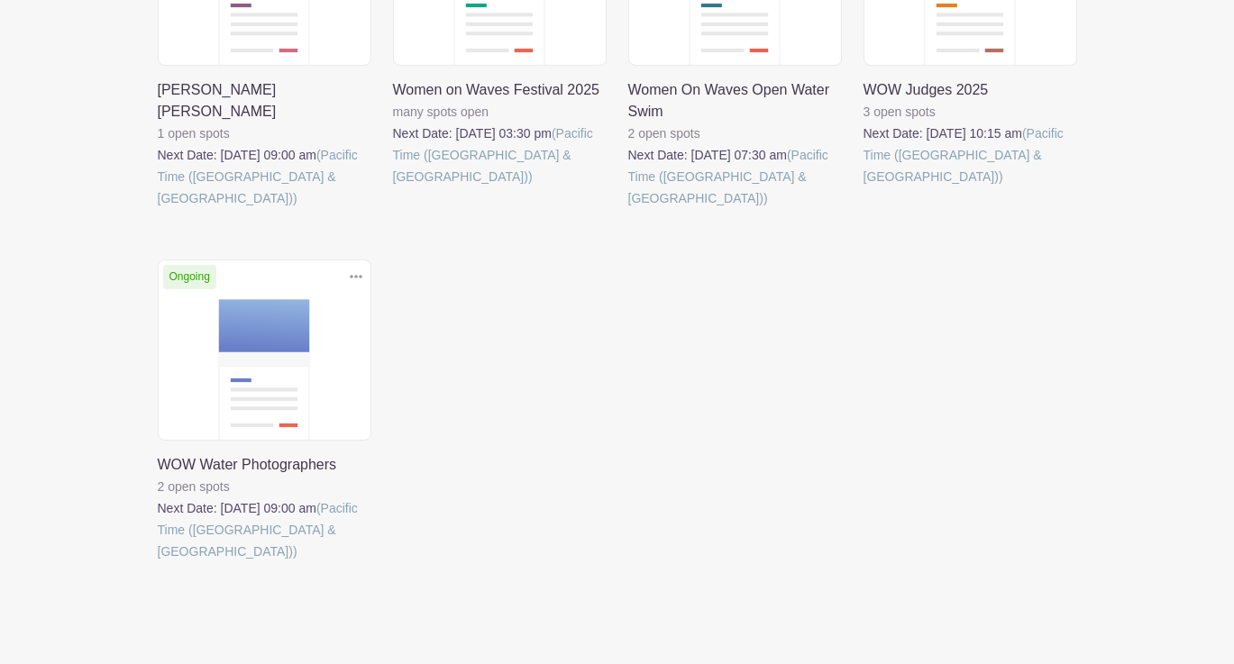
click at [158, 562] on link at bounding box center [158, 562] width 0 height 0
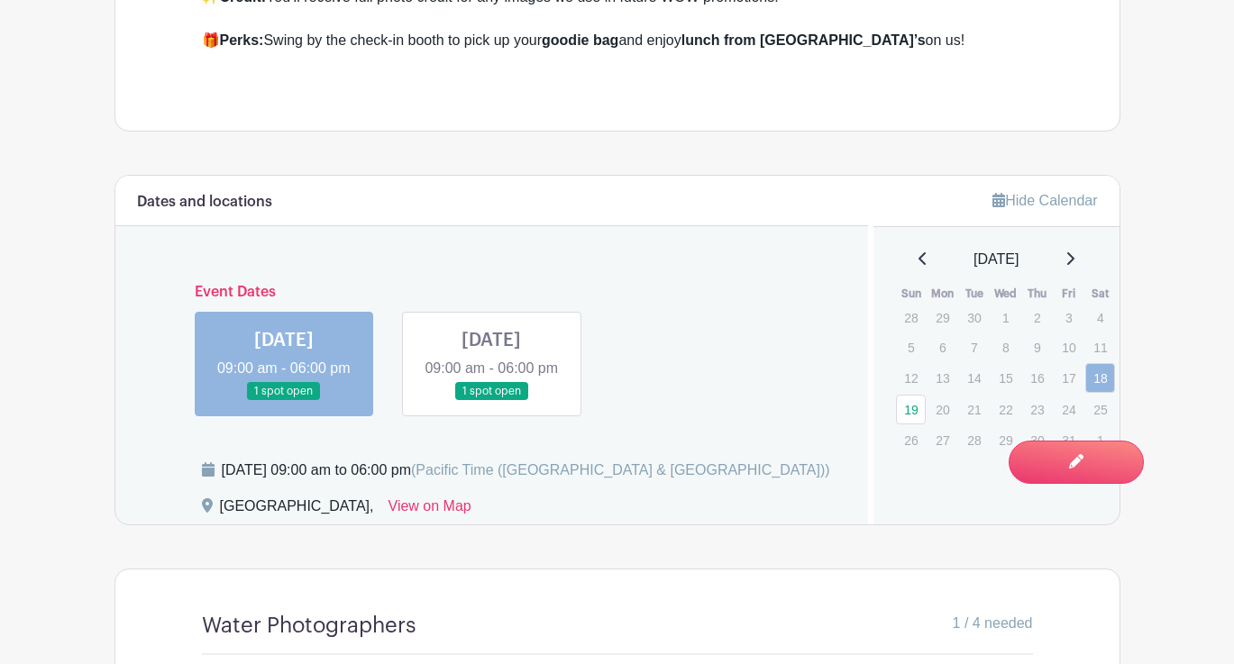
scroll to position [752, 0]
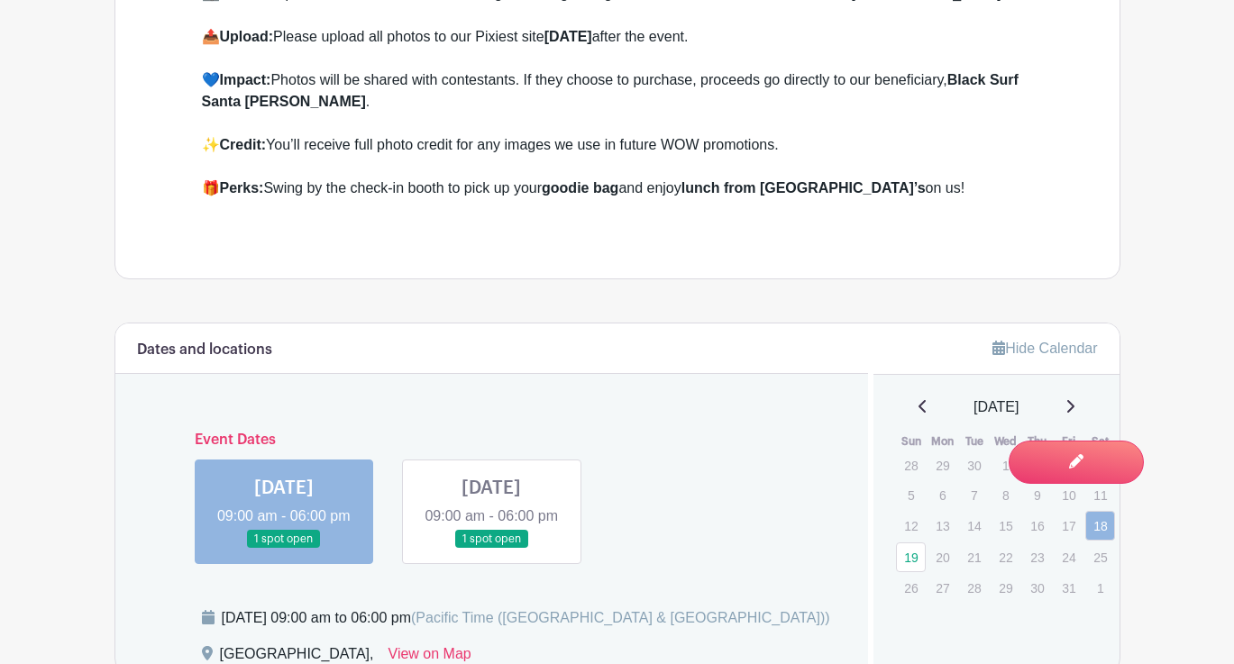
click at [491, 549] on link at bounding box center [491, 549] width 0 height 0
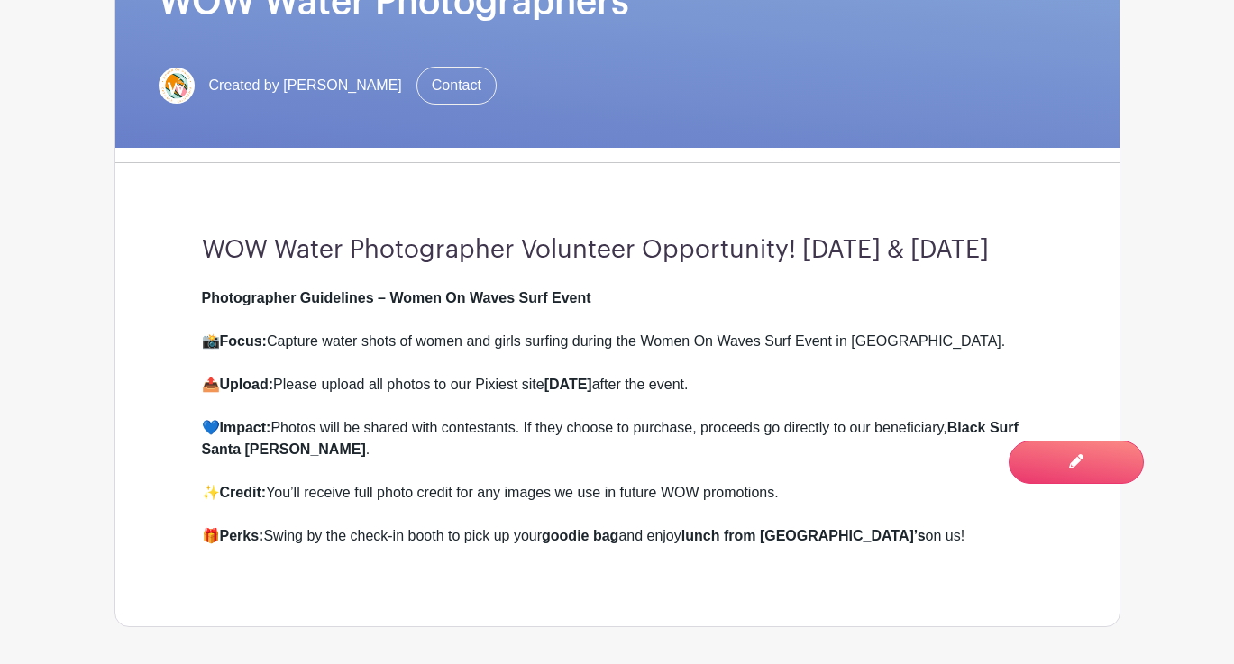
scroll to position [137, 0]
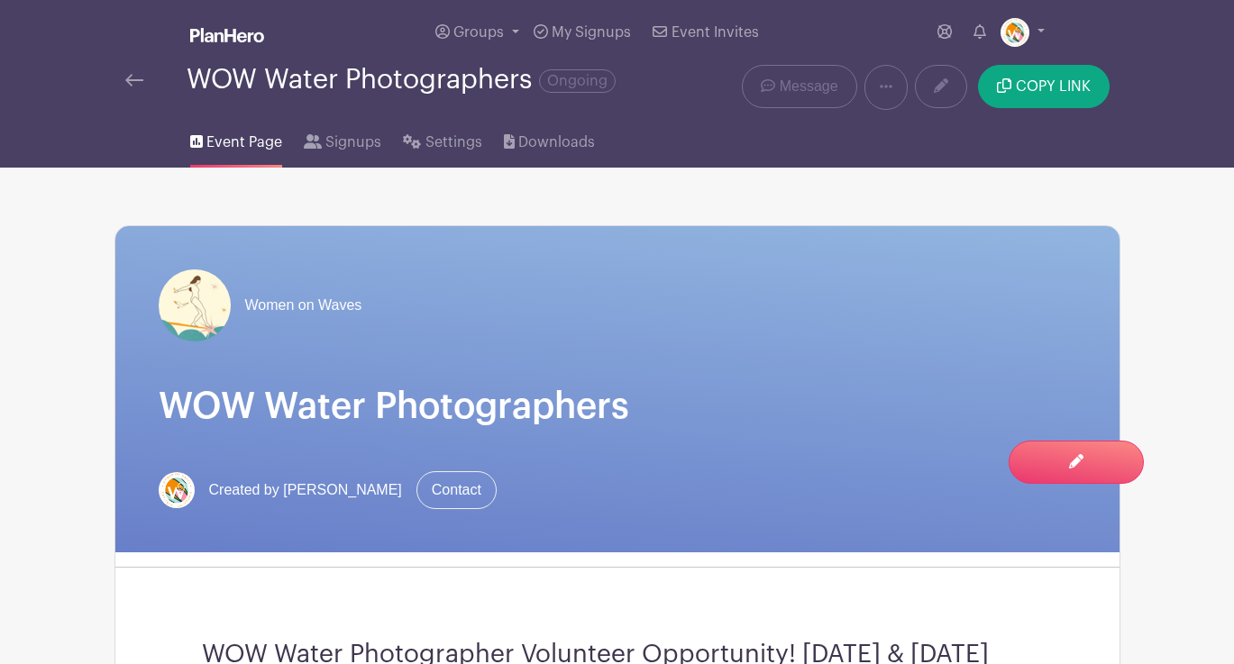
click at [127, 80] on img at bounding box center [134, 80] width 18 height 13
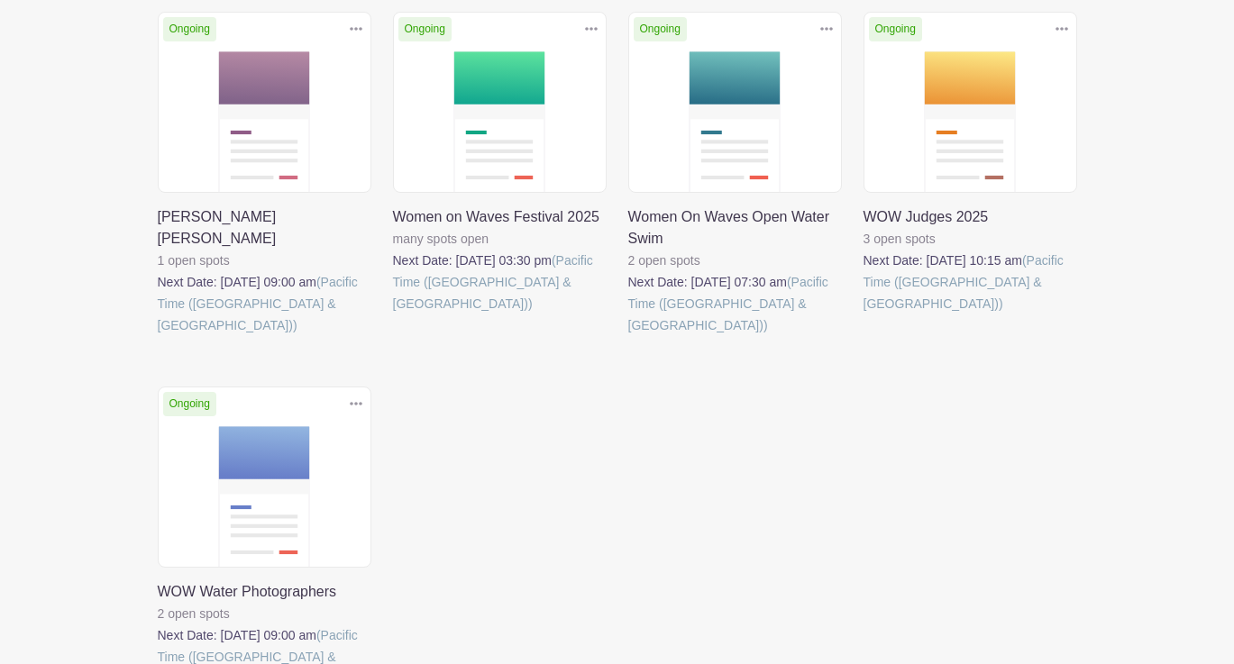
scroll to position [344, 0]
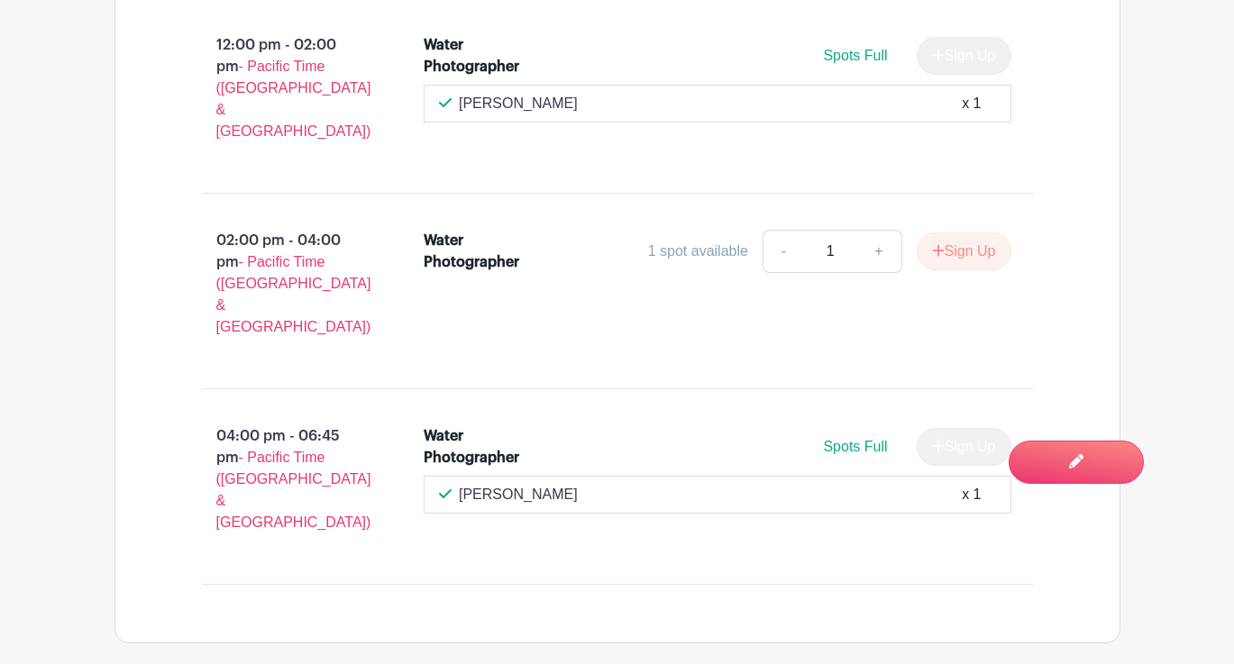
scroll to position [1746, 0]
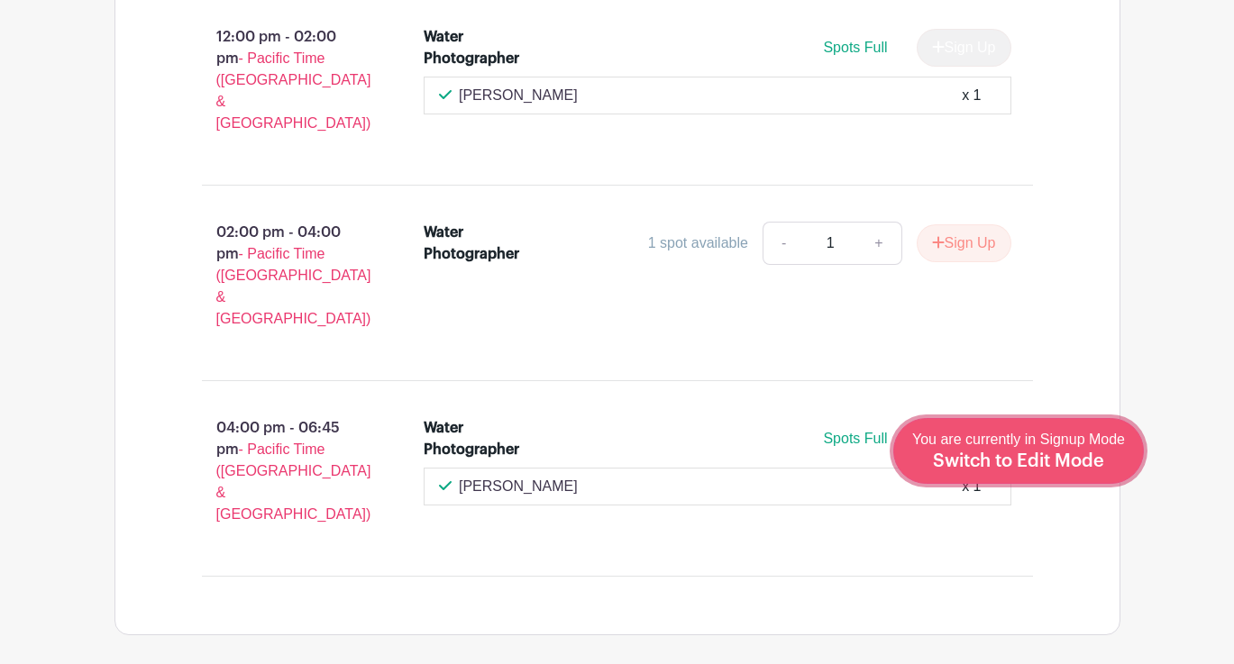
click at [1039, 454] on span "Switch to Edit Mode" at bounding box center [1018, 461] width 171 height 18
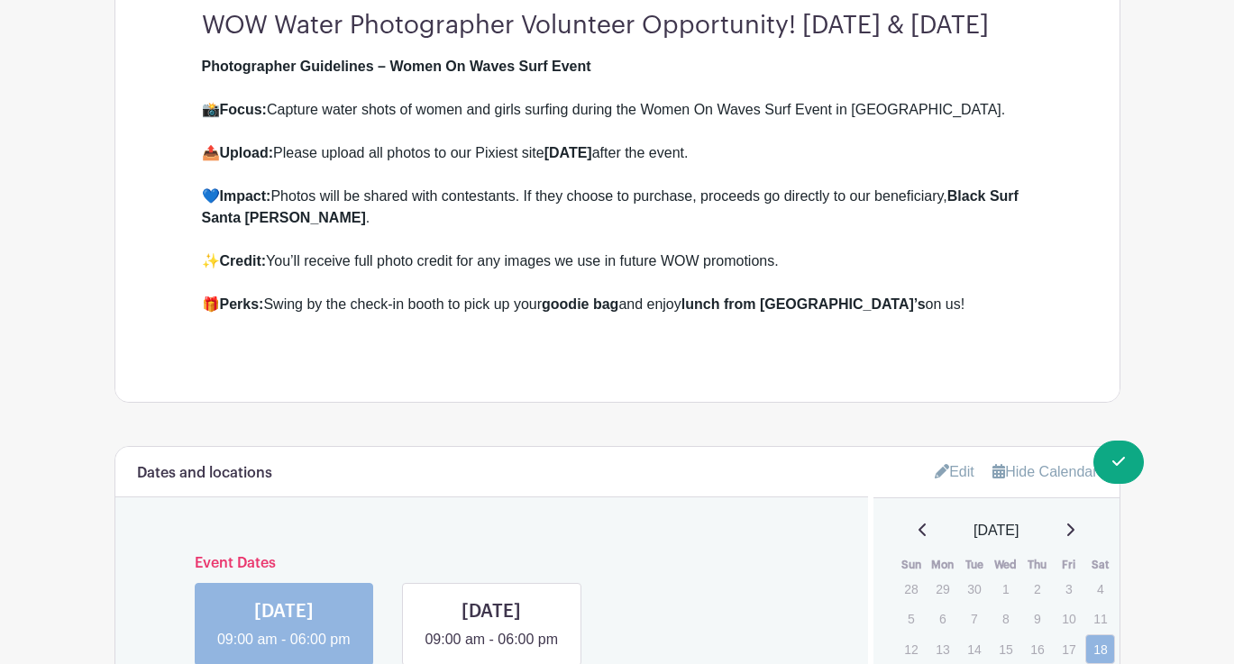
scroll to position [480, 0]
